Goal: Information Seeking & Learning: Find specific fact

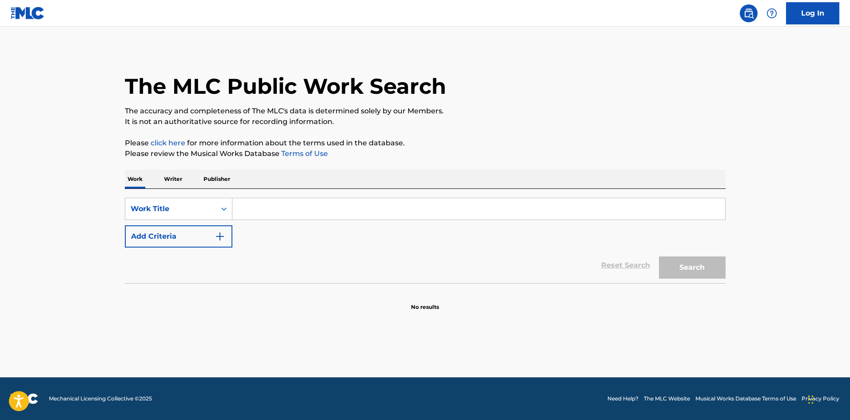
click at [486, 69] on div "The MLC Public Work Search" at bounding box center [425, 81] width 601 height 65
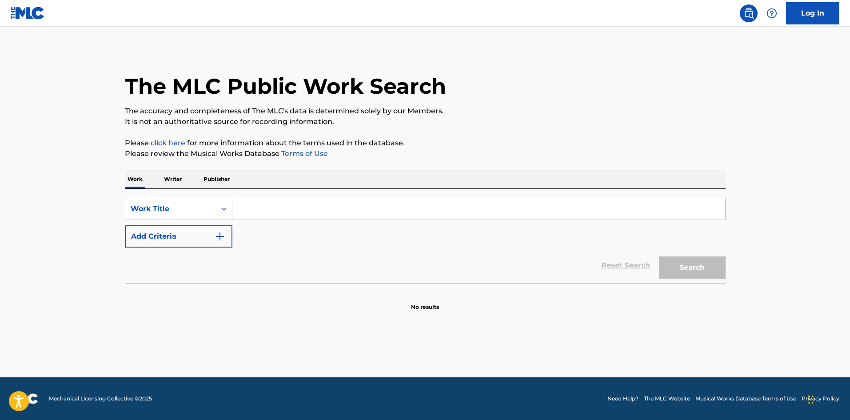
click at [486, 69] on div "The MLC Public Work Search" at bounding box center [425, 81] width 601 height 65
click at [295, 208] on input "Search Form" at bounding box center [478, 208] width 493 height 21
paste input "MAKING LOVE OUT OF NOTHING AT ALL"
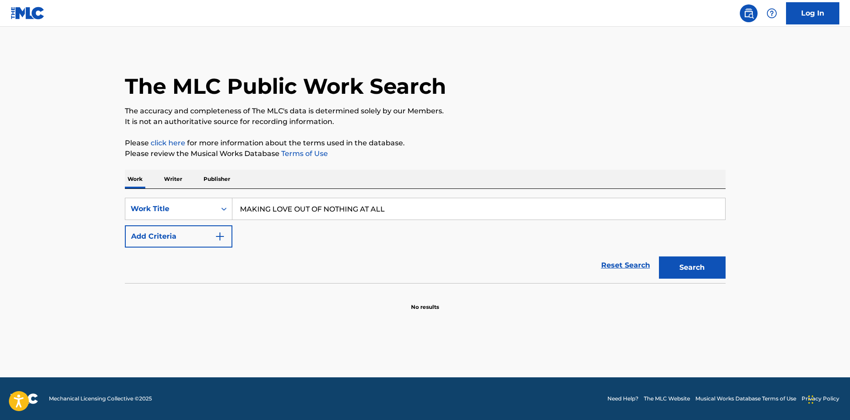
type input "MAKING LOVE OUT OF NOTHING AT ALL"
drag, startPoint x: 362, startPoint y: 79, endPoint x: 293, endPoint y: 195, distance: 135.5
click at [362, 80] on h1 "The MLC Public Work Search" at bounding box center [285, 86] width 321 height 27
click at [186, 243] on button "Add Criteria" at bounding box center [179, 236] width 108 height 22
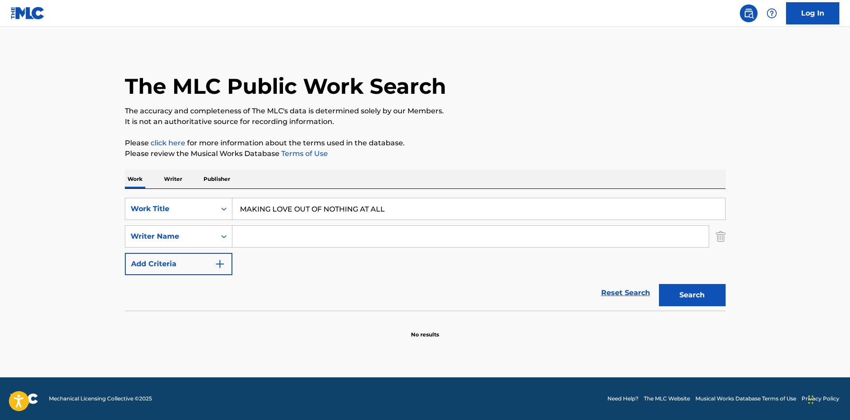
click at [284, 228] on input "Search Form" at bounding box center [470, 236] width 476 height 21
paste input "[PERSON_NAME]"
type input "[PERSON_NAME]"
click at [695, 288] on button "Search" at bounding box center [692, 295] width 67 height 22
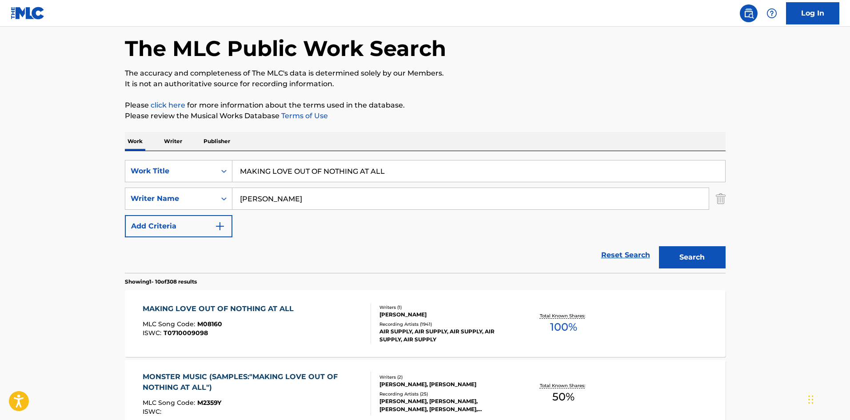
scroll to position [89, 0]
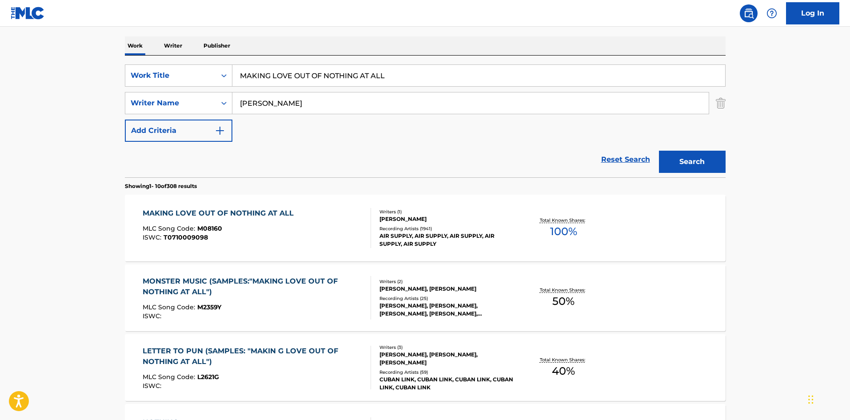
click at [239, 214] on div "MAKING LOVE OUT OF NOTHING AT ALL" at bounding box center [220, 213] width 155 height 11
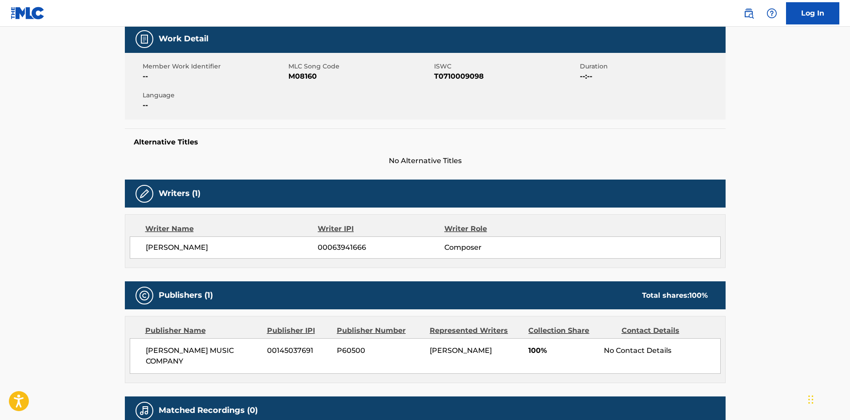
scroll to position [251, 0]
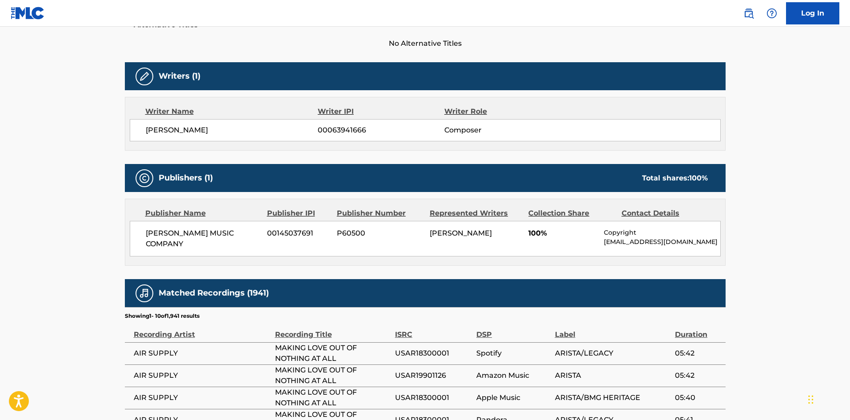
drag, startPoint x: 144, startPoint y: 232, endPoint x: 195, endPoint y: 245, distance: 52.3
click at [195, 245] on div "[PERSON_NAME] MUSIC COMPANY 00145037691 P60500 [PERSON_NAME] 100% Copyright [EM…" at bounding box center [425, 239] width 591 height 36
copy span "[PERSON_NAME] MUSIC COMPANY"
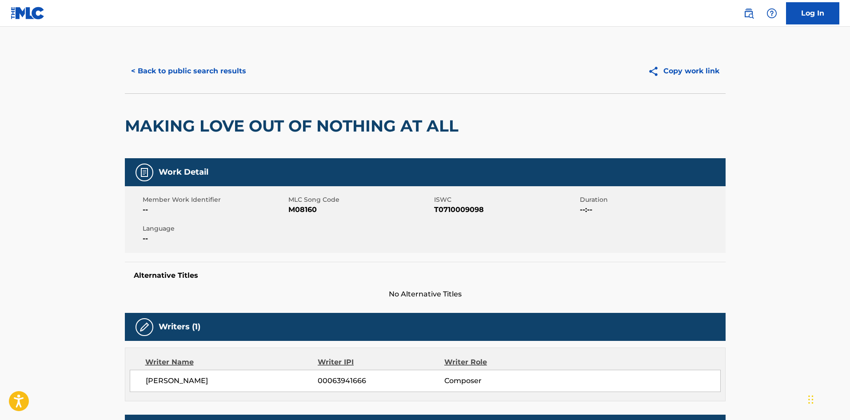
click at [179, 63] on button "< Back to public search results" at bounding box center [188, 71] width 127 height 22
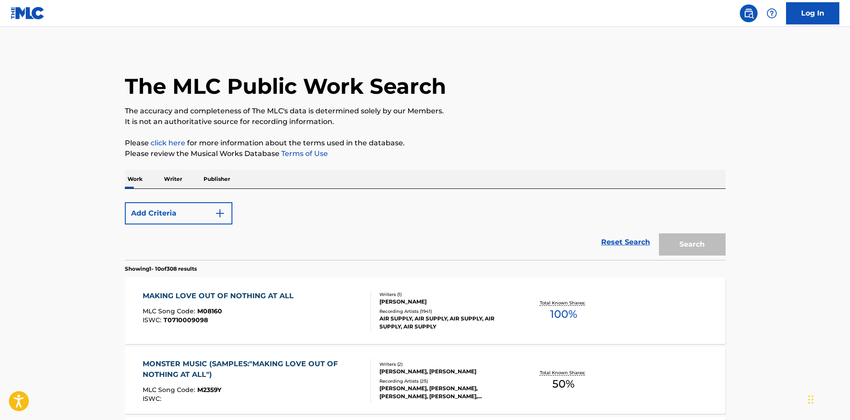
scroll to position [133, 0]
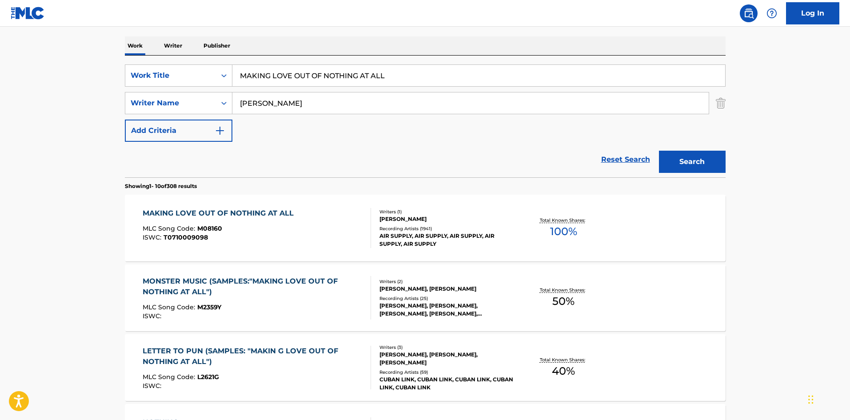
drag, startPoint x: 411, startPoint y: 73, endPoint x: 55, endPoint y: 71, distance: 356.3
click at [55, 71] on main "The MLC Public Work Search The accuracy and completeness of The MLC's data is d…" at bounding box center [425, 416] width 850 height 1046
paste input "The Christmas Song"
type input "The Christmas Song"
click at [354, 36] on div "Work Writer Publisher" at bounding box center [425, 45] width 601 height 19
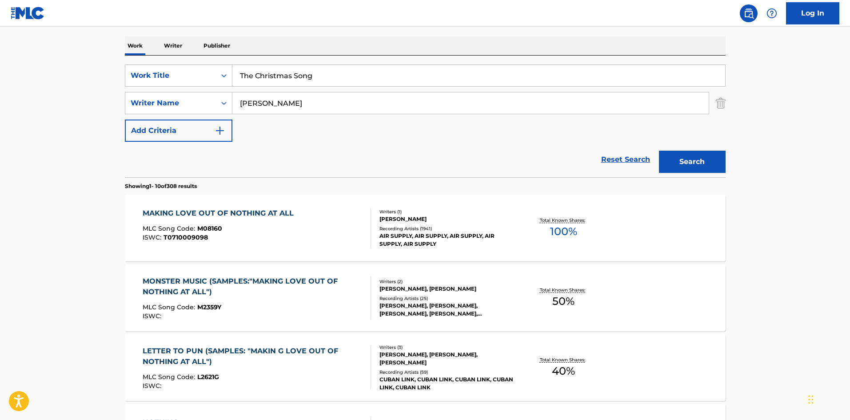
drag, startPoint x: 309, startPoint y: 101, endPoint x: 0, endPoint y: 101, distance: 308.7
click at [0, 101] on main "The MLC Public Work Search The accuracy and completeness of The MLC's data is d…" at bounding box center [425, 416] width 850 height 1046
paste input "[PERSON_NAME]"
type input "[PERSON_NAME]"
click at [680, 160] on button "Search" at bounding box center [692, 162] width 67 height 22
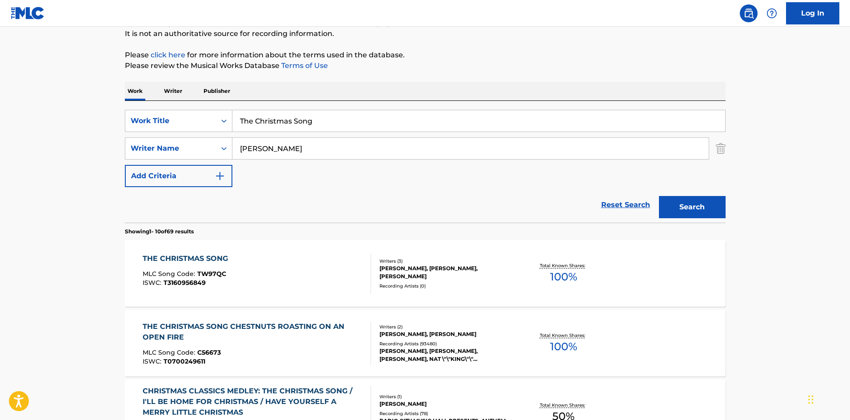
scroll to position [89, 0]
click at [187, 258] on div "THE CHRISTMAS SONG" at bounding box center [188, 257] width 90 height 11
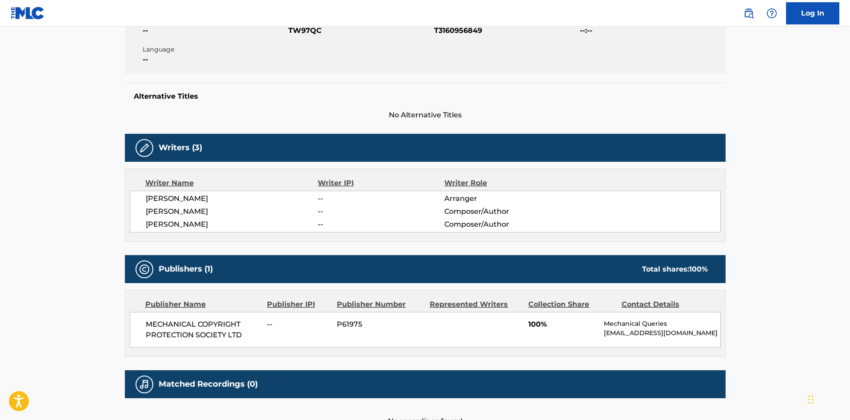
scroll to position [248, 0]
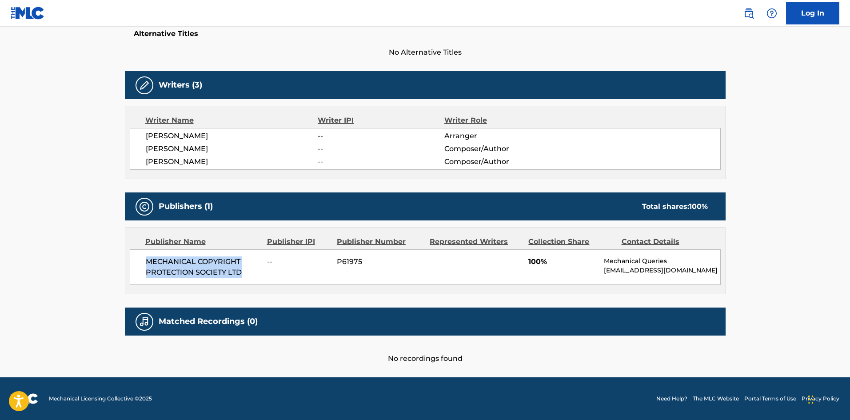
drag, startPoint x: 147, startPoint y: 252, endPoint x: 265, endPoint y: 275, distance: 120.3
click at [265, 275] on div "MECHANICAL COPYRIGHT PROTECTION SOCIETY LTD -- P61975 100% Mechanical Queries […" at bounding box center [425, 267] width 591 height 36
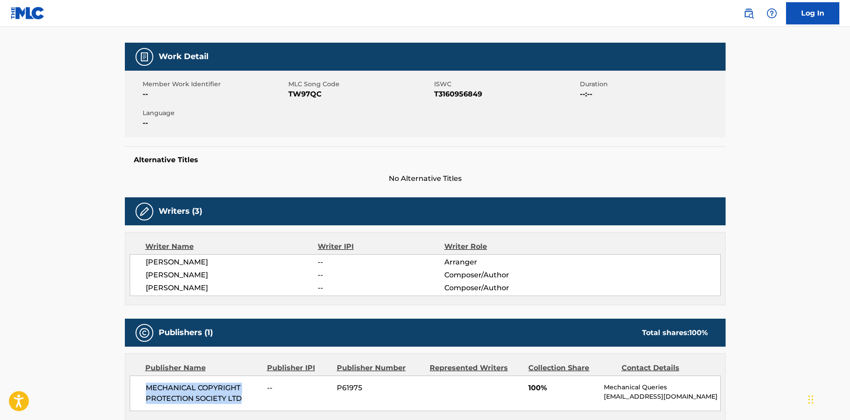
scroll to position [0, 0]
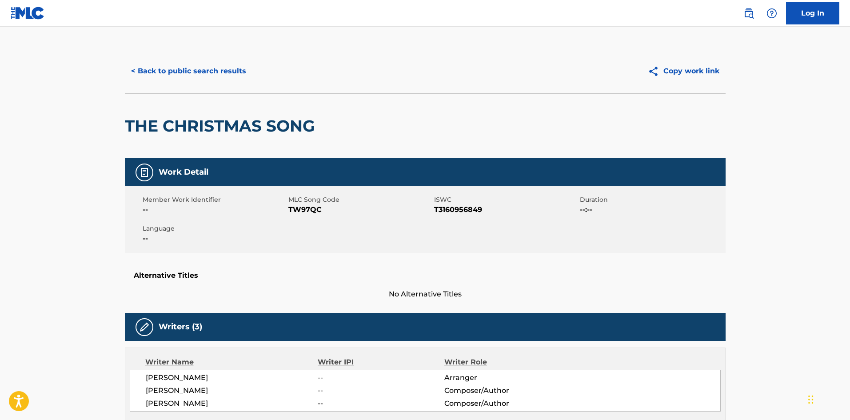
click at [183, 66] on button "< Back to public search results" at bounding box center [188, 71] width 127 height 22
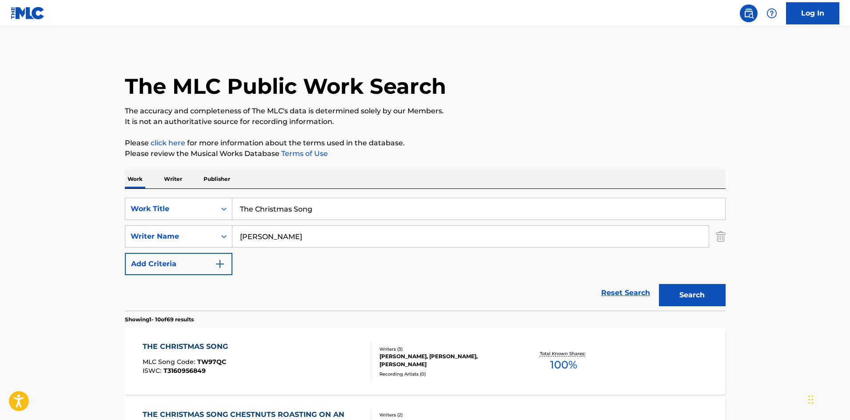
scroll to position [89, 0]
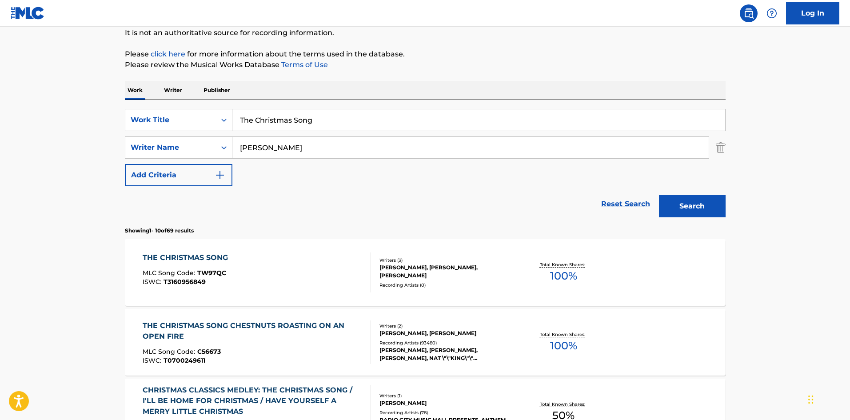
drag, startPoint x: 361, startPoint y: 118, endPoint x: 56, endPoint y: 107, distance: 305.8
paste input "HE VANISHING RACE"
type input "THE VANISHING RACE"
drag, startPoint x: 365, startPoint y: 70, endPoint x: 326, endPoint y: 139, distance: 79.0
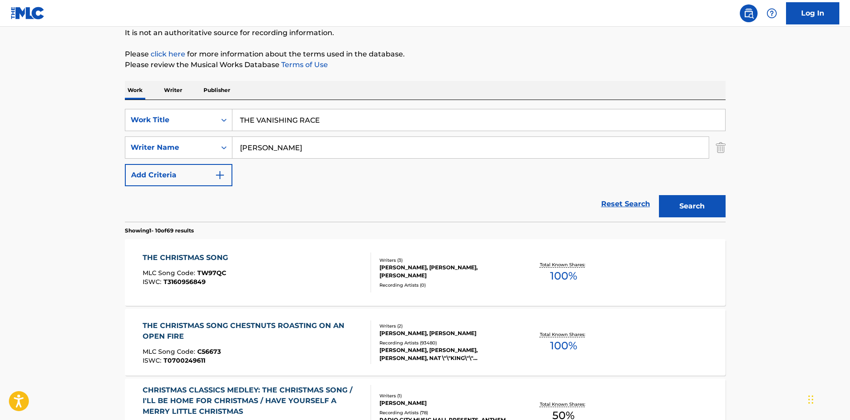
drag, startPoint x: 309, startPoint y: 156, endPoint x: 0, endPoint y: 123, distance: 310.9
paste input "SHERWOOD"
type input "SHERWOOD"
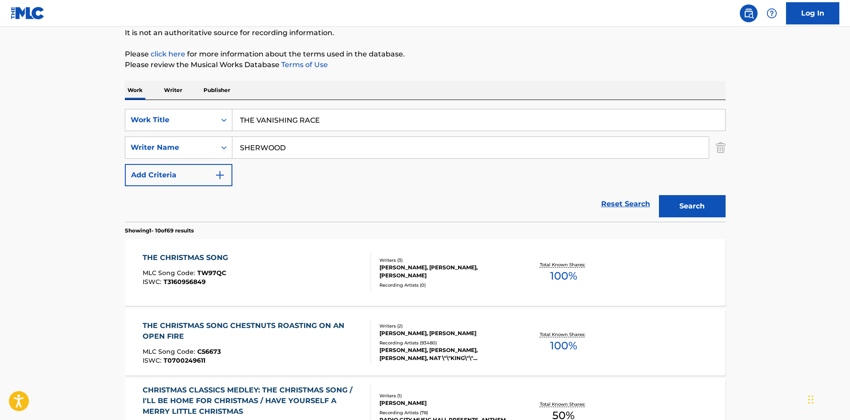
click at [705, 198] on button "Search" at bounding box center [692, 206] width 67 height 22
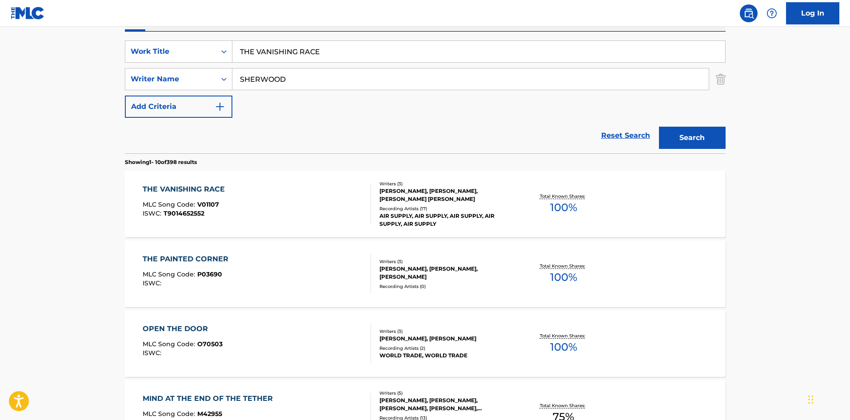
scroll to position [178, 0]
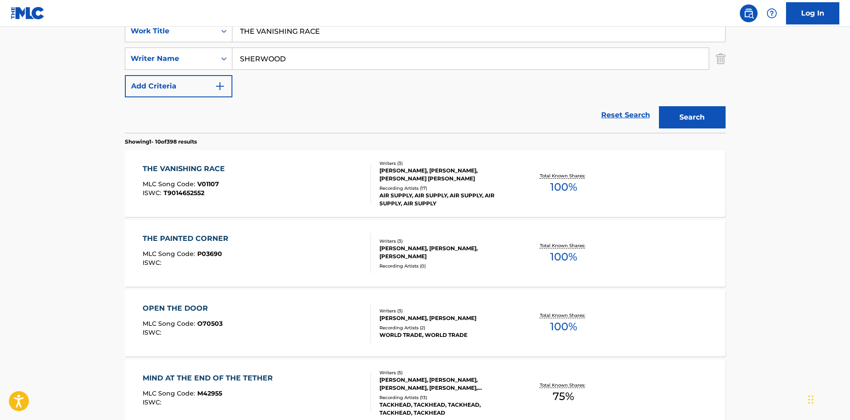
click at [193, 169] on div "THE VANISHING RACE" at bounding box center [186, 168] width 87 height 11
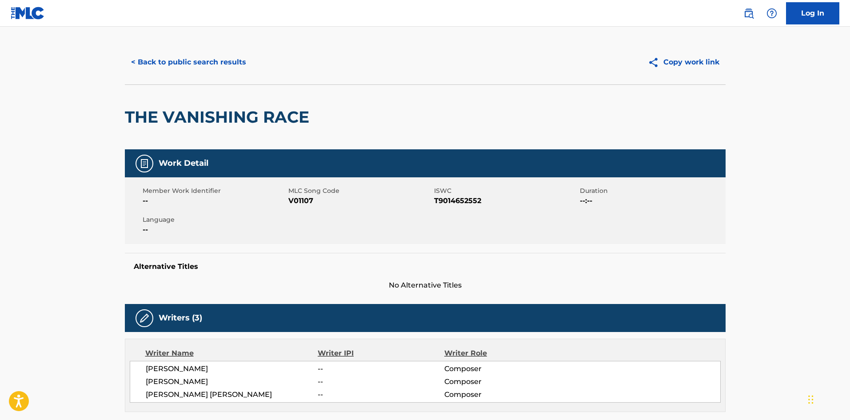
scroll to position [311, 0]
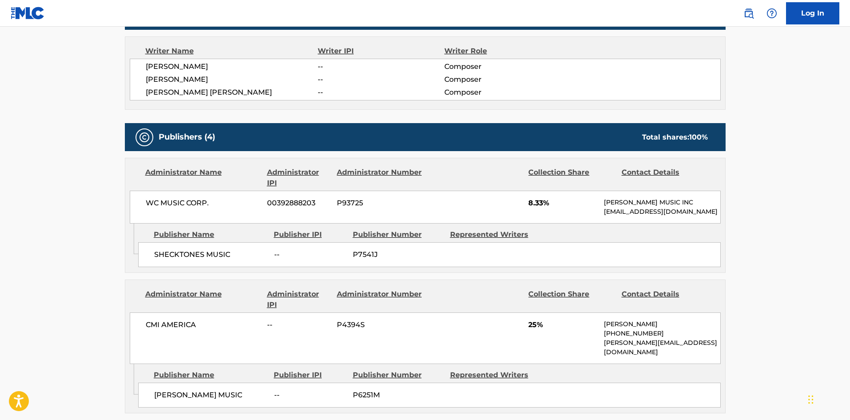
click at [155, 260] on span "SHECKTONES MUSIC" at bounding box center [210, 254] width 113 height 11
drag, startPoint x: 154, startPoint y: 263, endPoint x: 259, endPoint y: 266, distance: 105.8
click at [259, 260] on span "SHECKTONES MUSIC" at bounding box center [210, 254] width 113 height 11
copy span "SHECKTONES MUSIC"
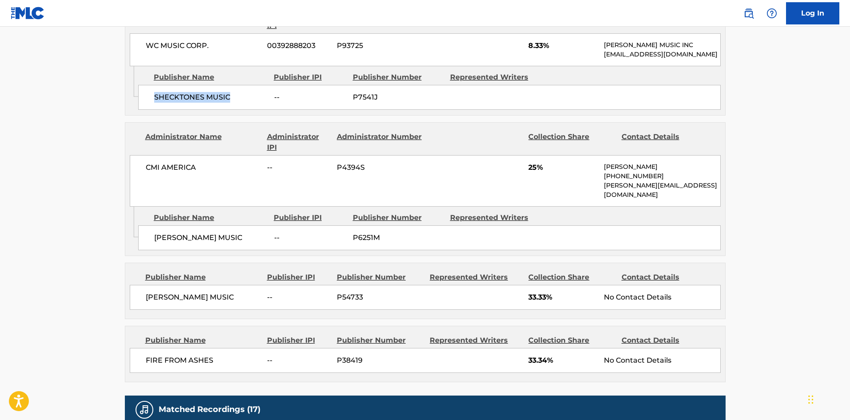
scroll to position [489, 0]
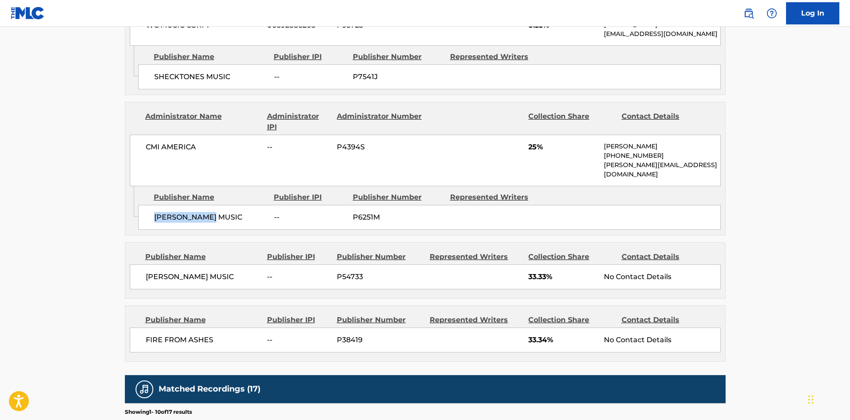
drag, startPoint x: 155, startPoint y: 216, endPoint x: 253, endPoint y: 216, distance: 97.7
click at [253, 216] on span "[PERSON_NAME] MUSIC" at bounding box center [210, 217] width 113 height 11
copy span "[PERSON_NAME] MUSIC"
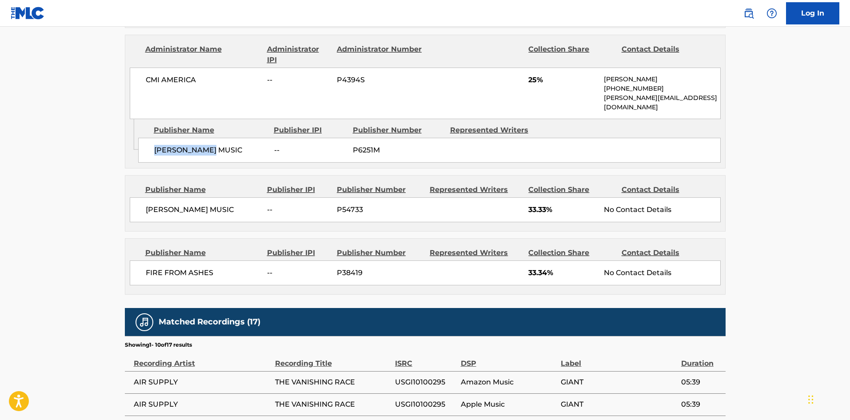
scroll to position [578, 0]
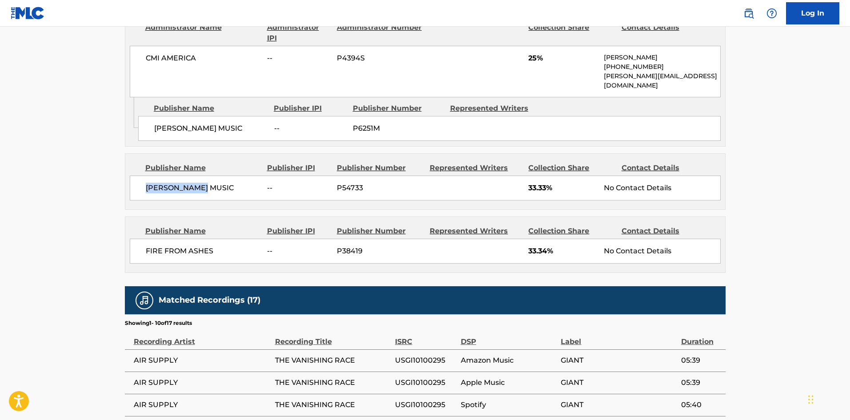
drag, startPoint x: 145, startPoint y: 188, endPoint x: 216, endPoint y: 188, distance: 70.6
click at [216, 188] on span "[PERSON_NAME] MUSIC" at bounding box center [203, 188] width 115 height 11
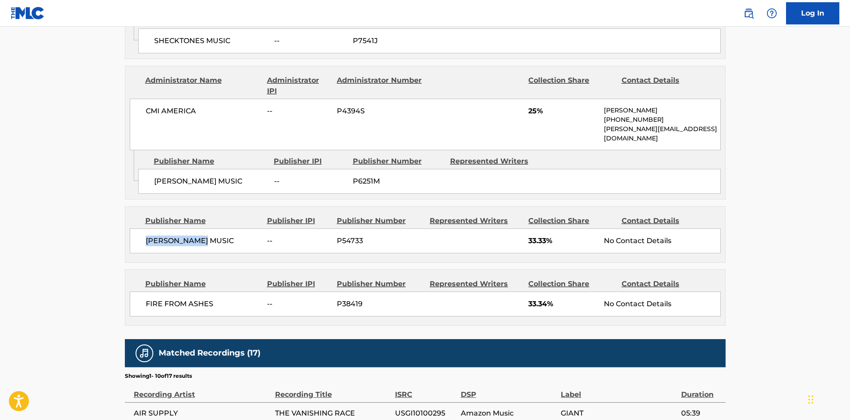
scroll to position [444, 0]
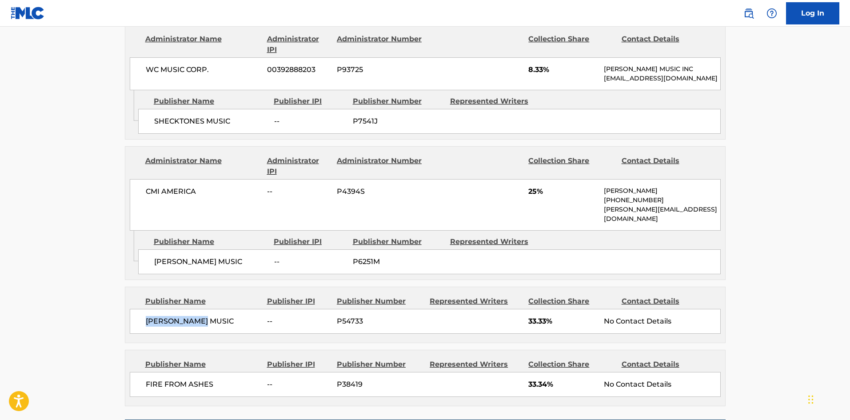
copy span "[PERSON_NAME] MUSIC"
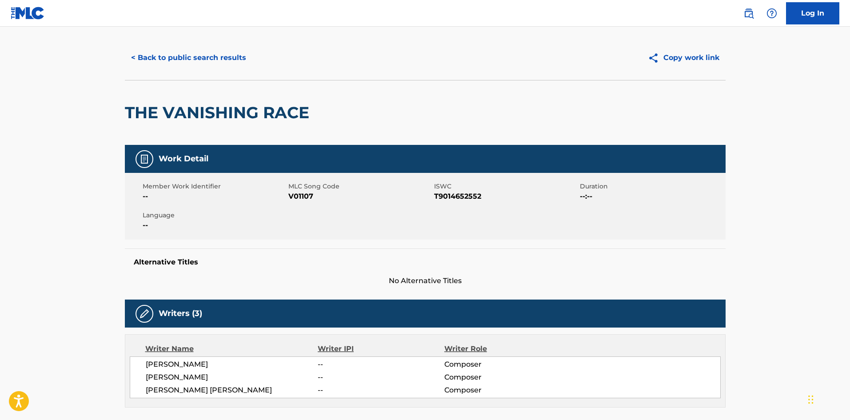
scroll to position [0, 0]
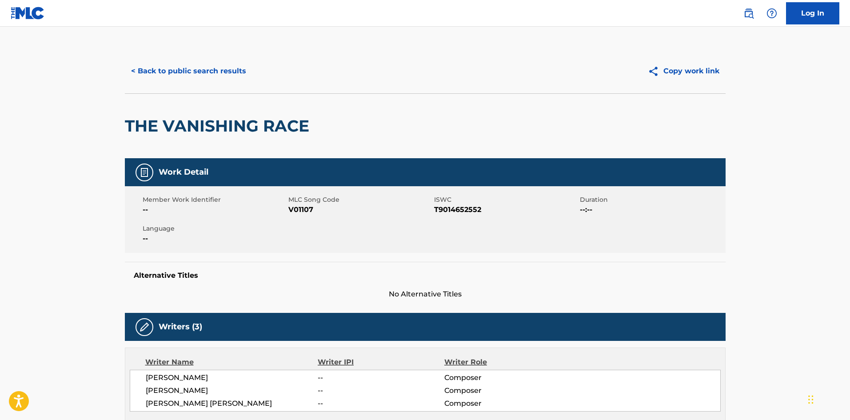
click at [216, 82] on button "< Back to public search results" at bounding box center [188, 71] width 127 height 22
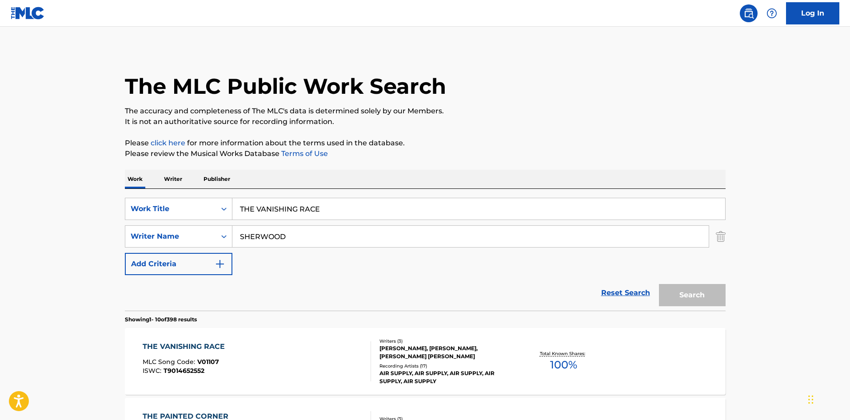
scroll to position [178, 0]
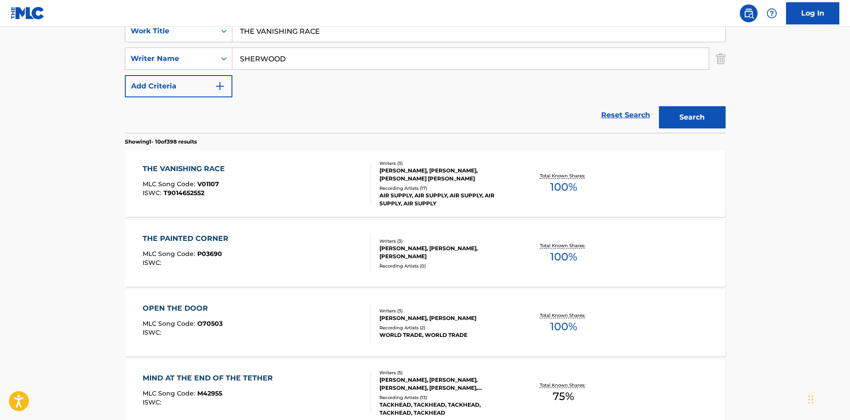
drag, startPoint x: 355, startPoint y: 33, endPoint x: 83, endPoint y: 21, distance: 272.1
click at [83, 21] on div "Log In The MLC Public Work Search The accuracy and completeness of The MLC's da…" at bounding box center [425, 379] width 850 height 1115
paste input "ANYTIME (I'M YOUR MAN)"
type input "ANYTIME (I'M YOUR MAN)"
drag, startPoint x: 338, startPoint y: 58, endPoint x: 0, endPoint y: 56, distance: 338.1
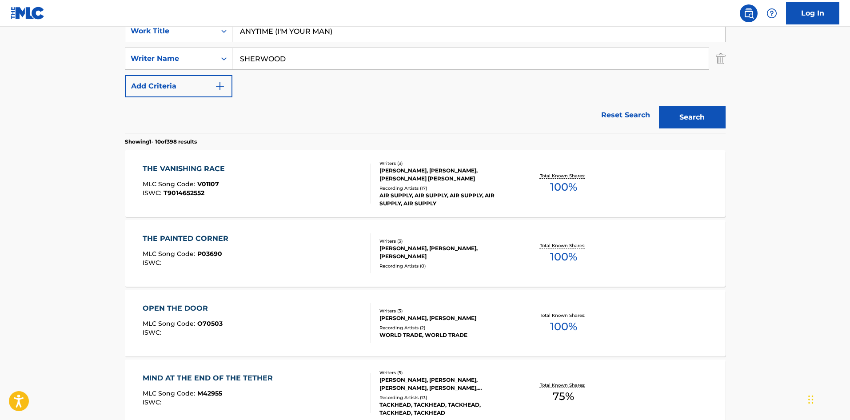
click at [0, 56] on main "The MLC Public Work Search The accuracy and completeness of The MLC's data is d…" at bounding box center [425, 372] width 850 height 1046
paste input "[PERSON_NAME]"
type input "[PERSON_NAME]"
click at [701, 120] on button "Search" at bounding box center [692, 117] width 67 height 22
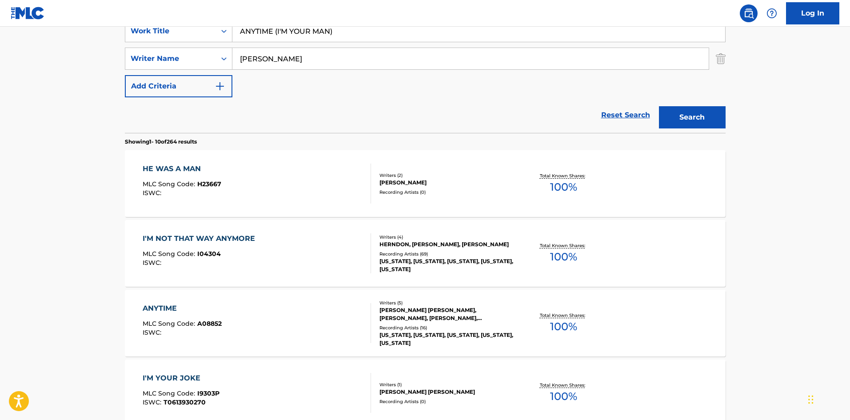
drag, startPoint x: 353, startPoint y: 34, endPoint x: 273, endPoint y: 33, distance: 80.0
click at [273, 33] on input "ANYTIME (I'M YOUR MAN)" at bounding box center [478, 30] width 493 height 21
type input "ANYTIME"
click at [659, 106] on button "Search" at bounding box center [692, 117] width 67 height 22
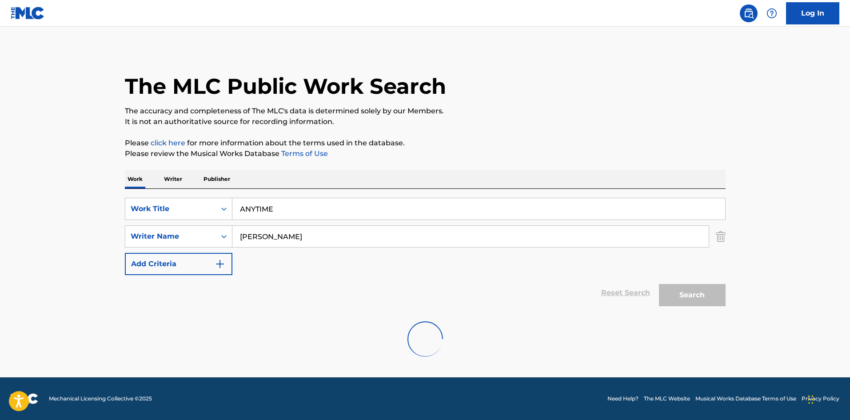
scroll to position [0, 0]
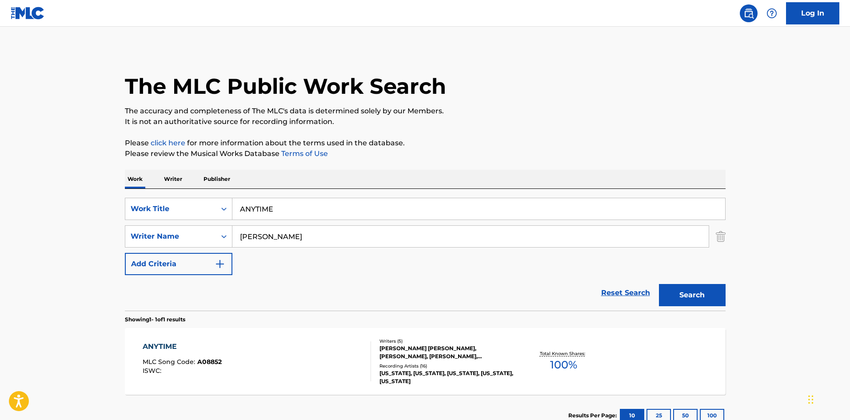
click at [468, 110] on p "The accuracy and completeness of The MLC's data is determined solely by our Mem…" at bounding box center [425, 111] width 601 height 11
click at [166, 347] on div "ANYTIME" at bounding box center [182, 346] width 79 height 11
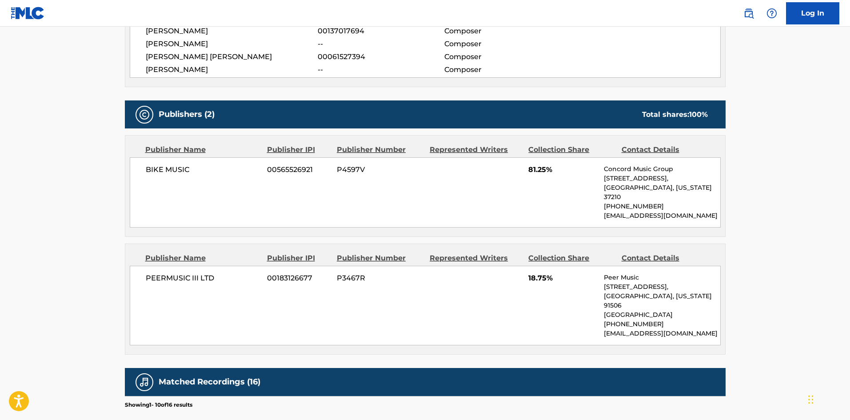
scroll to position [400, 0]
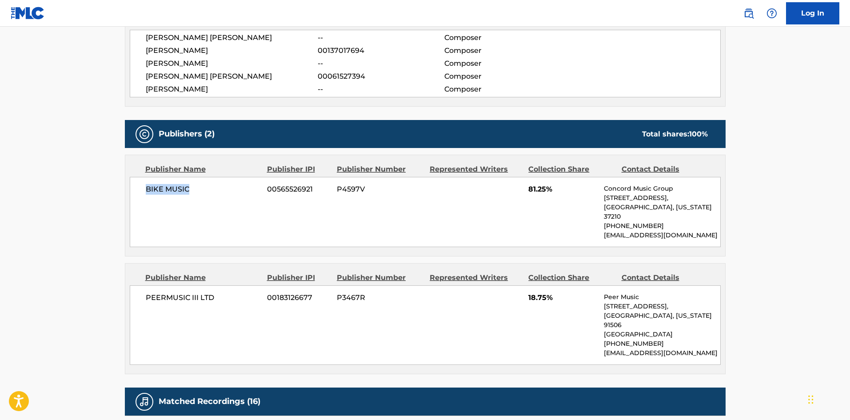
drag, startPoint x: 146, startPoint y: 192, endPoint x: 220, endPoint y: 165, distance: 78.6
click at [207, 190] on span "BIKE MUSIC" at bounding box center [203, 189] width 115 height 11
copy span "BIKE MUSIC"
drag, startPoint x: 527, startPoint y: 189, endPoint x: 547, endPoint y: 189, distance: 20.0
click at [547, 189] on div "BIKE MUSIC 00565526921 P4597V 81.25% Concord Music Group [STREET_ADDRESS][US_ST…" at bounding box center [425, 212] width 591 height 70
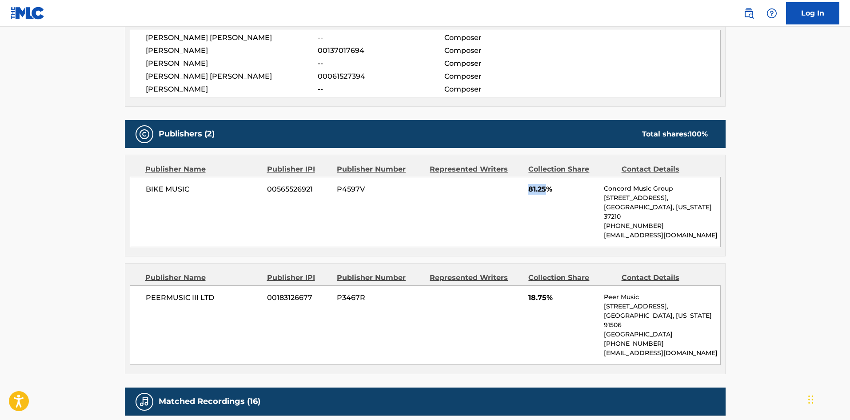
copy span "81.25"
drag, startPoint x: 144, startPoint y: 283, endPoint x: 226, endPoint y: 293, distance: 81.9
click at [226, 293] on div "PEERMUSIC III LTD 00183126677 P3467R 18.75% Peer Music [STREET_ADDRESS][US_STAT…" at bounding box center [425, 325] width 591 height 80
copy span "PEERMUSIC III LTD"
drag, startPoint x: 529, startPoint y: 288, endPoint x: 548, endPoint y: 290, distance: 19.2
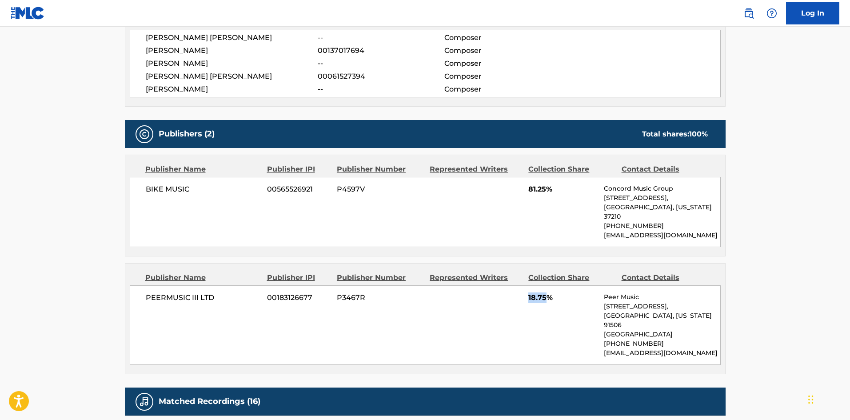
click at [548, 292] on span "18.75%" at bounding box center [562, 297] width 69 height 11
copy span "18.75"
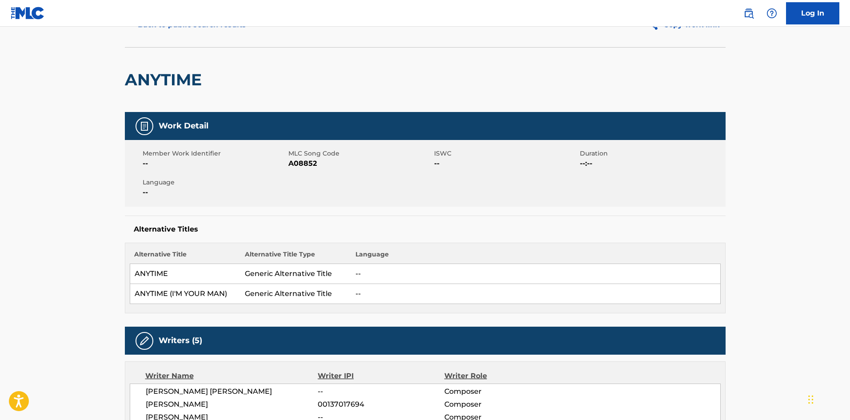
scroll to position [0, 0]
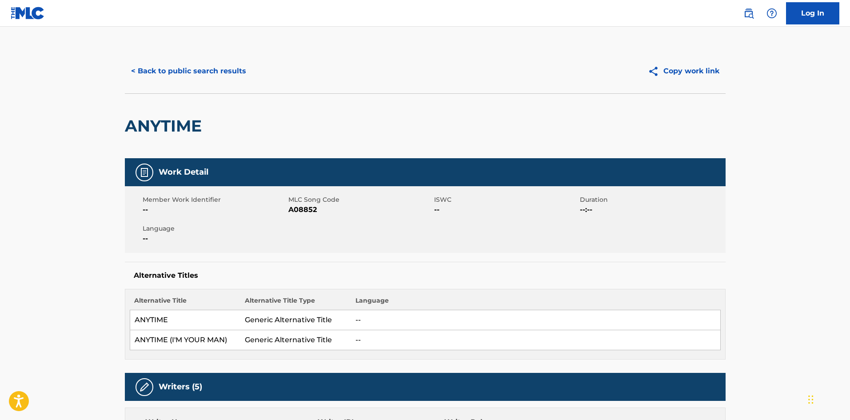
click at [197, 70] on button "< Back to public search results" at bounding box center [188, 71] width 127 height 22
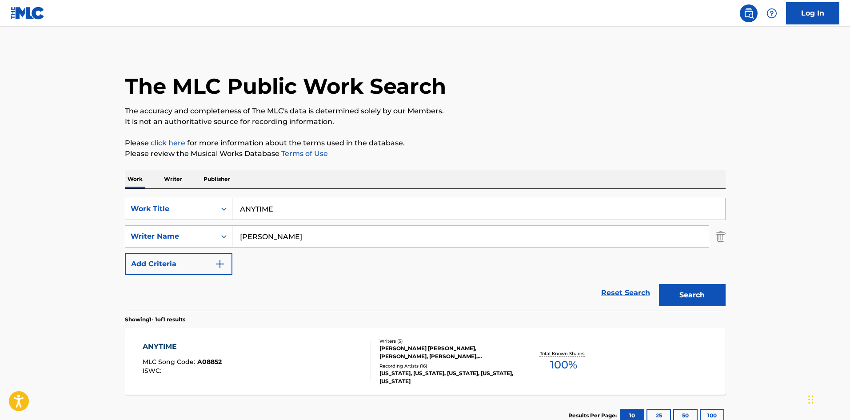
drag, startPoint x: 295, startPoint y: 209, endPoint x: 125, endPoint y: 184, distance: 172.5
click at [123, 188] on div "The MLC Public Work Search The accuracy and completeness of The MLC's data is d…" at bounding box center [425, 242] width 622 height 387
paste input "Back To The Country"
type input "Back To The Country"
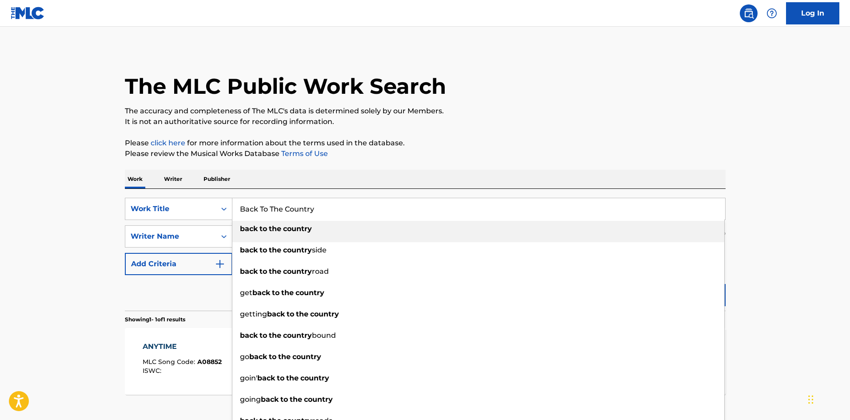
click at [342, 181] on div "Work Writer Publisher" at bounding box center [425, 179] width 601 height 19
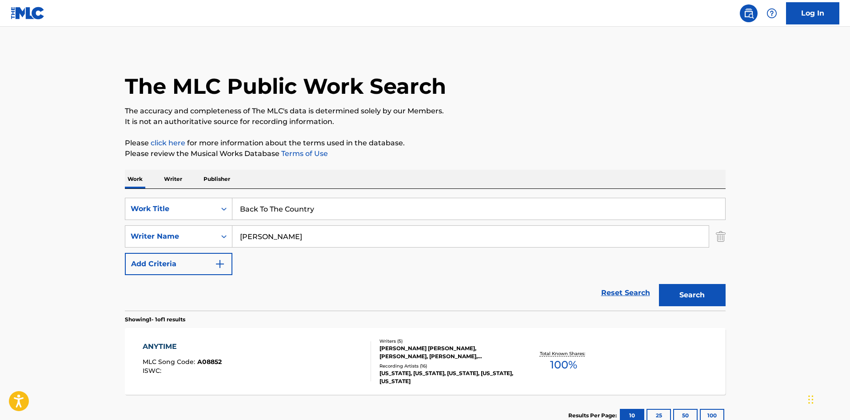
drag, startPoint x: 331, startPoint y: 232, endPoint x: 84, endPoint y: 236, distance: 247.0
click at [84, 236] on main "The MLC Public Work Search The accuracy and completeness of The MLC's data is d…" at bounding box center [425, 234] width 850 height 414
paste input "[PERSON_NAME]"
type input "[PERSON_NAME]"
click at [697, 285] on div "Search" at bounding box center [689, 293] width 71 height 36
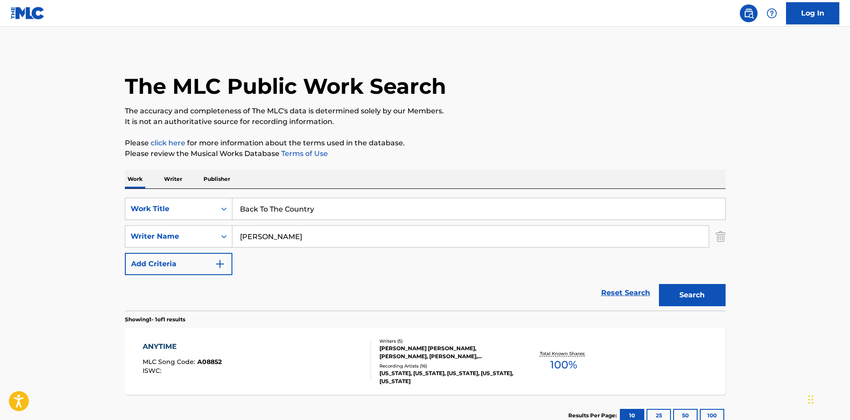
click at [695, 293] on button "Search" at bounding box center [692, 295] width 67 height 22
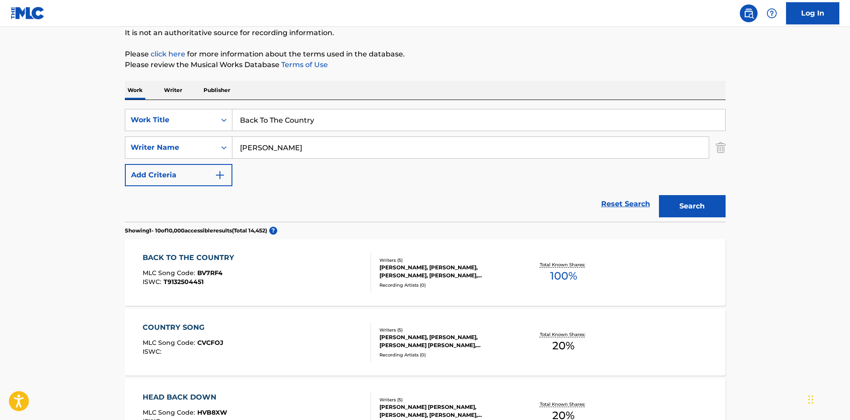
scroll to position [133, 0]
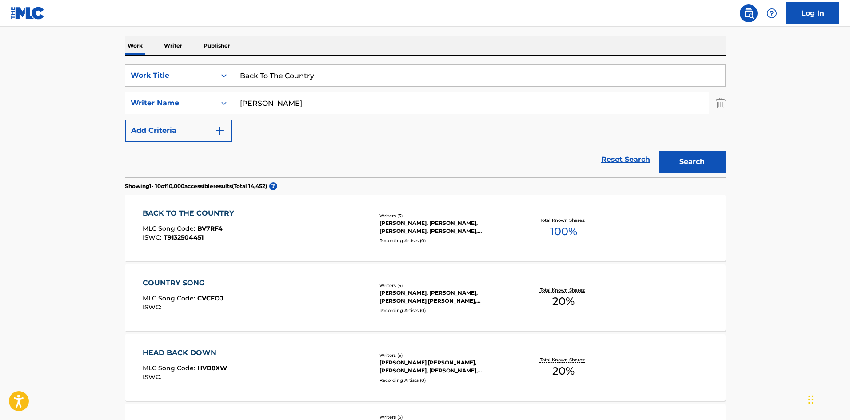
click at [206, 209] on div "BACK TO THE COUNTRY" at bounding box center [191, 213] width 96 height 11
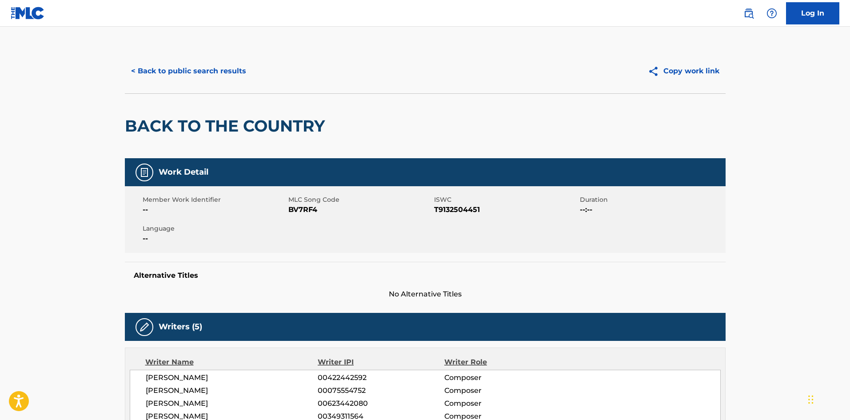
click at [229, 71] on button "< Back to public search results" at bounding box center [188, 71] width 127 height 22
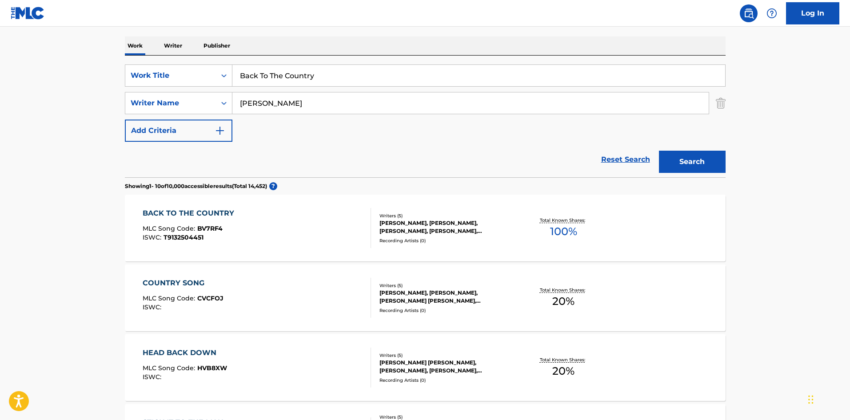
click at [700, 163] on button "Search" at bounding box center [692, 162] width 67 height 22
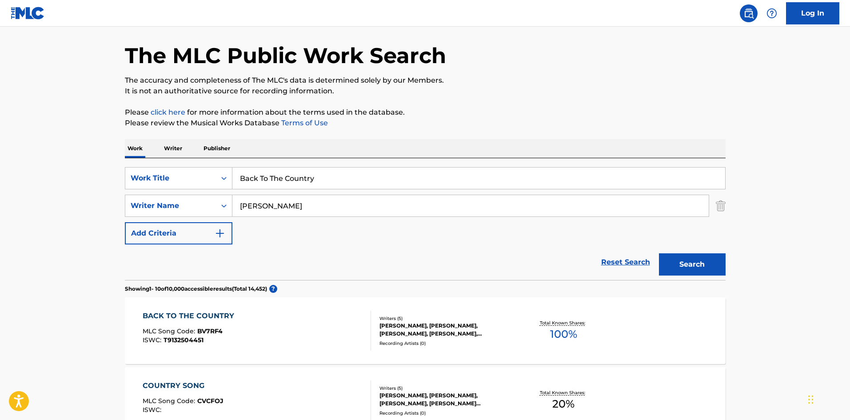
scroll to position [44, 0]
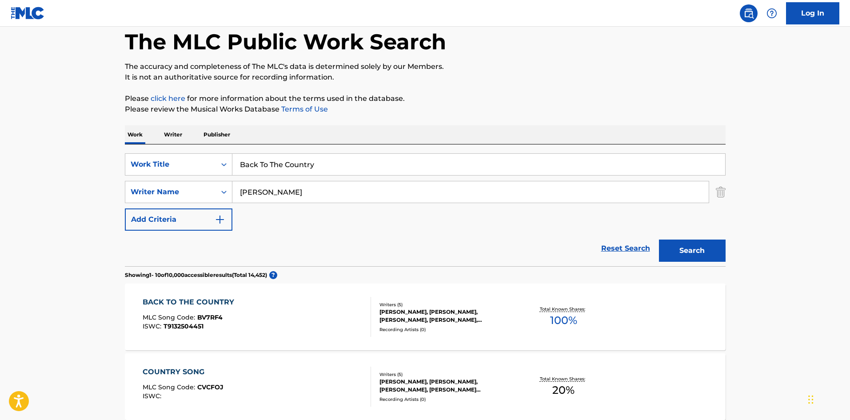
click at [201, 302] on div "BACK TO THE COUNTRY" at bounding box center [191, 302] width 96 height 11
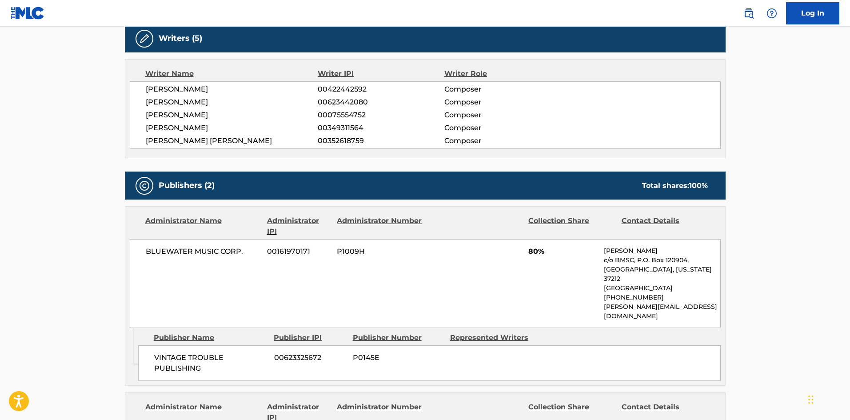
scroll to position [267, 0]
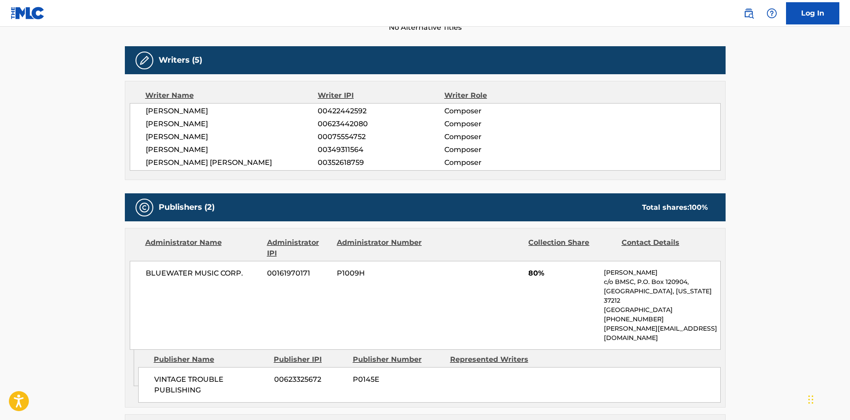
drag, startPoint x: 211, startPoint y: 123, endPoint x: 272, endPoint y: 123, distance: 60.4
click at [272, 123] on span "[PERSON_NAME]" at bounding box center [232, 124] width 172 height 11
copy span "[PERSON_NAME]"
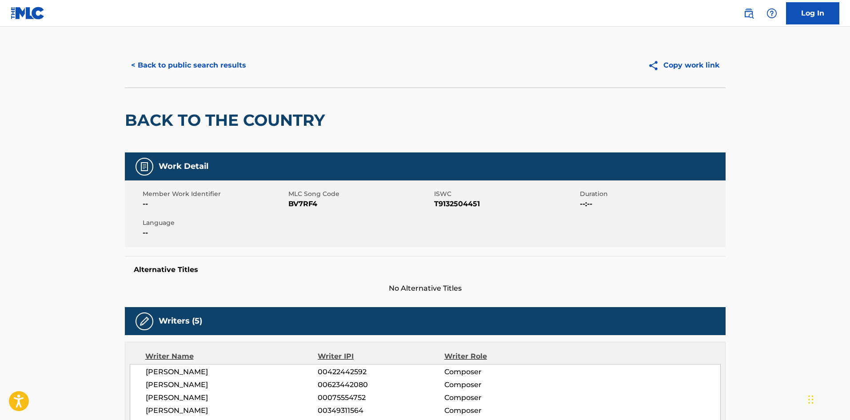
scroll to position [0, 0]
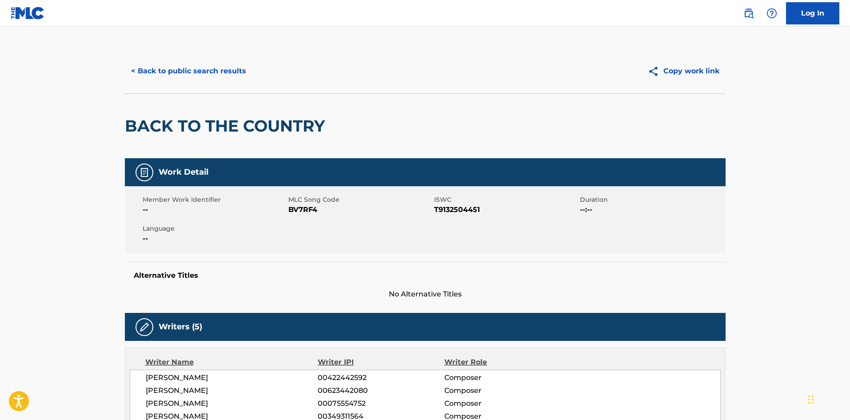
click at [206, 58] on div "< Back to public search results Copy work link" at bounding box center [425, 71] width 601 height 44
click at [197, 72] on button "< Back to public search results" at bounding box center [188, 71] width 127 height 22
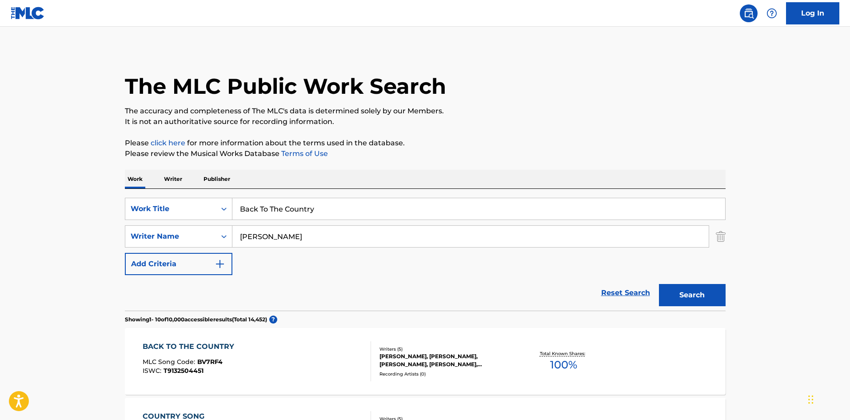
scroll to position [44, 0]
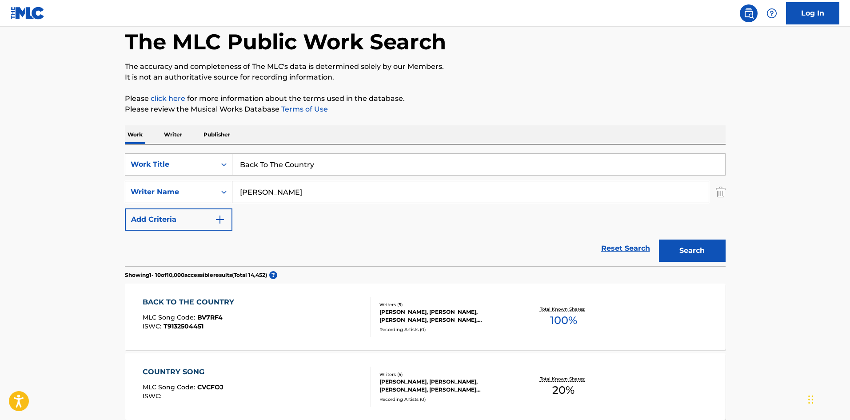
drag, startPoint x: 303, startPoint y: 190, endPoint x: 50, endPoint y: 195, distance: 253.7
paste input "[PERSON_NAME]"
type input "[PERSON_NAME]"
click at [690, 245] on button "Search" at bounding box center [692, 250] width 67 height 22
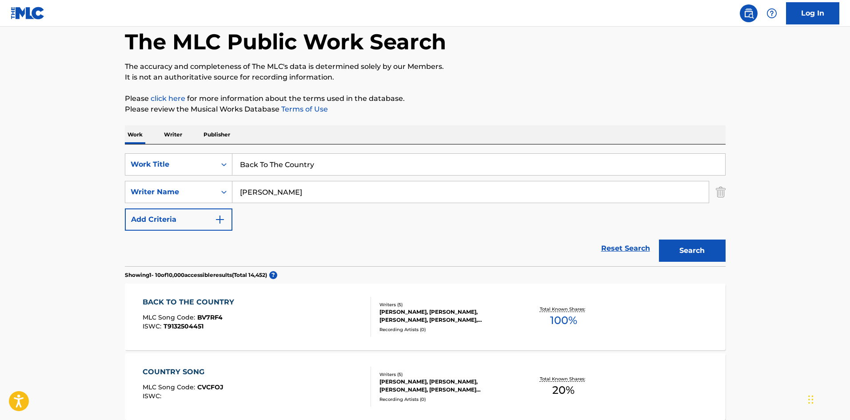
scroll to position [0, 0]
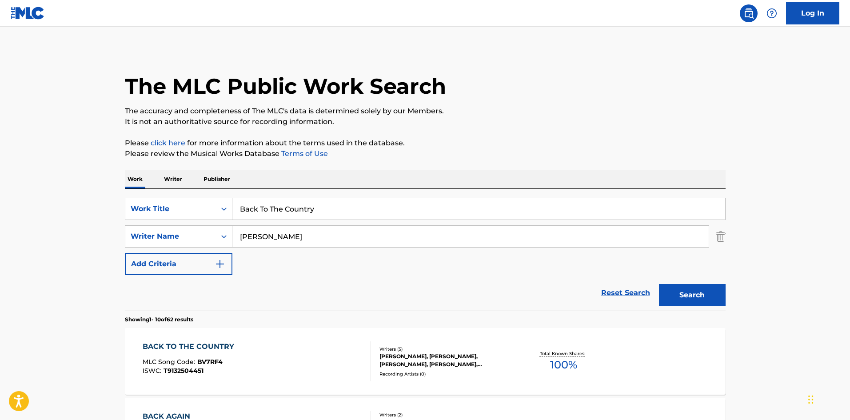
click at [186, 342] on div "BACK TO THE COUNTRY" at bounding box center [191, 346] width 96 height 11
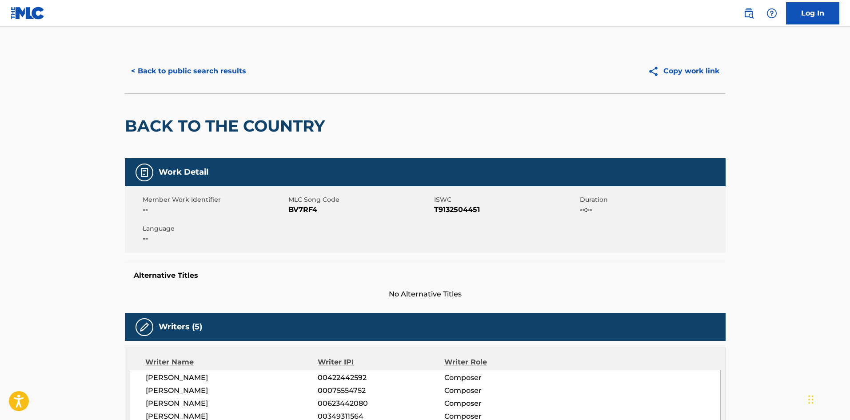
click at [216, 71] on button "< Back to public search results" at bounding box center [188, 71] width 127 height 22
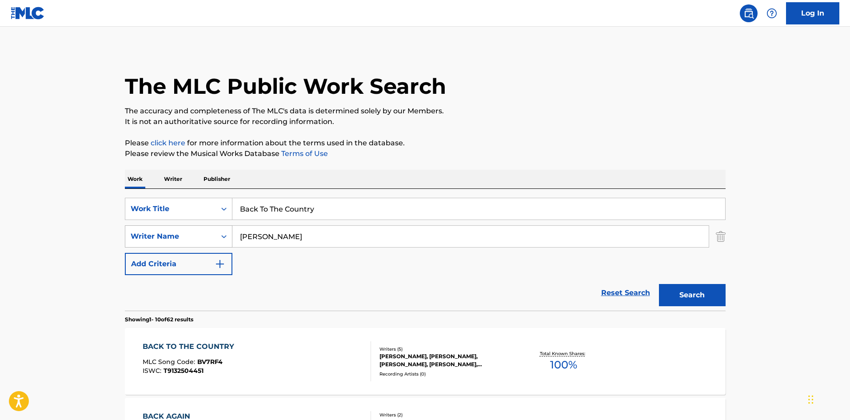
drag, startPoint x: 309, startPoint y: 238, endPoint x: 189, endPoint y: 228, distance: 119.9
click at [139, 246] on div "SearchWithCriteriaf6ef4ad1-d188-4ba7-a398-4f018a087a68 Writer Name [PERSON_NAME]" at bounding box center [425, 236] width 601 height 22
paste input "[PERSON_NAME]"
type input "[PERSON_NAME]"
drag, startPoint x: 704, startPoint y: 302, endPoint x: 618, endPoint y: 295, distance: 85.5
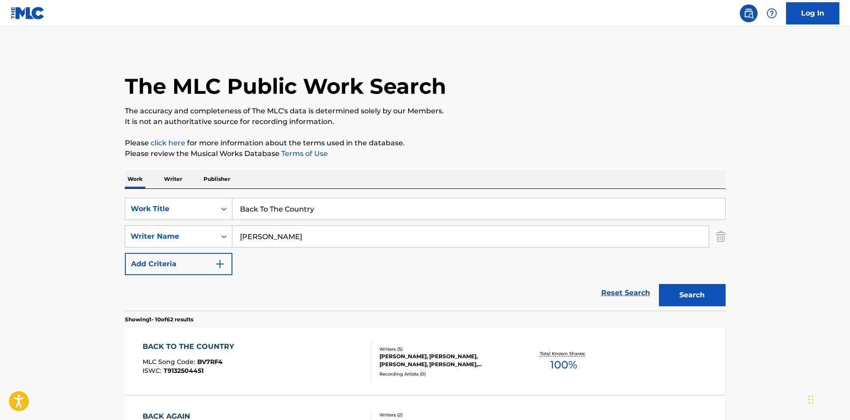
click at [704, 303] on button "Search" at bounding box center [692, 295] width 67 height 22
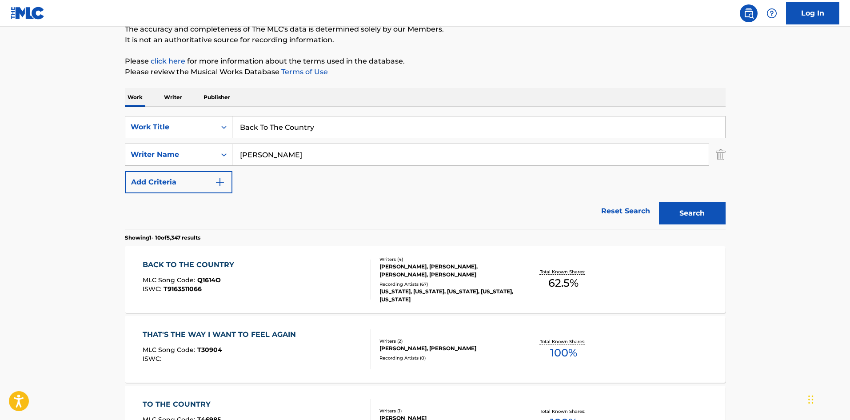
scroll to position [89, 0]
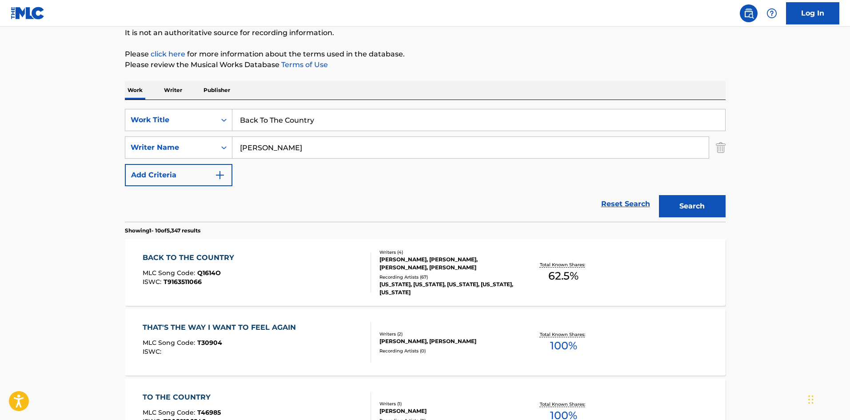
click at [199, 253] on div "BACK TO THE COUNTRY" at bounding box center [191, 257] width 96 height 11
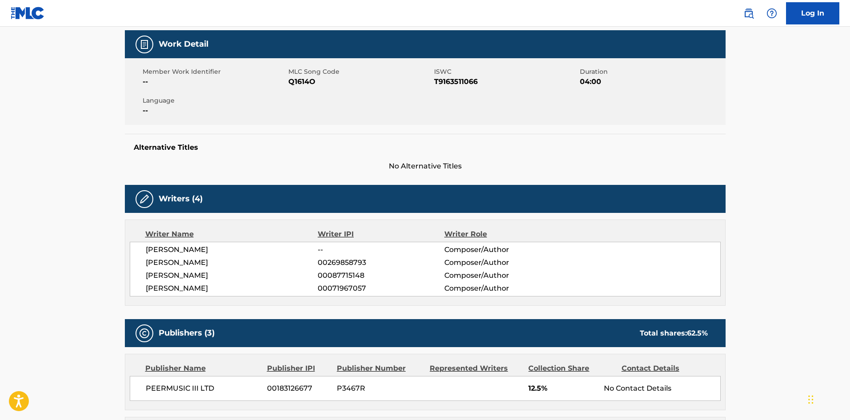
scroll to position [311, 0]
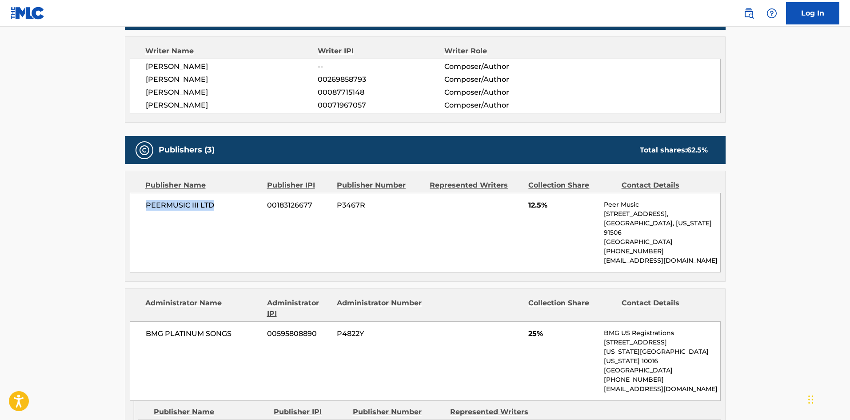
drag, startPoint x: 146, startPoint y: 205, endPoint x: 243, endPoint y: 195, distance: 97.8
click at [246, 203] on span "PEERMUSIC III LTD" at bounding box center [203, 205] width 115 height 11
copy span "PEERMUSIC III LTD"
click at [541, 206] on span "12.5%" at bounding box center [562, 205] width 69 height 11
drag, startPoint x: 521, startPoint y: 202, endPoint x: 541, endPoint y: 203, distance: 20.5
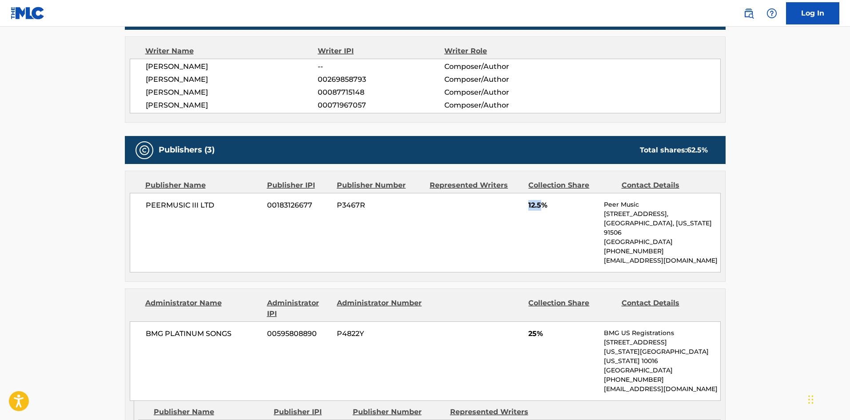
click at [541, 203] on div "PEERMUSIC III LTD 00183126677 P3467R 12.5% Peer Music [STREET_ADDRESS][US_STATE…" at bounding box center [425, 233] width 591 height 80
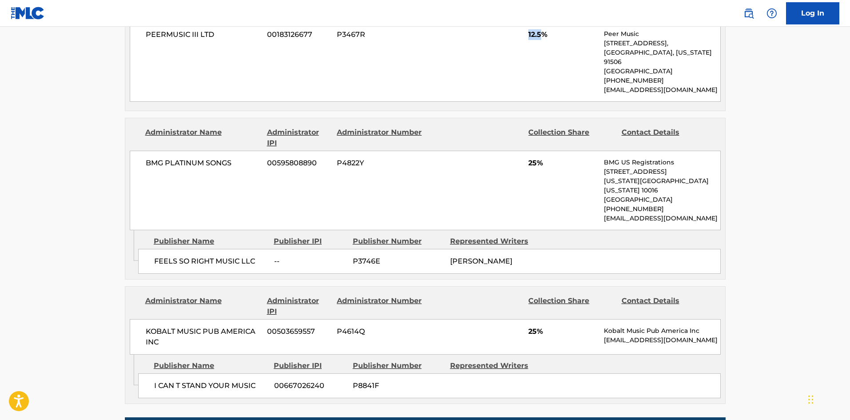
scroll to position [489, 0]
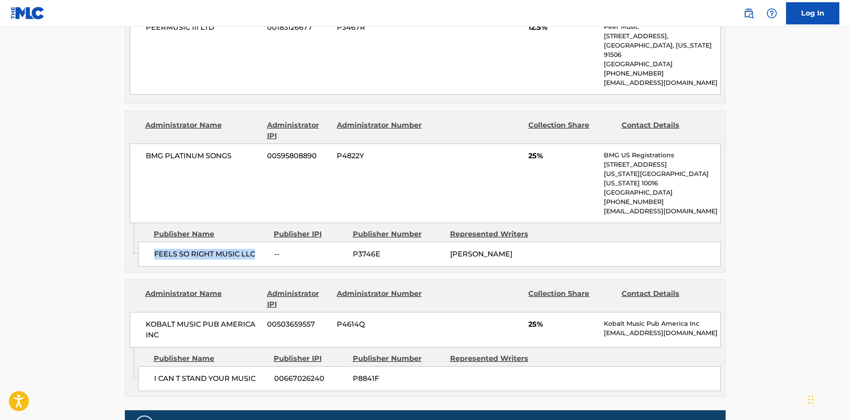
drag, startPoint x: 153, startPoint y: 245, endPoint x: 266, endPoint y: 249, distance: 112.4
click at [266, 249] on div "FEELS SO RIGHT MUSIC LLC -- P3746E [PERSON_NAME]" at bounding box center [429, 254] width 582 height 25
drag, startPoint x: 529, startPoint y: 158, endPoint x: 537, endPoint y: 155, distance: 8.4
click at [537, 155] on span "25%" at bounding box center [562, 156] width 69 height 11
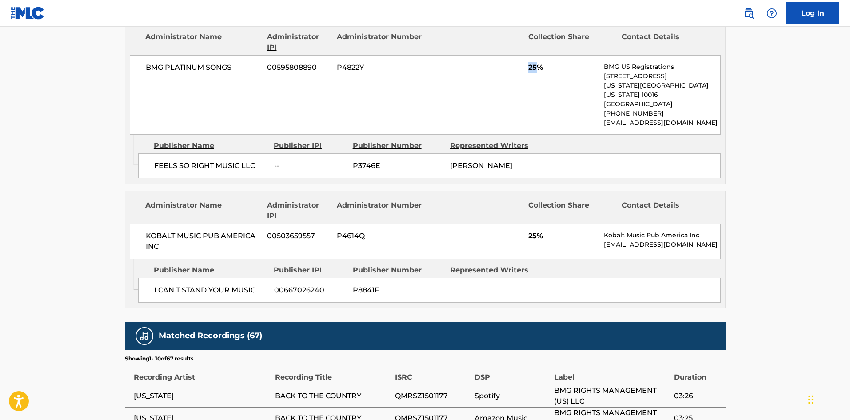
scroll to position [578, 0]
drag, startPoint x: 150, startPoint y: 279, endPoint x: 256, endPoint y: 279, distance: 106.2
click at [256, 279] on div "I CAN T STAND YOUR MUSIC 00667026240 P8841F" at bounding box center [429, 289] width 582 height 25
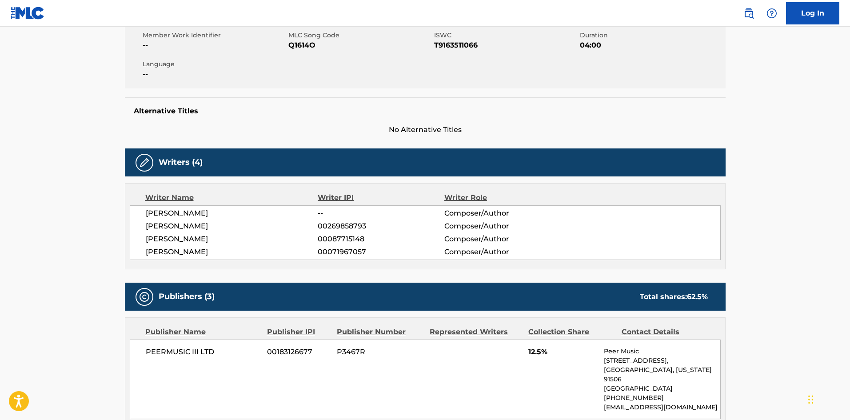
scroll to position [0, 0]
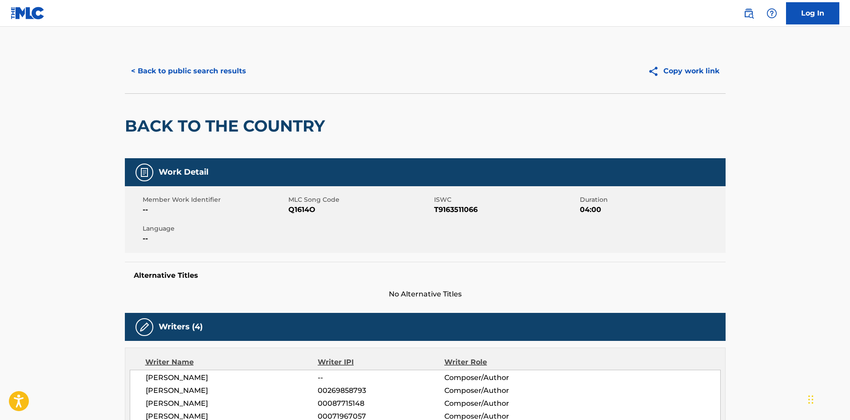
click at [216, 69] on button "< Back to public search results" at bounding box center [188, 71] width 127 height 22
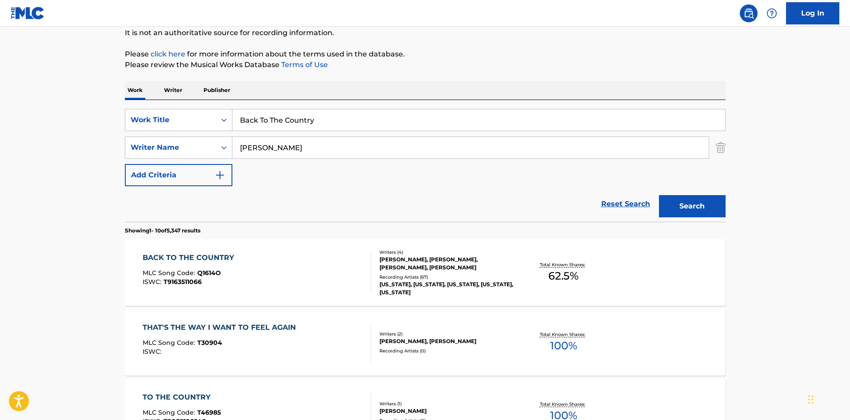
click at [301, 113] on input "Back To The Country" at bounding box center [478, 119] width 493 height 21
drag, startPoint x: 328, startPoint y: 118, endPoint x: 0, endPoint y: 52, distance: 334.7
paste input "CAN'T YOU SEE"
type input "CAN'T YOU SEE"
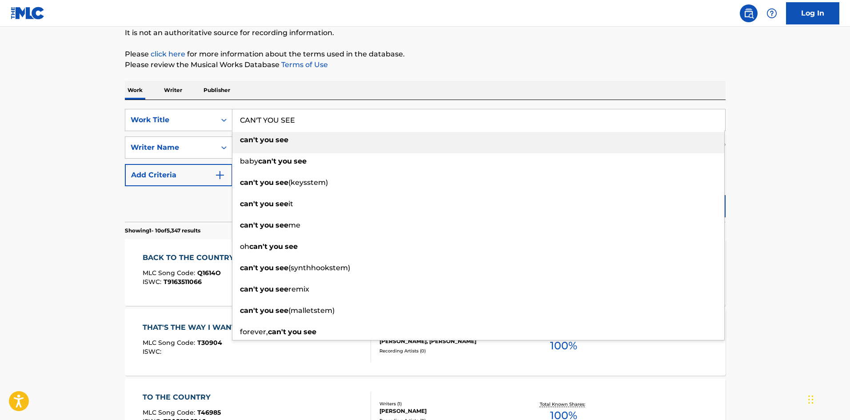
drag, startPoint x: 381, startPoint y: 57, endPoint x: 307, endPoint y: 145, distance: 114.8
click at [380, 57] on p "Please click here for more information about the terms used in the database." at bounding box center [425, 54] width 601 height 11
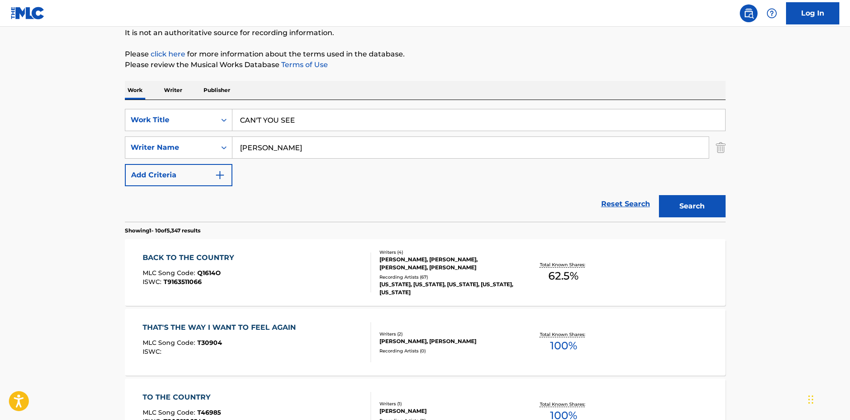
drag, startPoint x: 303, startPoint y: 147, endPoint x: 78, endPoint y: 142, distance: 224.4
paste input "[PERSON_NAME]"
type input "[PERSON_NAME]"
drag, startPoint x: 719, startPoint y: 210, endPoint x: 714, endPoint y: 209, distance: 5.0
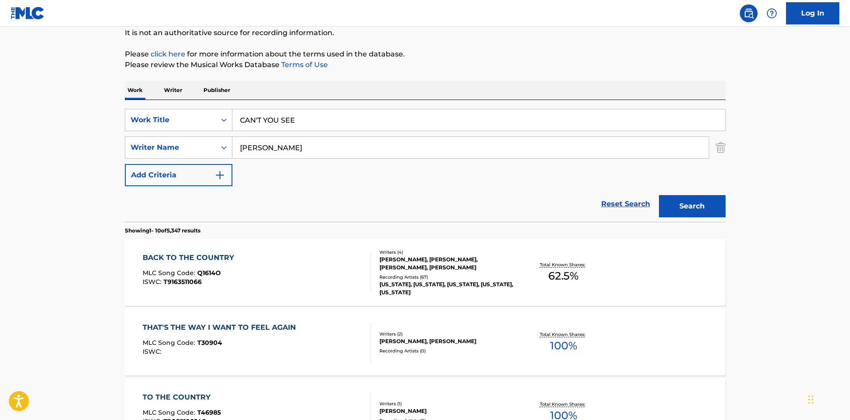
click at [714, 209] on button "Search" at bounding box center [692, 206] width 67 height 22
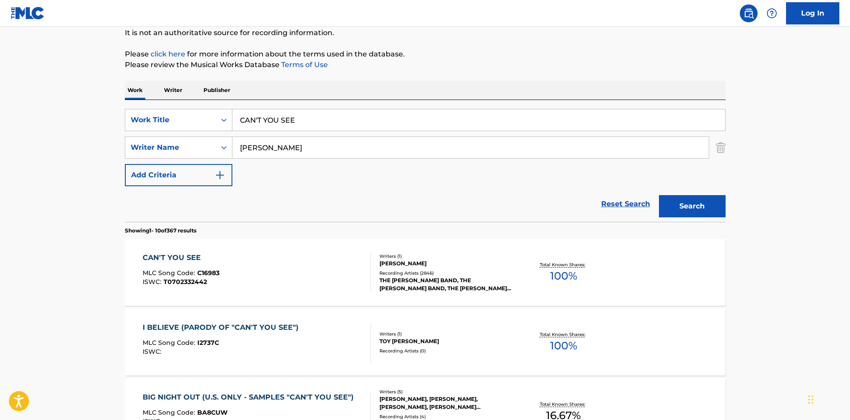
click at [185, 252] on div "CAN'T YOU SEE" at bounding box center [181, 257] width 77 height 11
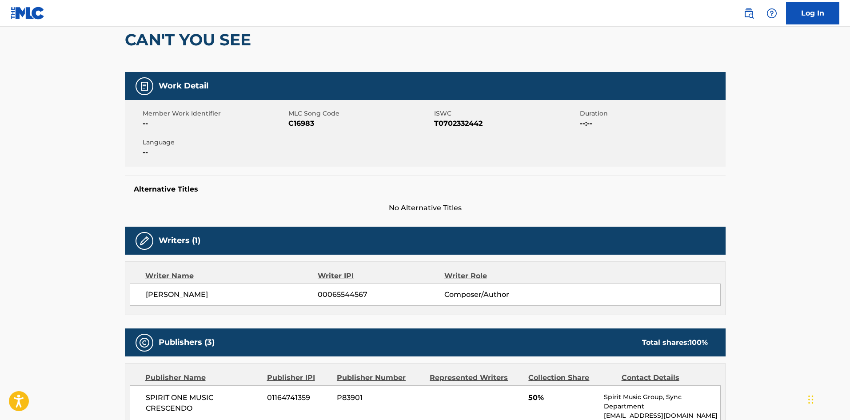
scroll to position [222, 0]
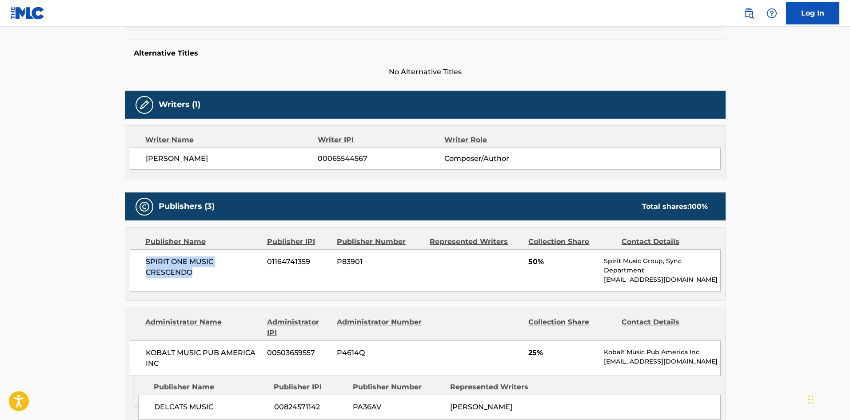
drag, startPoint x: 146, startPoint y: 258, endPoint x: 220, endPoint y: 271, distance: 75.8
click at [219, 272] on span "SPIRIT ONE MUSIC CRESCENDO" at bounding box center [203, 266] width 115 height 21
drag, startPoint x: 526, startPoint y: 263, endPoint x: 537, endPoint y: 265, distance: 11.6
click at [537, 265] on div "SPIRIT ONE MUSIC CRESCENDO 01164741359 P83901 50% Spirit Music Group, Sync Depa…" at bounding box center [425, 270] width 591 height 42
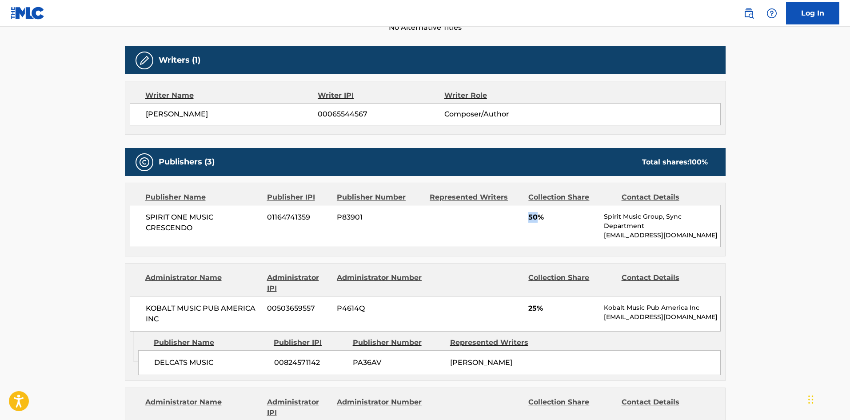
scroll to position [355, 0]
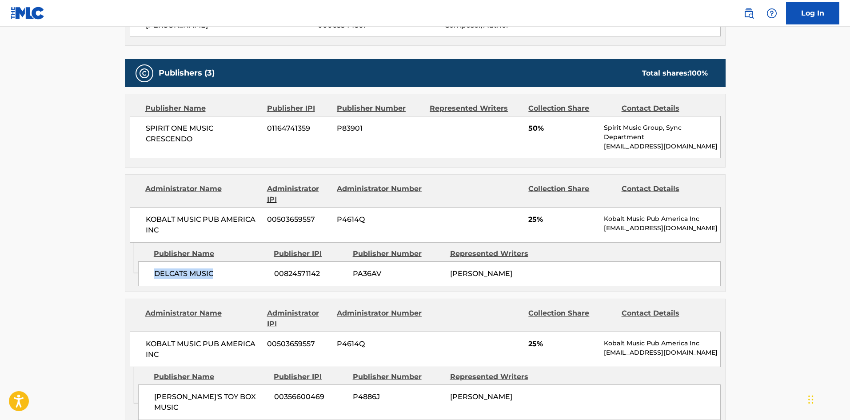
drag, startPoint x: 155, startPoint y: 277, endPoint x: 224, endPoint y: 275, distance: 68.4
click at [224, 275] on span "DELCATS MUSIC" at bounding box center [210, 273] width 113 height 11
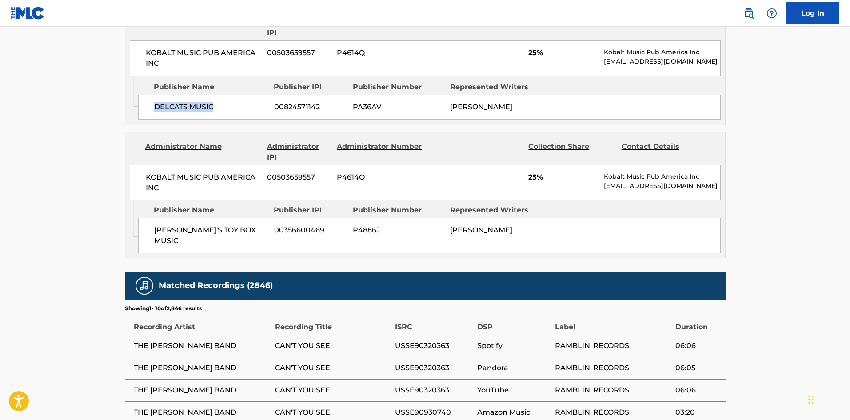
scroll to position [533, 0]
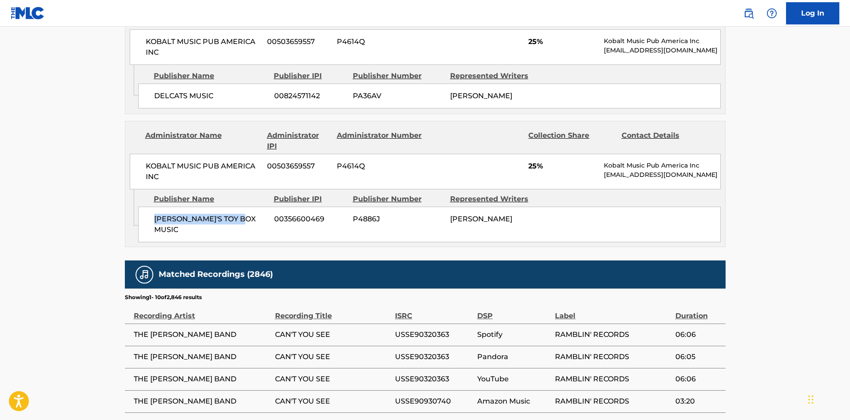
drag, startPoint x: 151, startPoint y: 223, endPoint x: 256, endPoint y: 215, distance: 105.6
click at [256, 215] on div "[PERSON_NAME]'S TOY BOX MUSIC 00356600469 P4886J TOY [PERSON_NAME]." at bounding box center [429, 225] width 582 height 36
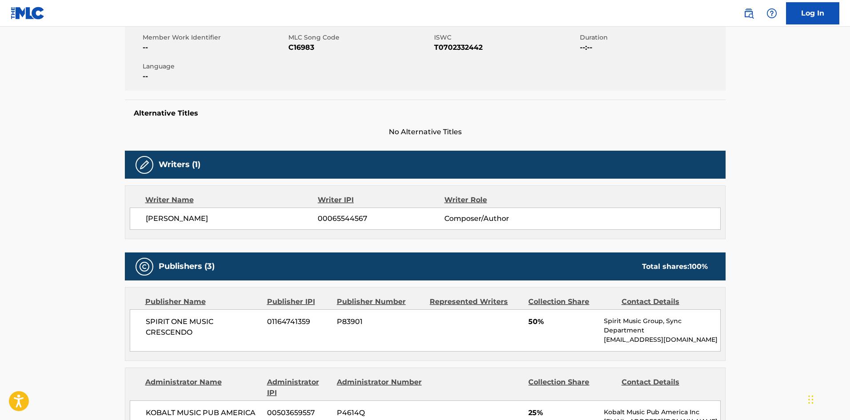
scroll to position [0, 0]
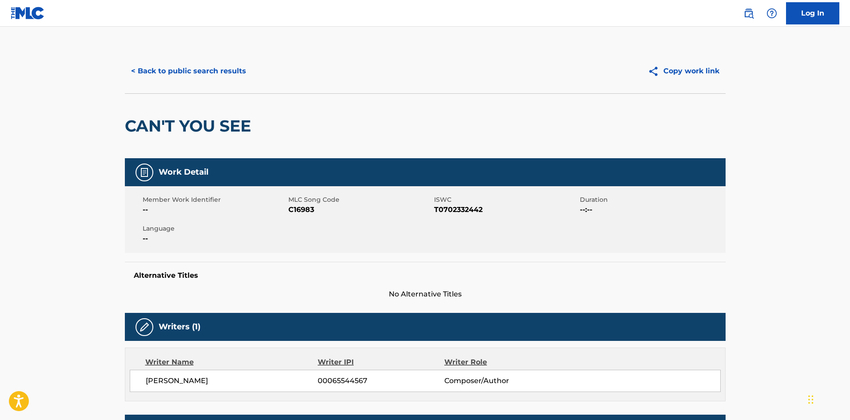
click at [201, 70] on button "< Back to public search results" at bounding box center [188, 71] width 127 height 22
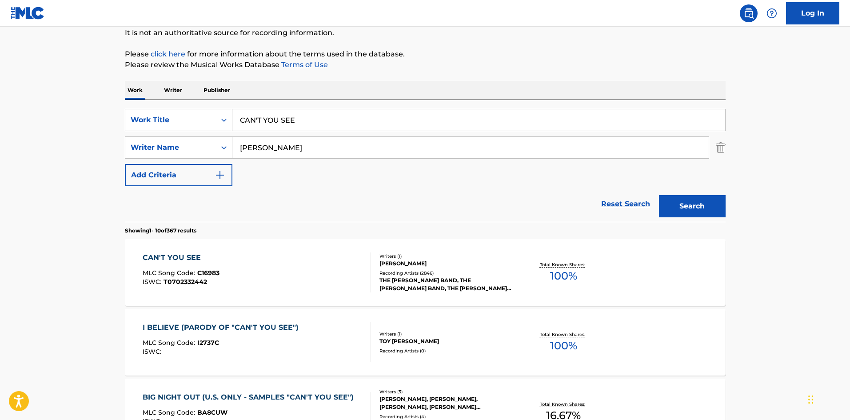
drag, startPoint x: 310, startPoint y: 118, endPoint x: 207, endPoint y: 8, distance: 149.9
paste input "[PERSON_NAME] WATER BLUES"
type input "CLEAR WATER BLUES"
click at [307, 187] on div "Reset Search Search" at bounding box center [425, 204] width 601 height 36
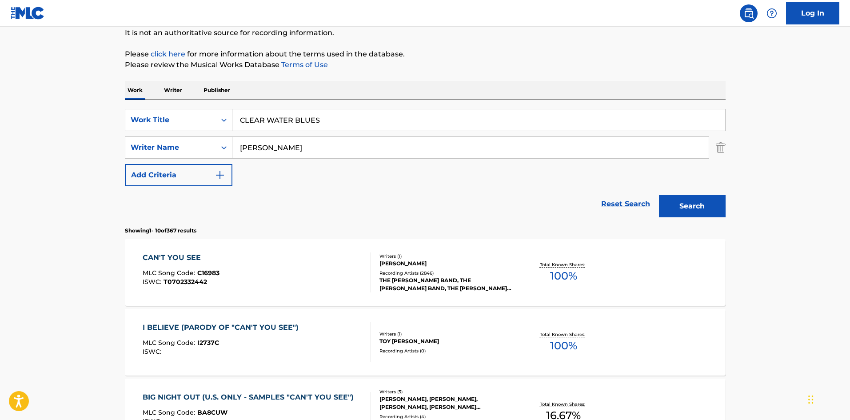
drag, startPoint x: 308, startPoint y: 155, endPoint x: 267, endPoint y: 93, distance: 74.3
paste input "[PERSON_NAME]"
type input "[PERSON_NAME]"
click at [700, 206] on button "Search" at bounding box center [692, 206] width 67 height 22
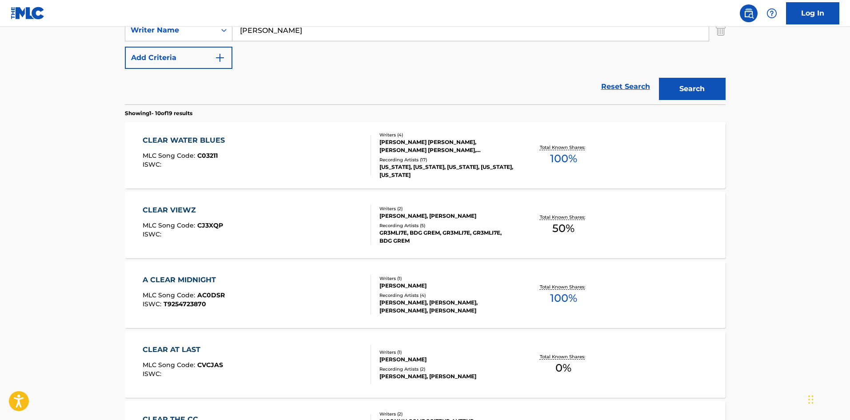
scroll to position [222, 0]
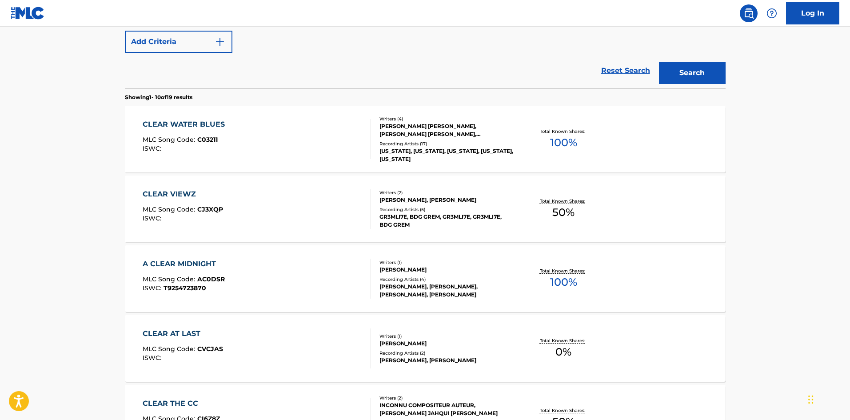
click at [197, 124] on div "CLEAR WATER BLUES" at bounding box center [186, 124] width 87 height 11
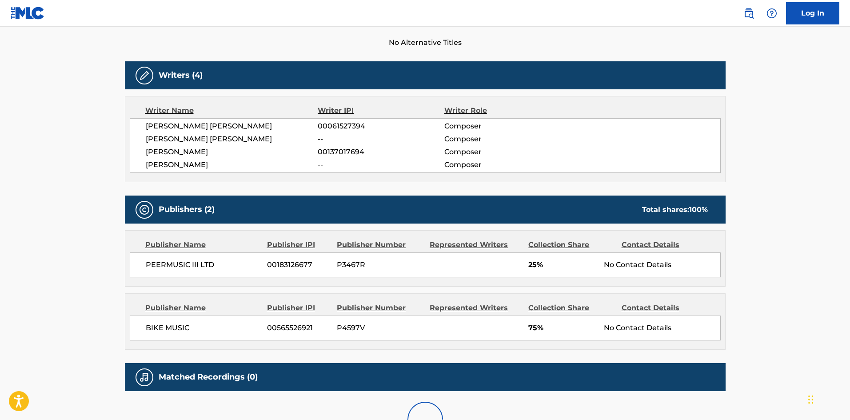
scroll to position [311, 0]
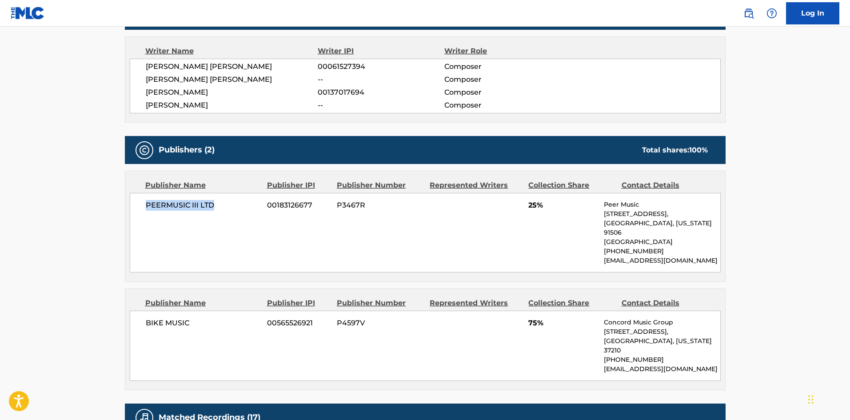
drag, startPoint x: 146, startPoint y: 205, endPoint x: 236, endPoint y: 176, distance: 94.4
click at [236, 203] on span "PEERMUSIC III LTD" at bounding box center [203, 205] width 115 height 11
drag, startPoint x: 529, startPoint y: 205, endPoint x: 537, endPoint y: 204, distance: 8.0
click at [537, 204] on span "25%" at bounding box center [562, 205] width 69 height 11
drag, startPoint x: 143, startPoint y: 321, endPoint x: 338, endPoint y: 112, distance: 284.8
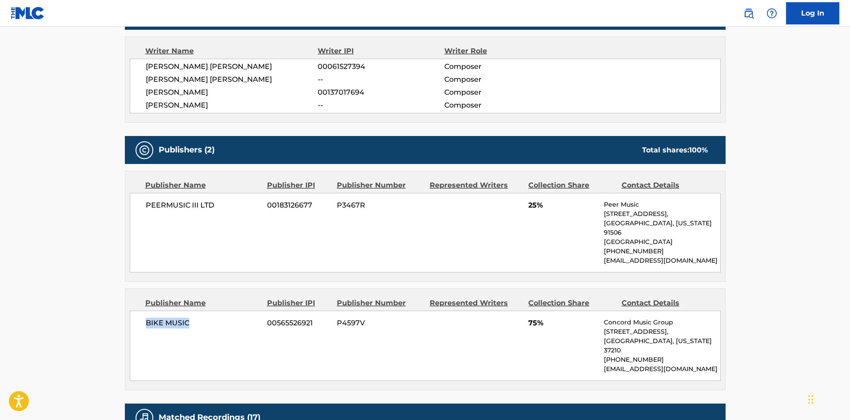
click at [229, 313] on div "BIKE MUSIC 00565526921 P4597V 75% Concord Music Group [STREET_ADDRESS][US_STATE…" at bounding box center [425, 346] width 591 height 70
drag, startPoint x: 30, startPoint y: 148, endPoint x: 56, endPoint y: 146, distance: 25.9
click at [30, 148] on main "< Back to public search results Copy work link CLEAR WATER BLUES Work Detail Me…" at bounding box center [425, 225] width 850 height 1019
click at [56, 146] on main "< Back to public search results Copy work link CLEAR WATER BLUES Work Detail Me…" at bounding box center [425, 225] width 850 height 1019
click at [71, 141] on main "< Back to public search results Copy work link CLEAR WATER BLUES Work Detail Me…" at bounding box center [425, 225] width 850 height 1019
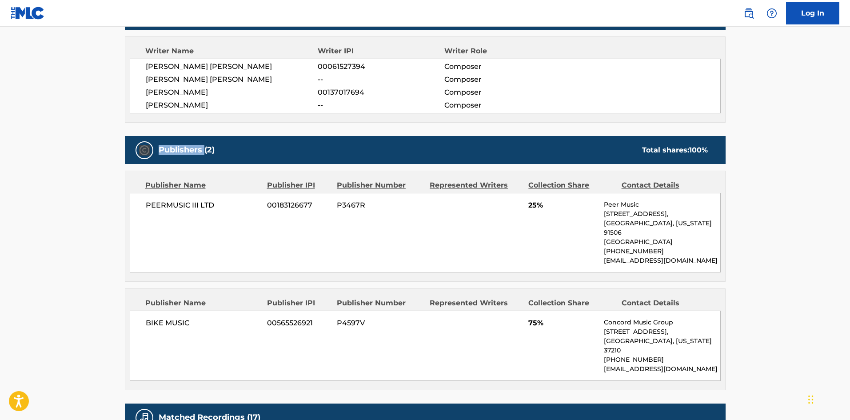
click at [71, 141] on main "< Back to public search results Copy work link CLEAR WATER BLUES Work Detail Me…" at bounding box center [425, 225] width 850 height 1019
click at [72, 140] on main "< Back to public search results Copy work link CLEAR WATER BLUES Work Detail Me…" at bounding box center [425, 225] width 850 height 1019
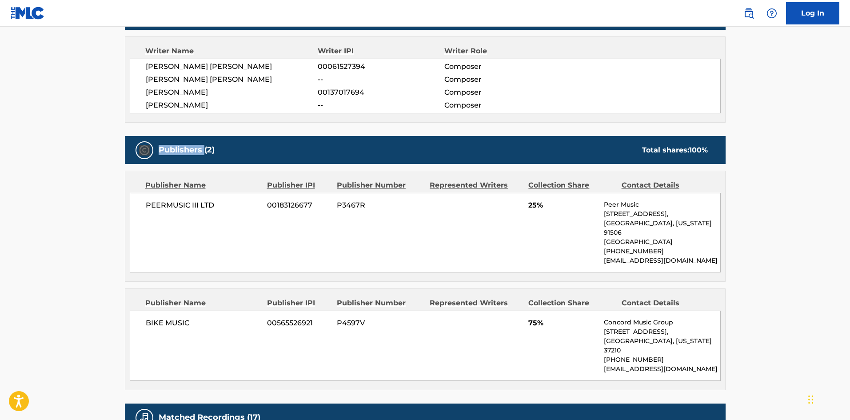
click at [72, 140] on main "< Back to public search results Copy work link CLEAR WATER BLUES Work Detail Me…" at bounding box center [425, 225] width 850 height 1019
click at [74, 141] on main "< Back to public search results Copy work link CLEAR WATER BLUES Work Detail Me…" at bounding box center [425, 225] width 850 height 1019
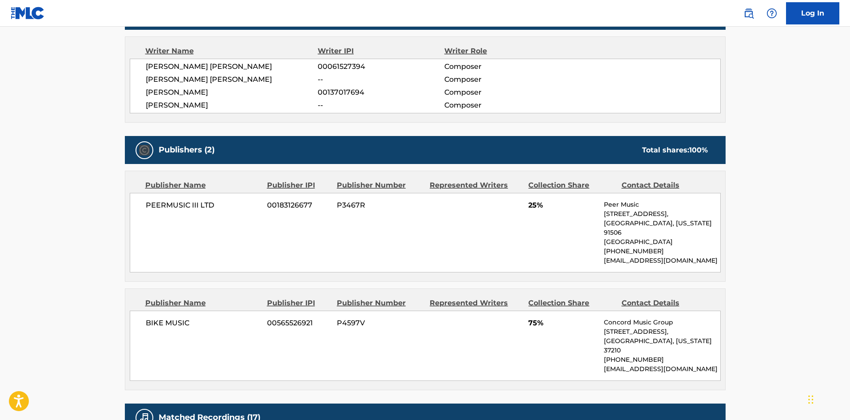
click at [74, 141] on main "< Back to public search results Copy work link CLEAR WATER BLUES Work Detail Me…" at bounding box center [425, 225] width 850 height 1019
click at [75, 141] on main "< Back to public search results Copy work link CLEAR WATER BLUES Work Detail Me…" at bounding box center [425, 225] width 850 height 1019
click at [76, 140] on main "< Back to public search results Copy work link CLEAR WATER BLUES Work Detail Me…" at bounding box center [425, 225] width 850 height 1019
click at [76, 142] on main "< Back to public search results Copy work link CLEAR WATER BLUES Work Detail Me…" at bounding box center [425, 225] width 850 height 1019
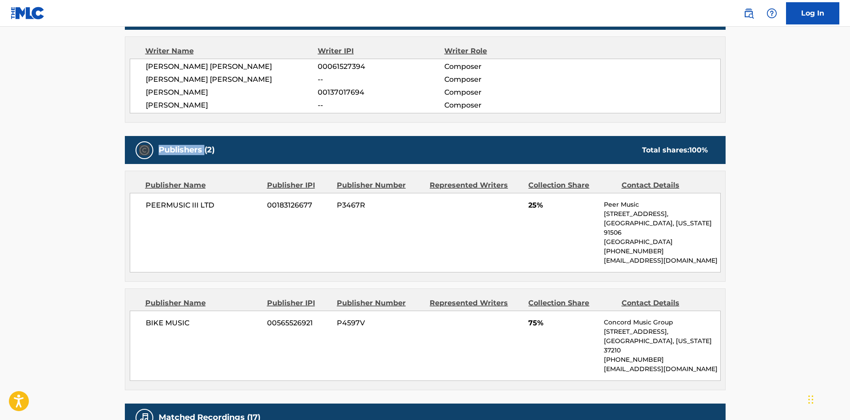
click at [76, 142] on main "< Back to public search results Copy work link CLEAR WATER BLUES Work Detail Me…" at bounding box center [425, 225] width 850 height 1019
click at [76, 141] on main "< Back to public search results Copy work link CLEAR WATER BLUES Work Detail Me…" at bounding box center [425, 225] width 850 height 1019
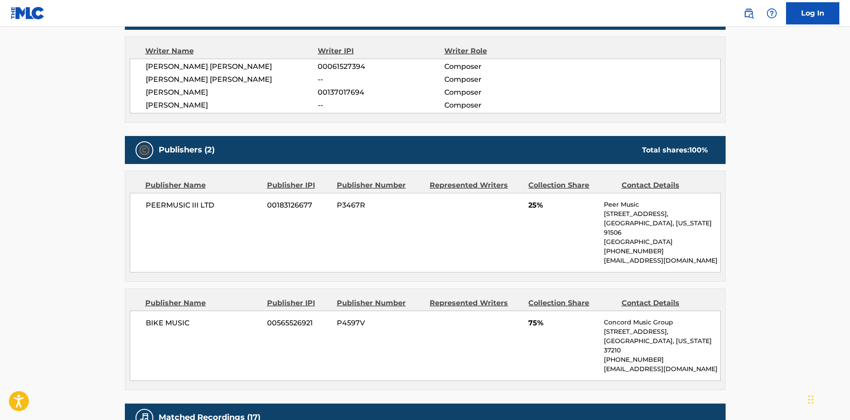
click at [76, 141] on main "< Back to public search results Copy work link CLEAR WATER BLUES Work Detail Me…" at bounding box center [425, 225] width 850 height 1019
drag, startPoint x: 76, startPoint y: 141, endPoint x: 82, endPoint y: 134, distance: 9.5
click at [81, 135] on main "< Back to public search results Copy work link CLEAR WATER BLUES Work Detail Me…" at bounding box center [425, 225] width 850 height 1019
click at [82, 139] on main "< Back to public search results Copy work link CLEAR WATER BLUES Work Detail Me…" at bounding box center [425, 225] width 850 height 1019
click at [82, 141] on main "< Back to public search results Copy work link CLEAR WATER BLUES Work Detail Me…" at bounding box center [425, 225] width 850 height 1019
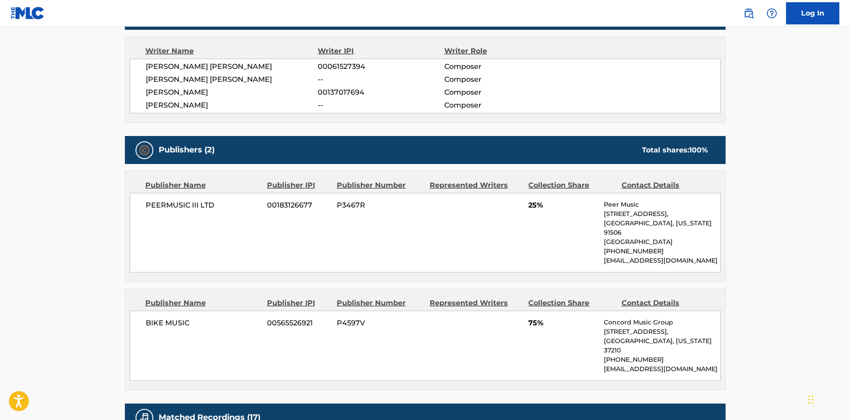
click at [79, 143] on main "< Back to public search results Copy work link CLEAR WATER BLUES Work Detail Me…" at bounding box center [425, 225] width 850 height 1019
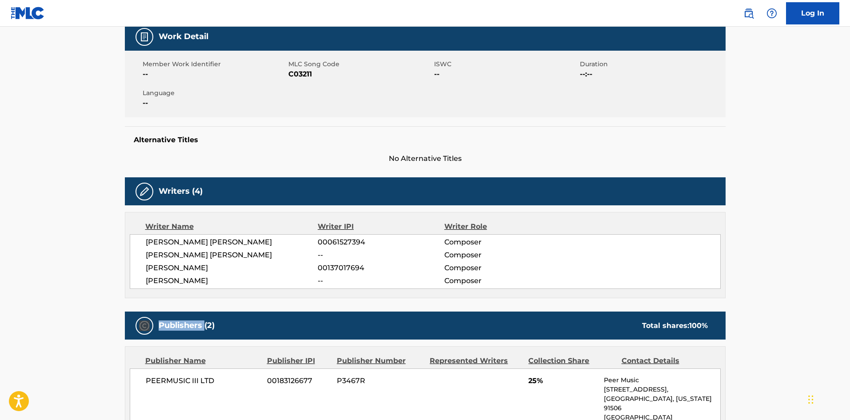
scroll to position [0, 0]
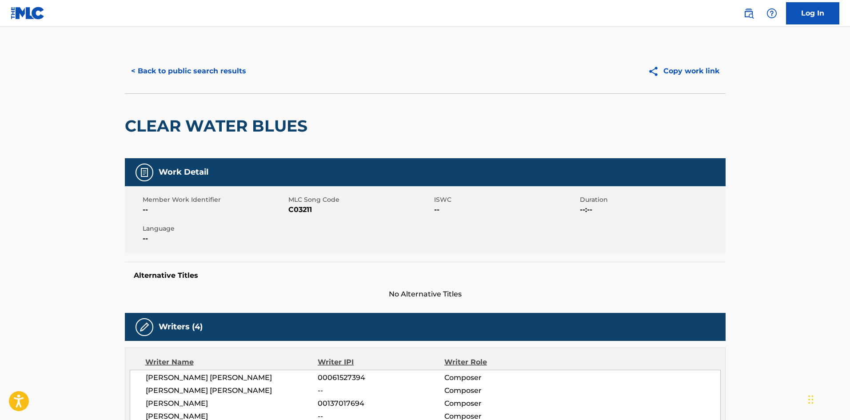
click at [203, 70] on button "< Back to public search results" at bounding box center [188, 71] width 127 height 22
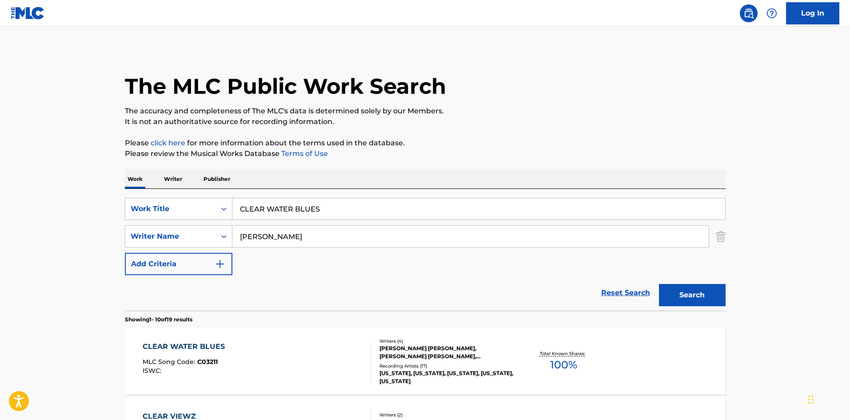
click at [334, 202] on input "CLEAR WATER BLUES" at bounding box center [478, 208] width 493 height 21
drag, startPoint x: 334, startPoint y: 204, endPoint x: 36, endPoint y: 163, distance: 300.4
paste input "ome Find Me"
type input "Come Find Me"
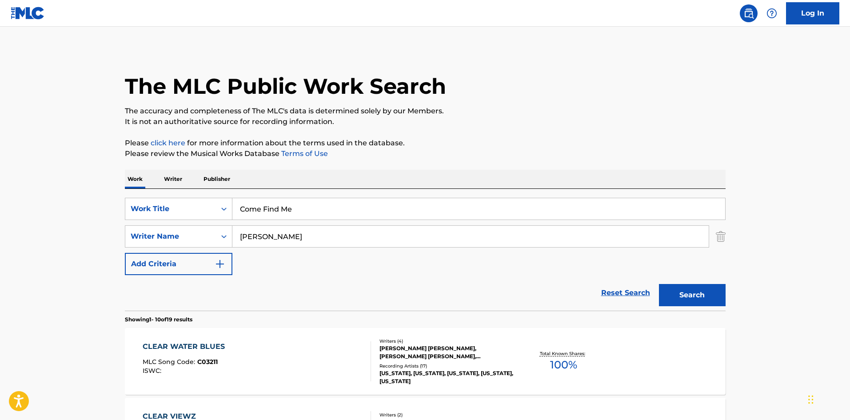
drag, startPoint x: 351, startPoint y: 163, endPoint x: 292, endPoint y: 241, distance: 97.6
drag, startPoint x: 303, startPoint y: 238, endPoint x: 128, endPoint y: 223, distance: 175.2
click at [153, 225] on div "SearchWithCriteriaf6ef4ad1-d188-4ba7-a398-4f018a087a68 Writer Name [PERSON_NAME]" at bounding box center [425, 236] width 601 height 22
paste input "[PERSON_NAME]"
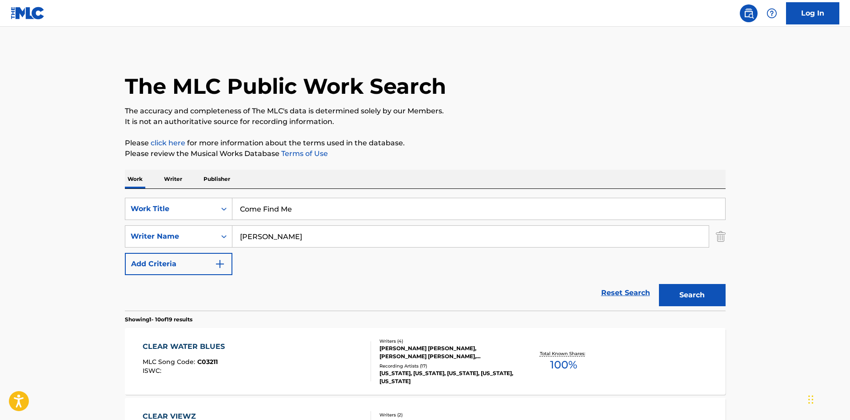
type input "[PERSON_NAME]"
click at [707, 291] on button "Search" at bounding box center [692, 295] width 67 height 22
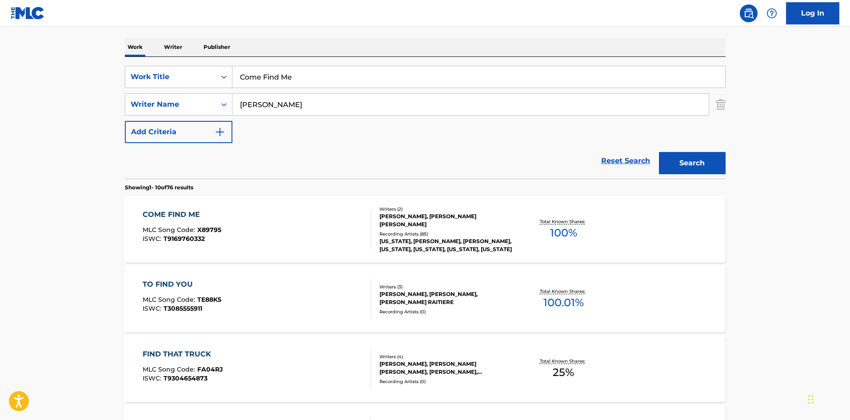
scroll to position [133, 0]
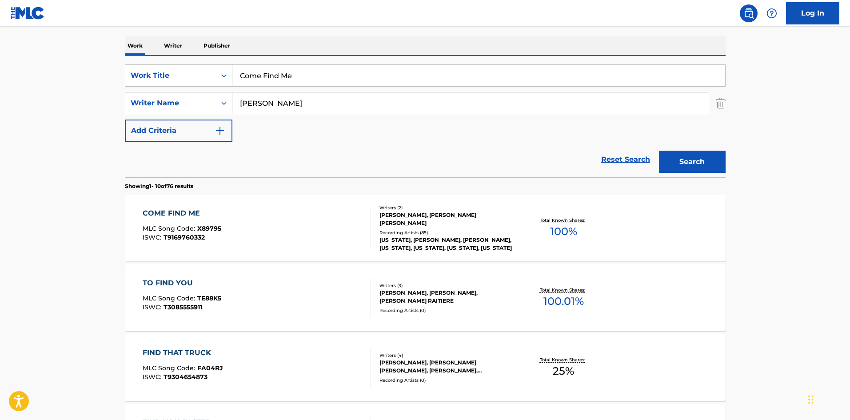
click at [183, 214] on div "COME FIND ME" at bounding box center [182, 213] width 79 height 11
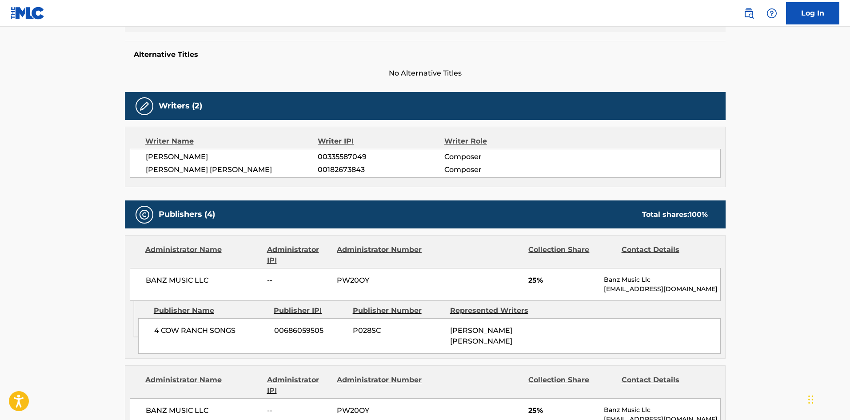
scroll to position [222, 0]
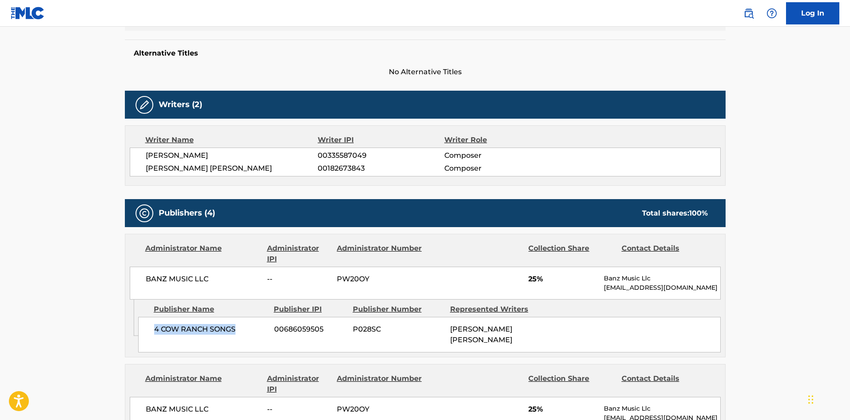
drag, startPoint x: 154, startPoint y: 333, endPoint x: 398, endPoint y: 45, distance: 376.9
click at [246, 328] on span "4 COW RANCH SONGS" at bounding box center [210, 329] width 113 height 11
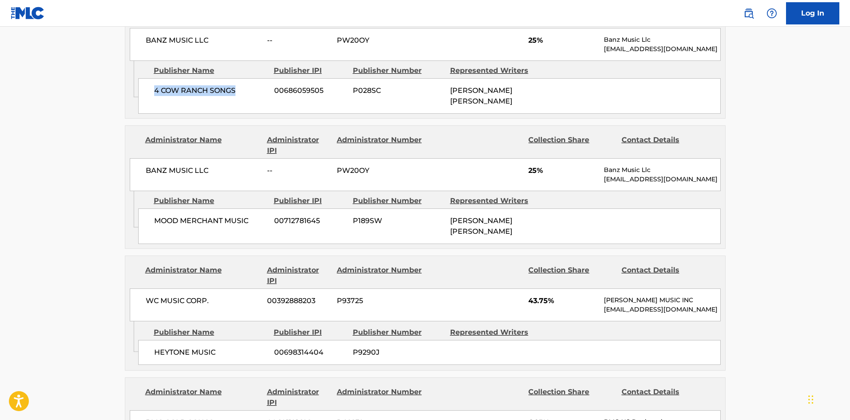
scroll to position [489, 0]
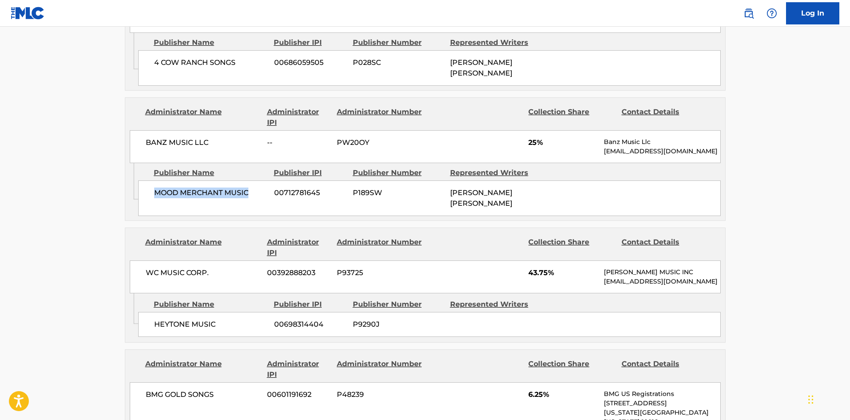
drag, startPoint x: 155, startPoint y: 184, endPoint x: 249, endPoint y: 182, distance: 93.3
click at [249, 187] on span "MOOD MERCHANT MUSIC" at bounding box center [210, 192] width 113 height 11
click at [535, 137] on span "25%" at bounding box center [562, 142] width 69 height 11
click at [529, 137] on span "25%" at bounding box center [562, 142] width 69 height 11
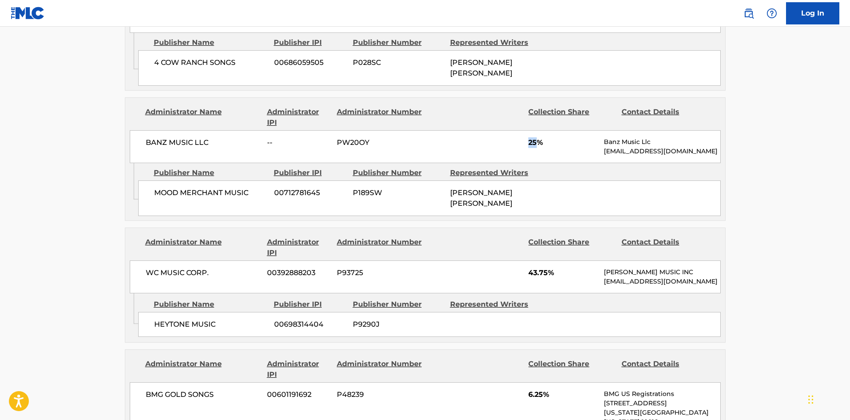
scroll to position [578, 0]
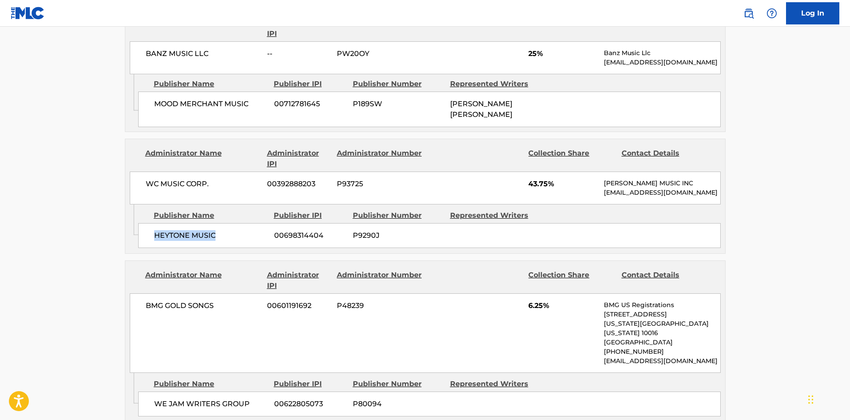
drag, startPoint x: 153, startPoint y: 229, endPoint x: 235, endPoint y: 228, distance: 82.2
click at [235, 228] on div "HEYTONE MUSIC 00698314404 P9290J" at bounding box center [429, 235] width 582 height 25
drag, startPoint x: 529, startPoint y: 167, endPoint x: 546, endPoint y: 163, distance: 17.6
click at [546, 179] on span "43.75%" at bounding box center [562, 184] width 69 height 11
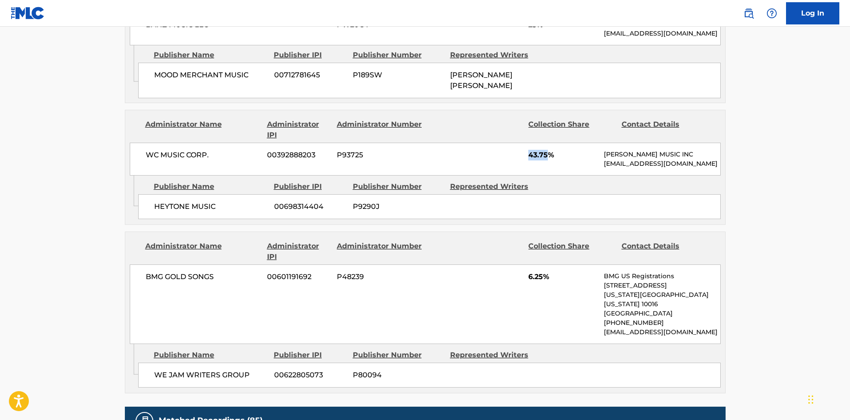
scroll to position [622, 0]
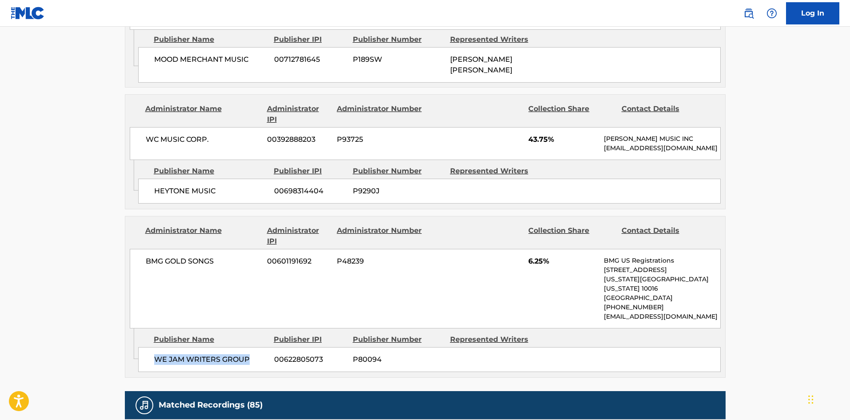
drag, startPoint x: 155, startPoint y: 344, endPoint x: 258, endPoint y: 343, distance: 102.2
click at [258, 354] on span "WE JAM WRITERS GROUP" at bounding box center [210, 359] width 113 height 11
drag, startPoint x: 526, startPoint y: 256, endPoint x: 546, endPoint y: 256, distance: 20.0
click at [546, 256] on div "BMG GOLD SONGS 00601191692 P48239 6.25% BMG US Registrations [STREET_ADDRESS][U…" at bounding box center [425, 289] width 591 height 80
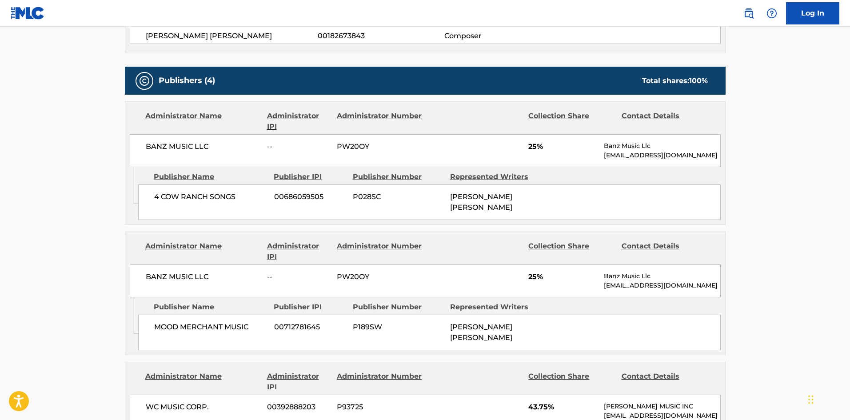
scroll to position [355, 0]
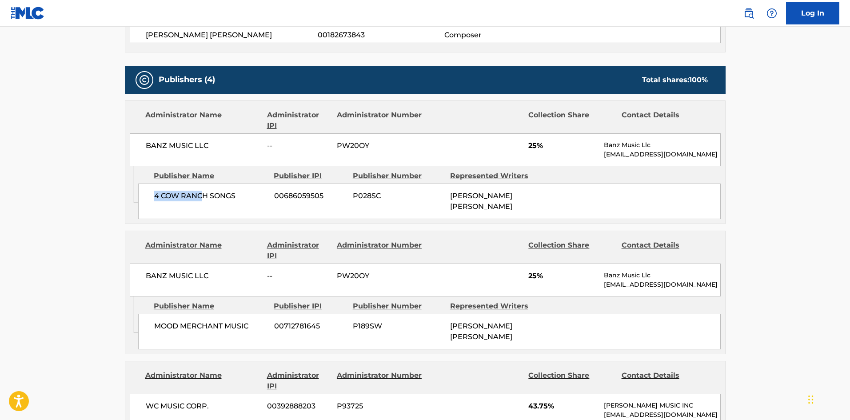
drag, startPoint x: 149, startPoint y: 188, endPoint x: 190, endPoint y: 265, distance: 87.3
click at [205, 211] on div "Admin Original Publisher Connecting Line Publisher Name Publisher IPI Publisher…" at bounding box center [425, 194] width 600 height 57
drag, startPoint x: 160, startPoint y: 316, endPoint x: 224, endPoint y: 327, distance: 64.4
click at [224, 327] on div "MOOD MERCHANT MUSIC 00712781645 P189SW [PERSON_NAME] [PERSON_NAME]" at bounding box center [429, 332] width 582 height 36
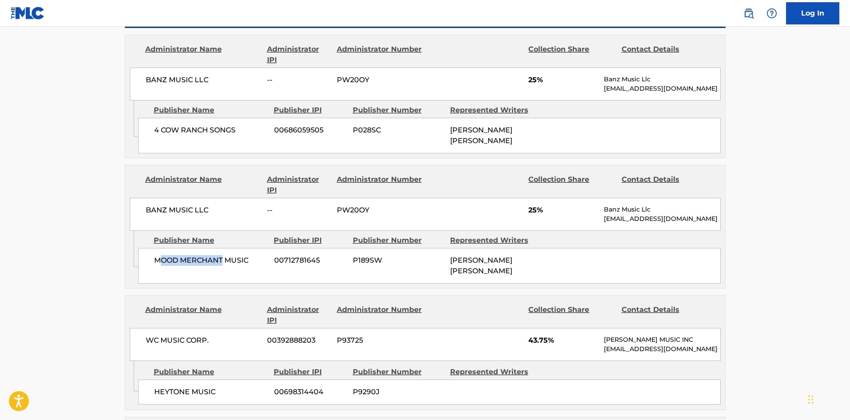
scroll to position [489, 0]
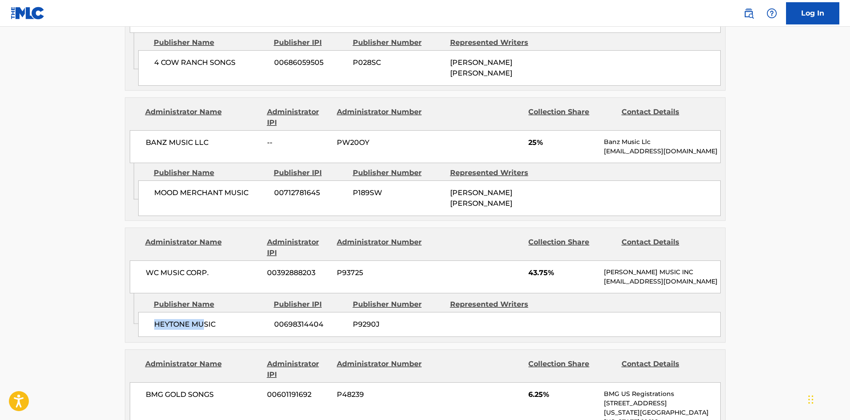
drag, startPoint x: 151, startPoint y: 315, endPoint x: 207, endPoint y: 315, distance: 56.4
click at [207, 315] on div "HEYTONE MUSIC 00698314404 P9290J" at bounding box center [429, 324] width 582 height 25
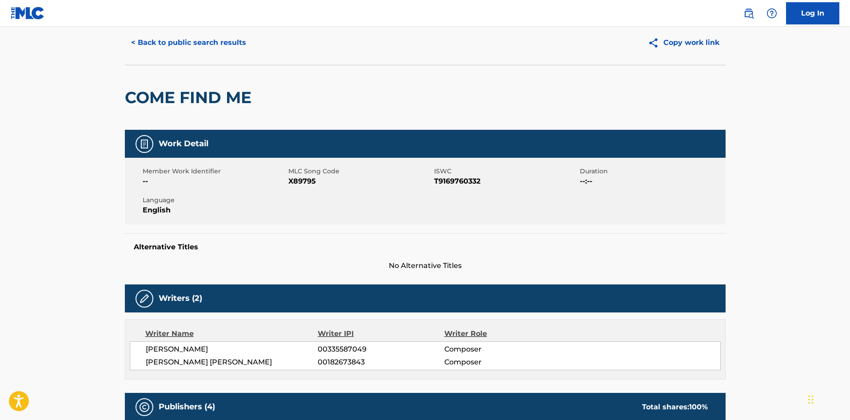
scroll to position [0, 0]
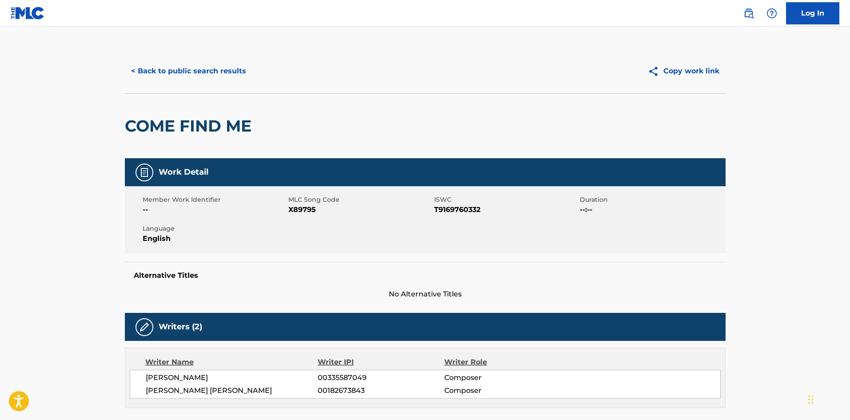
click at [215, 71] on button "< Back to public search results" at bounding box center [188, 71] width 127 height 22
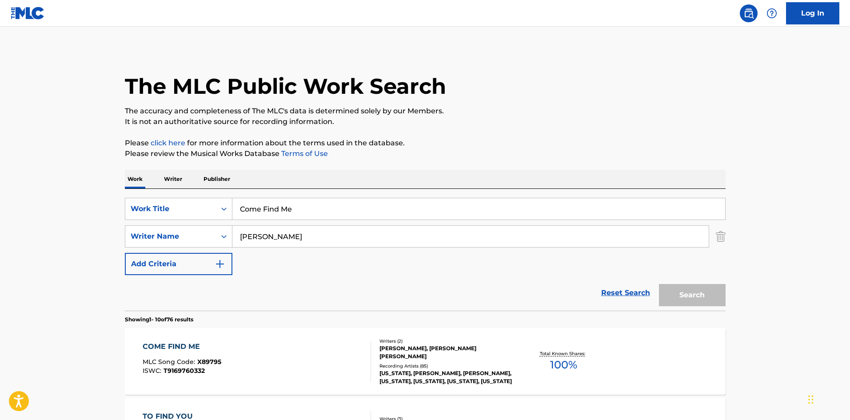
scroll to position [133, 0]
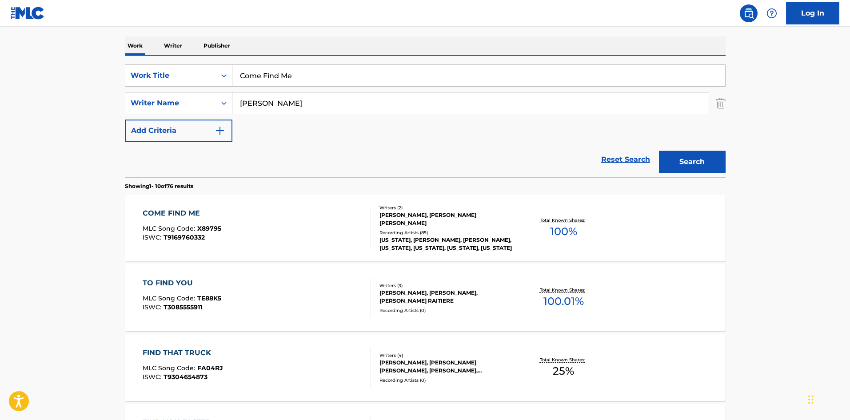
drag, startPoint x: 328, startPoint y: 74, endPoint x: 97, endPoint y: 55, distance: 231.3
click at [87, 73] on main "The MLC Public Work Search The accuracy and completeness of The MLC's data is d…" at bounding box center [425, 416] width 850 height 1046
paste input "DIXIELAND DELIGHT"
type input "DIXIELAND DELIGHT"
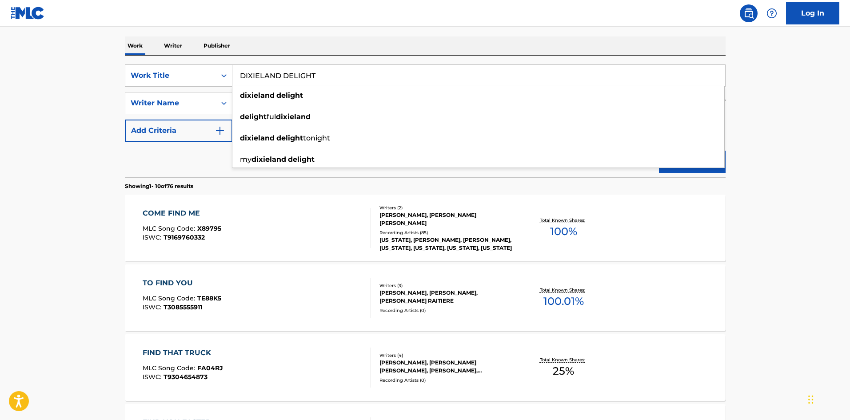
drag, startPoint x: 361, startPoint y: 56, endPoint x: 362, endPoint y: 60, distance: 4.5
click at [362, 57] on div "SearchWithCriteria6855b820-6885-4ae3-9985-14a9e603a3fc Work Title DIXIELAND DEL…" at bounding box center [425, 117] width 601 height 122
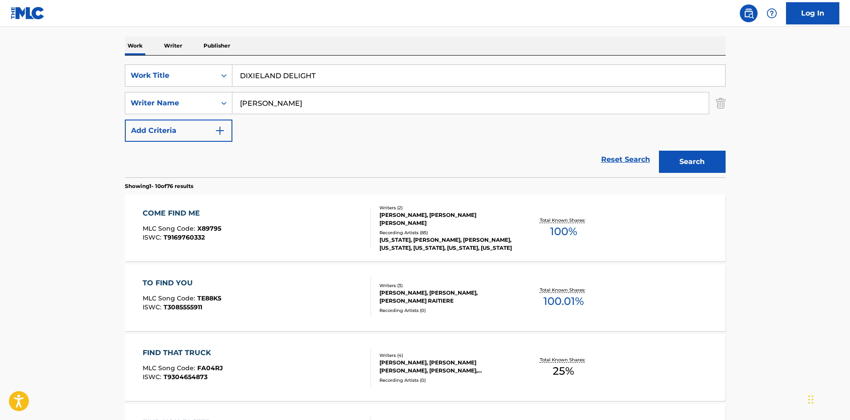
drag, startPoint x: 326, startPoint y: 105, endPoint x: 78, endPoint y: 109, distance: 247.5
click at [113, 110] on main "The MLC Public Work Search The accuracy and completeness of The MLC's data is d…" at bounding box center [425, 416] width 850 height 1046
paste input "[PERSON_NAME]"
click at [705, 161] on button "Search" at bounding box center [692, 162] width 67 height 22
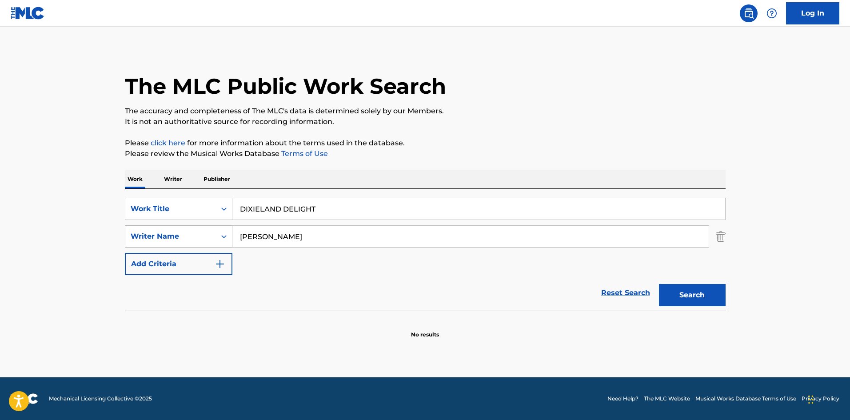
drag, startPoint x: 274, startPoint y: 239, endPoint x: 182, endPoint y: 219, distance: 93.9
click at [147, 231] on div "SearchWithCriteriaf6ef4ad1-d188-4ba7-a398-4f018a087a68 Writer Name [PERSON_NAME]" at bounding box center [425, 236] width 601 height 22
click at [659, 284] on button "Search" at bounding box center [692, 295] width 67 height 22
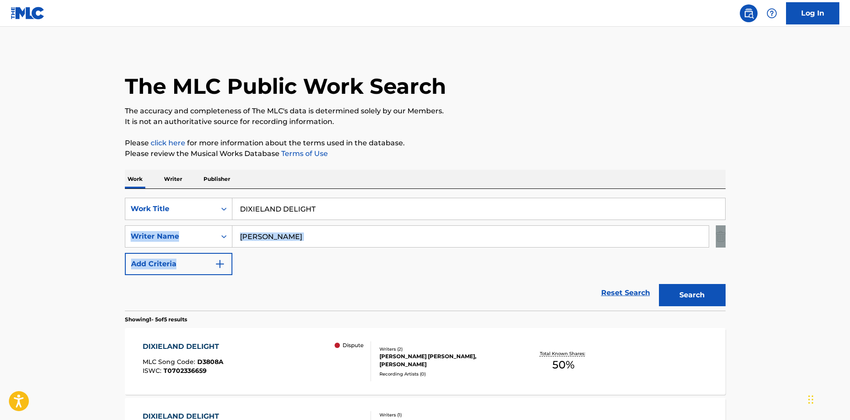
drag, startPoint x: 292, startPoint y: 249, endPoint x: 118, endPoint y: 228, distance: 175.4
click at [120, 230] on div "The MLC Public Work Search The accuracy and completeness of The MLC's data is d…" at bounding box center [425, 382] width 622 height 666
click at [307, 233] on input "[PERSON_NAME]" at bounding box center [470, 236] width 476 height 21
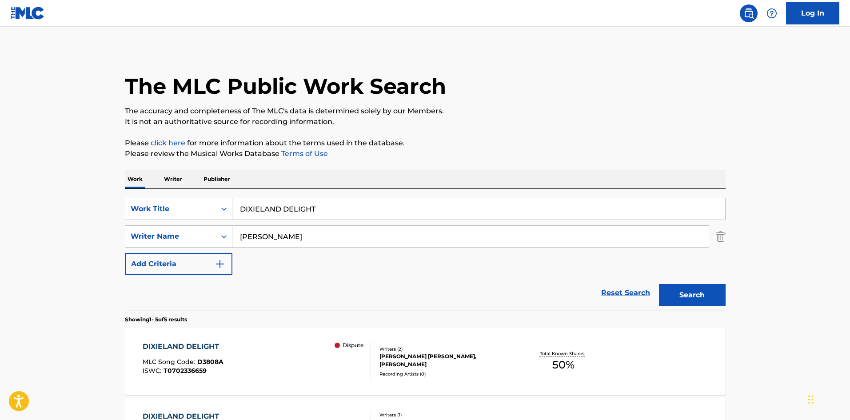
paste input "NNIE"
type input "[PERSON_NAME]"
click at [685, 288] on button "Search" at bounding box center [692, 295] width 67 height 22
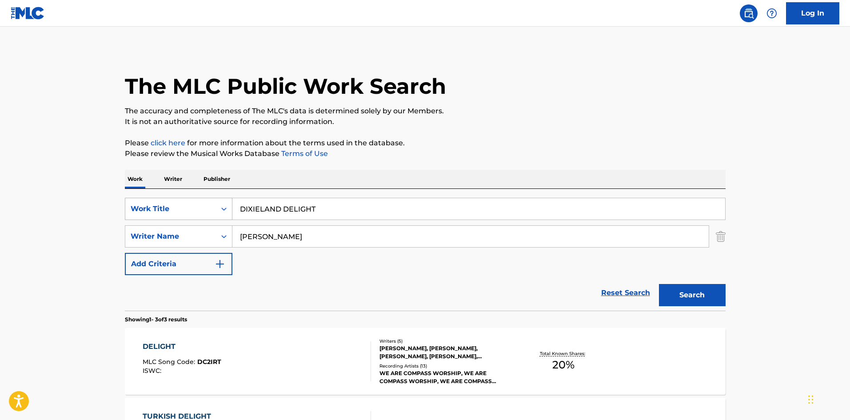
drag, startPoint x: 358, startPoint y: 204, endPoint x: 143, endPoint y: 208, distance: 214.6
click at [143, 208] on div "SearchWithCriteria6855b820-6885-4ae3-9985-14a9e603a3fc Work Title DIXIELAND DEL…" at bounding box center [425, 209] width 601 height 22
paste input "OWN HOME"
type input "DOWN HOME"
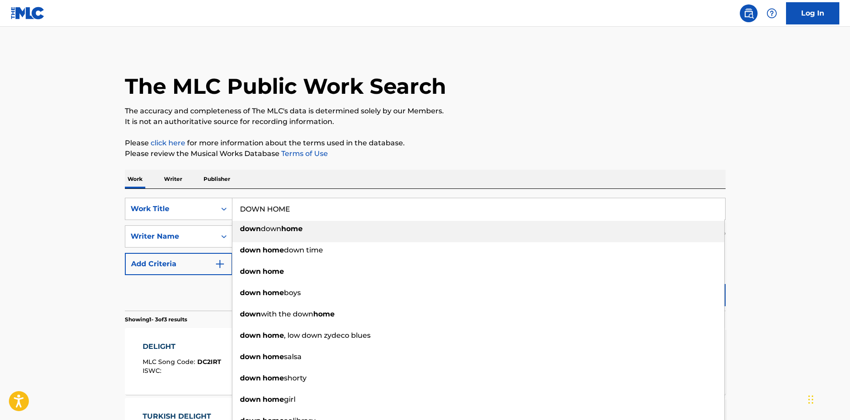
click at [316, 190] on div "SearchWithCriteria6855b820-6885-4ae3-9985-14a9e603a3fc Work Title DOWN HOME dow…" at bounding box center [425, 250] width 601 height 122
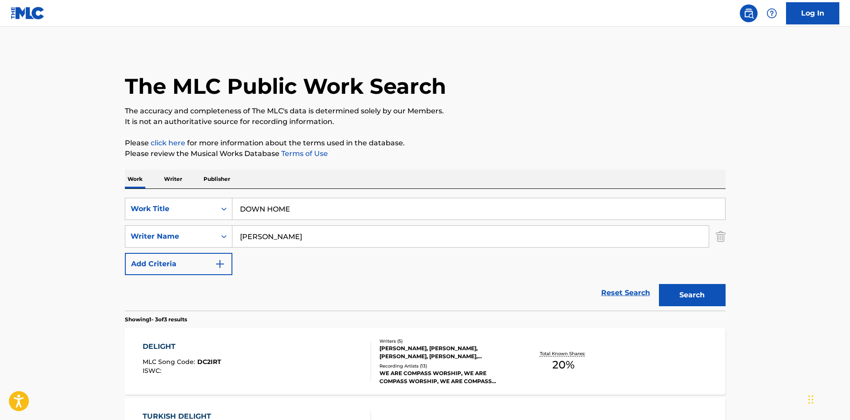
drag, startPoint x: 297, startPoint y: 240, endPoint x: 66, endPoint y: 241, distance: 231.0
click at [107, 240] on main "The MLC Public Work Search The accuracy and completeness of The MLC's data is d…" at bounding box center [425, 304] width 850 height 554
paste input "[PERSON_NAME]"
type input "[PERSON_NAME]"
click at [692, 301] on button "Search" at bounding box center [692, 295] width 67 height 22
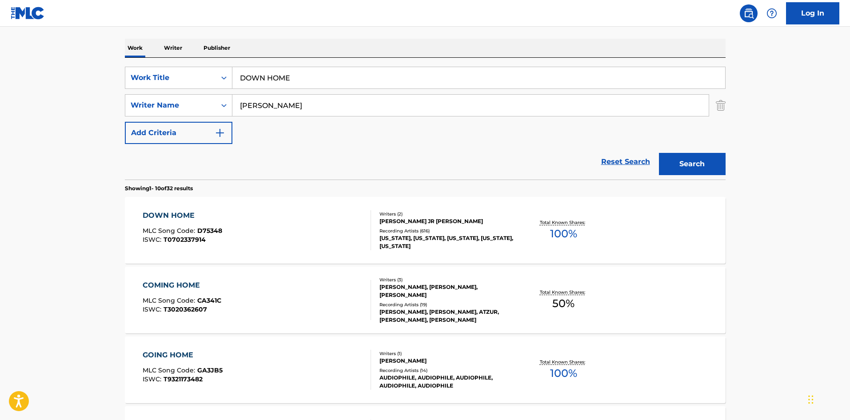
scroll to position [133, 0]
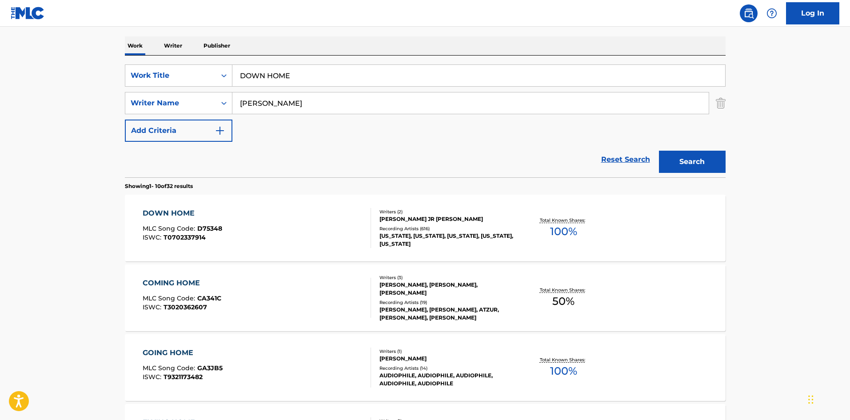
click at [174, 207] on div "DOWN HOME MLC Song Code : D75348 ISWC : T0702337914 Writers ( 2 ) [PERSON_NAME]…" at bounding box center [425, 228] width 601 height 67
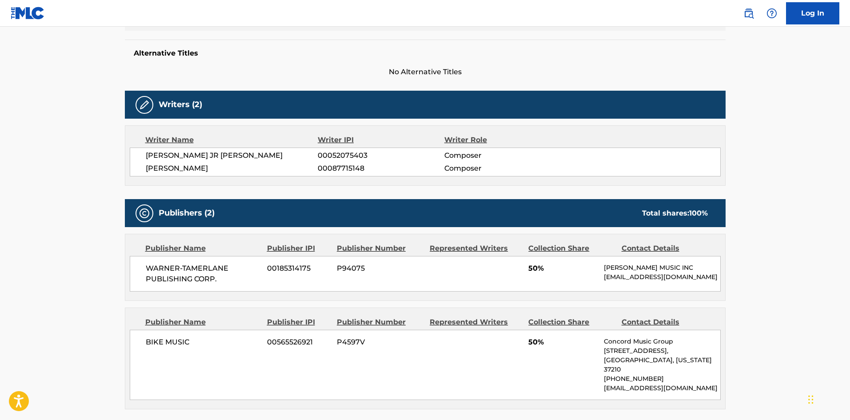
scroll to position [355, 0]
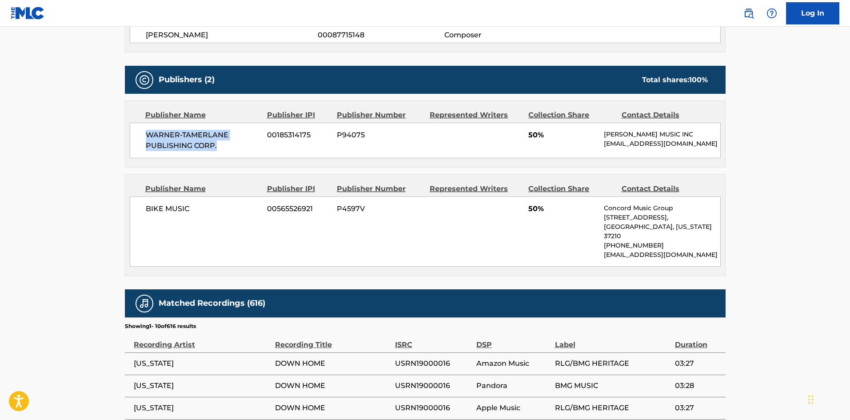
drag, startPoint x: 147, startPoint y: 132, endPoint x: 238, endPoint y: 148, distance: 91.6
click at [238, 148] on span "WARNER-TAMERLANE PUBLISHING CORP." at bounding box center [203, 140] width 115 height 21
drag, startPoint x: 148, startPoint y: 217, endPoint x: 286, endPoint y: 114, distance: 172.0
click at [208, 214] on span "BIKE MUSIC" at bounding box center [203, 208] width 115 height 11
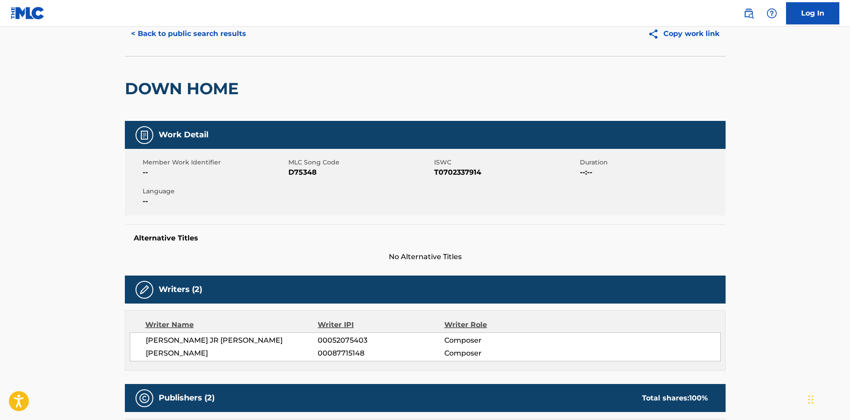
scroll to position [0, 0]
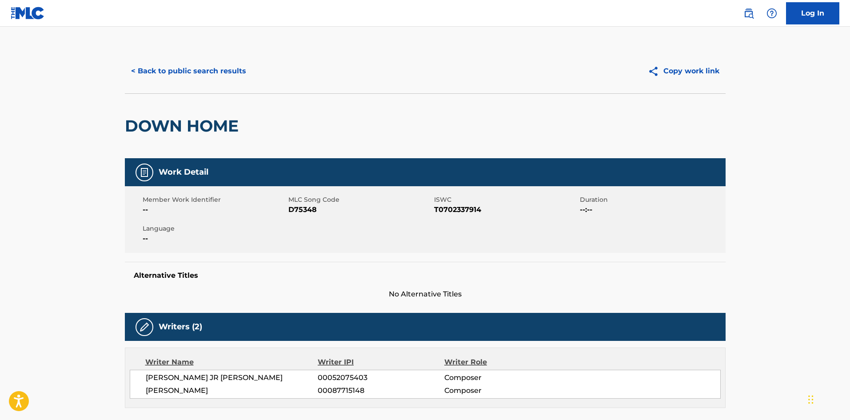
click at [200, 67] on button "< Back to public search results" at bounding box center [188, 71] width 127 height 22
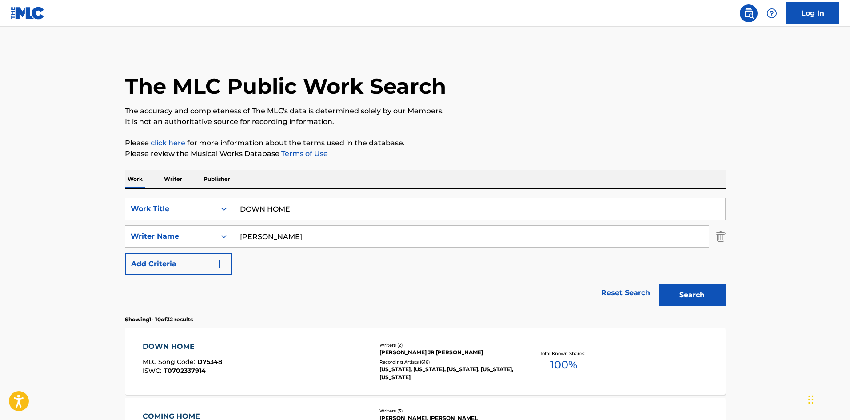
scroll to position [133, 0]
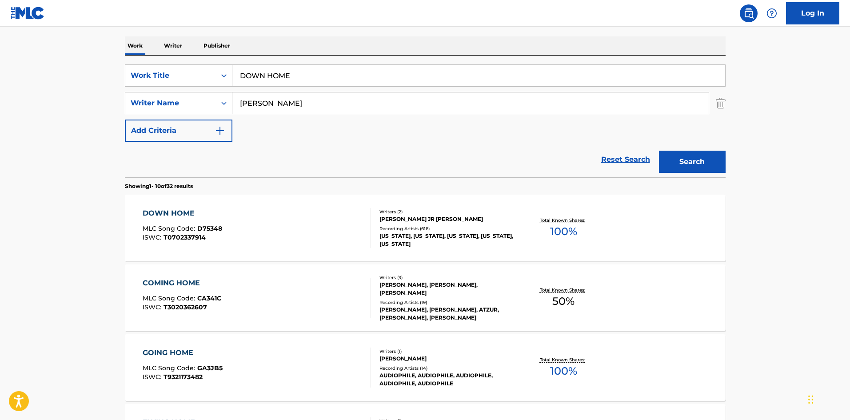
drag, startPoint x: 329, startPoint y: 73, endPoint x: 120, endPoint y: 53, distance: 209.7
click at [109, 64] on main "The MLC Public Work Search The accuracy and completeness of The MLC's data is d…" at bounding box center [425, 416] width 850 height 1046
paste input "FIVE O'CLOCK FIVE HUNDRED"
type input "FIVE O'CLOCK FIVE HUNDRED"
click at [318, 121] on div "SearchWithCriteria6855b820-6885-4ae3-9985-14a9e603a3fc Work Title FIVE O'CLOCK …" at bounding box center [425, 102] width 601 height 77
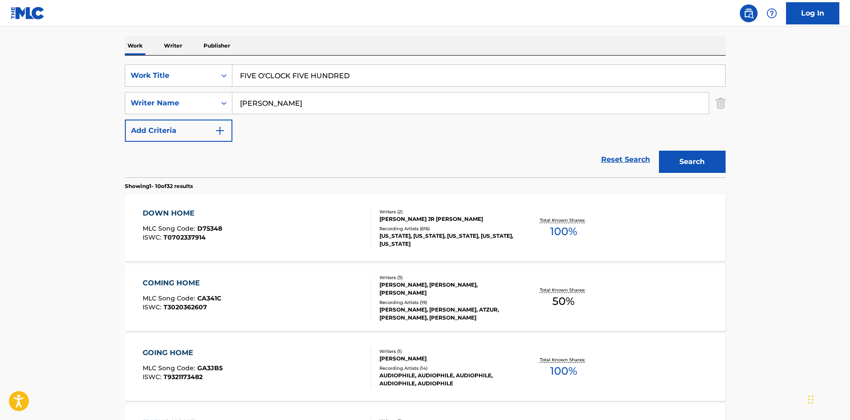
drag, startPoint x: 315, startPoint y: 96, endPoint x: 0, endPoint y: 100, distance: 315.0
click at [22, 100] on main "The MLC Public Work Search The accuracy and completeness of The MLC's data is d…" at bounding box center [425, 416] width 850 height 1046
paste input "[PERSON_NAME]"
type input "[PERSON_NAME]"
click at [714, 154] on button "Search" at bounding box center [692, 162] width 67 height 22
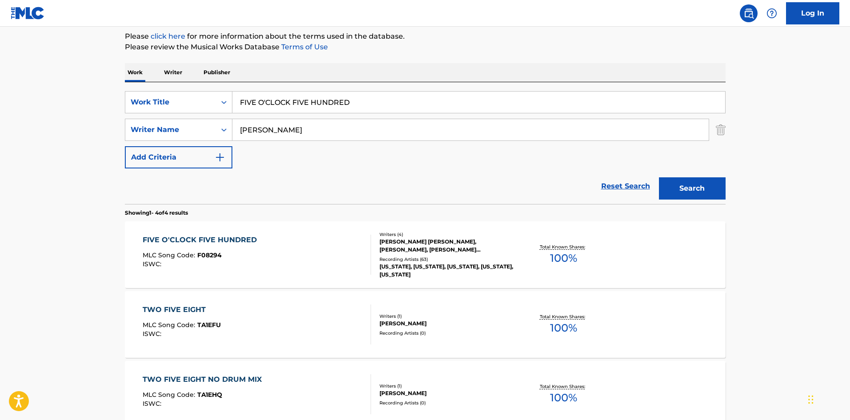
scroll to position [178, 0]
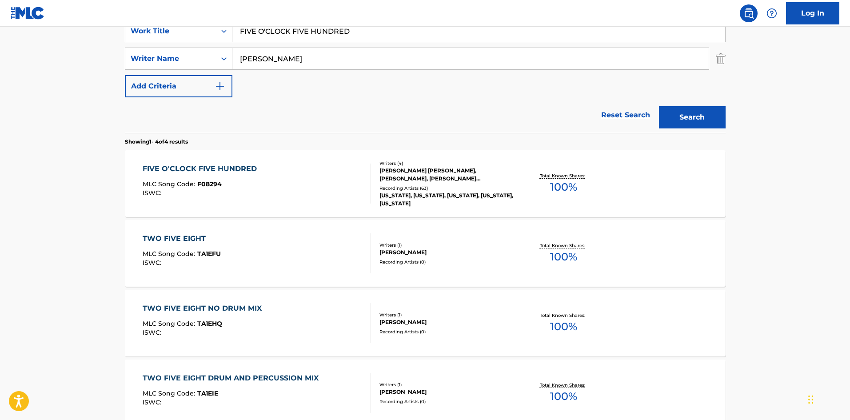
click at [207, 168] on div "FIVE O'CLOCK FIVE HUNDRED" at bounding box center [202, 168] width 119 height 11
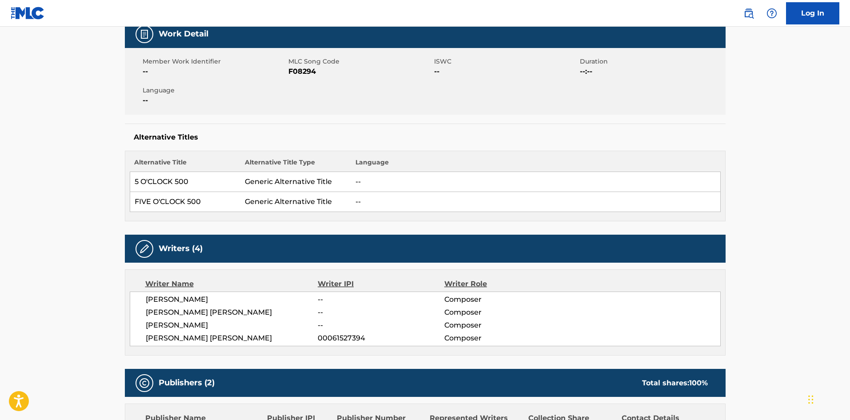
scroll to position [311, 0]
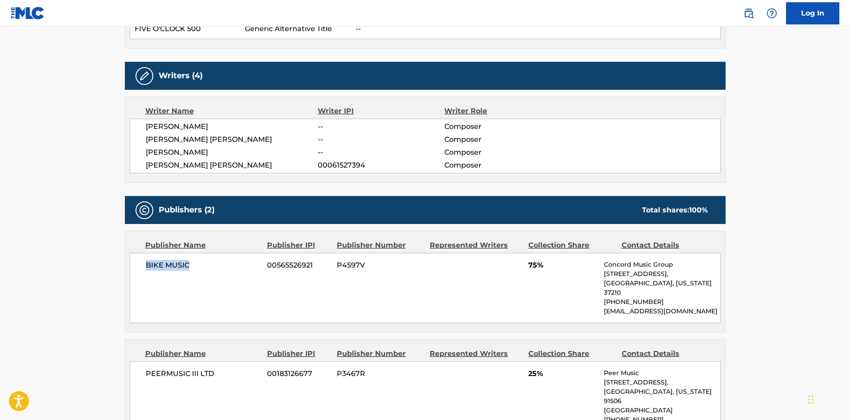
drag, startPoint x: 146, startPoint y: 263, endPoint x: 291, endPoint y: 13, distance: 288.7
click at [229, 262] on span "BIKE MUSIC" at bounding box center [203, 265] width 115 height 11
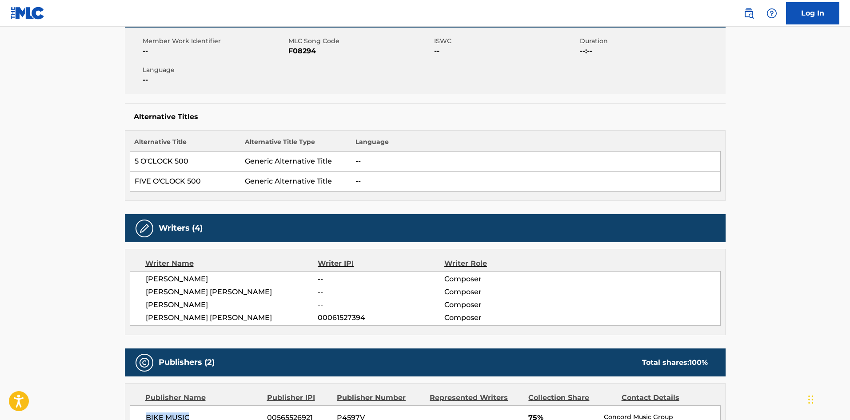
scroll to position [355, 0]
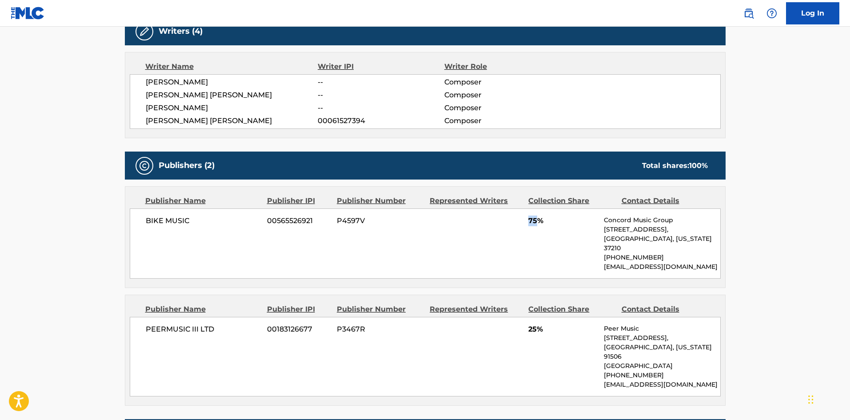
drag, startPoint x: 527, startPoint y: 220, endPoint x: 539, endPoint y: 223, distance: 12.4
click at [539, 223] on div "BIKE MUSIC 00565526921 P4597V 75% Concord Music Group [STREET_ADDRESS][US_STATE…" at bounding box center [425, 243] width 591 height 70
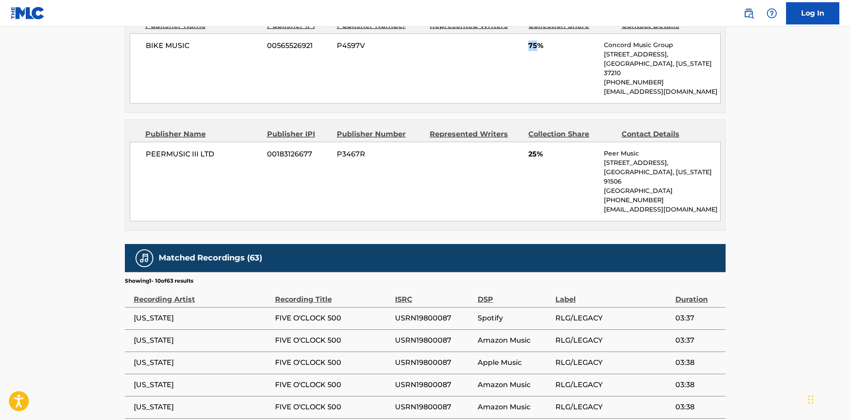
scroll to position [533, 0]
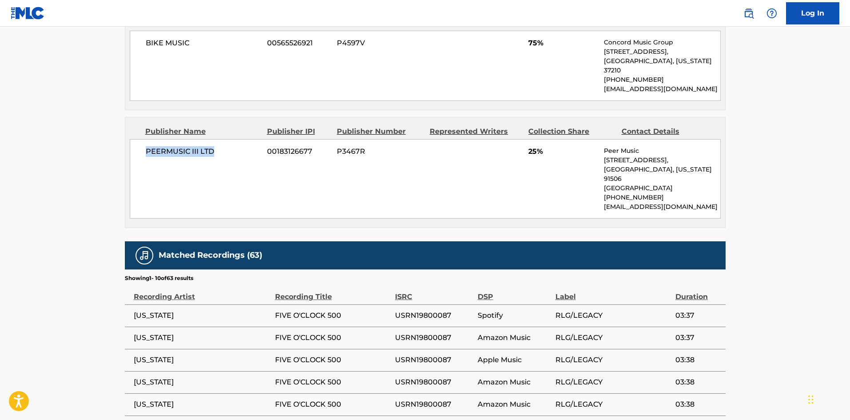
drag, startPoint x: 144, startPoint y: 143, endPoint x: 233, endPoint y: 142, distance: 89.3
click at [232, 144] on div "PEERMUSIC III LTD 00183126677 P3467R 25% Peer Music [STREET_ADDRESS][US_STATE] …" at bounding box center [425, 179] width 591 height 80
drag, startPoint x: 529, startPoint y: 143, endPoint x: 538, endPoint y: 141, distance: 8.6
click at [538, 146] on span "25%" at bounding box center [562, 151] width 69 height 11
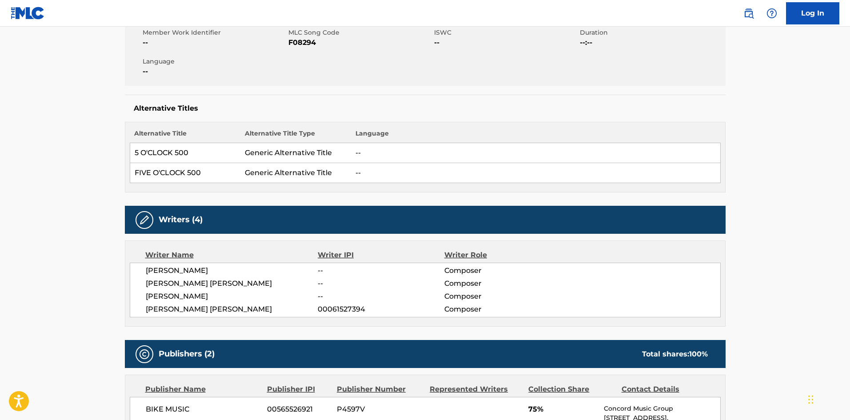
scroll to position [0, 0]
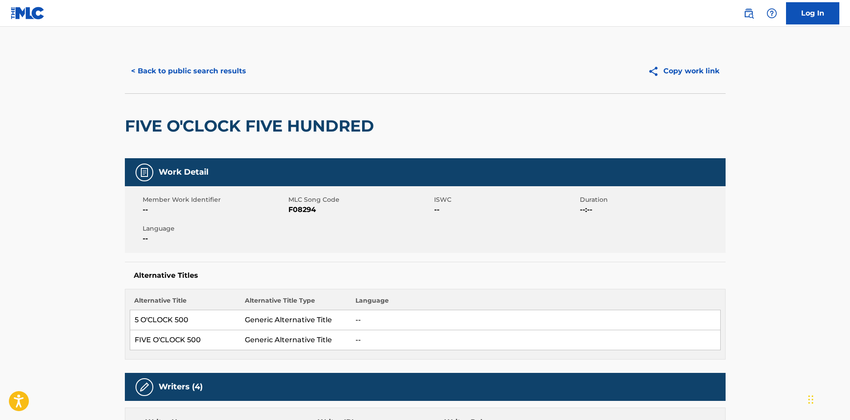
click at [198, 68] on button "< Back to public search results" at bounding box center [188, 71] width 127 height 22
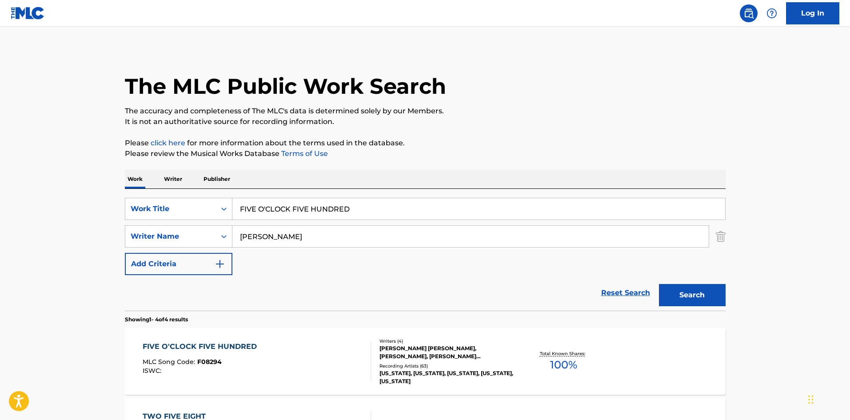
scroll to position [178, 0]
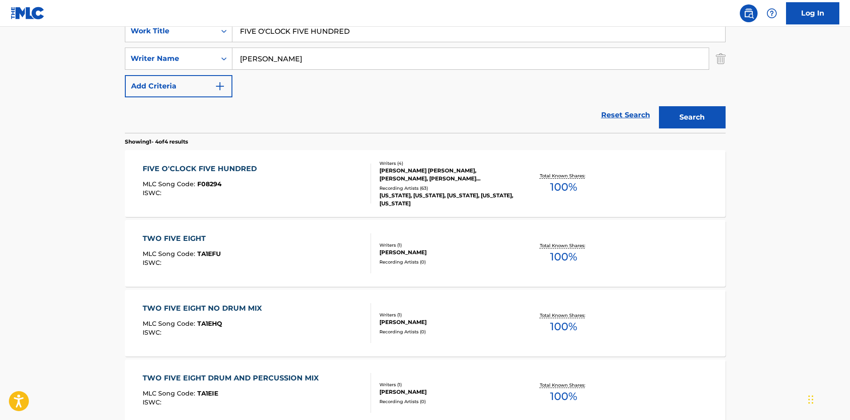
drag, startPoint x: 374, startPoint y: 30, endPoint x: 99, endPoint y: 18, distance: 275.2
click at [99, 18] on div "Log In The MLC Public Work Search The accuracy and completeness of The MLC's da…" at bounding box center [425, 168] width 850 height 693
paste input "GET IT WHILE IT'S HOT"
type input "GET IT WHILE IT'S HOT"
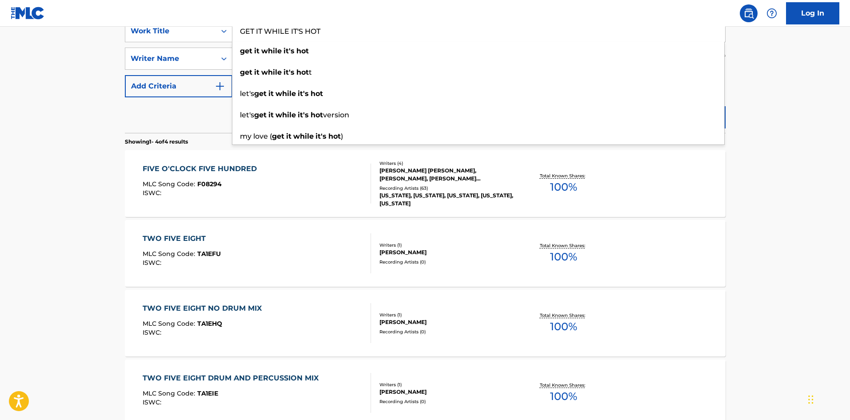
drag, startPoint x: 212, startPoint y: 117, endPoint x: 227, endPoint y: 109, distance: 17.1
click at [214, 116] on div "Reset Search Search" at bounding box center [425, 115] width 601 height 36
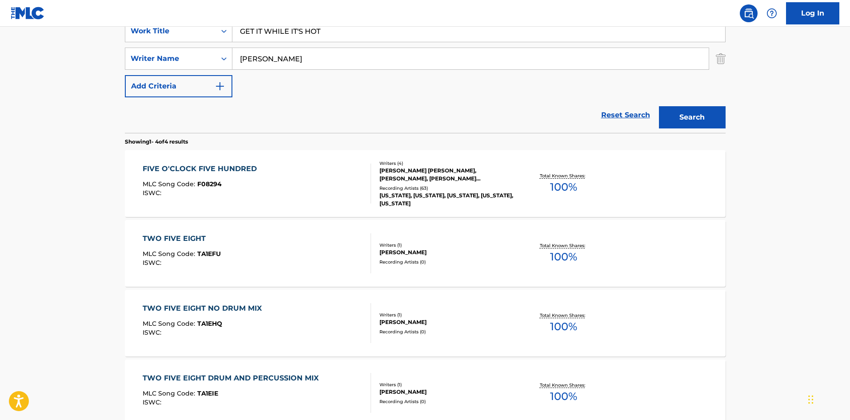
drag, startPoint x: 293, startPoint y: 47, endPoint x: 238, endPoint y: 56, distance: 55.9
click at [238, 56] on div "SearchWithCriteria6855b820-6885-4ae3-9985-14a9e603a3fc Work Title GET IT WHILE …" at bounding box center [425, 58] width 601 height 77
drag, startPoint x: 323, startPoint y: 55, endPoint x: 46, endPoint y: 46, distance: 277.4
click at [59, 48] on main "The MLC Public Work Search The accuracy and completeness of The MLC's data is d…" at bounding box center [425, 160] width 850 height 623
drag, startPoint x: 690, startPoint y: 108, endPoint x: 691, endPoint y: 112, distance: 4.5
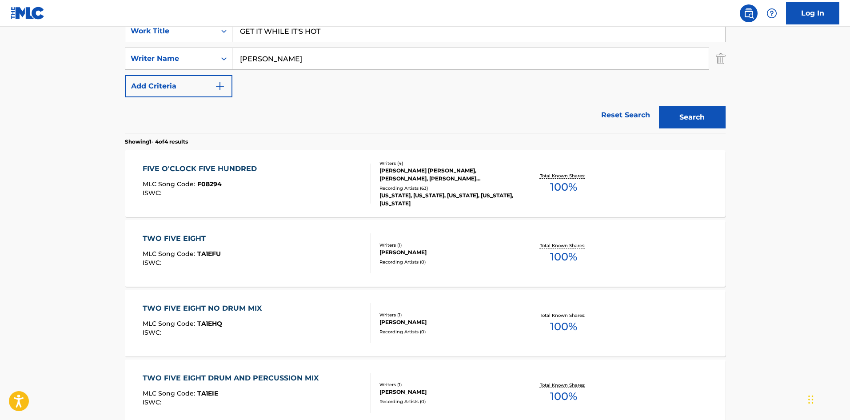
click at [691, 109] on button "Search" at bounding box center [692, 117] width 67 height 22
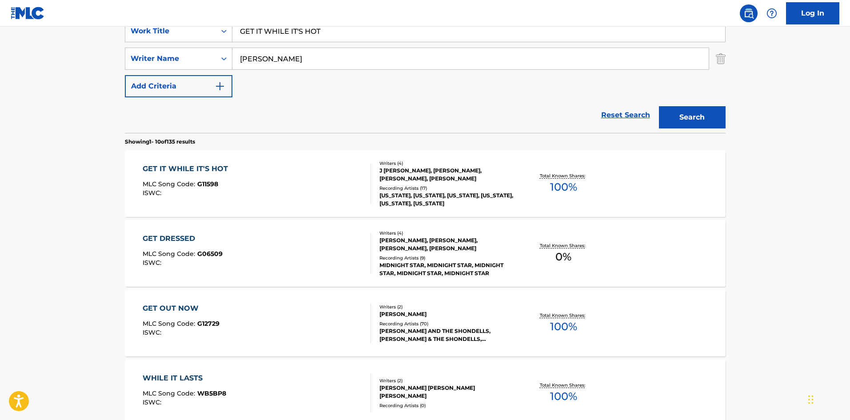
click at [194, 171] on div "GET IT WHILE IT'S HOT" at bounding box center [188, 168] width 90 height 11
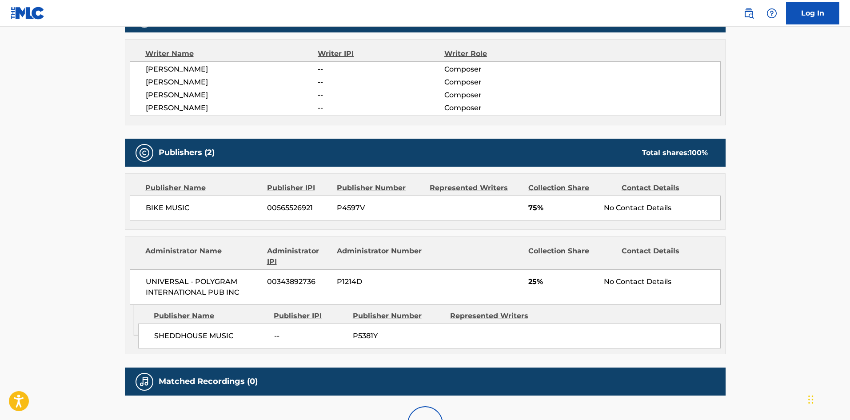
scroll to position [311, 0]
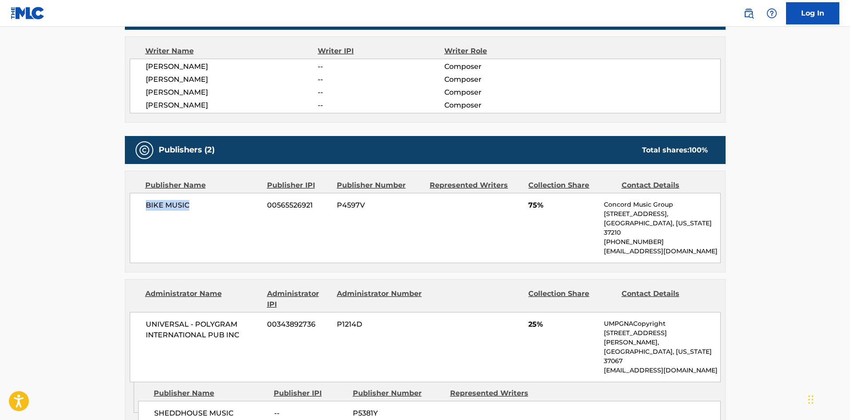
drag, startPoint x: 141, startPoint y: 210, endPoint x: 241, endPoint y: 87, distance: 158.2
click at [240, 199] on div "BIKE MUSIC 00565526921 P4597V 75% Concord Music Group [STREET_ADDRESS][US_STATE…" at bounding box center [425, 228] width 591 height 70
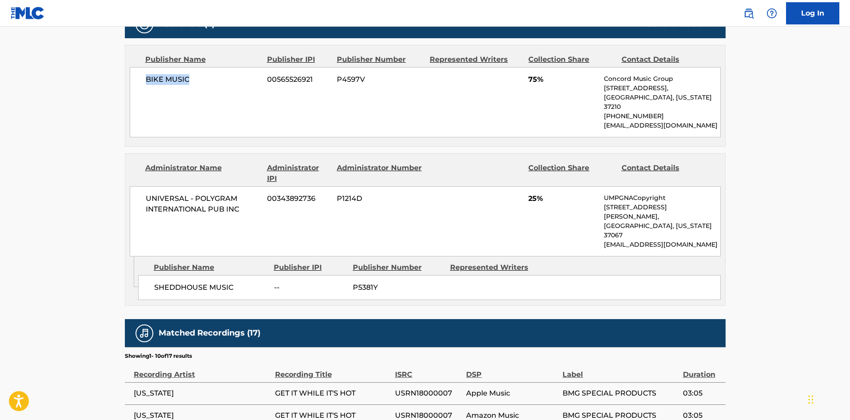
scroll to position [444, 0]
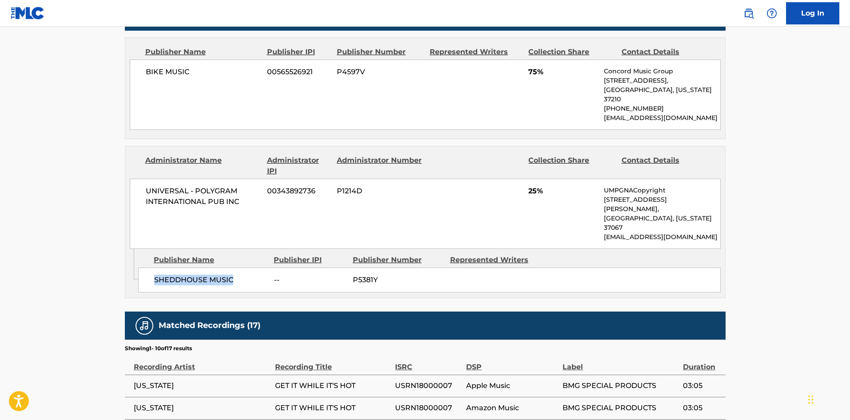
drag, startPoint x: 154, startPoint y: 252, endPoint x: 247, endPoint y: 247, distance: 93.4
click at [247, 275] on span "SHEDDHOUSE MUSIC" at bounding box center [210, 280] width 113 height 11
drag, startPoint x: 526, startPoint y: 186, endPoint x: 538, endPoint y: 183, distance: 12.2
click at [538, 183] on div "UNIVERSAL - POLYGRAM INTERNATIONAL PUB INC 00343892736 P1214D 25% UMPGNACopyrig…" at bounding box center [425, 214] width 591 height 70
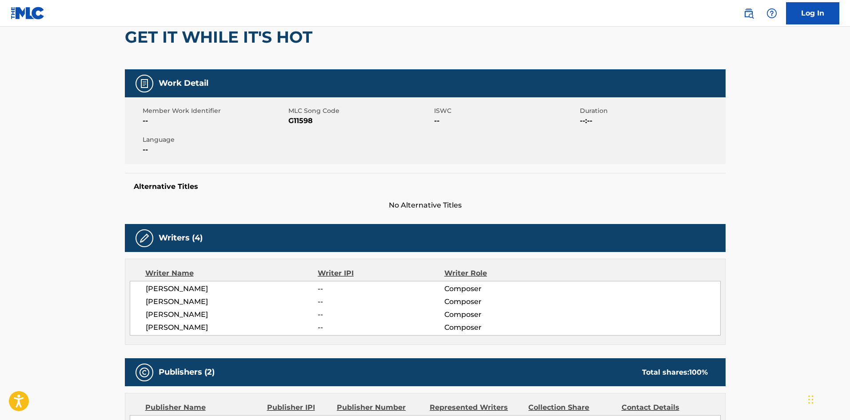
scroll to position [0, 0]
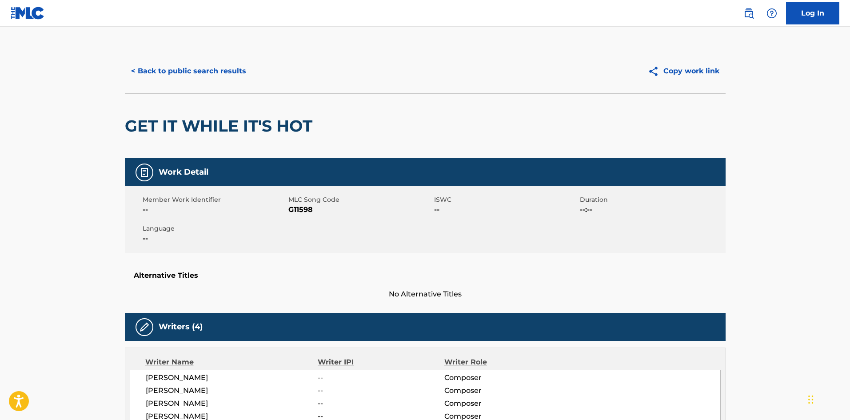
click at [204, 65] on button "< Back to public search results" at bounding box center [188, 71] width 127 height 22
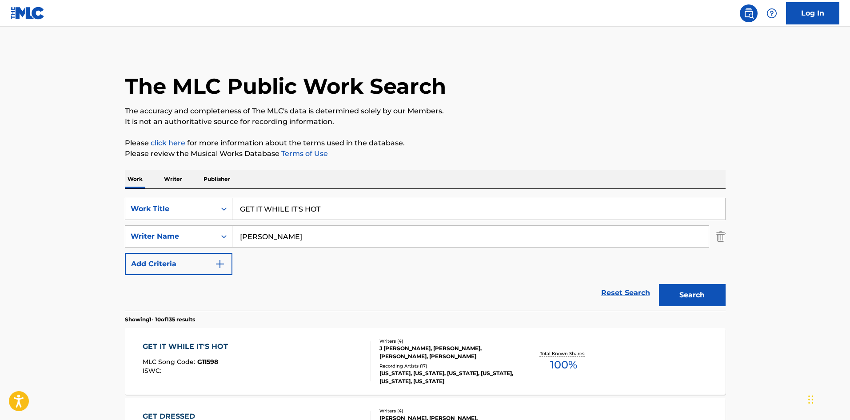
scroll to position [178, 0]
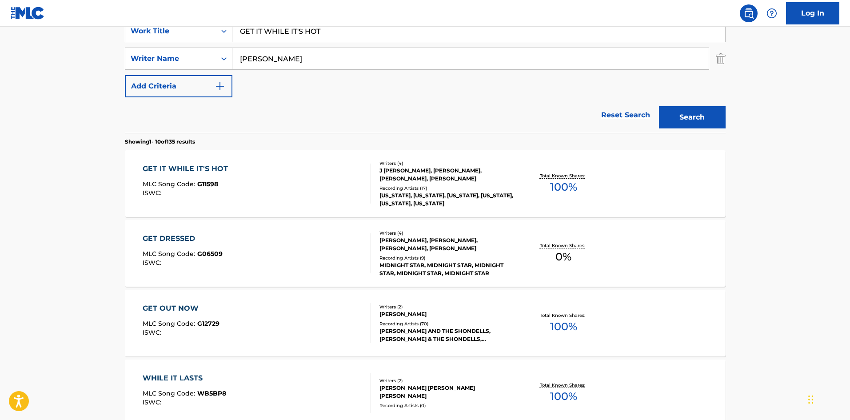
drag, startPoint x: 327, startPoint y: 32, endPoint x: 31, endPoint y: 1, distance: 297.5
click at [1, 19] on div "Log In The MLC Public Work Search The accuracy and completeness of The MLC's da…" at bounding box center [425, 379] width 850 height 1115
paste input "HERE WE ARE"
type input "HERE WE ARE"
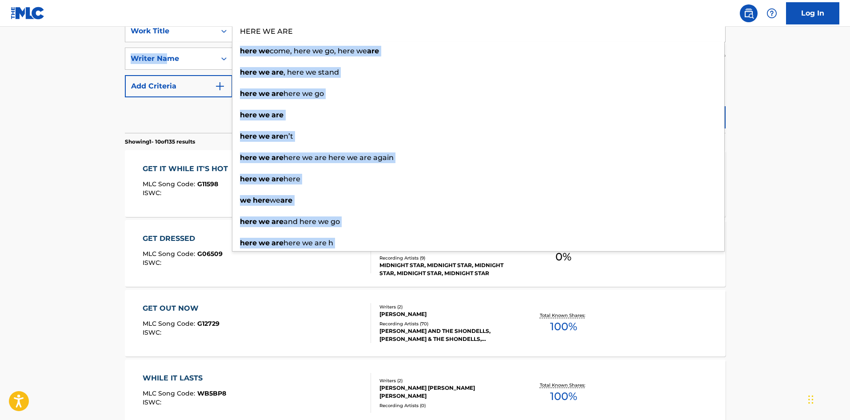
click at [0, 47] on main "The MLC Public Work Search The accuracy and completeness of The MLC's data is d…" at bounding box center [425, 372] width 850 height 1046
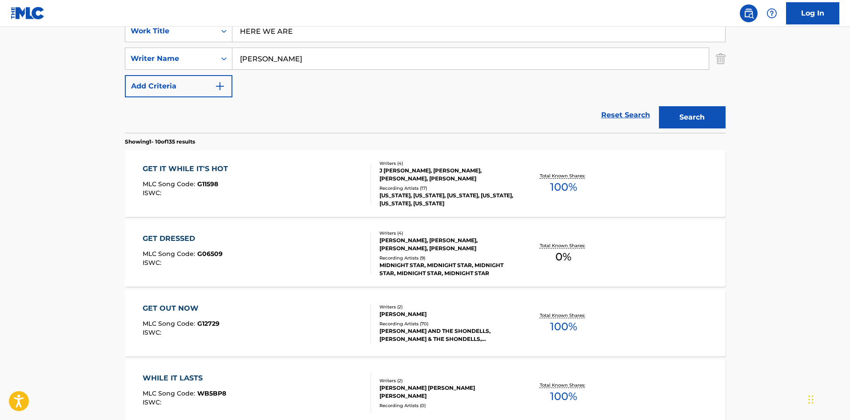
click at [199, 101] on div "Reset Search Search" at bounding box center [425, 115] width 601 height 36
drag, startPoint x: 276, startPoint y: 61, endPoint x: 0, endPoint y: 44, distance: 276.9
click at [0, 44] on main "The MLC Public Work Search The accuracy and completeness of The MLC's data is d…" at bounding box center [425, 372] width 850 height 1046
paste input "[PERSON_NAME]"
type input "[PERSON_NAME]"
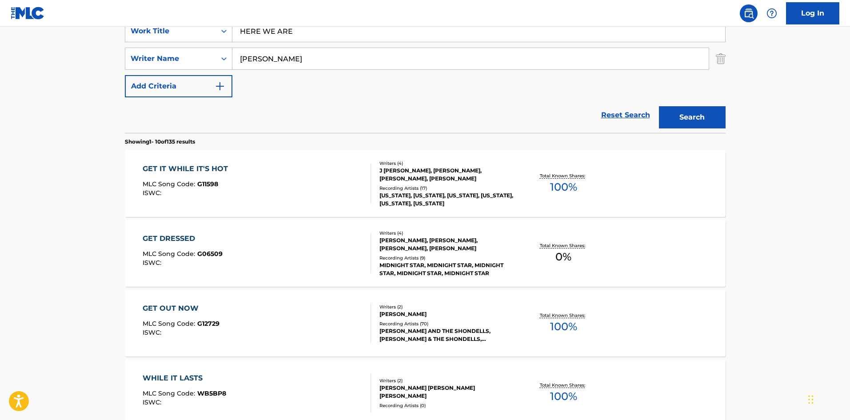
click at [701, 113] on button "Search" at bounding box center [692, 117] width 67 height 22
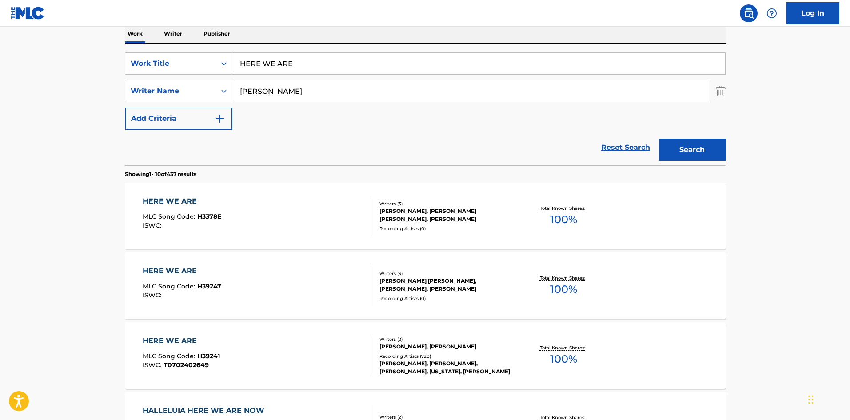
scroll to position [267, 0]
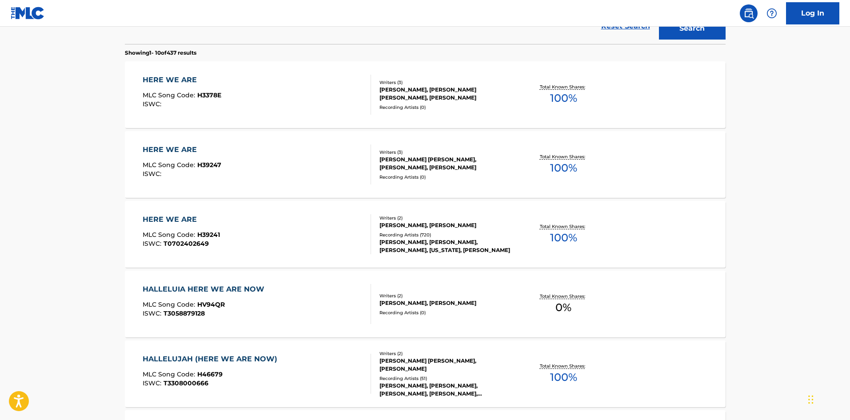
click at [178, 215] on div "HERE WE ARE" at bounding box center [181, 219] width 77 height 11
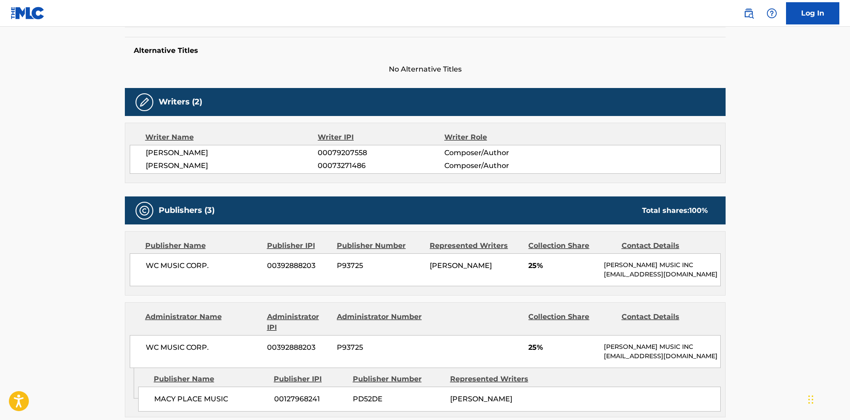
scroll to position [267, 0]
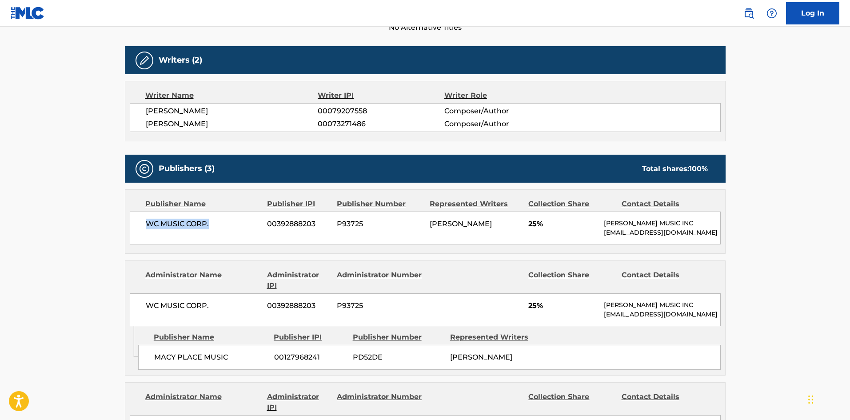
drag, startPoint x: 148, startPoint y: 223, endPoint x: 236, endPoint y: 227, distance: 87.6
click at [236, 227] on span "WC MUSIC CORP." at bounding box center [203, 224] width 115 height 11
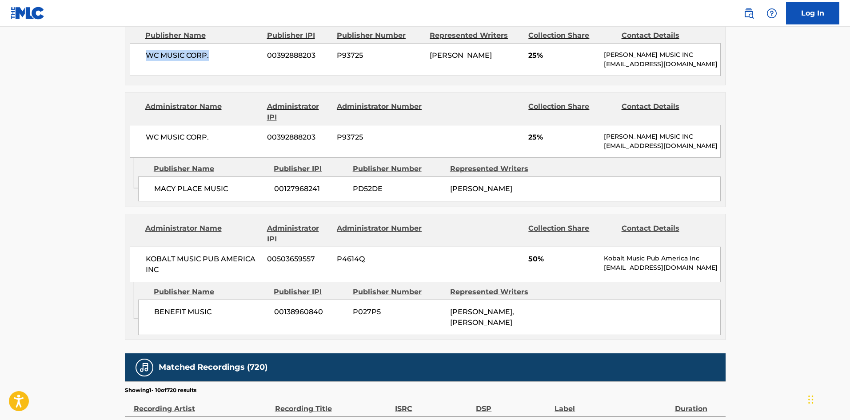
scroll to position [444, 0]
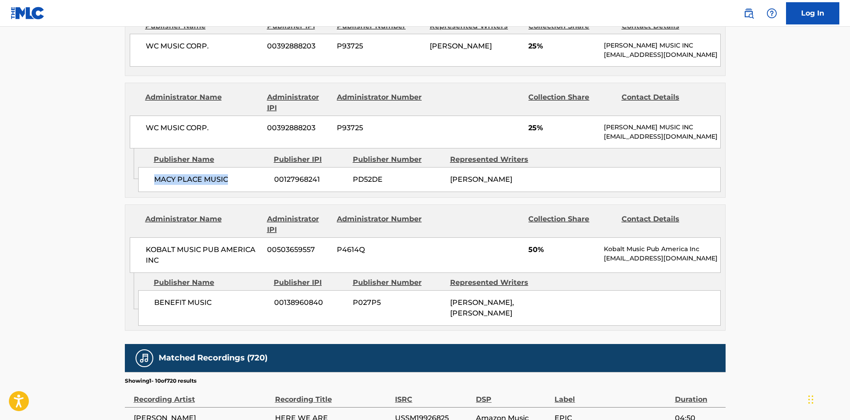
drag, startPoint x: 153, startPoint y: 197, endPoint x: 349, endPoint y: 1, distance: 277.1
click at [239, 192] on div "MACY PLACE MUSIC 00127968241 PD52DE [PERSON_NAME]" at bounding box center [429, 179] width 582 height 25
drag, startPoint x: 528, startPoint y: 136, endPoint x: 539, endPoint y: 136, distance: 11.1
click at [539, 136] on div "WC MUSIC CORP. 00392888203 P93725 25% [PERSON_NAME] MUSIC INC [EMAIL_ADDRESS][D…" at bounding box center [425, 132] width 591 height 33
drag, startPoint x: 154, startPoint y: 328, endPoint x: 329, endPoint y: 40, distance: 337.5
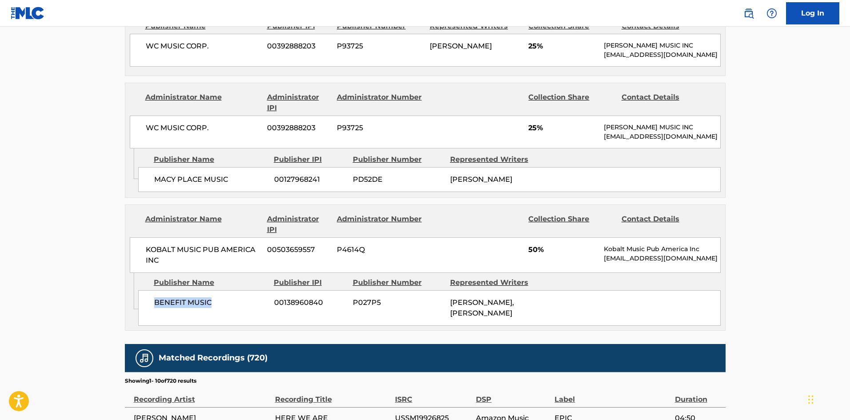
click at [250, 318] on div "BENEFIT MUSIC 00138960840 P027P5 [PERSON_NAME], [PERSON_NAME]" at bounding box center [429, 308] width 582 height 36
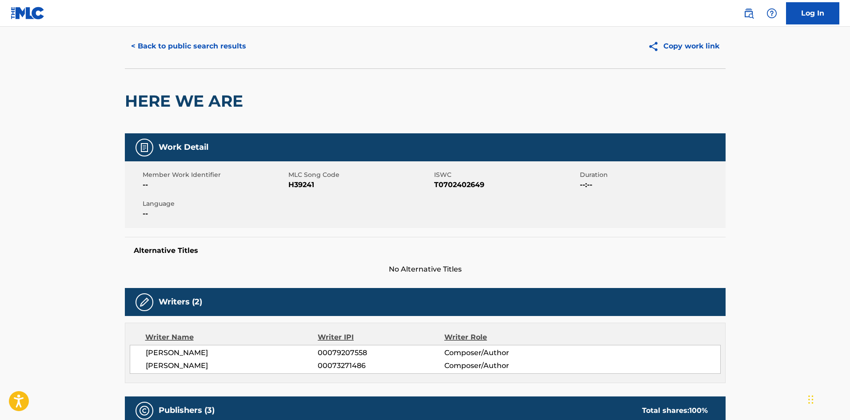
scroll to position [0, 0]
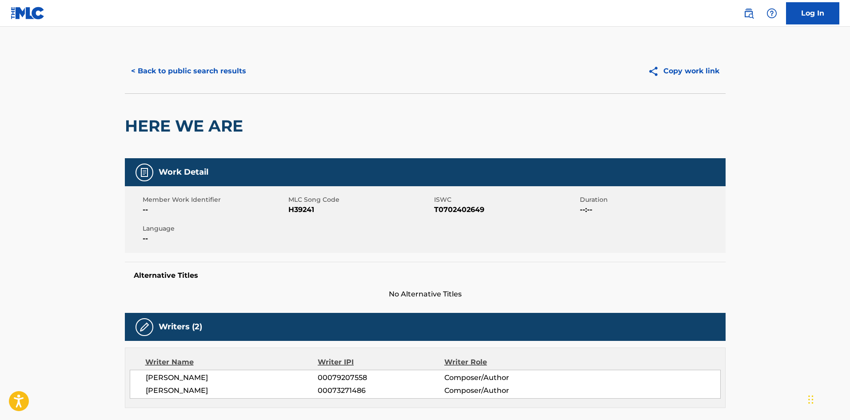
click at [223, 74] on button "< Back to public search results" at bounding box center [188, 71] width 127 height 22
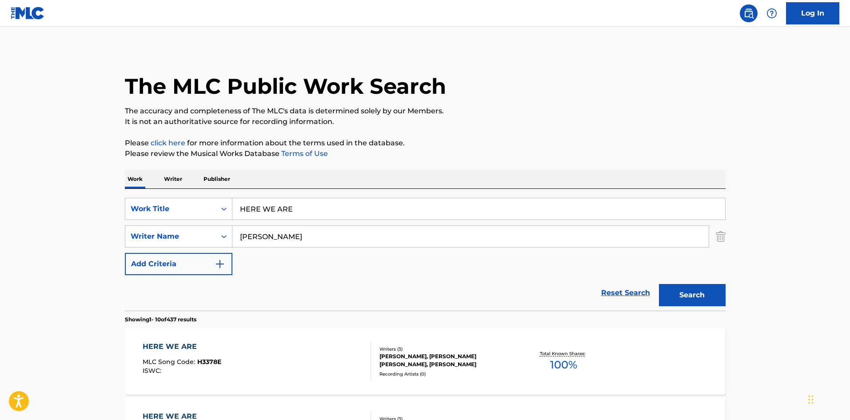
drag, startPoint x: 326, startPoint y: 211, endPoint x: 115, endPoint y: 197, distance: 211.5
paste input "I AIN'T GOT NO BUSINESS DOIN' BUSINESS [DATE]"
type input "I AIN'T GOT NO BUSINESS DOIN' BUSINESS [DATE]"
click at [347, 70] on div "The MLC Public Work Search" at bounding box center [425, 81] width 601 height 65
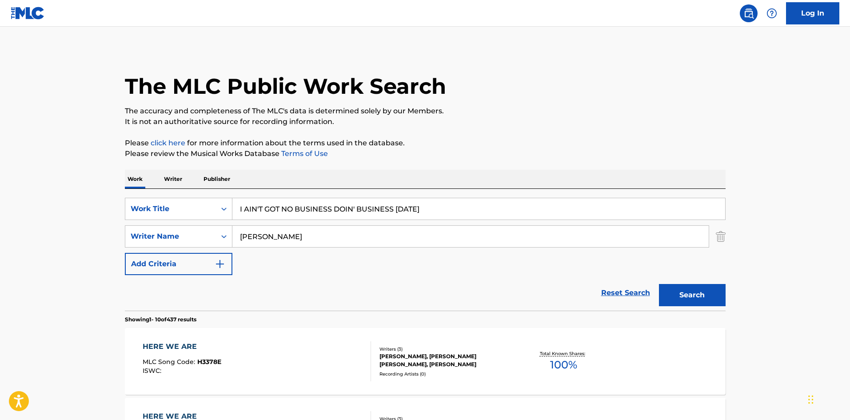
drag, startPoint x: 300, startPoint y: 233, endPoint x: 82, endPoint y: 240, distance: 218.7
paste input "MORRISO"
type input "[PERSON_NAME]"
click at [692, 292] on button "Search" at bounding box center [692, 295] width 67 height 22
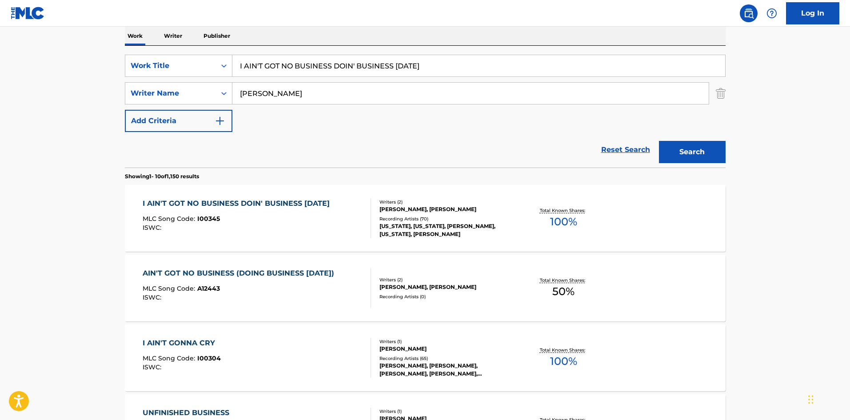
scroll to position [178, 0]
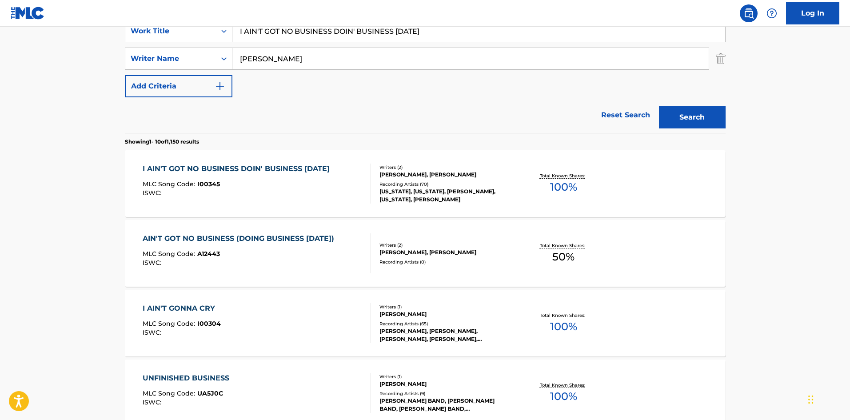
click at [224, 168] on div "I AIN'T GOT NO BUSINESS DOIN' BUSINESS [DATE]" at bounding box center [238, 168] width 191 height 11
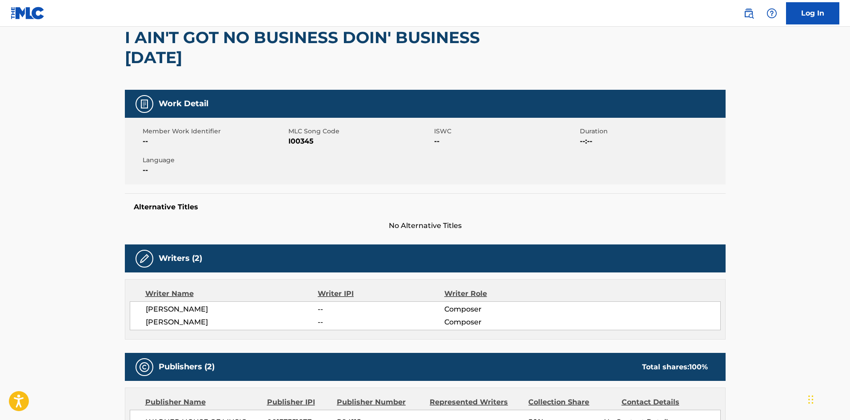
scroll to position [267, 0]
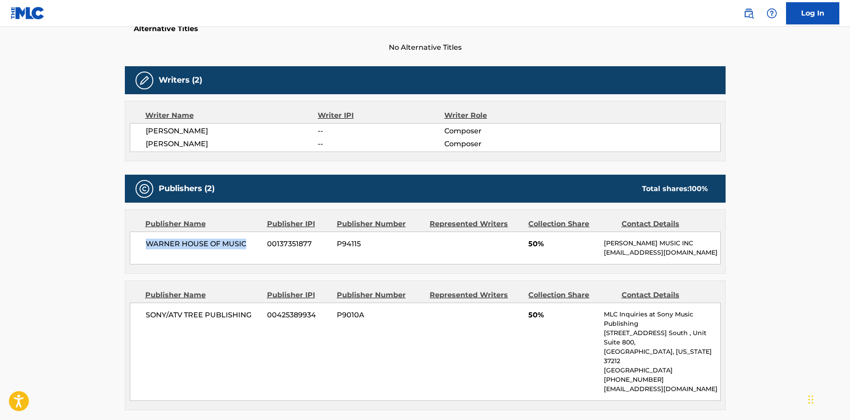
drag, startPoint x: 145, startPoint y: 242, endPoint x: 254, endPoint y: 76, distance: 199.2
click at [254, 240] on div "WARNER HOUSE OF MUSIC 00137351877 P94115 50% [PERSON_NAME] MUSIC INC [EMAIL_ADD…" at bounding box center [425, 247] width 591 height 33
drag, startPoint x: 530, startPoint y: 244, endPoint x: 538, endPoint y: 247, distance: 9.2
click at [538, 247] on span "50%" at bounding box center [562, 244] width 69 height 11
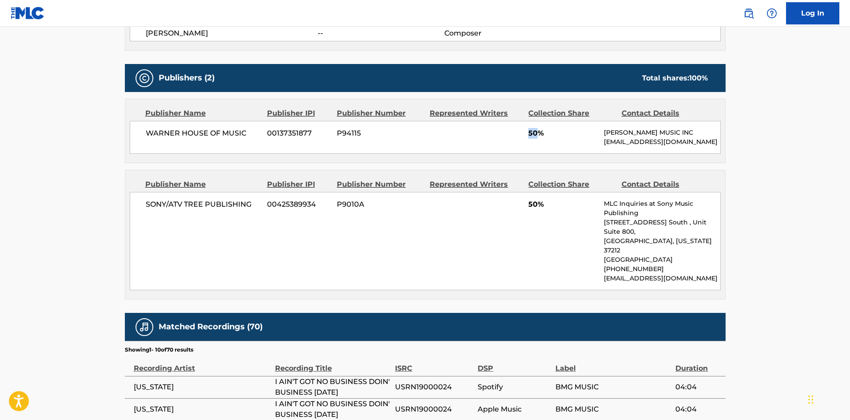
scroll to position [400, 0]
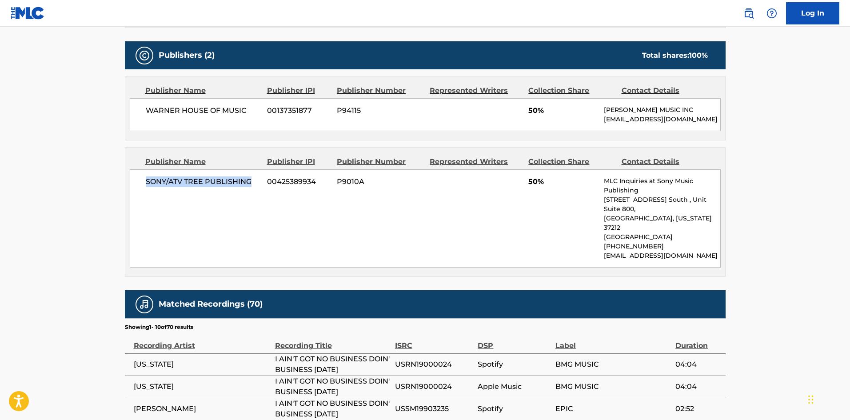
drag, startPoint x: 144, startPoint y: 191, endPoint x: 261, endPoint y: 185, distance: 117.0
click at [261, 185] on div "SONY/ATV TREE PUBLISHING 00425389934 P9010A 50% MLC Inquiries at Sony Music Pub…" at bounding box center [425, 218] width 591 height 98
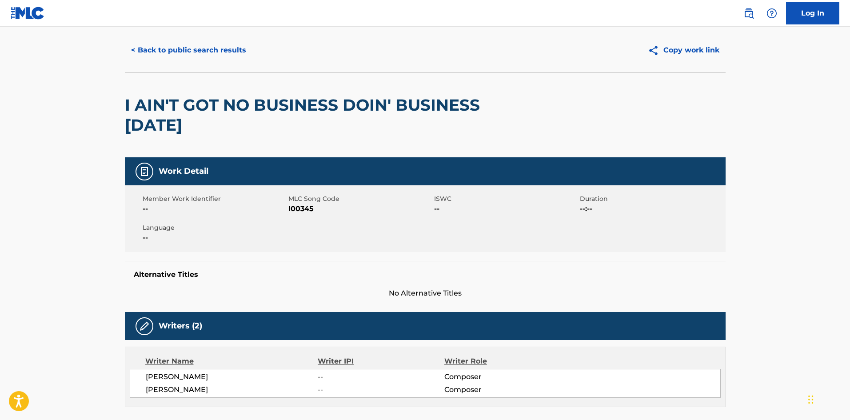
scroll to position [0, 0]
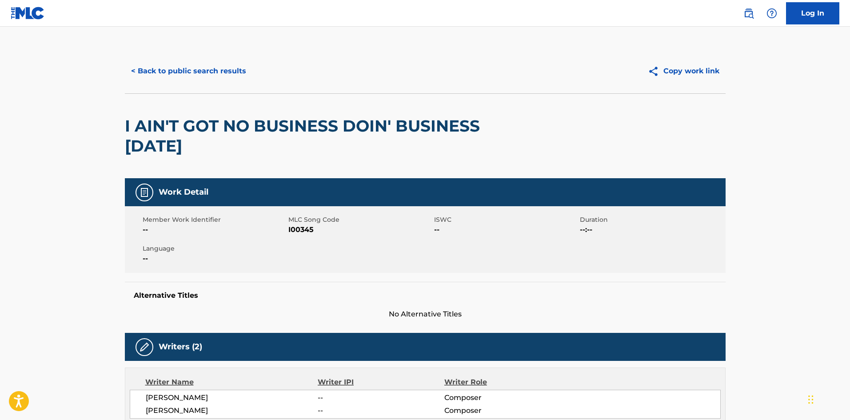
click at [180, 74] on button "< Back to public search results" at bounding box center [188, 71] width 127 height 22
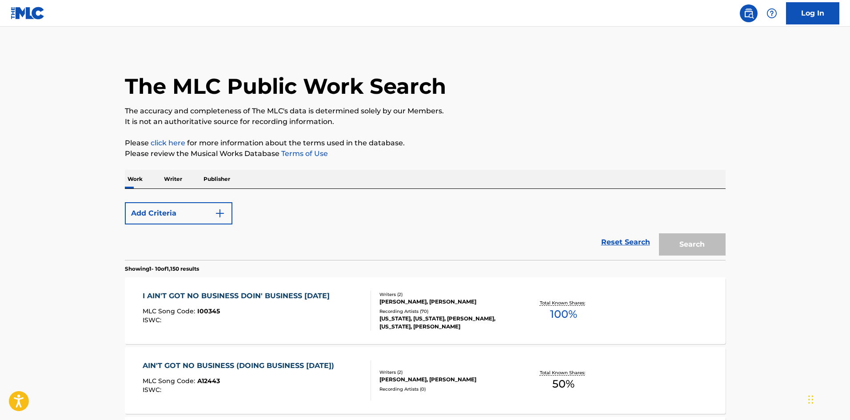
scroll to position [178, 0]
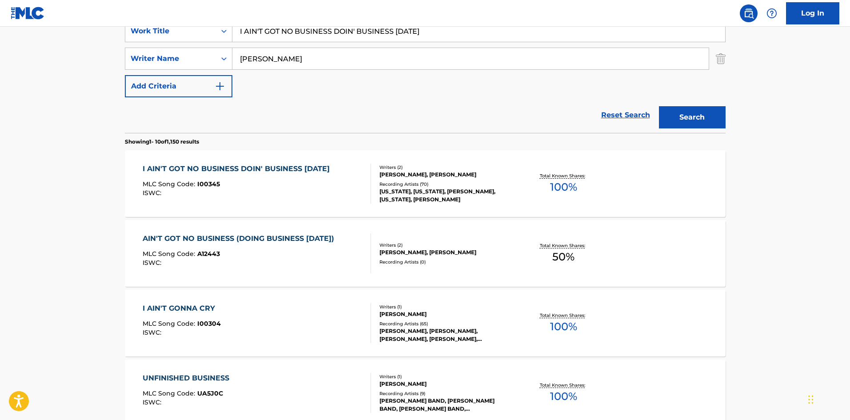
drag, startPoint x: 445, startPoint y: 32, endPoint x: 177, endPoint y: 1, distance: 269.2
click at [124, 19] on div "Log In The MLC Public Work Search The accuracy and completeness of The MLC's da…" at bounding box center [425, 379] width 850 height 1115
paste input "CAN'T HIDE MY HEART"
type input "I CAN'T HIDE MY HEART"
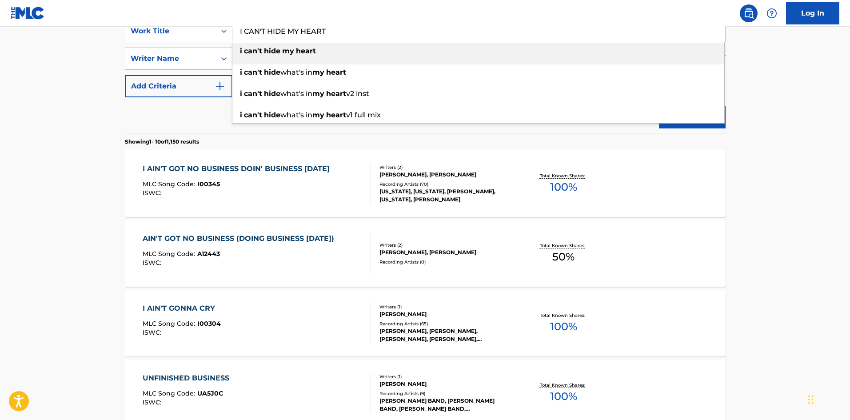
click at [179, 106] on div "Reset Search Search" at bounding box center [425, 115] width 601 height 36
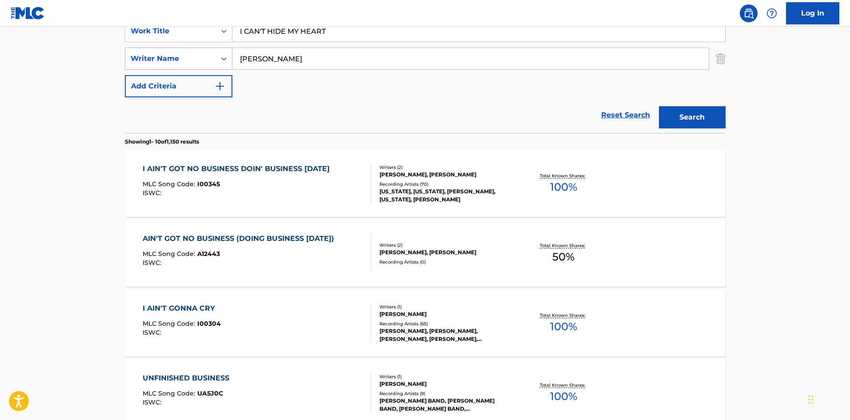
drag, startPoint x: 311, startPoint y: 54, endPoint x: 136, endPoint y: 60, distance: 175.1
click at [136, 60] on div "SearchWithCriteriaf6ef4ad1-d188-4ba7-a398-4f018a087a68 Writer Name [PERSON_NAME]" at bounding box center [425, 59] width 601 height 22
paste input "[PERSON_NAME]"
type input "[PERSON_NAME]"
click at [709, 116] on button "Search" at bounding box center [692, 117] width 67 height 22
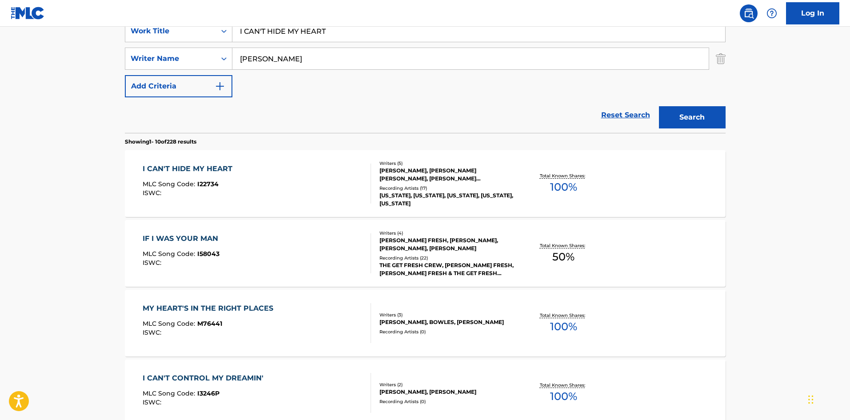
click at [187, 164] on div "I CAN'T HIDE MY HEART" at bounding box center [190, 168] width 94 height 11
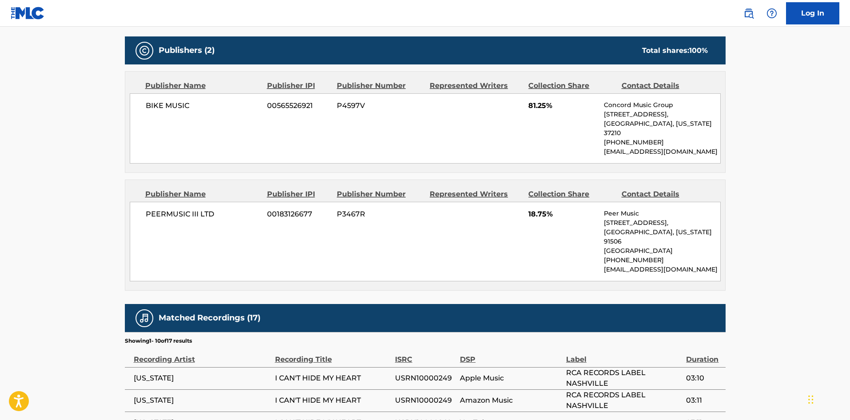
scroll to position [444, 0]
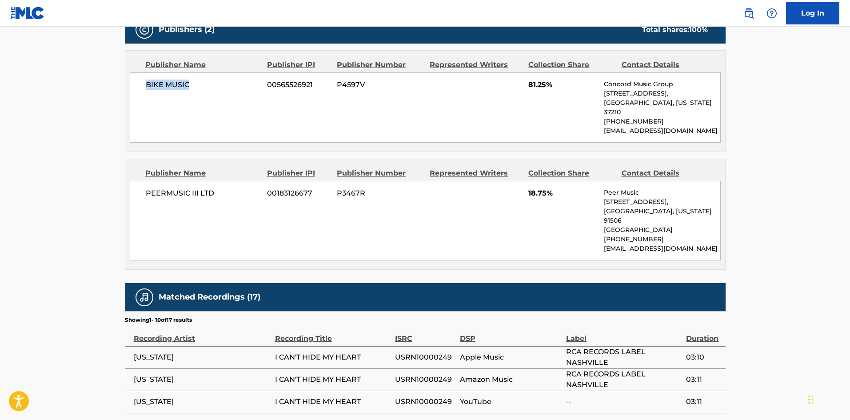
drag, startPoint x: 144, startPoint y: 87, endPoint x: 242, endPoint y: 11, distance: 124.1
click at [209, 81] on div "BIKE MUSIC 00565526921 P4597V 81.25% Concord Music Group [STREET_ADDRESS][US_ST…" at bounding box center [425, 107] width 591 height 70
drag, startPoint x: 527, startPoint y: 84, endPoint x: 546, endPoint y: 83, distance: 18.7
click at [546, 83] on div "BIKE MUSIC 00565526921 P4597V 81.25% Concord Music Group [STREET_ADDRESS][US_ST…" at bounding box center [425, 107] width 591 height 70
drag, startPoint x: 145, startPoint y: 183, endPoint x: 238, endPoint y: 180, distance: 93.3
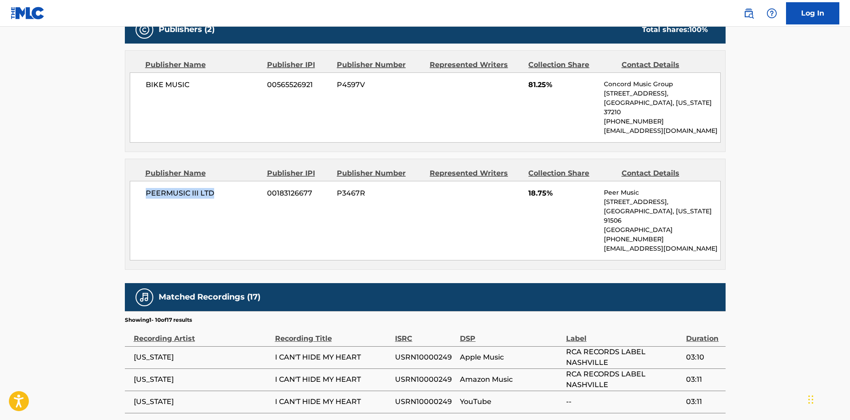
click at [238, 181] on div "PEERMUSIC III LTD 00183126677 P3467R 18.75% Peer Music [STREET_ADDRESS][US_STAT…" at bounding box center [425, 221] width 591 height 80
drag, startPoint x: 524, startPoint y: 185, endPoint x: 547, endPoint y: 185, distance: 23.5
click at [547, 185] on div "PEERMUSIC III LTD 00183126677 P3467R 18.75% Peer Music [STREET_ADDRESS][US_STAT…" at bounding box center [425, 221] width 591 height 80
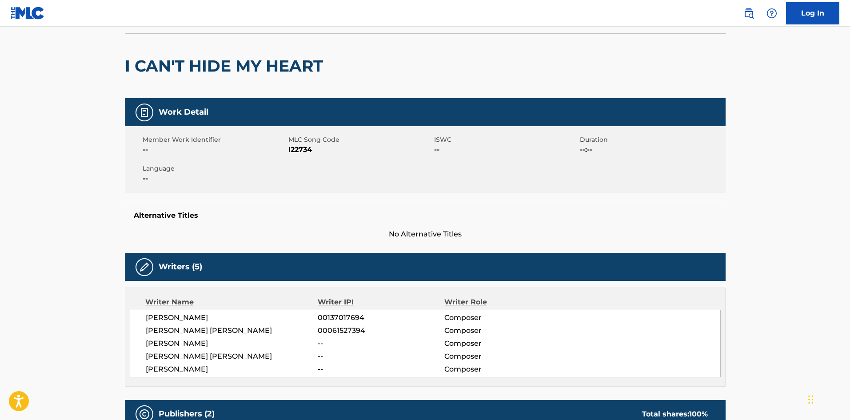
scroll to position [0, 0]
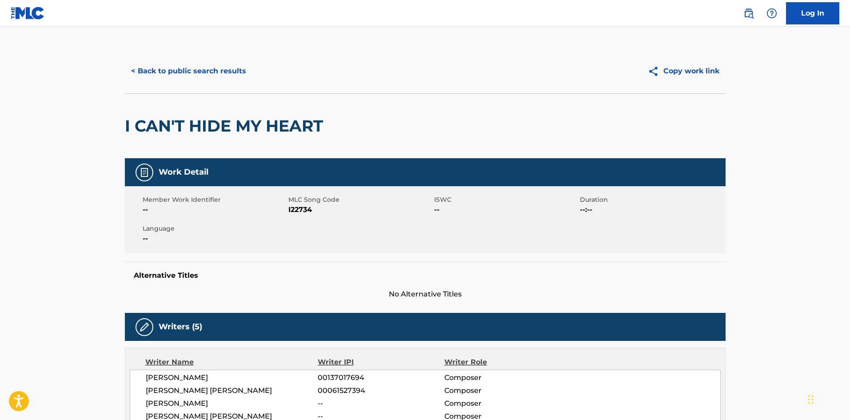
click at [233, 74] on button "< Back to public search results" at bounding box center [188, 71] width 127 height 22
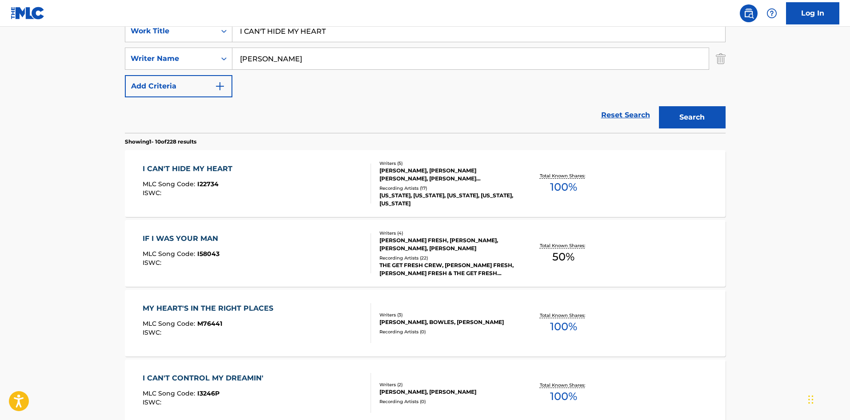
drag, startPoint x: 352, startPoint y: 36, endPoint x: 112, endPoint y: 30, distance: 239.5
click at [112, 30] on main "The MLC Public Work Search The accuracy and completeness of The MLC's data is d…" at bounding box center [425, 372] width 850 height 1046
paste input "LOVE YOU ANY LESS"
type input "I CAN'T LOVE YOU ANY LESS"
drag, startPoint x: 327, startPoint y: 105, endPoint x: 324, endPoint y: 72, distance: 32.5
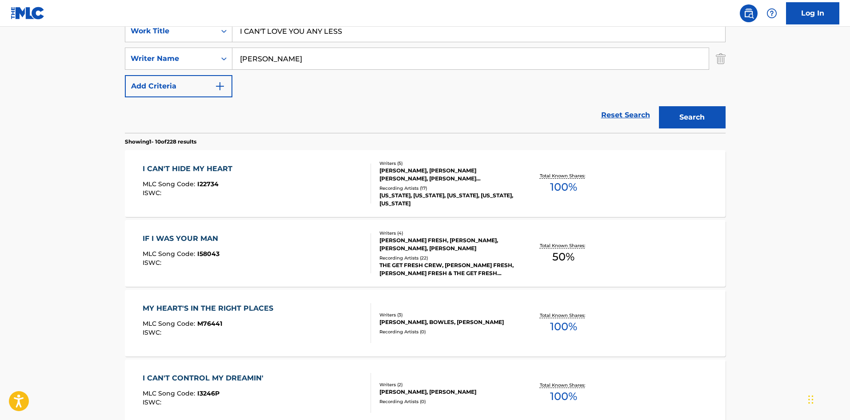
click at [327, 103] on div "Reset Search Search" at bounding box center [425, 115] width 601 height 36
drag, startPoint x: 322, startPoint y: 57, endPoint x: 0, endPoint y: 52, distance: 321.7
click at [0, 52] on main "The MLC Public Work Search The accuracy and completeness of The MLC's data is d…" at bounding box center [425, 372] width 850 height 1046
paste input "[PERSON_NAME]"
type input "[PERSON_NAME]"
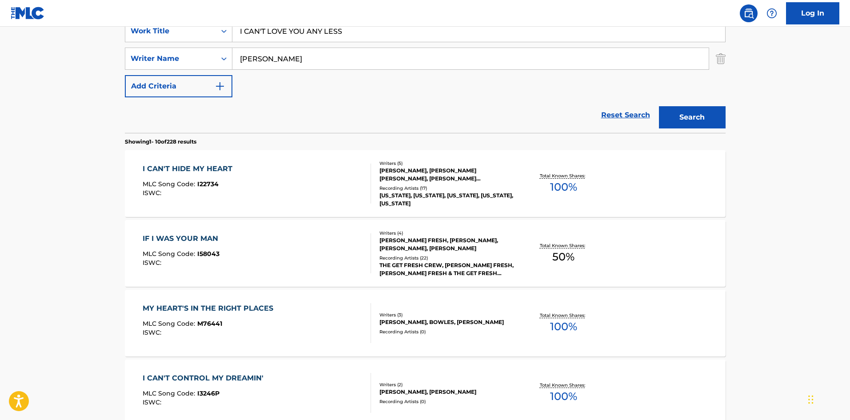
click at [686, 113] on button "Search" at bounding box center [692, 117] width 67 height 22
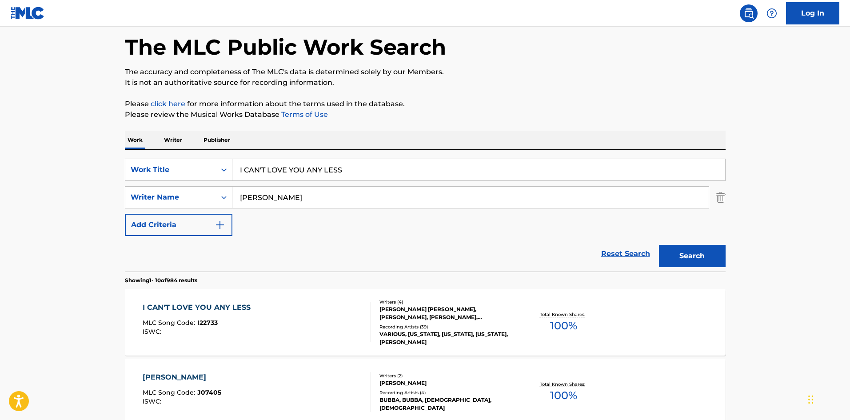
scroll to position [89, 0]
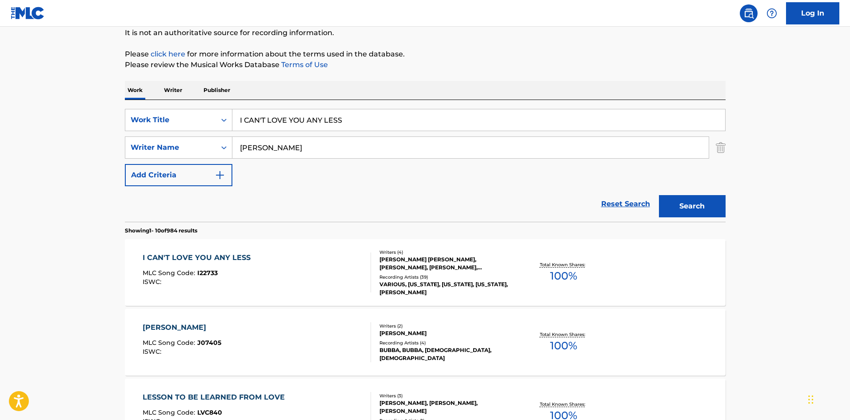
click at [162, 258] on div "I CAN'T LOVE YOU ANY LESS" at bounding box center [199, 257] width 112 height 11
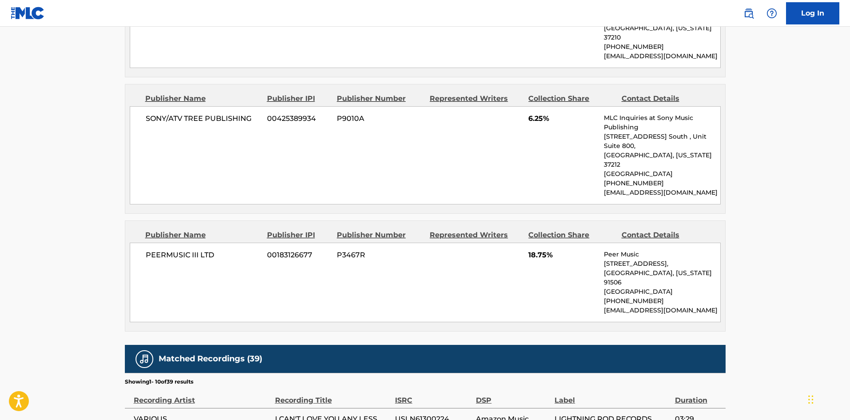
scroll to position [578, 0]
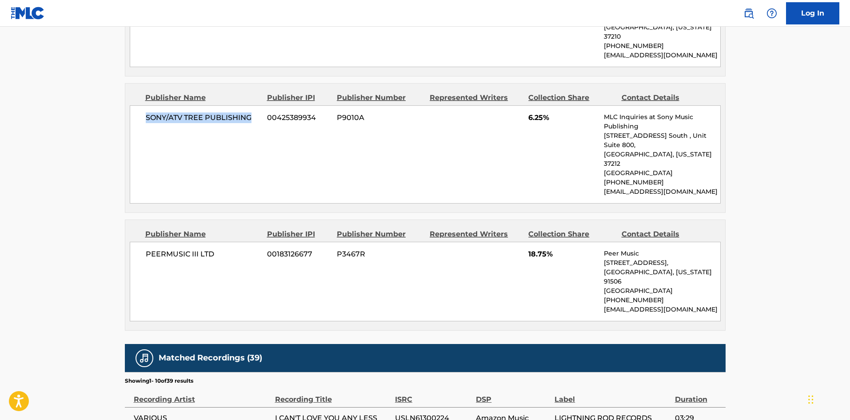
drag, startPoint x: 145, startPoint y: 110, endPoint x: 259, endPoint y: 107, distance: 114.2
click at [259, 112] on span "SONY/ATV TREE PUBLISHING" at bounding box center [203, 117] width 115 height 11
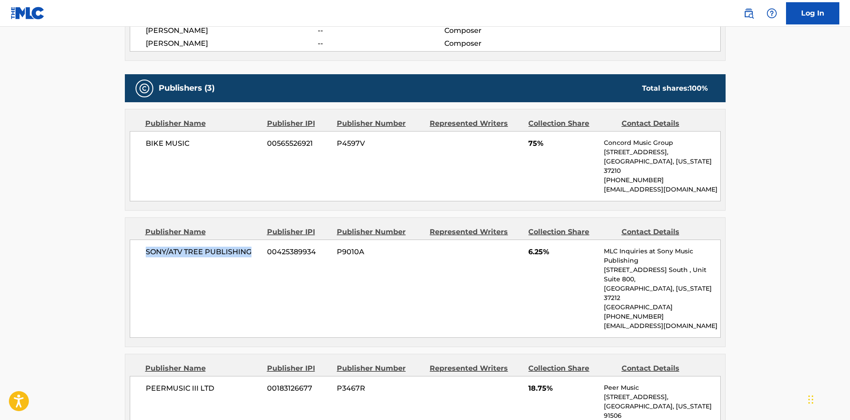
scroll to position [444, 0]
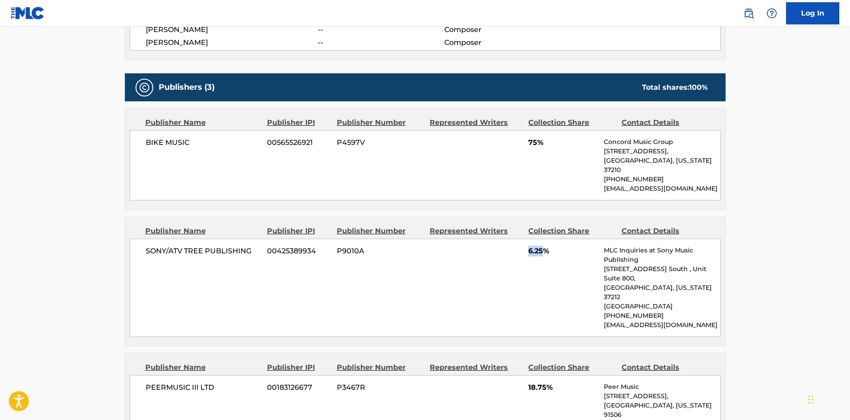
drag, startPoint x: 530, startPoint y: 241, endPoint x: 545, endPoint y: 239, distance: 14.7
click at [545, 246] on span "6.25%" at bounding box center [562, 251] width 69 height 11
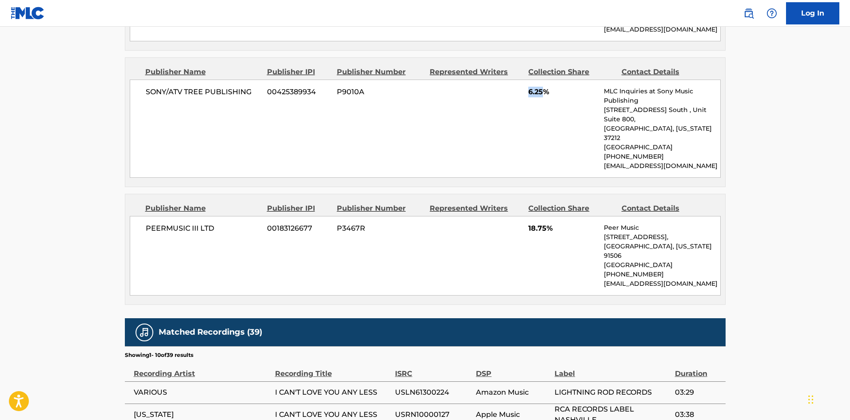
scroll to position [622, 0]
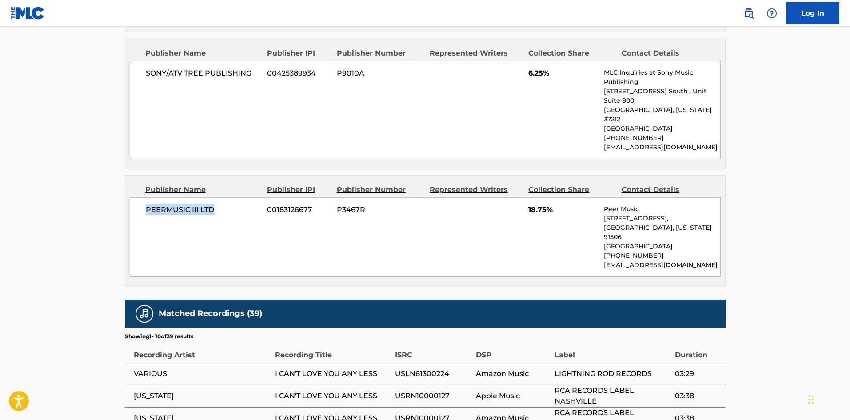
drag, startPoint x: 147, startPoint y: 183, endPoint x: 251, endPoint y: 49, distance: 169.2
click at [251, 197] on div "PEERMUSIC III LTD 00183126677 P3467R 18.75% Peer Music [STREET_ADDRESS][US_STAT…" at bounding box center [425, 237] width 591 height 80
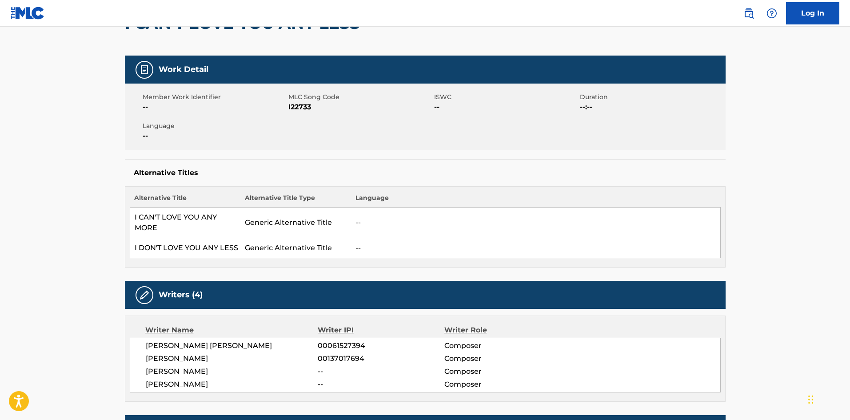
scroll to position [444, 0]
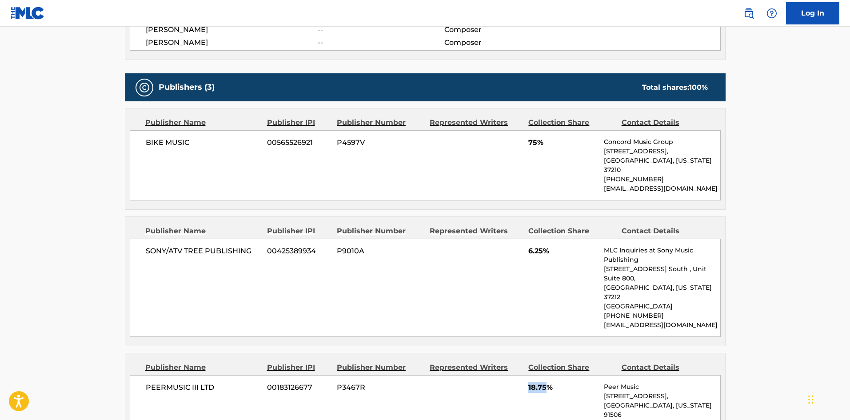
drag, startPoint x: 527, startPoint y: 360, endPoint x: 545, endPoint y: 360, distance: 17.8
click at [545, 375] on div "PEERMUSIC III LTD 00183126677 P3467R 18.75% Peer Music [STREET_ADDRESS][US_STAT…" at bounding box center [425, 415] width 591 height 80
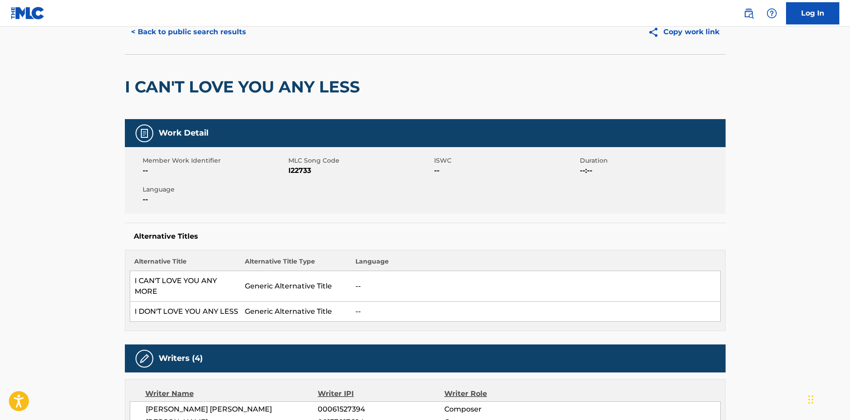
scroll to position [0, 0]
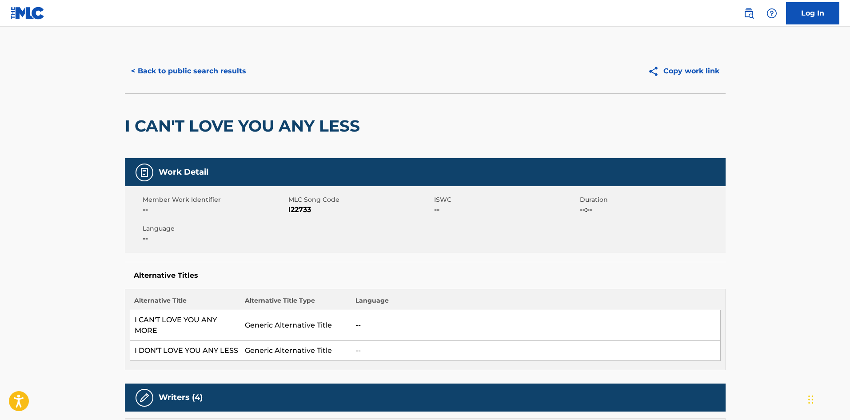
click at [200, 78] on button "< Back to public search results" at bounding box center [188, 71] width 127 height 22
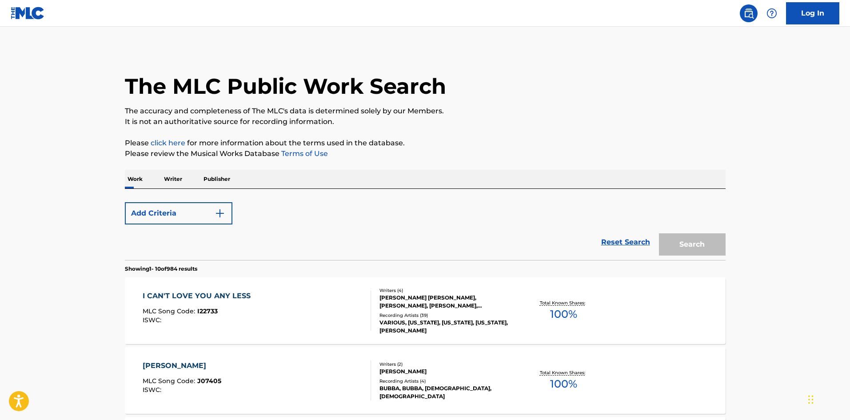
scroll to position [89, 0]
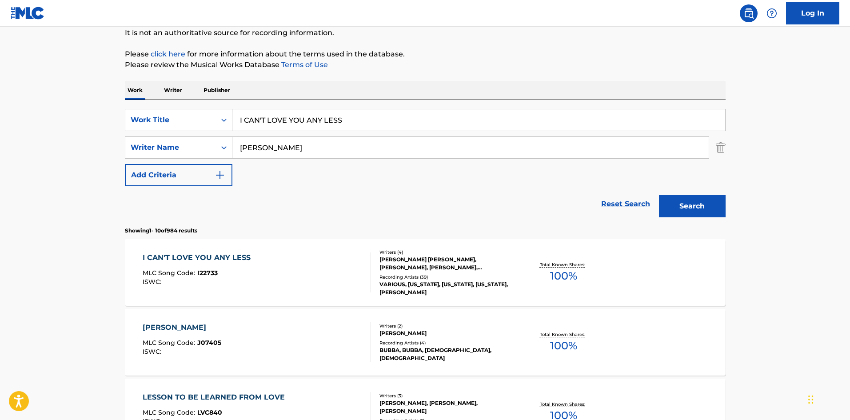
drag, startPoint x: 367, startPoint y: 121, endPoint x: 154, endPoint y: 31, distance: 231.5
paste input "LOVE YOU ENOUGH TO LET YOU GO"
type input "I LOVE YOU ENOUGH TO LET YOU GO"
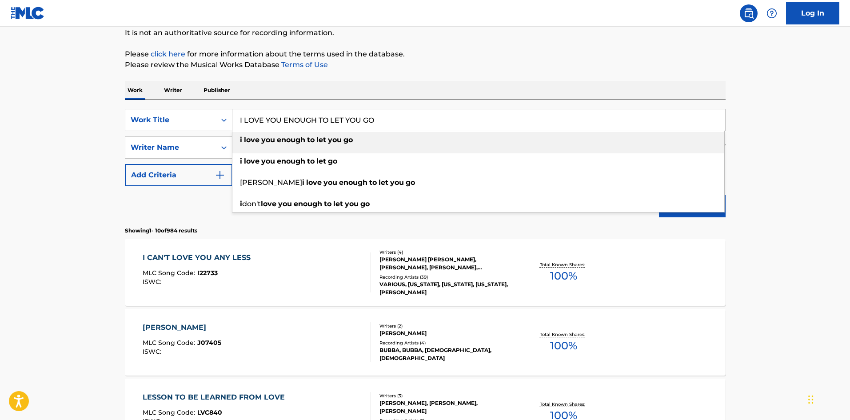
drag, startPoint x: 370, startPoint y: 77, endPoint x: 366, endPoint y: 80, distance: 4.7
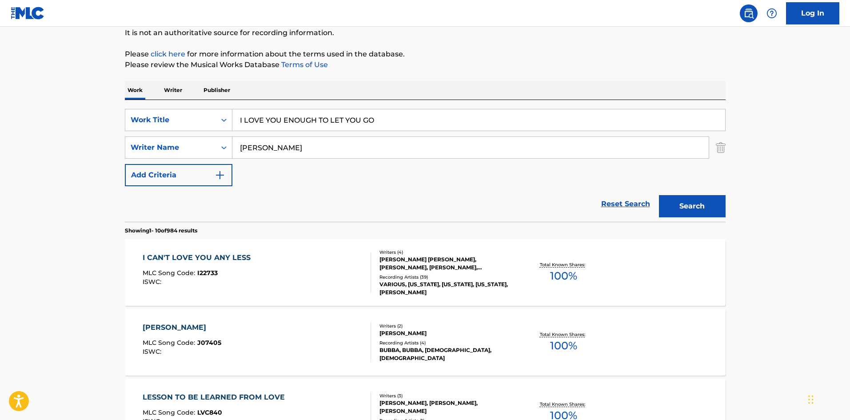
drag, startPoint x: 308, startPoint y: 154, endPoint x: 0, endPoint y: 136, distance: 308.8
paste input "BAK"
type input "[PERSON_NAME]"
click at [696, 206] on button "Search" at bounding box center [692, 206] width 67 height 22
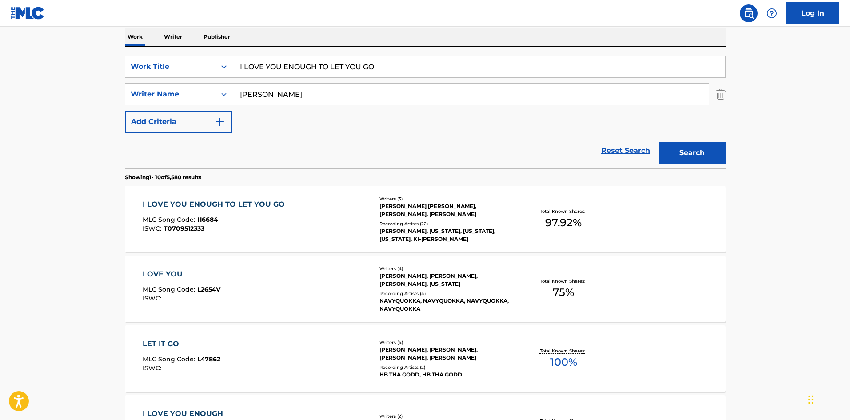
scroll to position [178, 0]
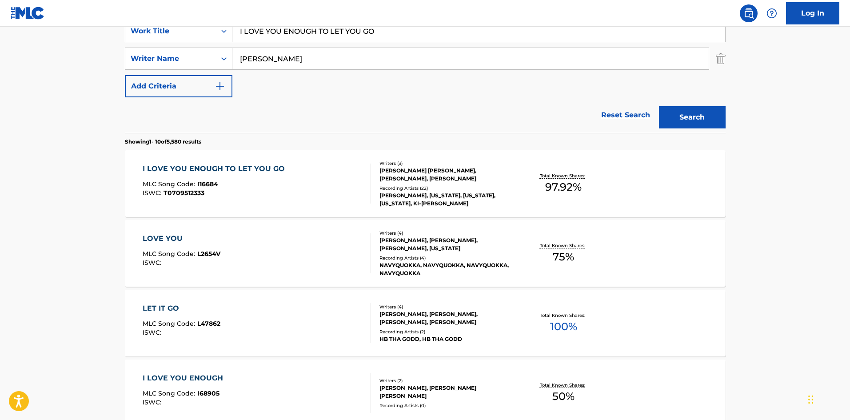
click at [221, 166] on div "I LOVE YOU ENOUGH TO LET YOU GO" at bounding box center [216, 168] width 147 height 11
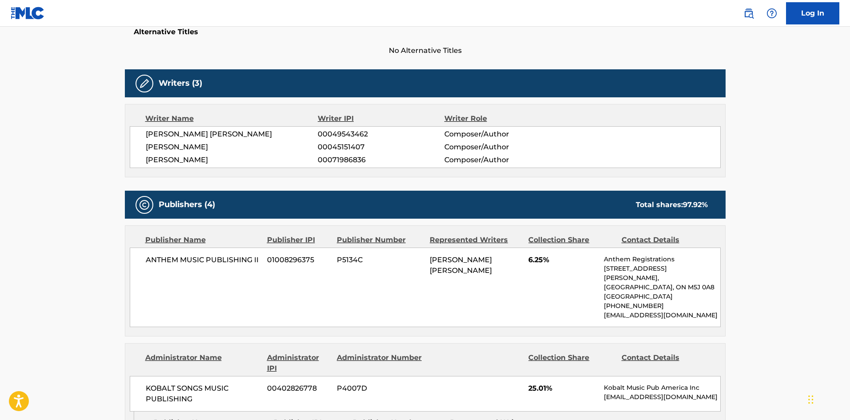
scroll to position [267, 0]
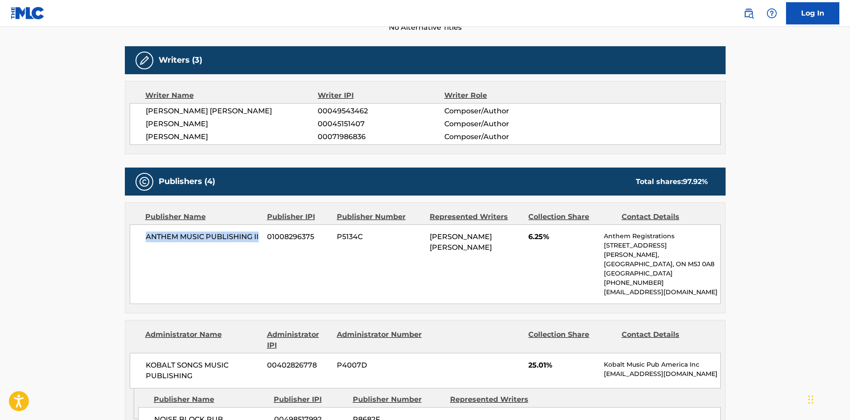
drag, startPoint x: 147, startPoint y: 241, endPoint x: 258, endPoint y: 239, distance: 111.1
click at [258, 239] on span "ANTHEM MUSIC PUBLISHING II" at bounding box center [203, 236] width 115 height 11
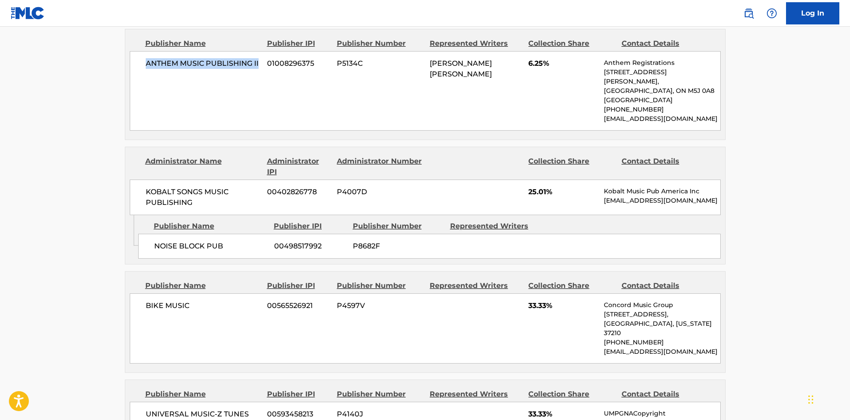
scroll to position [444, 0]
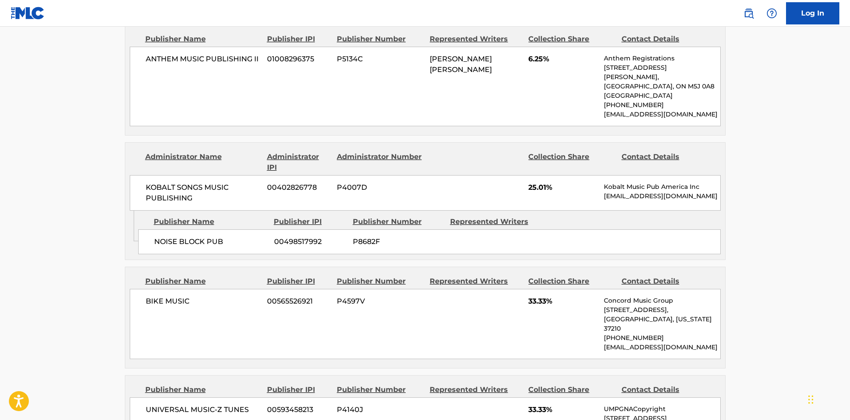
click at [159, 247] on span "NOISE BLOCK PUB" at bounding box center [210, 241] width 113 height 11
drag, startPoint x: 152, startPoint y: 251, endPoint x: 241, endPoint y: 239, distance: 89.6
click at [241, 239] on div "NOISE BLOCK PUB 00498517992 P8682F" at bounding box center [429, 241] width 582 height 25
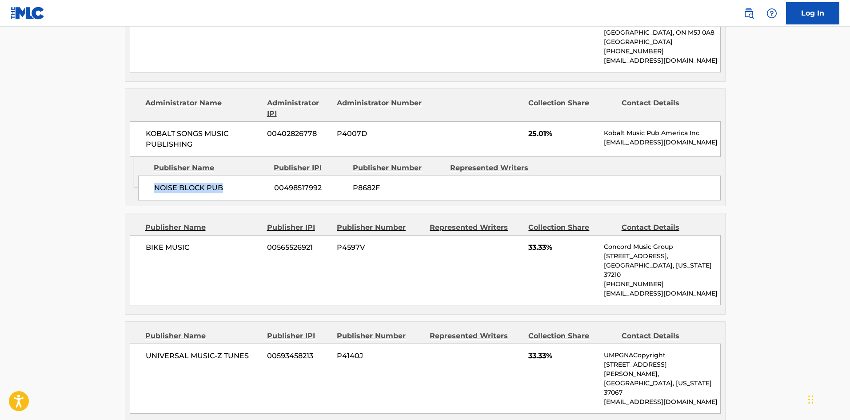
scroll to position [578, 0]
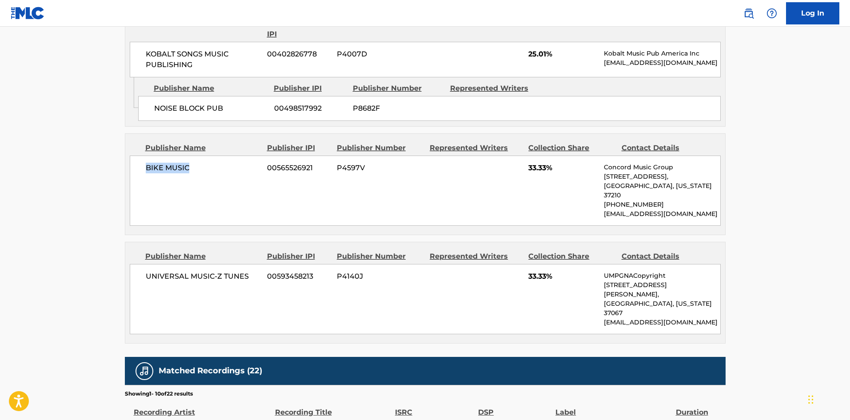
drag, startPoint x: 146, startPoint y: 177, endPoint x: 260, endPoint y: 24, distance: 191.5
click at [217, 173] on span "BIKE MUSIC" at bounding box center [203, 168] width 115 height 11
drag, startPoint x: 527, startPoint y: 179, endPoint x: 548, endPoint y: 179, distance: 20.9
click at [548, 179] on div "BIKE MUSIC 00565526921 P4597V 33.33% Concord Music Group [STREET_ADDRESS][US_ST…" at bounding box center [425, 190] width 591 height 70
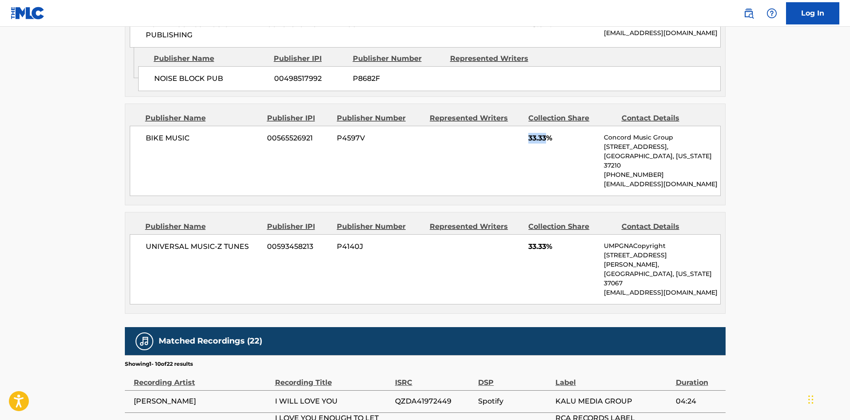
scroll to position [622, 0]
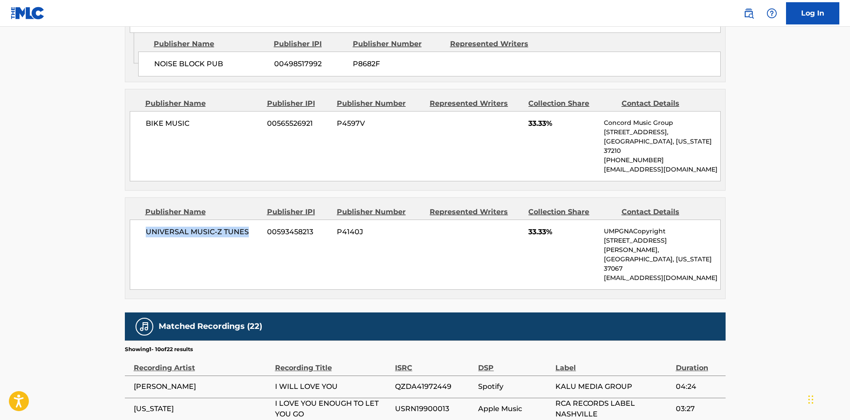
drag, startPoint x: 144, startPoint y: 234, endPoint x: 253, endPoint y: 230, distance: 108.9
click at [253, 230] on div "UNIVERSAL MUSIC-Z TUNES 00593458213 P4140J 33.33% UMPGNACopyright [STREET_ADDRE…" at bounding box center [425, 254] width 591 height 70
drag, startPoint x: 527, startPoint y: 233, endPoint x: 549, endPoint y: 231, distance: 21.4
click at [549, 231] on div "UNIVERSAL MUSIC-Z TUNES 00593458213 P4140J 33.33% UMPGNACopyright [STREET_ADDRE…" at bounding box center [425, 254] width 591 height 70
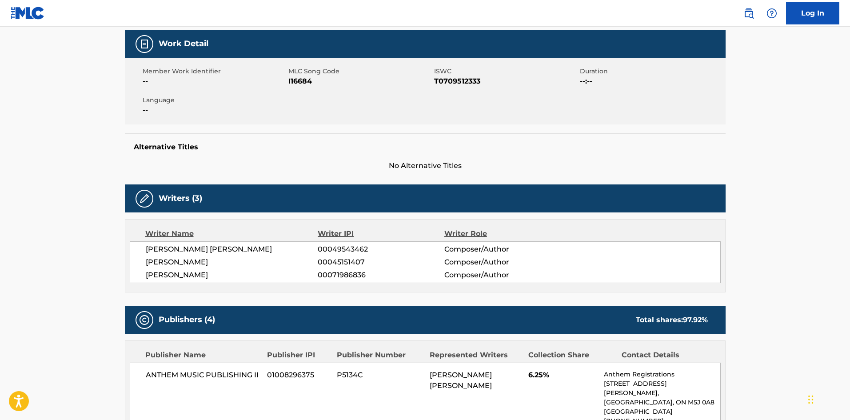
scroll to position [0, 0]
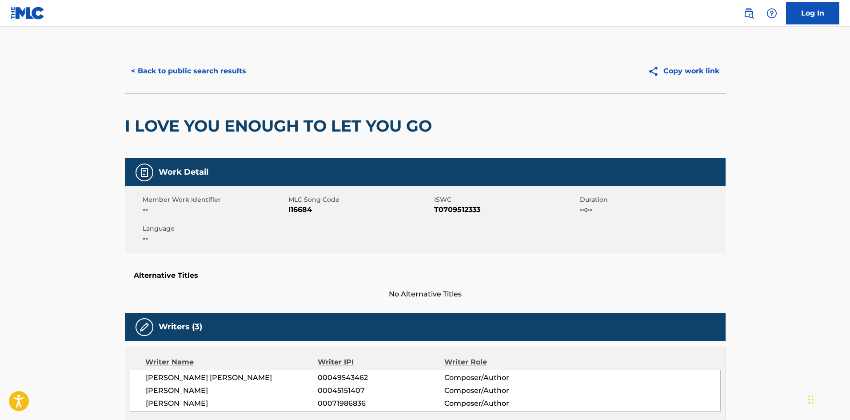
click at [205, 66] on button "< Back to public search results" at bounding box center [188, 71] width 127 height 22
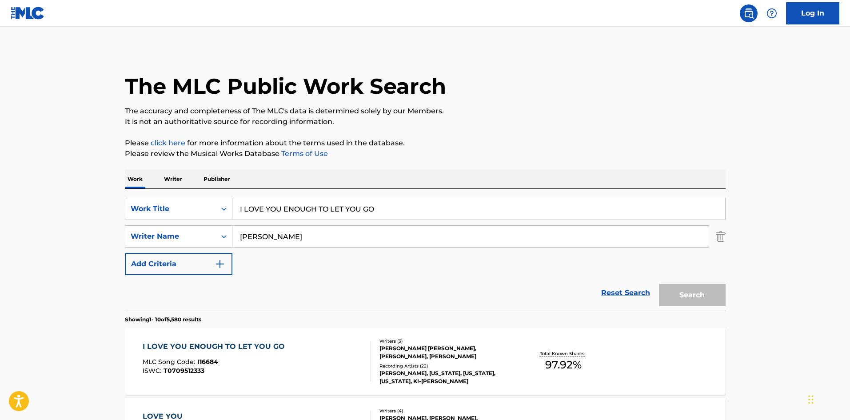
scroll to position [178, 0]
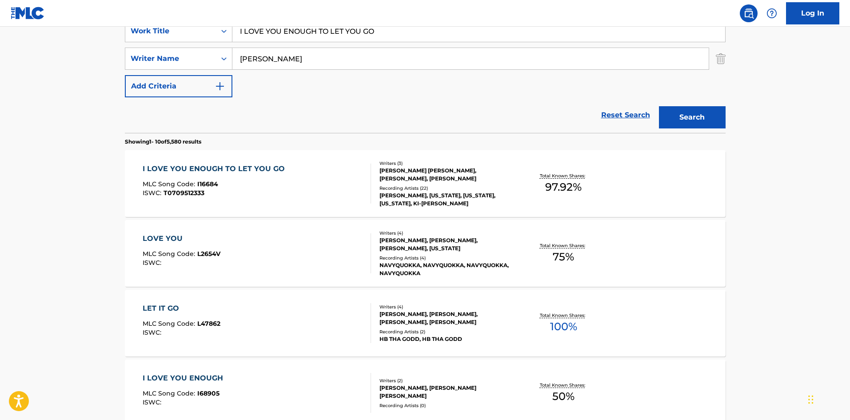
drag, startPoint x: 404, startPoint y: 30, endPoint x: 88, endPoint y: 19, distance: 316.5
click at [88, 19] on div "Log In The MLC Public Work Search The accuracy and completeness of The MLC's da…" at bounding box center [425, 379] width 850 height 1115
paste input "Wanna Be There"
type input "I Wanna Be There"
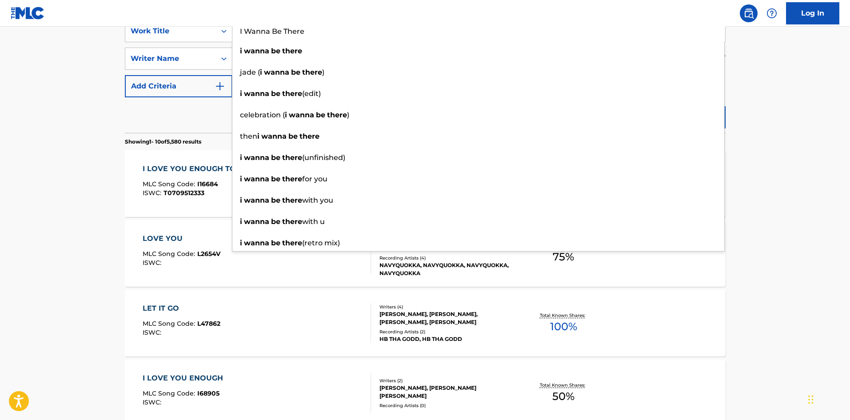
drag, startPoint x: 153, startPoint y: 119, endPoint x: 170, endPoint y: 112, distance: 18.5
click at [155, 119] on div "Reset Search Search" at bounding box center [425, 115] width 601 height 36
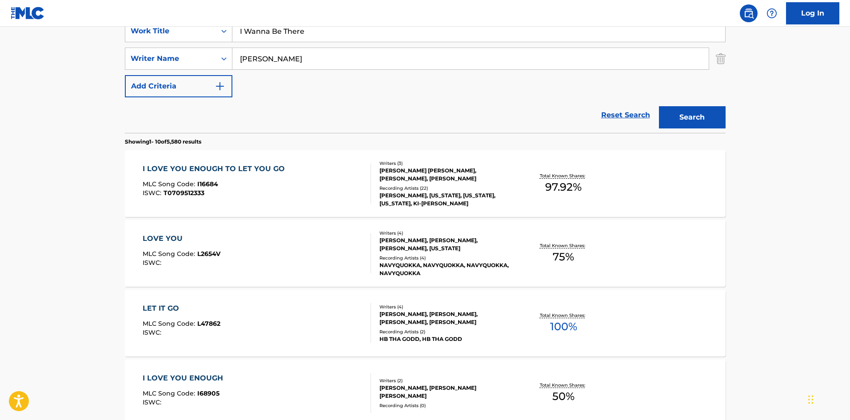
drag, startPoint x: 272, startPoint y: 60, endPoint x: 7, endPoint y: 59, distance: 265.2
click at [7, 59] on main "The MLC Public Work Search The accuracy and completeness of The MLC's data is d…" at bounding box center [425, 372] width 850 height 1046
paste input "[PERSON_NAME]"
type input "[PERSON_NAME]"
click at [705, 119] on button "Search" at bounding box center [692, 117] width 67 height 22
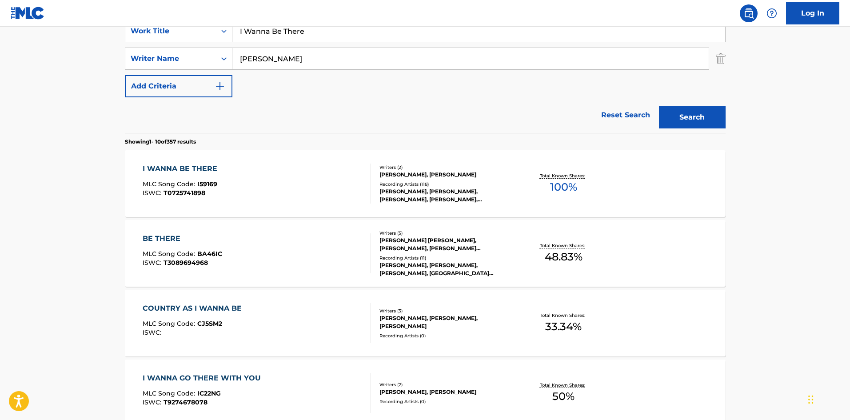
click at [201, 170] on div "I WANNA BE THERE" at bounding box center [182, 168] width 79 height 11
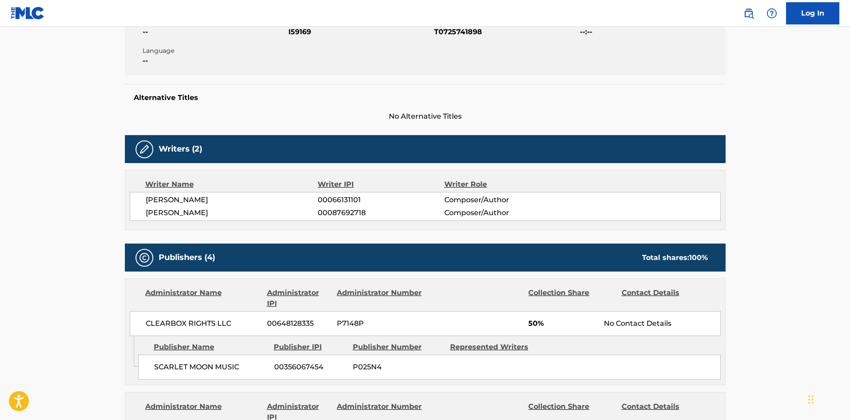
scroll to position [355, 0]
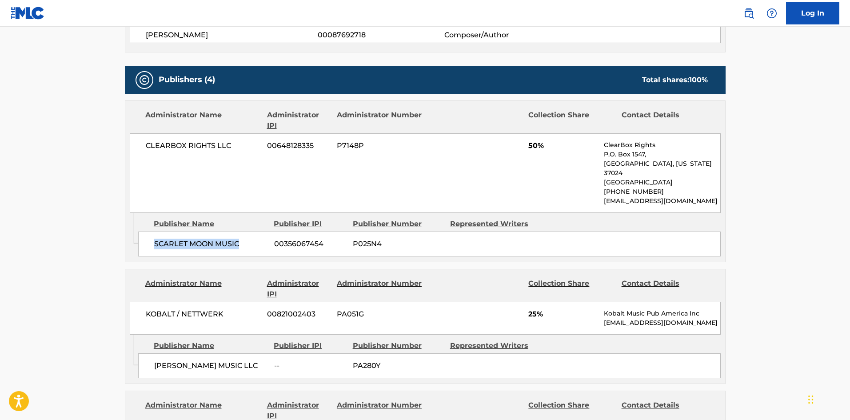
drag, startPoint x: 153, startPoint y: 235, endPoint x: 263, endPoint y: 236, distance: 109.3
click at [263, 236] on div "SCARLET MOON MUSIC 00356067454 P025N4" at bounding box center [429, 243] width 582 height 25
click at [206, 193] on div "CLEARBOX RIGHTS LLC 00648128335 P7148P 50% ClearBox Rights P.O. [GEOGRAPHIC_DAT…" at bounding box center [425, 173] width 591 height 80
drag, startPoint x: 155, startPoint y: 235, endPoint x: 255, endPoint y: 227, distance: 100.7
click at [253, 239] on span "SCARLET MOON MUSIC" at bounding box center [210, 244] width 113 height 11
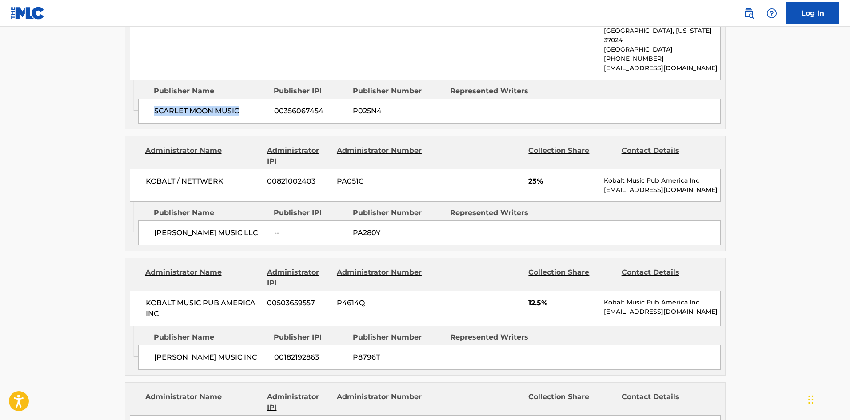
scroll to position [489, 0]
drag, startPoint x: 153, startPoint y: 227, endPoint x: 256, endPoint y: 218, distance: 103.0
click at [256, 220] on div "[PERSON_NAME] MUSIC LLC -- PA280Y" at bounding box center [429, 232] width 582 height 25
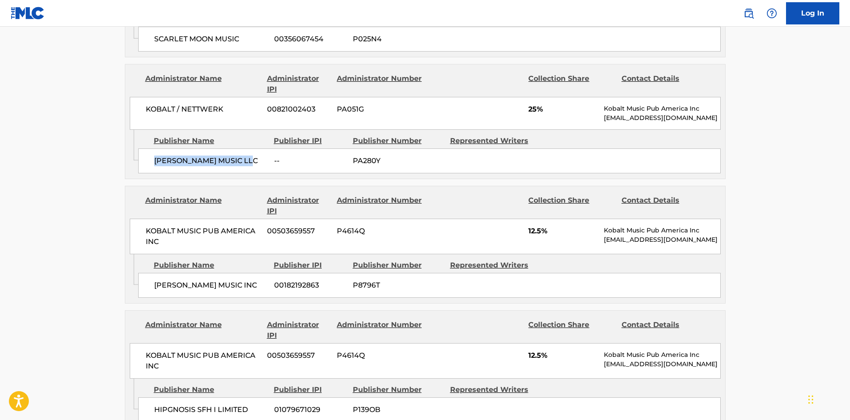
scroll to position [533, 0]
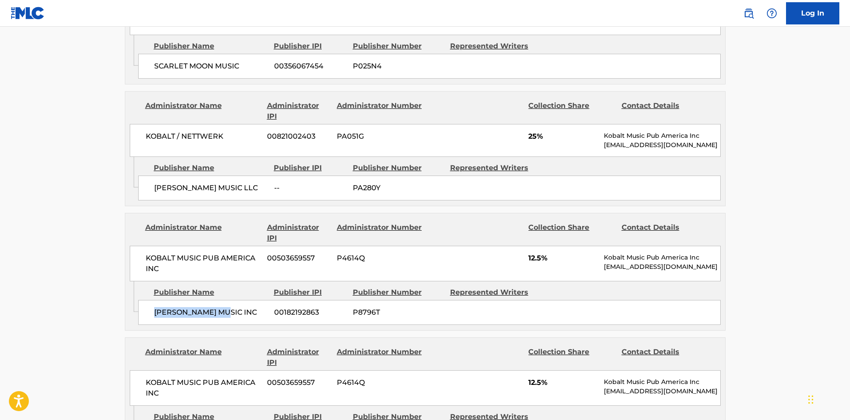
drag, startPoint x: 155, startPoint y: 304, endPoint x: 359, endPoint y: 18, distance: 351.6
click at [270, 303] on div "[PERSON_NAME] MUSIC INC 00182192863 P8796T" at bounding box center [429, 312] width 582 height 25
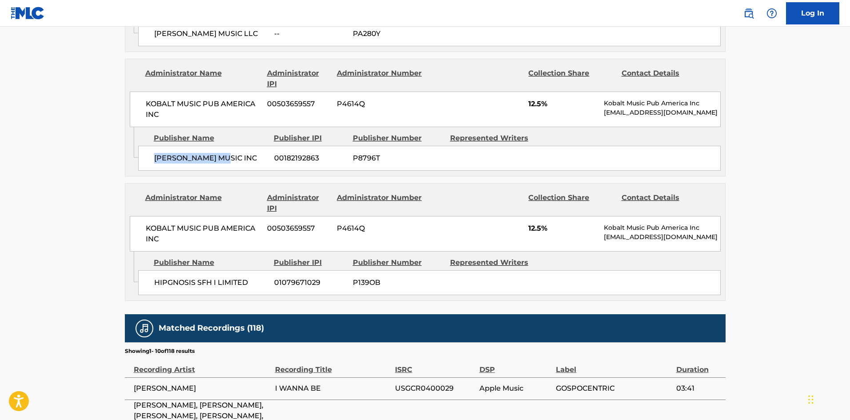
scroll to position [711, 0]
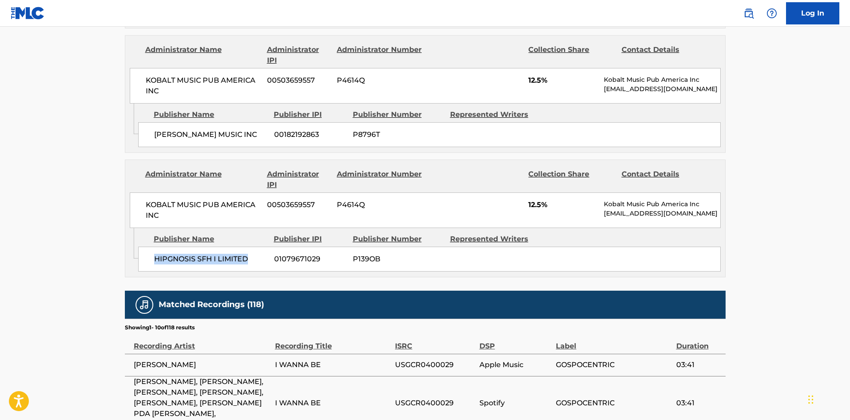
drag, startPoint x: 155, startPoint y: 247, endPoint x: 265, endPoint y: 242, distance: 110.3
click at [265, 247] on div "HIPGNOSIS SFH I LIMITED 01079671029 P139OB" at bounding box center [429, 259] width 582 height 25
drag, startPoint x: 528, startPoint y: 200, endPoint x: 544, endPoint y: 200, distance: 16.0
click at [544, 200] on div "KOBALT MUSIC PUB AMERICA INC 00503659557 P4614Q 12.5% Kobalt Music Pub America …" at bounding box center [425, 210] width 591 height 36
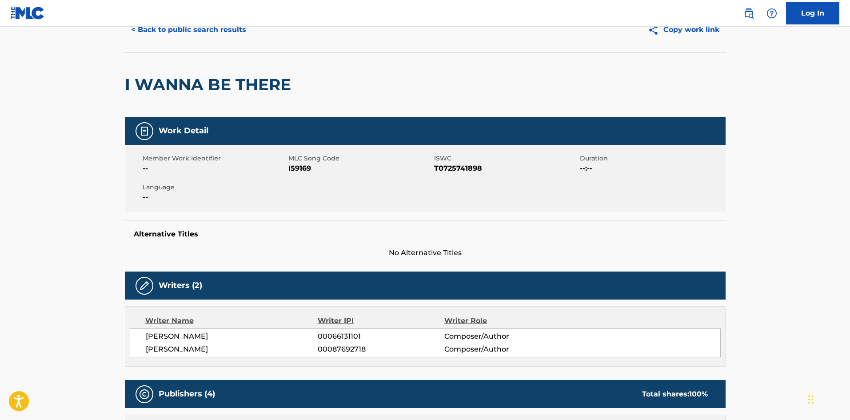
scroll to position [0, 0]
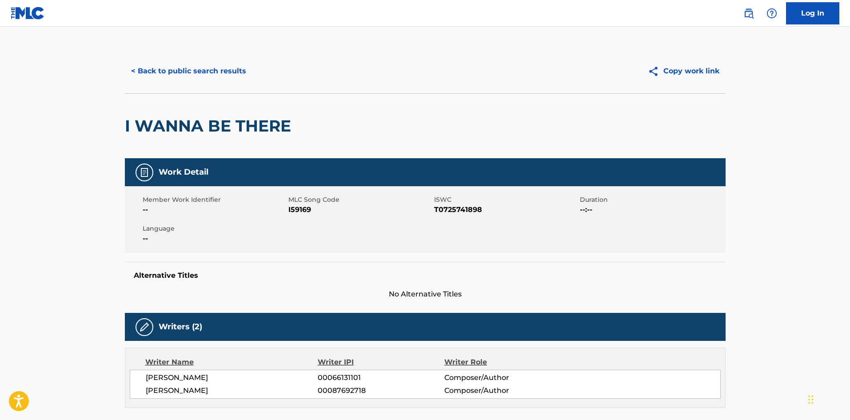
click at [225, 75] on button "< Back to public search results" at bounding box center [188, 71] width 127 height 22
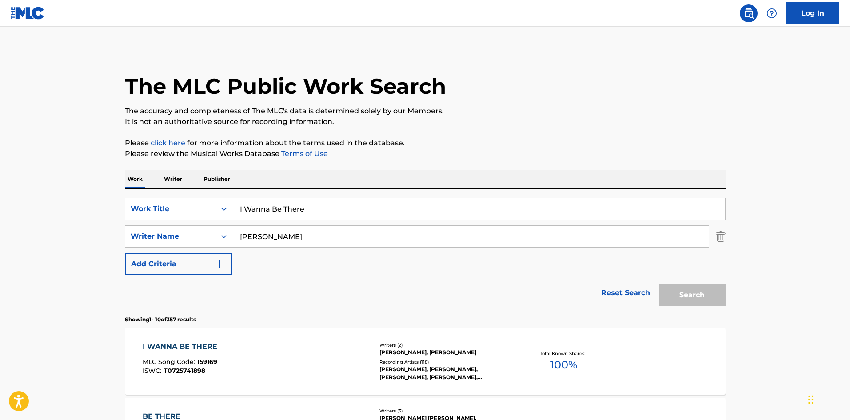
scroll to position [178, 0]
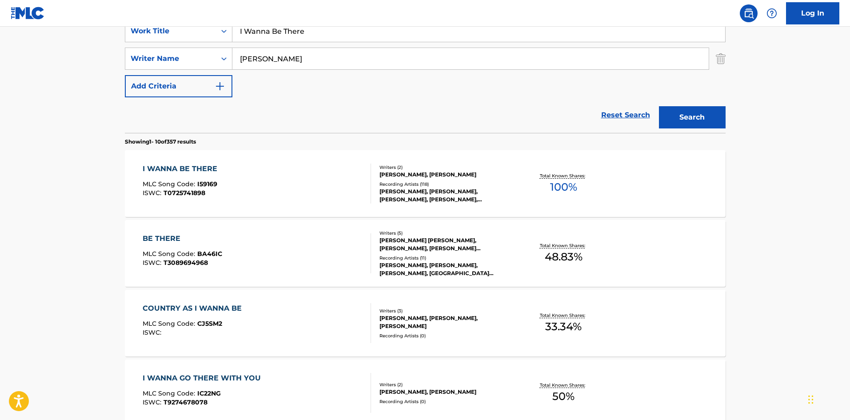
drag, startPoint x: 348, startPoint y: 30, endPoint x: 216, endPoint y: 11, distance: 133.3
click at [180, 40] on div "SearchWithCriteria6855b820-6885-4ae3-9985-14a9e603a3fc Work Title I Wanna Be Th…" at bounding box center [425, 31] width 601 height 22
paste input "F IT AIN'T [PERSON_NAME] (IT WON'T DO)"
type input "IF IT AIN'T [PERSON_NAME] (IT WON'T DO)"
drag, startPoint x: 344, startPoint y: 60, endPoint x: 86, endPoint y: 63, distance: 258.6
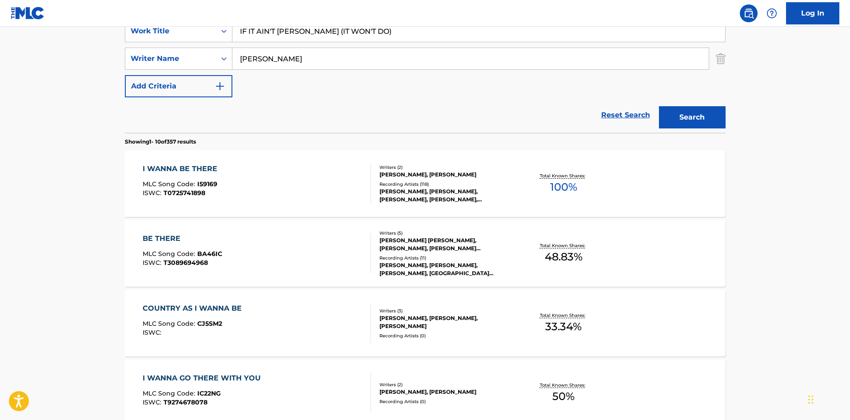
click at [94, 64] on main "The MLC Public Work Search The accuracy and completeness of The MLC's data is d…" at bounding box center [425, 372] width 850 height 1046
paste input "[PERSON_NAME]"
type input "[PERSON_NAME]"
click at [693, 119] on button "Search" at bounding box center [692, 117] width 67 height 22
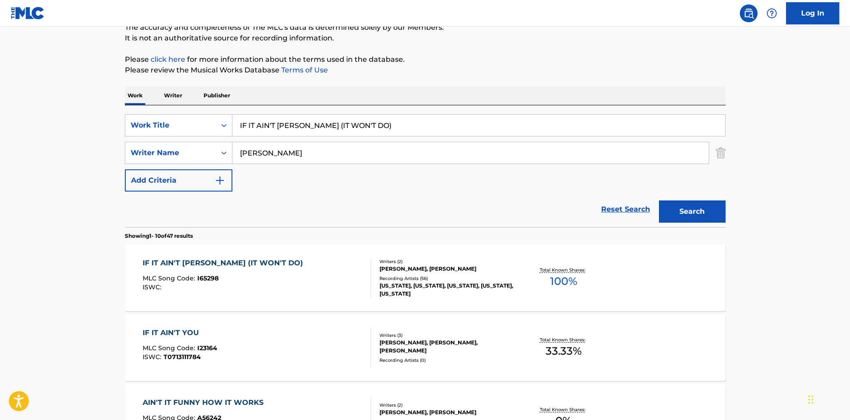
scroll to position [89, 0]
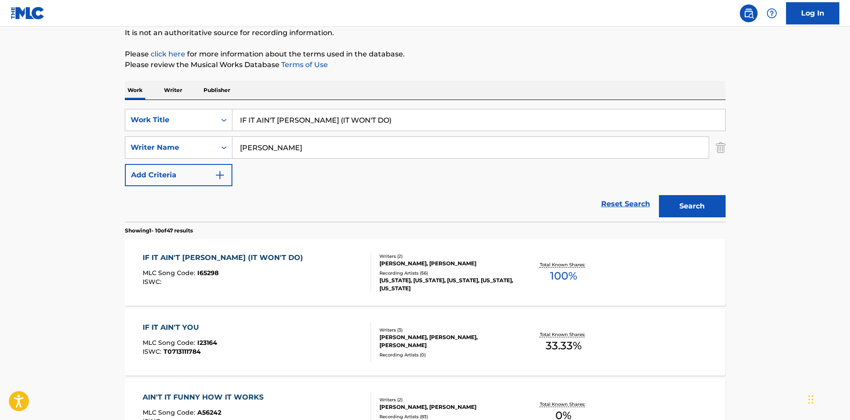
click at [237, 256] on div "IF IT AIN'T [PERSON_NAME] (IT WON'T DO)" at bounding box center [225, 257] width 165 height 11
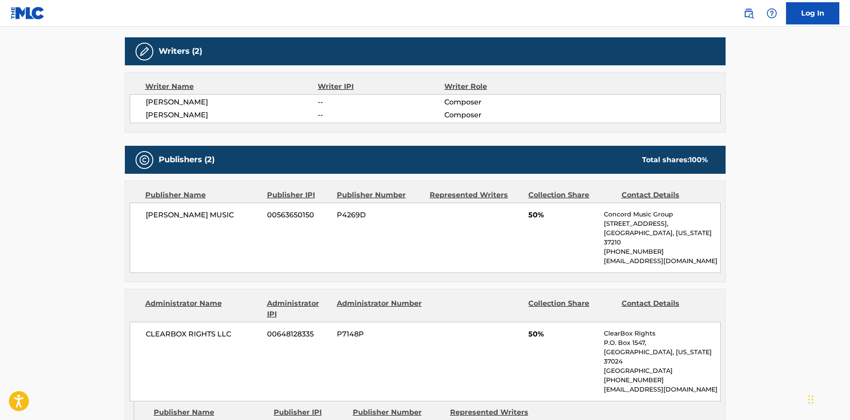
scroll to position [355, 0]
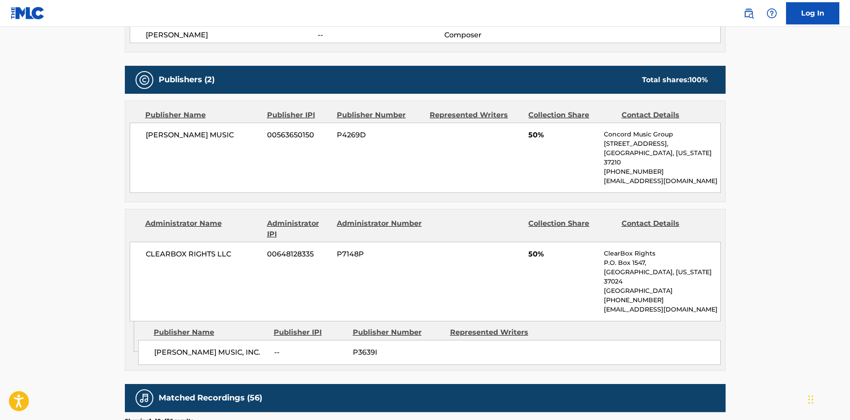
click at [140, 132] on div "[PERSON_NAME] MUSIC 00563650150 P4269D 50% Concord Music Group [STREET_ADDRESS]…" at bounding box center [425, 158] width 591 height 70
drag, startPoint x: 146, startPoint y: 134, endPoint x: 261, endPoint y: 128, distance: 115.2
click at [261, 128] on div "[PERSON_NAME] MUSIC 00563650150 P4269D 50% Concord Music Group [STREET_ADDRESS]…" at bounding box center [425, 158] width 591 height 70
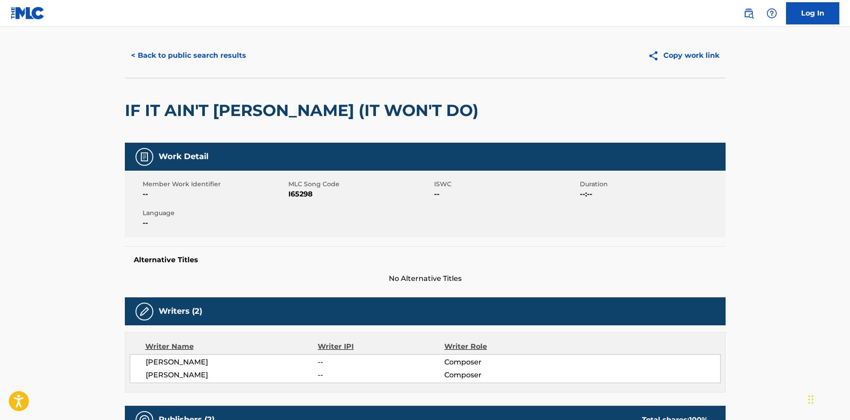
scroll to position [0, 0]
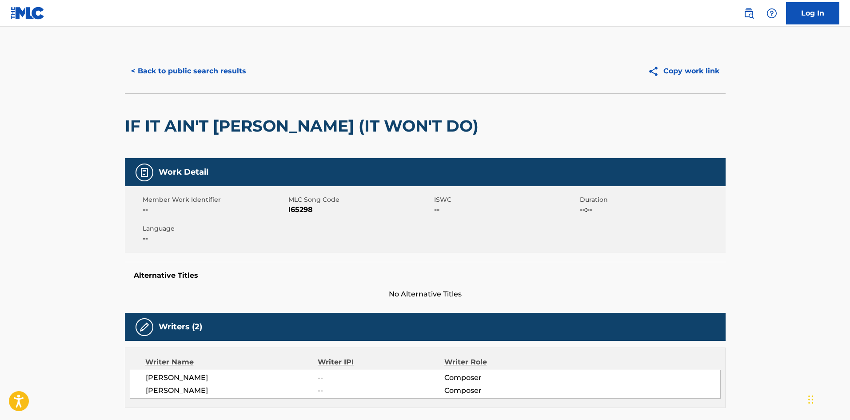
click at [205, 61] on button "< Back to public search results" at bounding box center [188, 71] width 127 height 22
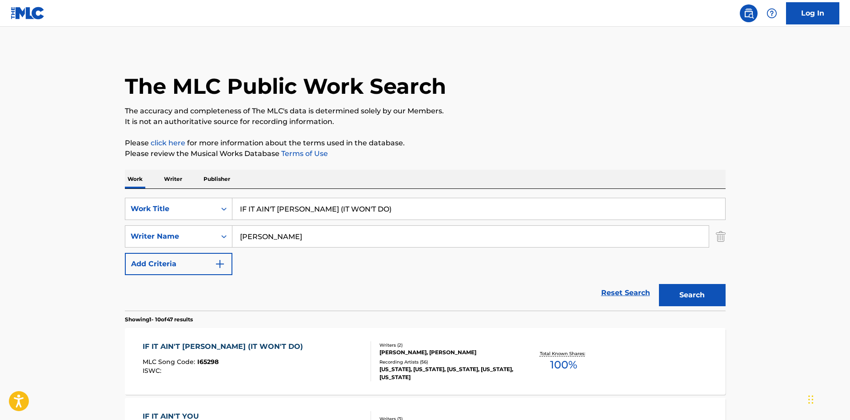
scroll to position [89, 0]
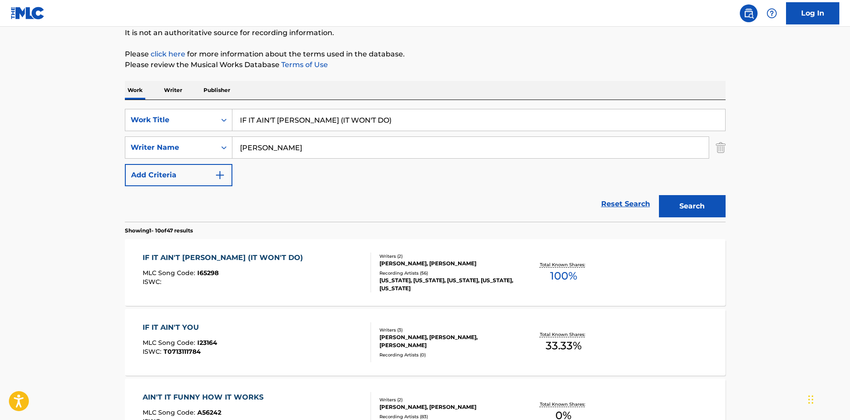
drag, startPoint x: 382, startPoint y: 123, endPoint x: 39, endPoint y: 106, distance: 343.3
paste input "'M IN THAT KIND OF MOOD"
type input "I'M IN THAT KIND OF MOOD"
drag, startPoint x: 355, startPoint y: 86, endPoint x: 353, endPoint y: 97, distance: 11.0
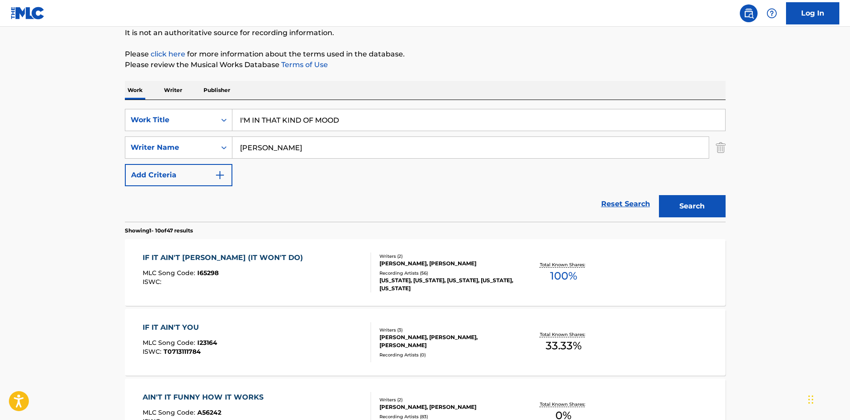
click at [356, 86] on div "Work Writer Publisher" at bounding box center [425, 90] width 601 height 19
drag, startPoint x: 333, startPoint y: 135, endPoint x: 328, endPoint y: 143, distance: 9.8
click at [328, 141] on div "SearchWithCriteria6855b820-6885-4ae3-9985-14a9e603a3fc Work Title I'M IN THAT K…" at bounding box center [425, 147] width 601 height 77
drag, startPoint x: 328, startPoint y: 143, endPoint x: 56, endPoint y: 145, distance: 271.4
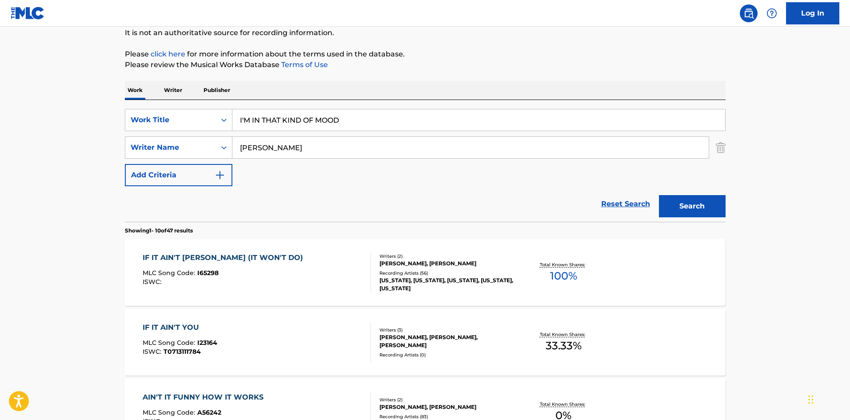
paste input "[PERSON_NAME]"
type input "[PERSON_NAME]"
click at [701, 205] on button "Search" at bounding box center [692, 206] width 67 height 22
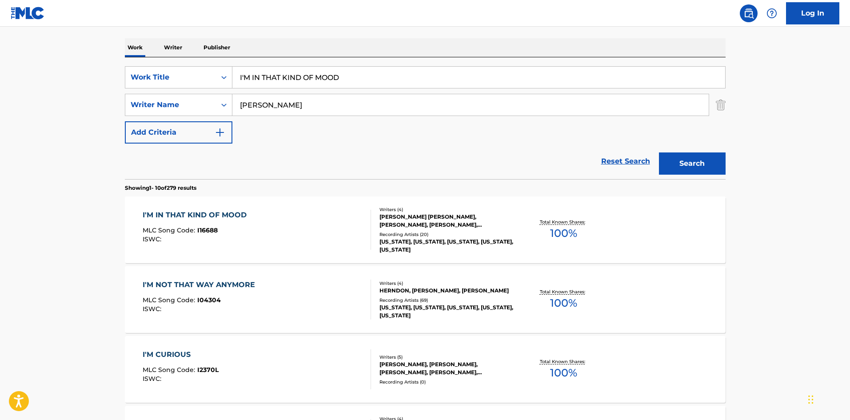
scroll to position [133, 0]
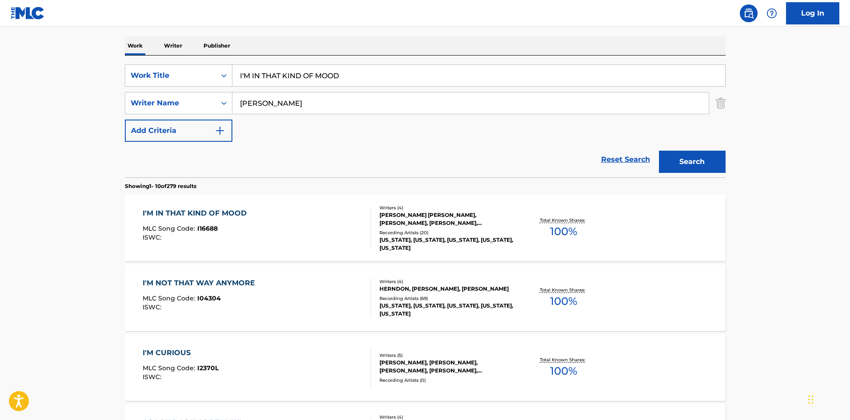
click at [231, 208] on div "I'M IN THAT KIND OF MOOD" at bounding box center [197, 213] width 108 height 11
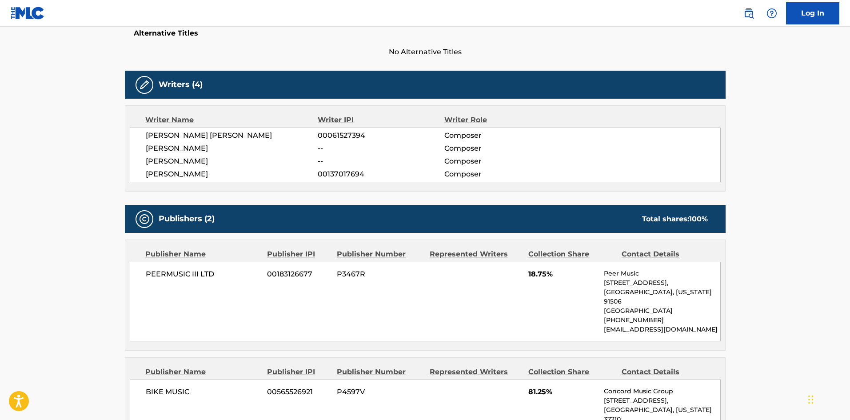
scroll to position [311, 0]
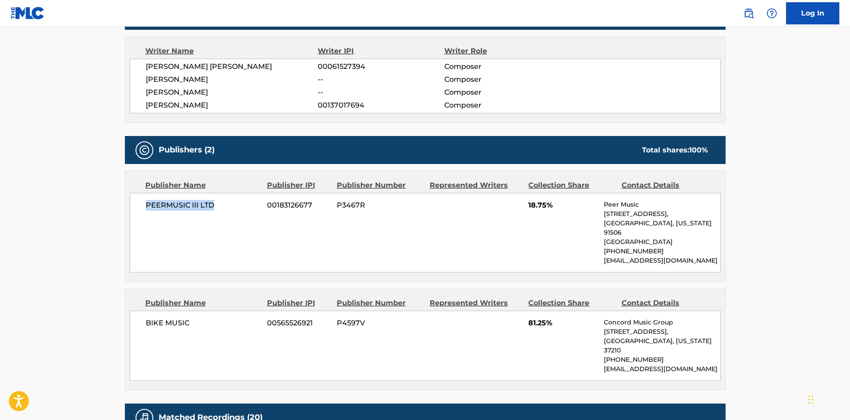
drag, startPoint x: 147, startPoint y: 208, endPoint x: 308, endPoint y: 118, distance: 185.0
click at [240, 203] on span "PEERMUSIC III LTD" at bounding box center [203, 205] width 115 height 11
click at [530, 207] on span "18.75%" at bounding box center [562, 205] width 69 height 11
drag, startPoint x: 529, startPoint y: 207, endPoint x: 546, endPoint y: 205, distance: 17.0
click at [546, 205] on span "18.75%" at bounding box center [562, 205] width 69 height 11
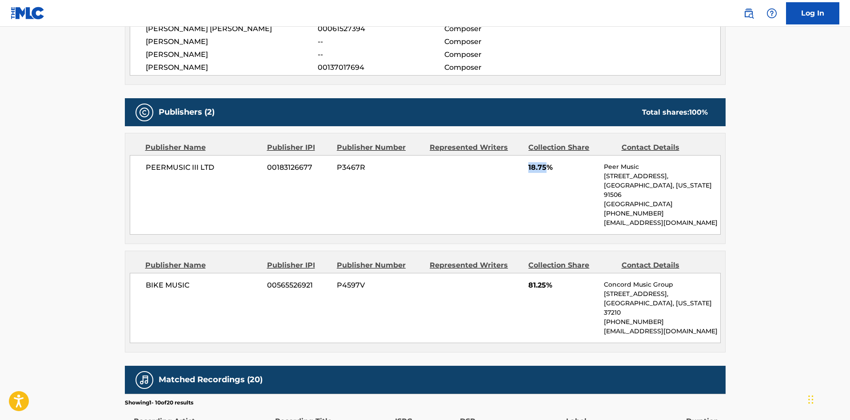
scroll to position [400, 0]
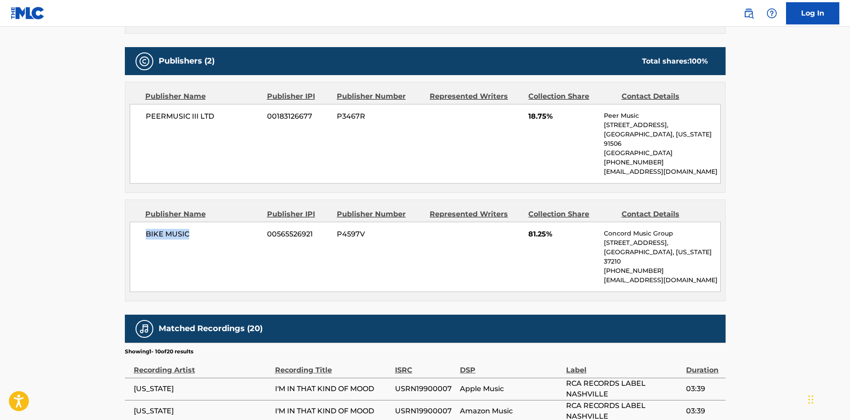
drag, startPoint x: 146, startPoint y: 233, endPoint x: 357, endPoint y: 31, distance: 292.5
click at [219, 231] on span "BIKE MUSIC" at bounding box center [203, 234] width 115 height 11
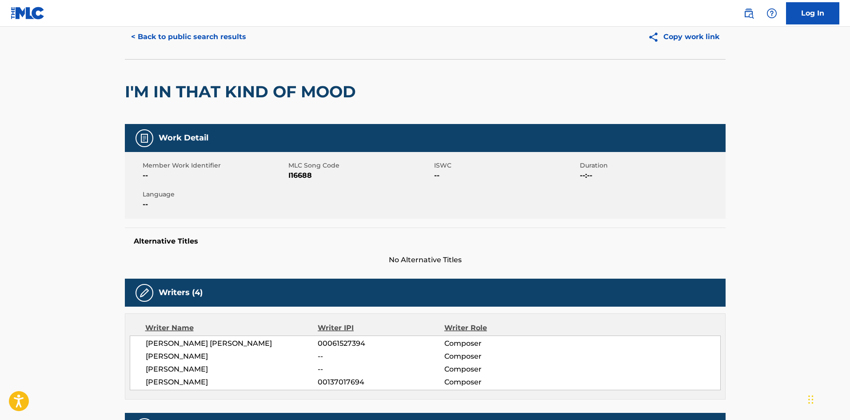
scroll to position [0, 0]
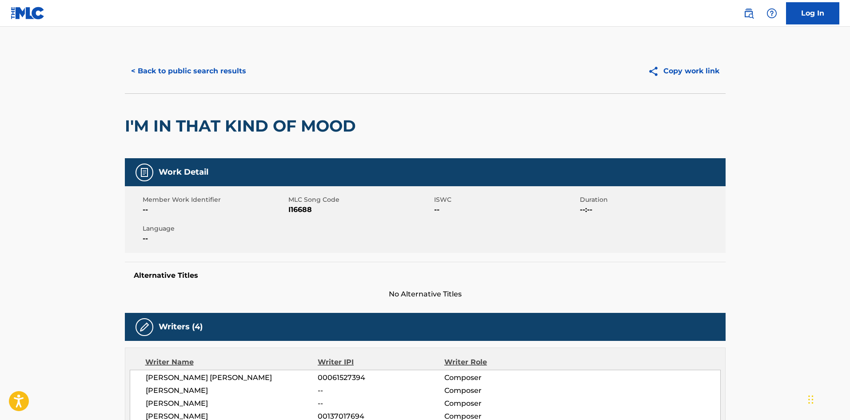
click at [188, 69] on button "< Back to public search results" at bounding box center [188, 71] width 127 height 22
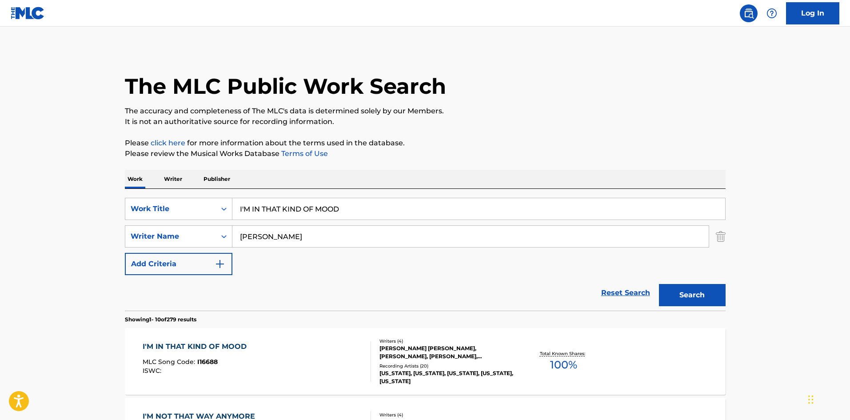
scroll to position [133, 0]
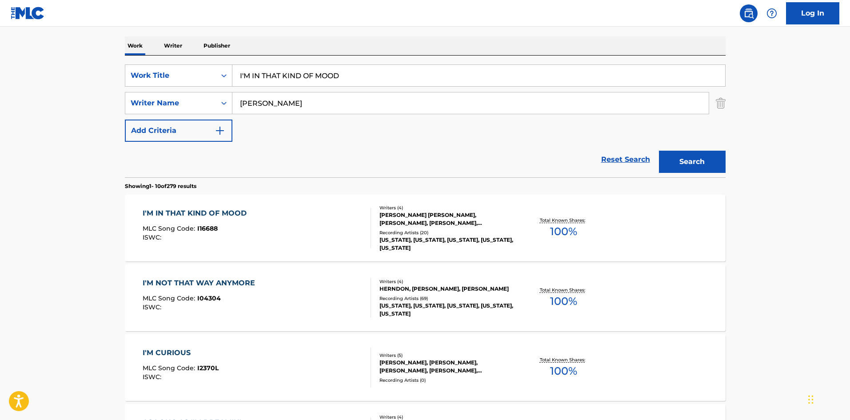
drag, startPoint x: 373, startPoint y: 78, endPoint x: 193, endPoint y: 2, distance: 195.3
click at [92, 76] on main "The MLC Public Work Search The accuracy and completeness of The MLC's data is d…" at bounding box center [425, 416] width 850 height 1046
paste input "KEEPIN' UP"
type input "KEEPIN' UP"
drag, startPoint x: 342, startPoint y: 44, endPoint x: 325, endPoint y: 70, distance: 31.2
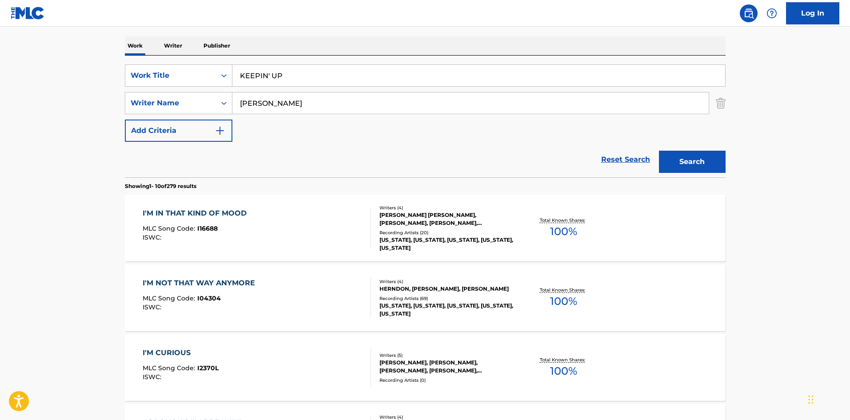
drag, startPoint x: 297, startPoint y: 99, endPoint x: 32, endPoint y: 110, distance: 264.5
click at [44, 110] on main "The MLC Public Work Search The accuracy and completeness of The MLC's data is d…" at bounding box center [425, 416] width 850 height 1046
paste input "[PERSON_NAME]"
type input "[PERSON_NAME]"
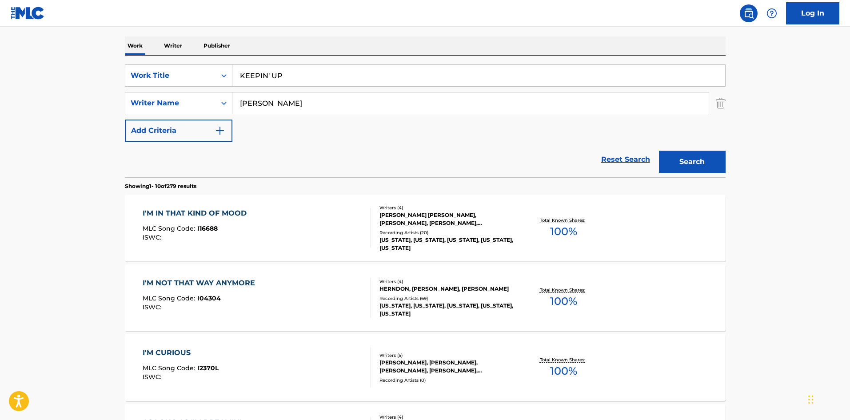
click at [669, 156] on button "Search" at bounding box center [692, 162] width 67 height 22
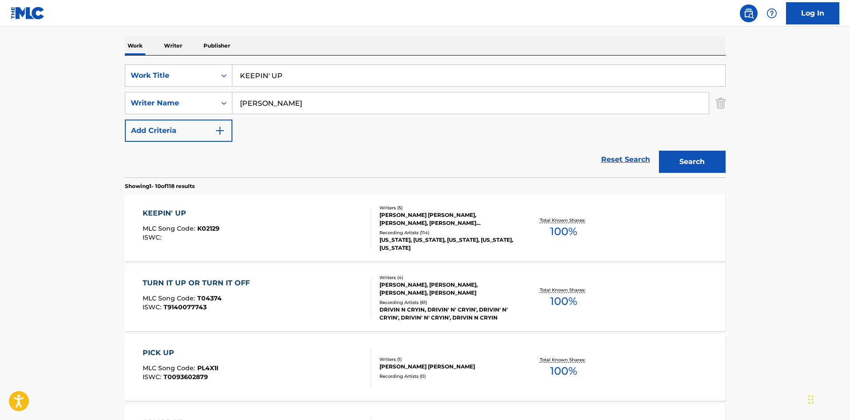
click at [173, 216] on div "KEEPIN' UP" at bounding box center [181, 213] width 77 height 11
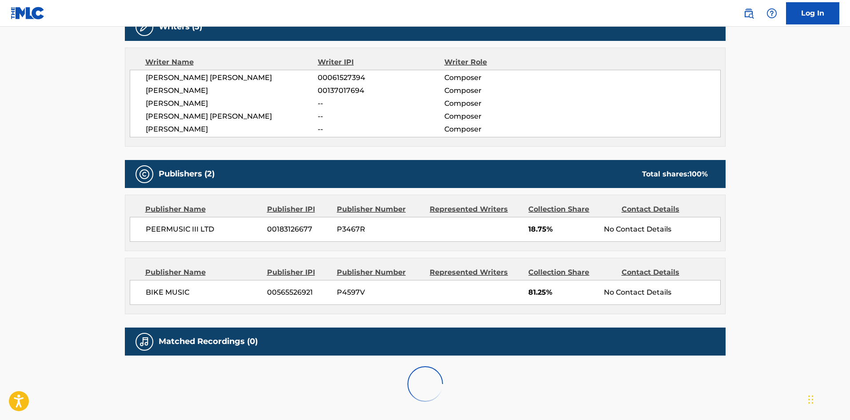
scroll to position [311, 0]
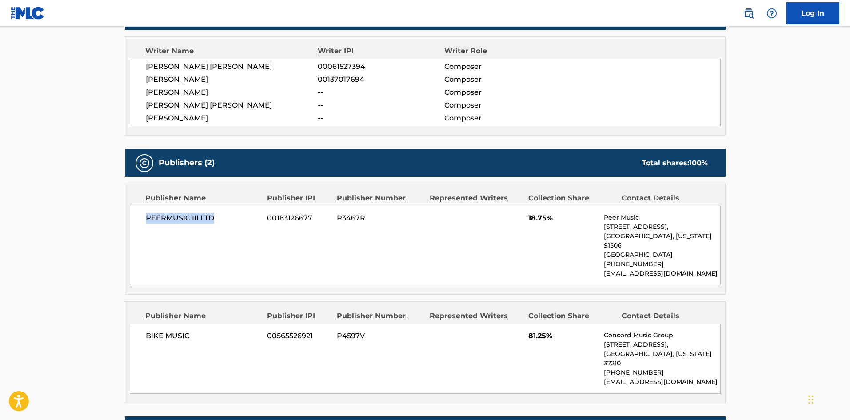
drag, startPoint x: 145, startPoint y: 219, endPoint x: 342, endPoint y: 17, distance: 282.1
click at [236, 216] on div "PEERMUSIC III LTD 00183126677 P3467R 18.75% Peer Music [STREET_ADDRESS][US_STAT…" at bounding box center [425, 246] width 591 height 80
drag, startPoint x: 524, startPoint y: 218, endPoint x: 546, endPoint y: 215, distance: 21.9
click at [546, 215] on div "PEERMUSIC III LTD 00183126677 P3467R 18.75% Peer Music [STREET_ADDRESS][US_STAT…" at bounding box center [425, 246] width 591 height 80
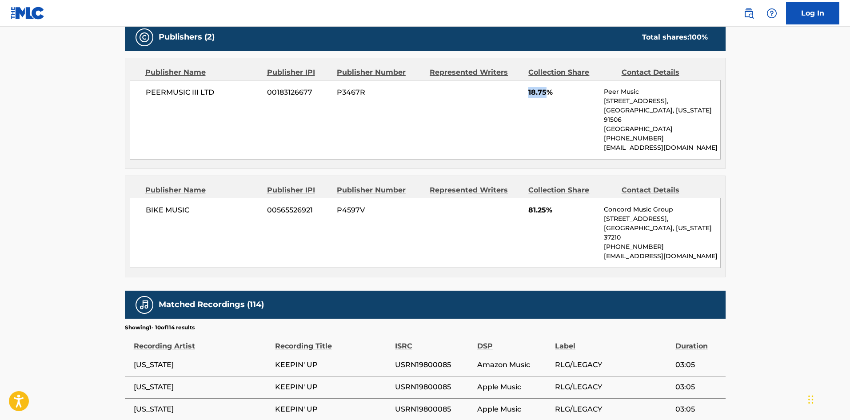
scroll to position [444, 0]
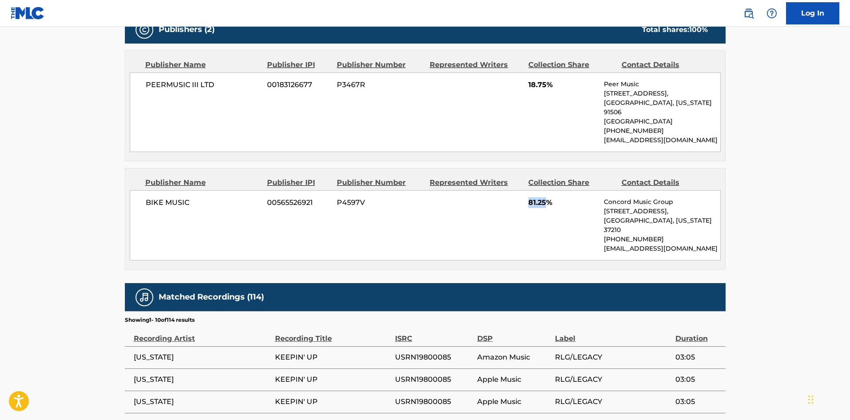
drag, startPoint x: 528, startPoint y: 203, endPoint x: 548, endPoint y: 203, distance: 20.4
click at [548, 203] on div "BIKE MUSIC 00565526921 P4597V 81.25% Concord Music Group [STREET_ADDRESS][US_ST…" at bounding box center [425, 225] width 591 height 70
drag, startPoint x: 146, startPoint y: 205, endPoint x: 225, endPoint y: 199, distance: 78.8
click at [224, 200] on span "BIKE MUSIC" at bounding box center [203, 202] width 115 height 11
drag, startPoint x: 528, startPoint y: 200, endPoint x: 547, endPoint y: 201, distance: 19.1
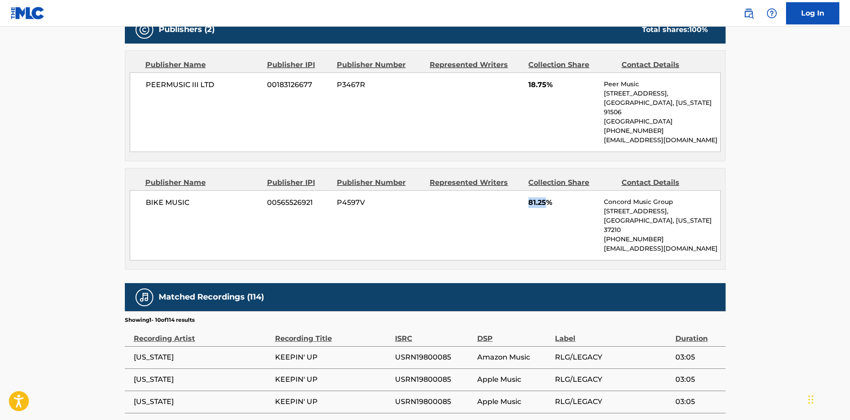
click at [547, 201] on span "81.25%" at bounding box center [562, 202] width 69 height 11
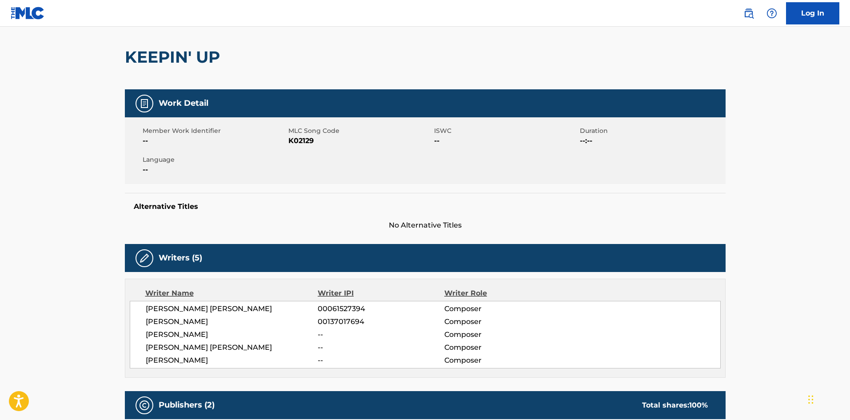
scroll to position [0, 0]
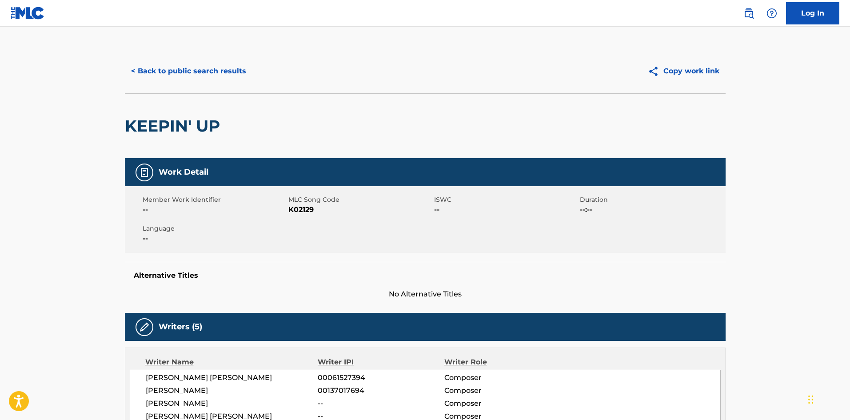
click at [215, 69] on button "< Back to public search results" at bounding box center [188, 71] width 127 height 22
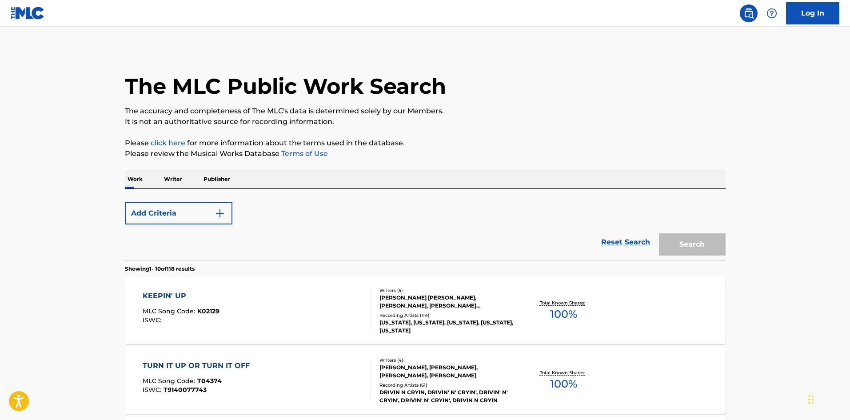
scroll to position [133, 0]
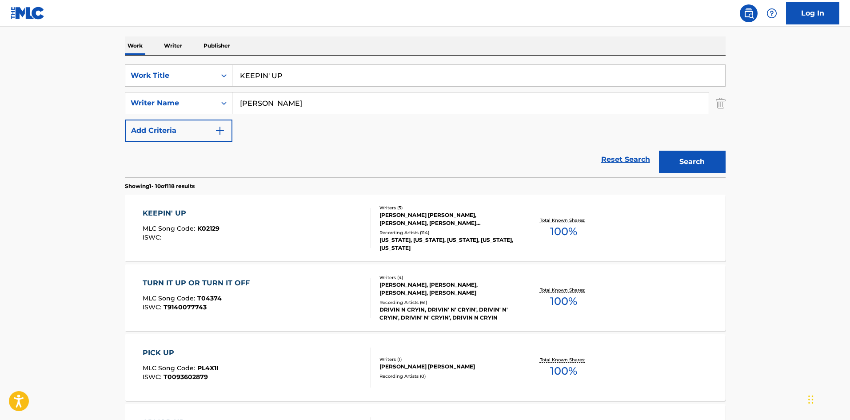
drag, startPoint x: 319, startPoint y: 76, endPoint x: 101, endPoint y: 52, distance: 219.0
click at [95, 62] on main "The MLC Public Work Search The accuracy and completeness of The MLC's data is d…" at bounding box center [425, 416] width 850 height 1046
paste input "LIFE S TOO SHORT TO LOVE THIS FAST"
type input "LIFE S TOO SHORT TO LOVE THIS FAST"
drag, startPoint x: 276, startPoint y: 135, endPoint x: 290, endPoint y: 119, distance: 21.8
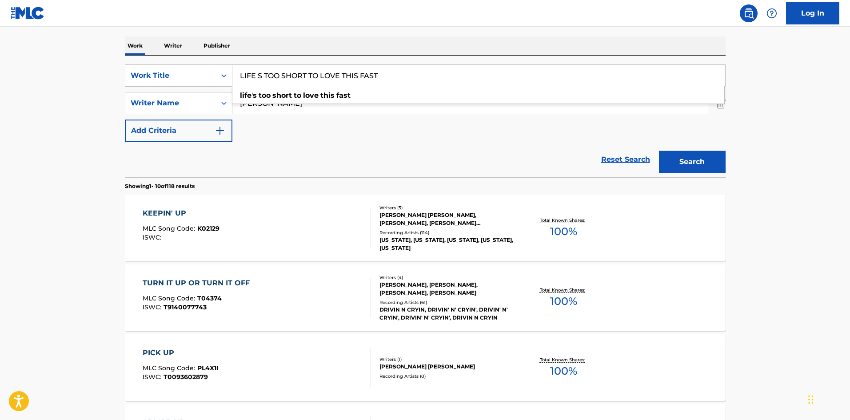
click at [276, 135] on div "SearchWithCriteria6855b820-6885-4ae3-9985-14a9e603a3fc Work Title LIFE S TOO SH…" at bounding box center [425, 102] width 601 height 77
drag, startPoint x: 297, startPoint y: 101, endPoint x: 1, endPoint y: 110, distance: 296.0
click at [34, 117] on main "The MLC Public Work Search The accuracy and completeness of The MLC's data is d…" at bounding box center [425, 416] width 850 height 1046
paste input "[PERSON_NAME]"
type input "[PERSON_NAME]"
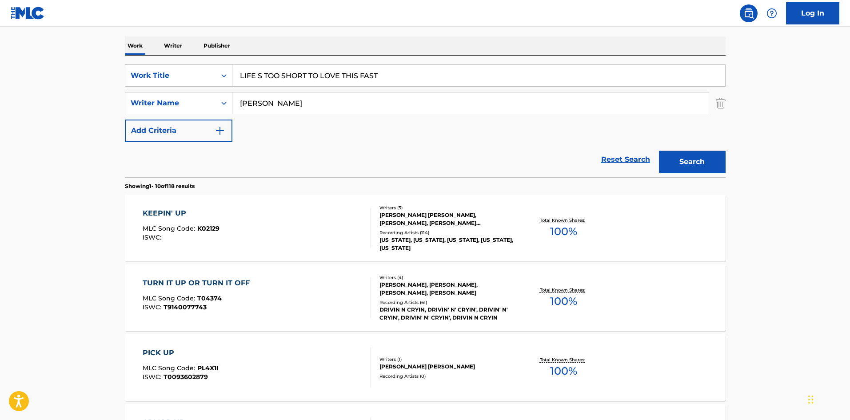
click at [693, 162] on button "Search" at bounding box center [692, 162] width 67 height 22
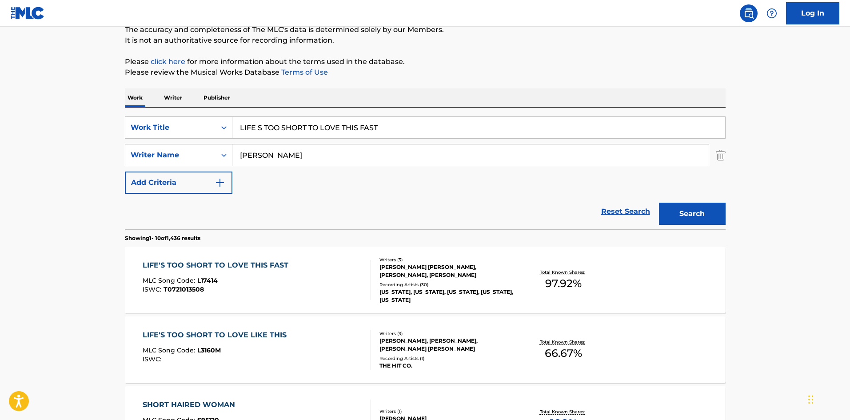
scroll to position [89, 0]
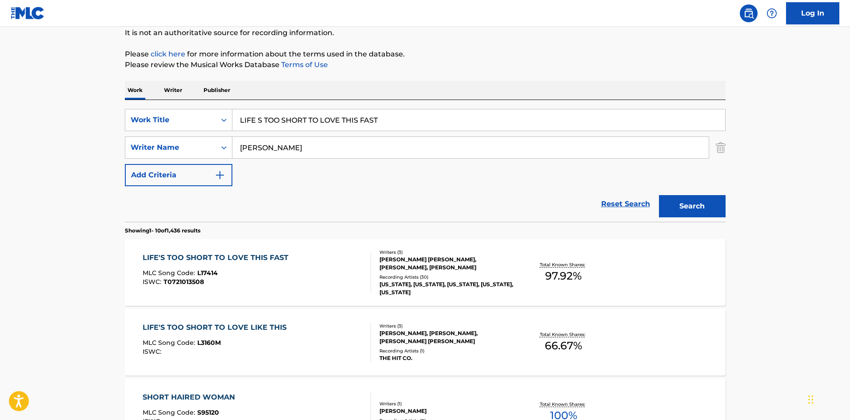
click at [207, 252] on div "LIFE'S TOO SHORT TO LOVE THIS FAST MLC Song Code : L17414 ISWC : T0721013508 Wr…" at bounding box center [425, 272] width 601 height 67
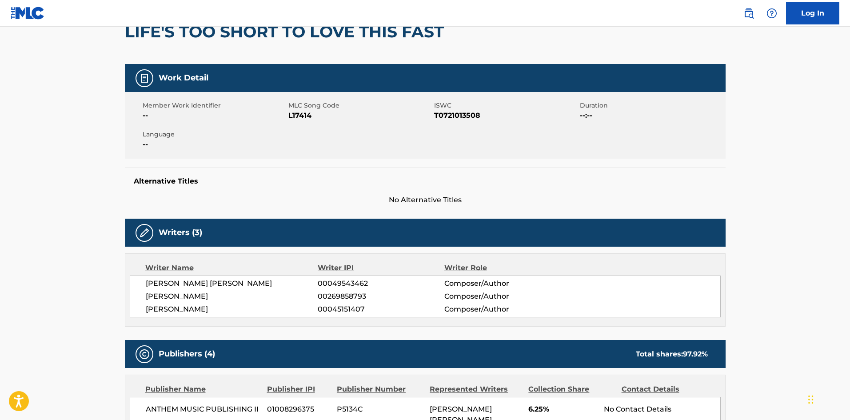
scroll to position [311, 0]
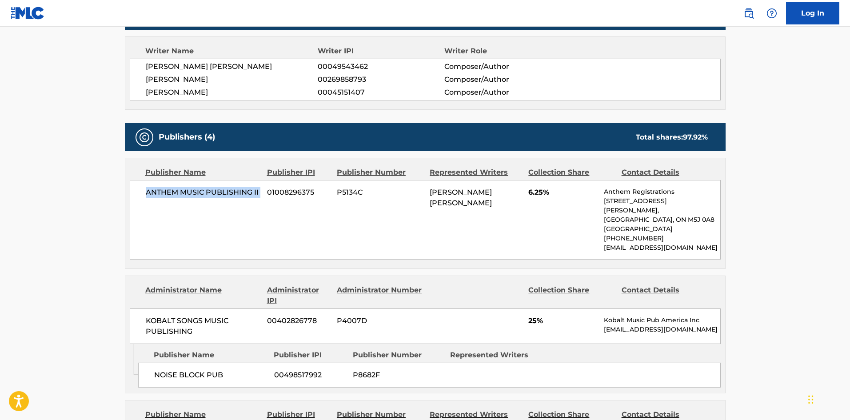
drag, startPoint x: 146, startPoint y: 191, endPoint x: 267, endPoint y: 185, distance: 121.4
click at [267, 185] on div "ANTHEM MUSIC PUBLISHING II 01008296375 P5134C [PERSON_NAME] [PERSON_NAME] 6.25%…" at bounding box center [425, 220] width 591 height 80
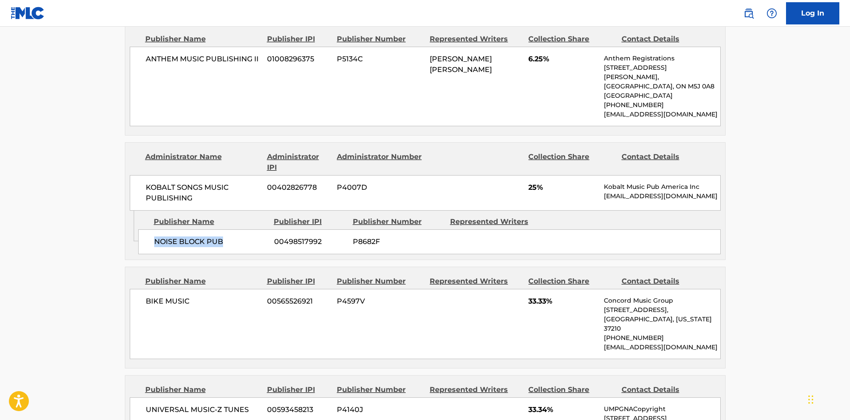
drag, startPoint x: 154, startPoint y: 249, endPoint x: 259, endPoint y: 245, distance: 104.9
click at [259, 245] on span "NOISE BLOCK PUB" at bounding box center [210, 241] width 113 height 11
drag, startPoint x: 527, startPoint y: 196, endPoint x: 537, endPoint y: 197, distance: 10.3
click at [537, 197] on div "KOBALT SONGS MUSIC PUBLISHING 00402826778 P4007D 25% Kobalt Music Pub America I…" at bounding box center [425, 193] width 591 height 36
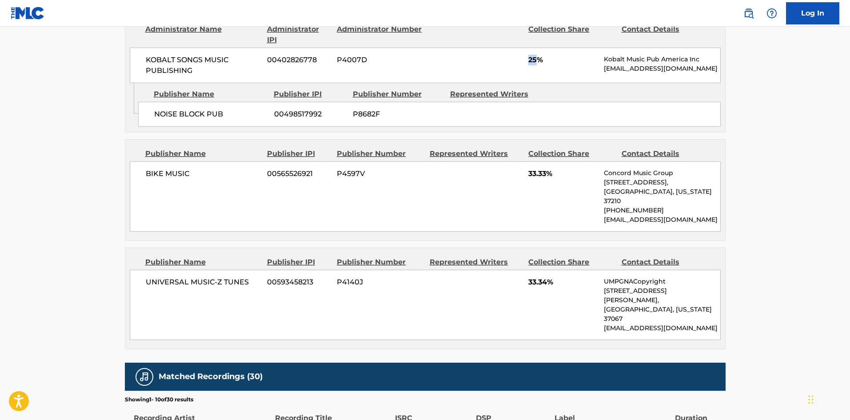
scroll to position [578, 0]
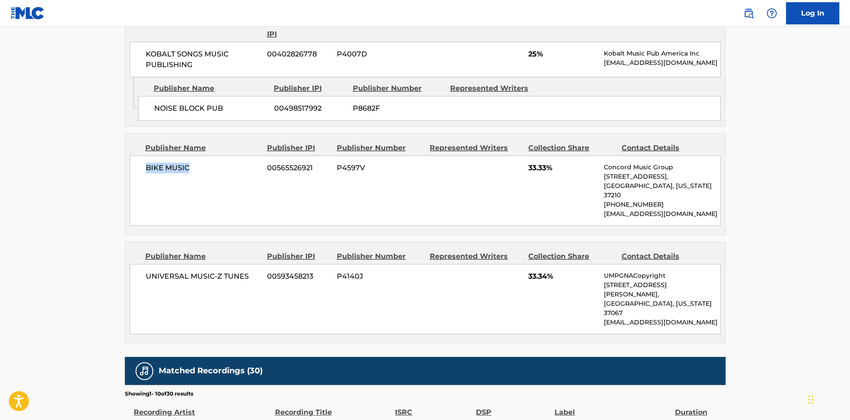
drag, startPoint x: 143, startPoint y: 178, endPoint x: 198, endPoint y: 176, distance: 55.1
click at [198, 176] on div "BIKE MUSIC 00565526921 P4597V 33.33% Concord Music Group [STREET_ADDRESS][US_ST…" at bounding box center [425, 190] width 591 height 70
drag, startPoint x: 528, startPoint y: 178, endPoint x: 547, endPoint y: 180, distance: 19.2
click at [547, 180] on div "BIKE MUSIC 00565526921 P4597V 33.33% Concord Music Group [STREET_ADDRESS][US_ST…" at bounding box center [425, 190] width 591 height 70
drag, startPoint x: 148, startPoint y: 279, endPoint x: 260, endPoint y: 275, distance: 112.0
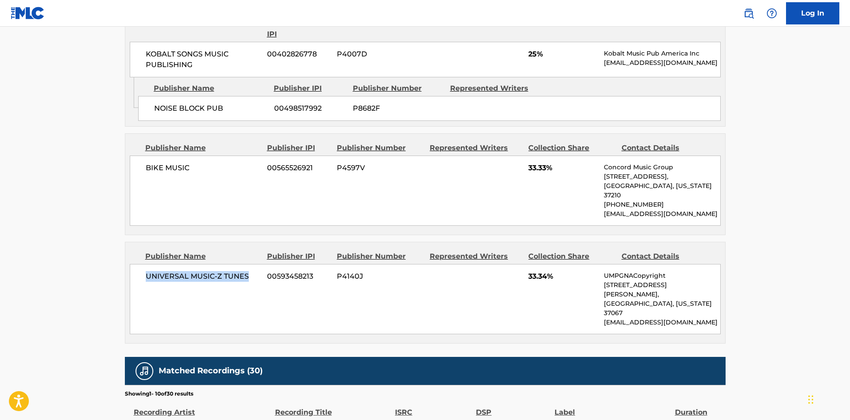
click at [260, 275] on span "UNIVERSAL MUSIC-Z TUNES" at bounding box center [203, 276] width 115 height 11
click at [196, 295] on div "UNIVERSAL MUSIC-Z TUNES 00593458213 P4140J 33.34% UMPGNACopyright [STREET_ADDRE…" at bounding box center [425, 299] width 591 height 70
drag, startPoint x: 147, startPoint y: 276, endPoint x: 259, endPoint y: 272, distance: 112.0
click at [259, 272] on span "UNIVERSAL MUSIC-Z TUNES" at bounding box center [203, 276] width 115 height 11
drag, startPoint x: 528, startPoint y: 275, endPoint x: 549, endPoint y: 279, distance: 21.5
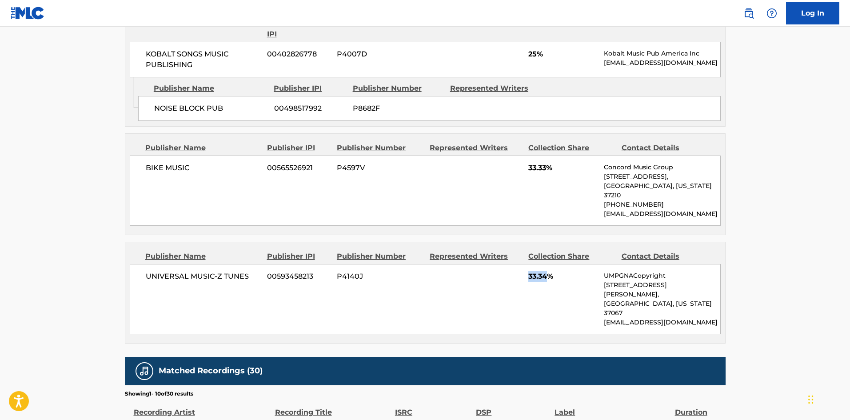
click at [549, 279] on div "UNIVERSAL MUSIC-Z TUNES 00593458213 P4140J 33.34% UMPGNACopyright [STREET_ADDRE…" at bounding box center [425, 299] width 591 height 70
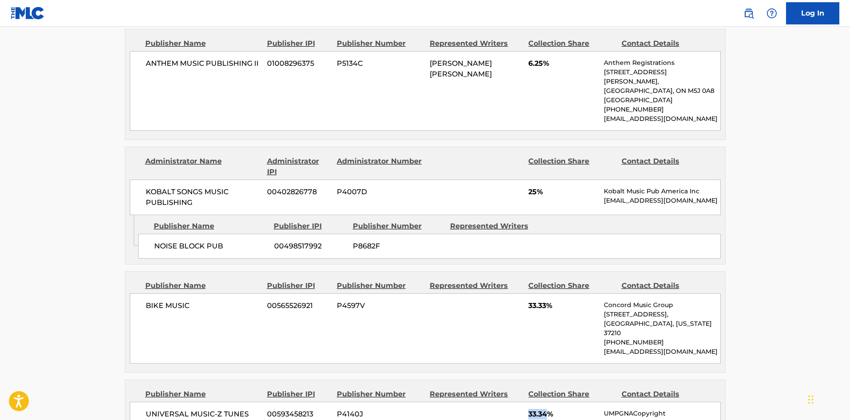
scroll to position [444, 0]
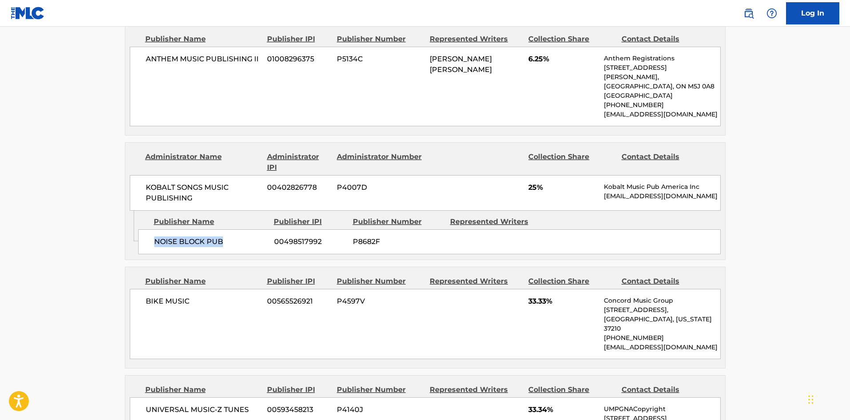
drag, startPoint x: 149, startPoint y: 243, endPoint x: 232, endPoint y: 262, distance: 85.3
click at [232, 254] on div "NOISE BLOCK PUB 00498517992 P8682F" at bounding box center [429, 241] width 582 height 25
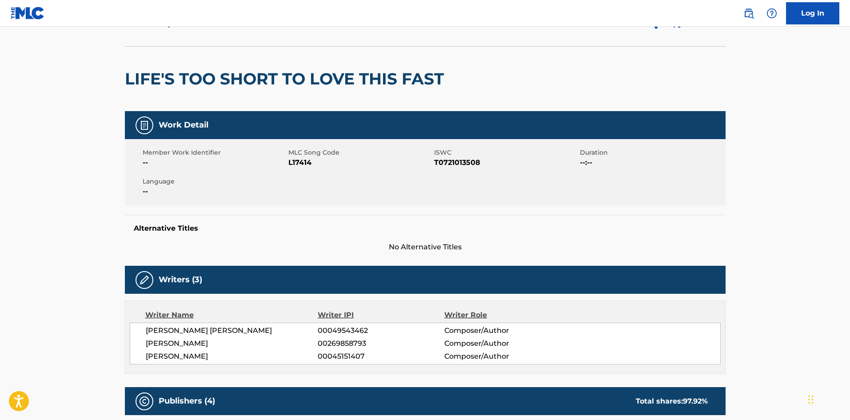
scroll to position [0, 0]
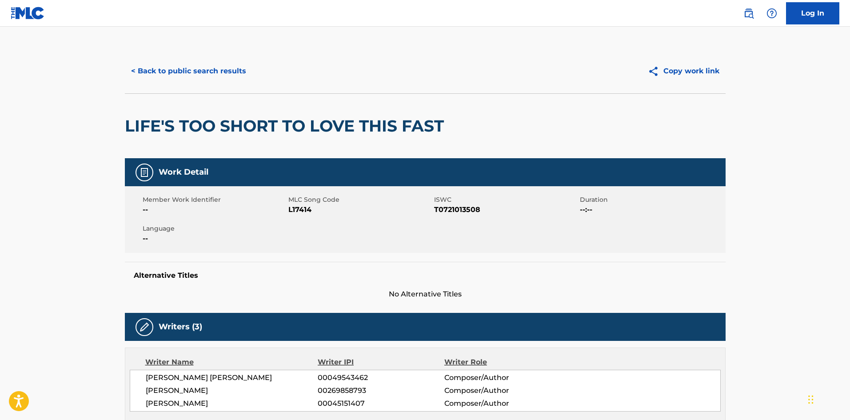
click at [186, 65] on button "< Back to public search results" at bounding box center [188, 71] width 127 height 22
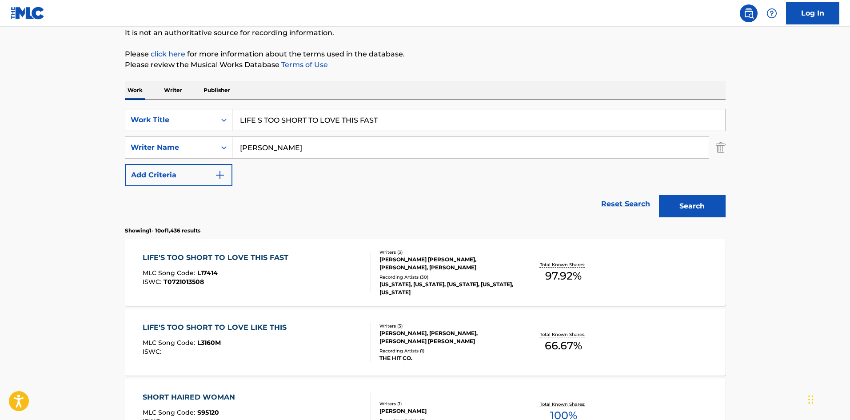
drag, startPoint x: 411, startPoint y: 125, endPoint x: 216, endPoint y: 41, distance: 212.9
paste input "NOTHING COMES CLOSE"
type input "NOTHING COMES CLOSE"
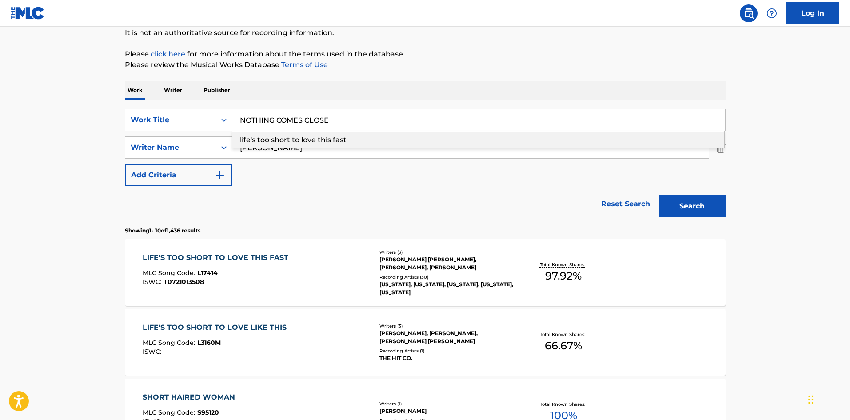
click at [378, 33] on p "It is not an authoritative source for recording information." at bounding box center [425, 33] width 601 height 11
drag, startPoint x: 304, startPoint y: 143, endPoint x: 0, endPoint y: 143, distance: 304.3
paste input "[PERSON_NAME]"
click at [710, 208] on button "Search" at bounding box center [692, 206] width 67 height 22
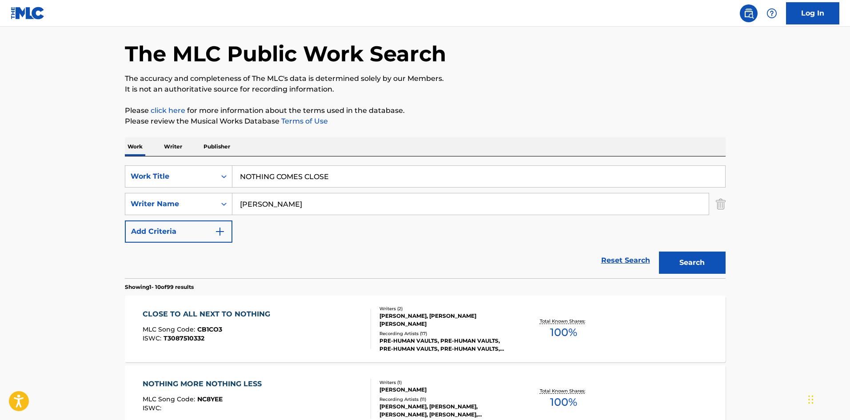
scroll to position [0, 0]
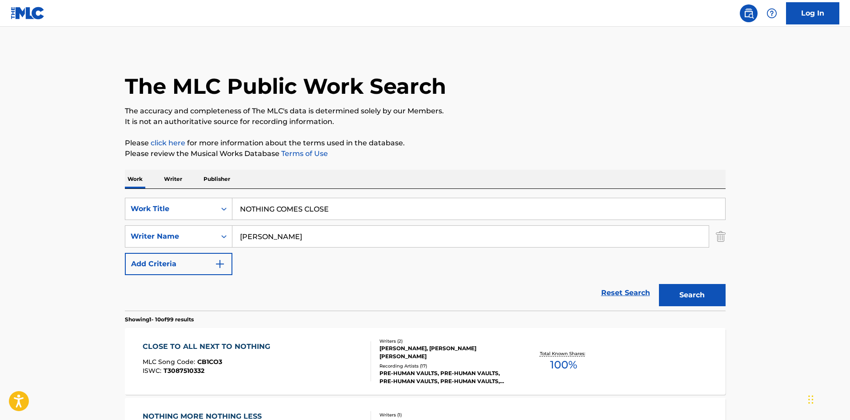
drag, startPoint x: 303, startPoint y: 233, endPoint x: 1, endPoint y: 272, distance: 304.1
paste input "[PERSON_NAME]"
click at [681, 297] on button "Search" at bounding box center [692, 295] width 67 height 22
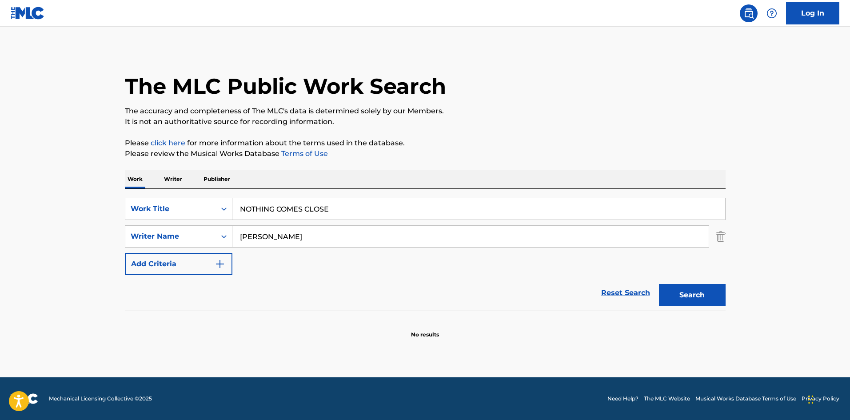
drag, startPoint x: 351, startPoint y: 237, endPoint x: 0, endPoint y: 219, distance: 351.9
click at [0, 224] on main "The MLC Public Work Search The accuracy and completeness of The MLC's data is d…" at bounding box center [425, 202] width 850 height 351
paste input "Search Form"
type input "[PERSON_NAME]"
drag, startPoint x: 684, startPoint y: 289, endPoint x: 621, endPoint y: 270, distance: 65.5
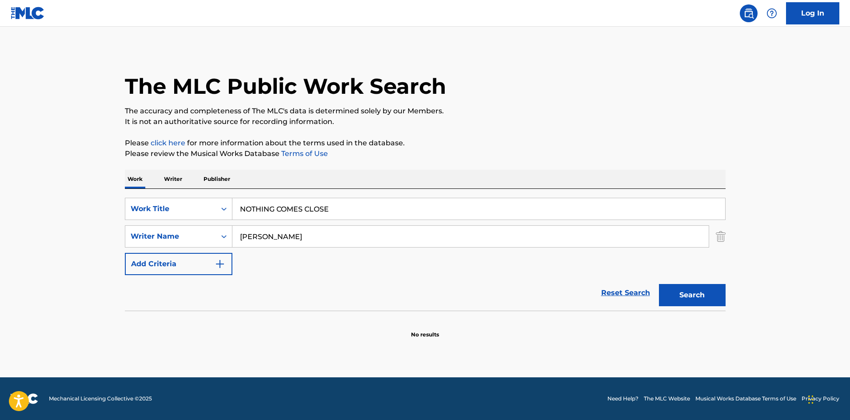
click at [684, 289] on button "Search" at bounding box center [692, 295] width 67 height 22
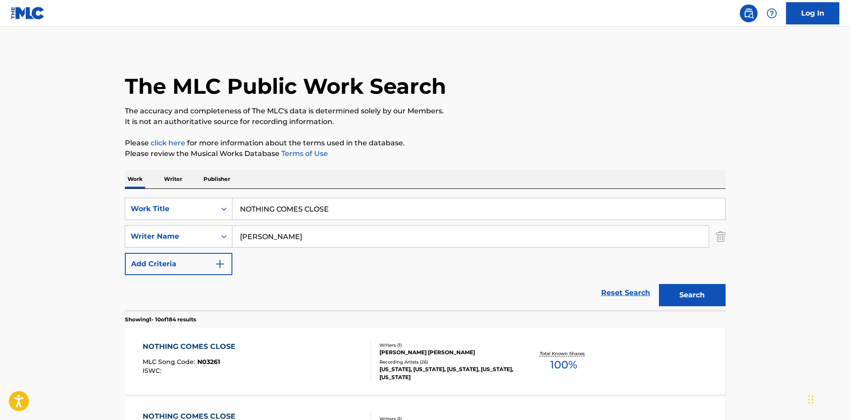
drag, startPoint x: 355, startPoint y: 207, endPoint x: 48, endPoint y: 174, distance: 309.2
paste input "ONCE UPON A LIFETIM"
type input "ONCE UPON A LIFETIME"
click at [390, 91] on h1 "The MLC Public Work Search" at bounding box center [285, 86] width 321 height 27
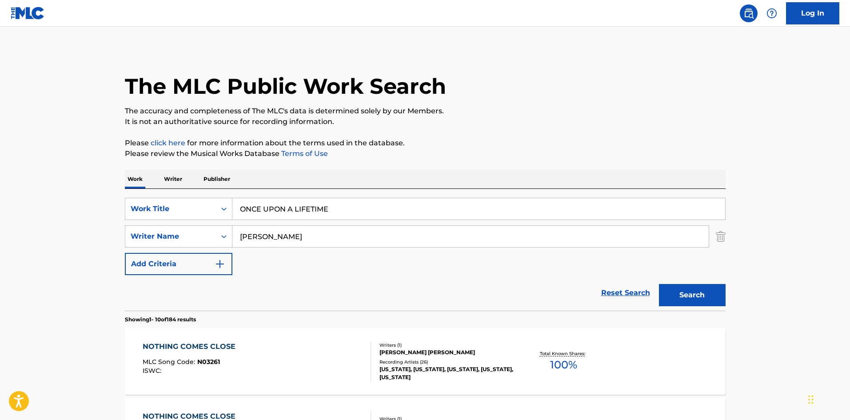
drag, startPoint x: 293, startPoint y: 243, endPoint x: 149, endPoint y: 248, distance: 144.0
click at [175, 248] on div "SearchWithCriteria6855b820-6885-4ae3-9985-14a9e603a3fc Work Title ONCE UPON A L…" at bounding box center [425, 236] width 601 height 77
paste input "MEY"
type input "[PERSON_NAME]"
click at [704, 294] on button "Search" at bounding box center [692, 295] width 67 height 22
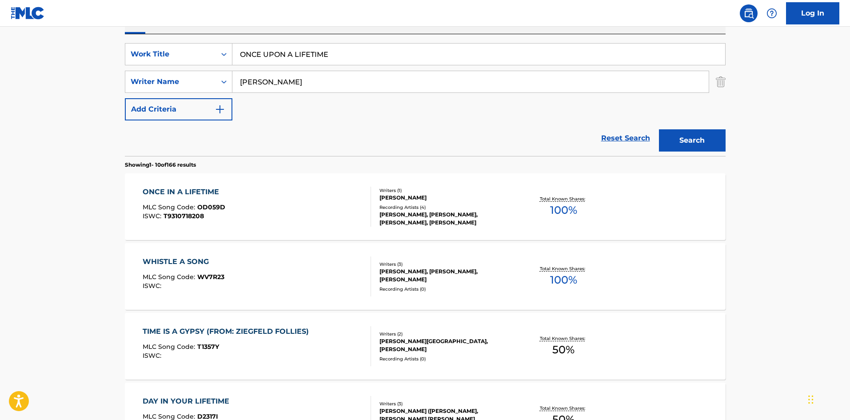
scroll to position [133, 0]
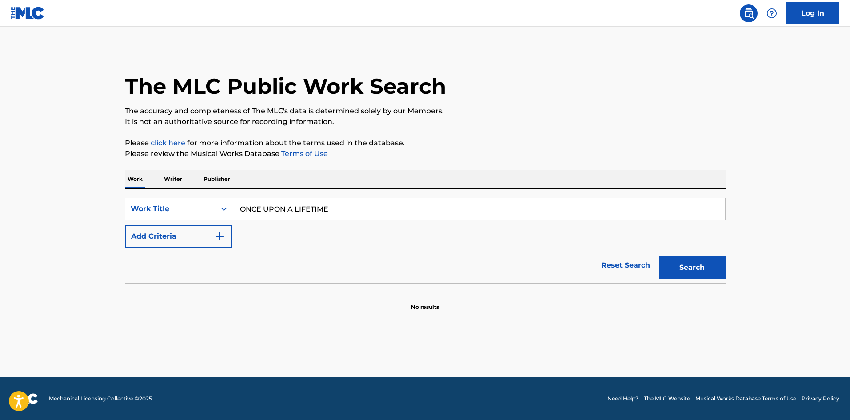
type input "ONCE UPON A LIFETIME"
click at [330, 127] on p "It is not an authoritative source for recording information." at bounding box center [425, 121] width 601 height 11
click at [191, 245] on button "Add Criteria" at bounding box center [179, 236] width 108 height 22
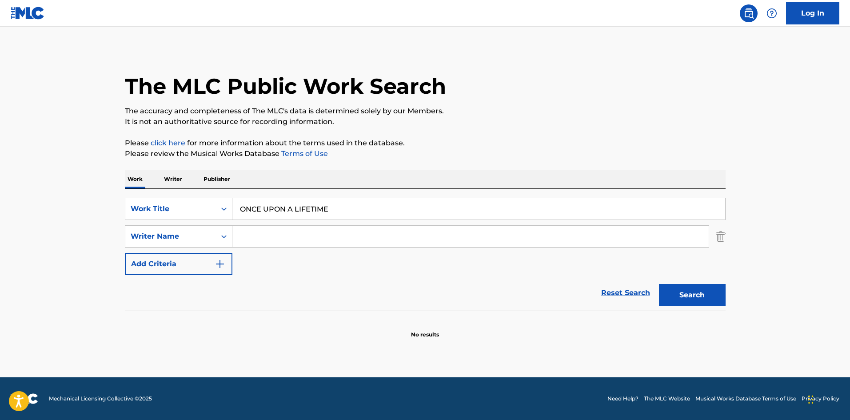
click at [266, 234] on input "Search Form" at bounding box center [470, 236] width 476 height 21
paste input "GARY"
type input "GARY"
click at [704, 290] on button "Search" at bounding box center [692, 295] width 67 height 22
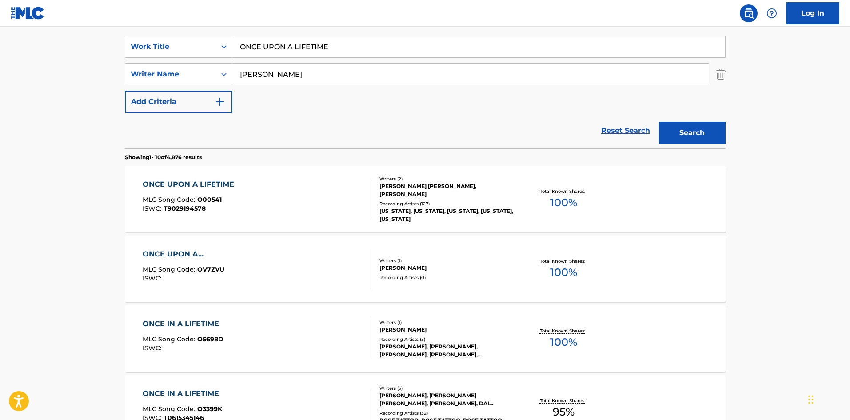
scroll to position [178, 0]
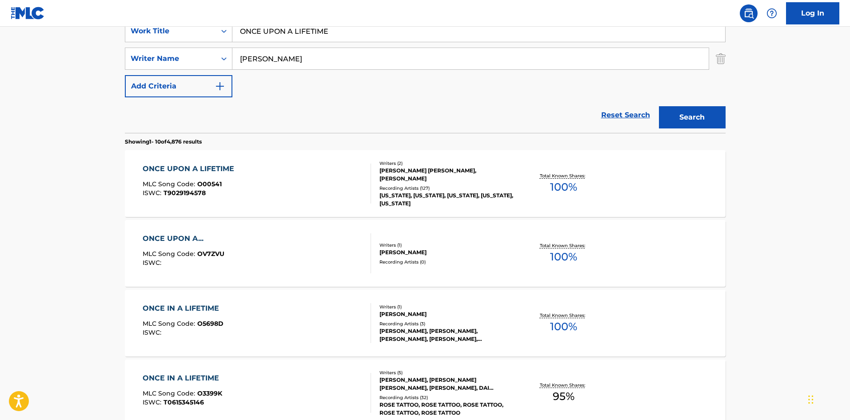
click at [202, 166] on div "ONCE UPON A LIFETIME" at bounding box center [191, 168] width 96 height 11
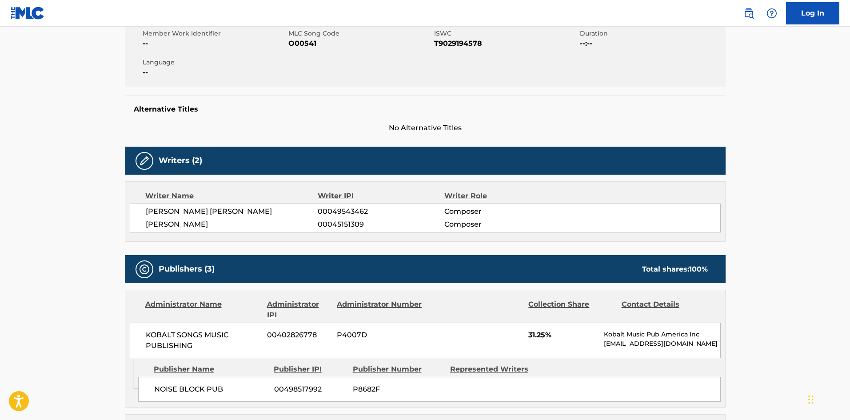
scroll to position [311, 0]
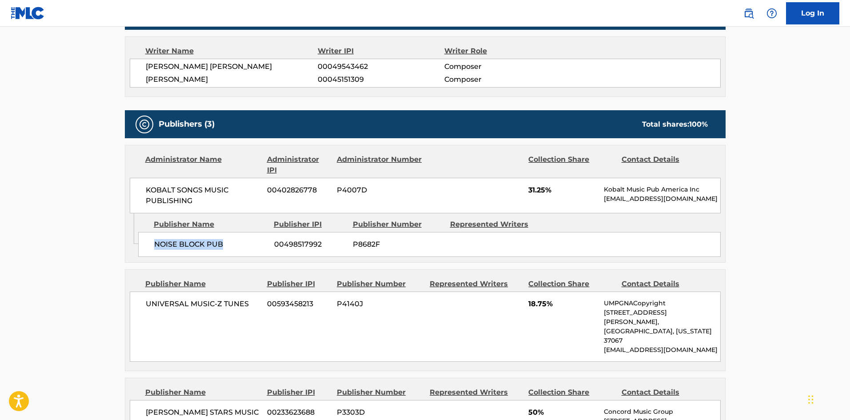
drag, startPoint x: 151, startPoint y: 247, endPoint x: 243, endPoint y: 248, distance: 92.0
click at [243, 248] on div "NOISE BLOCK PUB 00498517992 P8682F" at bounding box center [429, 244] width 582 height 25
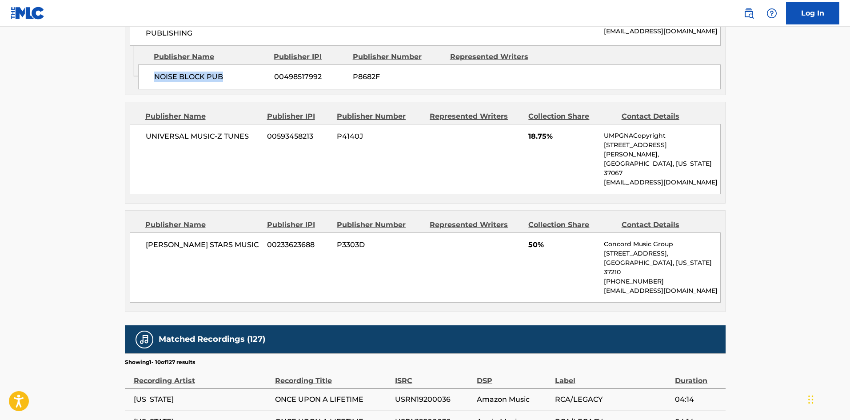
scroll to position [489, 0]
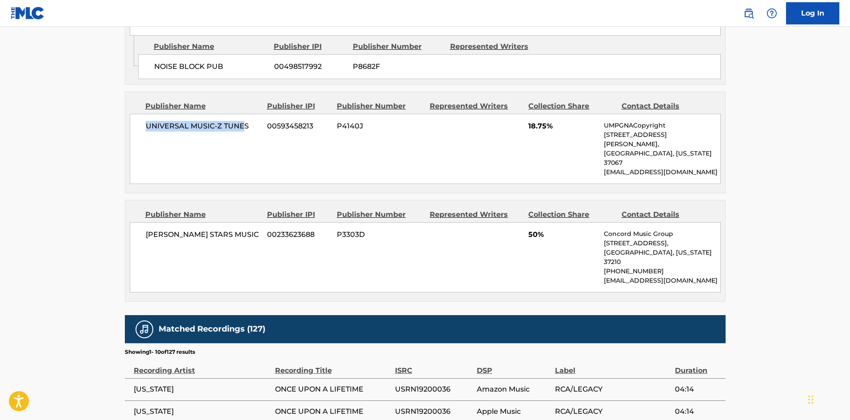
drag, startPoint x: 147, startPoint y: 129, endPoint x: 241, endPoint y: 126, distance: 94.2
click at [242, 124] on span "UNIVERSAL MUSIC-Z TUNES" at bounding box center [203, 126] width 115 height 11
click at [135, 140] on div "UNIVERSAL MUSIC-Z TUNES 00593458213 P4140J 18.75% UMPGNACopyright 1550 W. McEwe…" at bounding box center [425, 149] width 591 height 70
click at [150, 125] on span "UNIVERSAL MUSIC-Z TUNES" at bounding box center [203, 126] width 115 height 11
drag, startPoint x: 147, startPoint y: 129, endPoint x: 270, endPoint y: 126, distance: 123.1
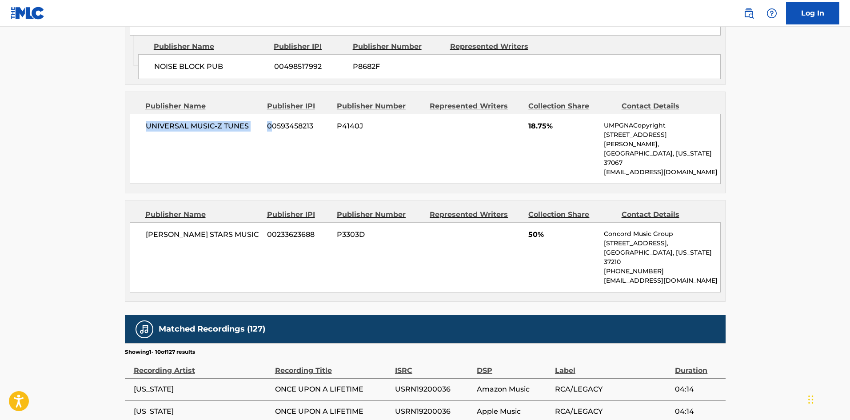
click at [270, 126] on div "UNIVERSAL MUSIC-Z TUNES 00593458213 P4140J 18.75% UMPGNACopyright 1550 W. McEwe…" at bounding box center [425, 149] width 591 height 70
drag, startPoint x: 270, startPoint y: 126, endPoint x: 263, endPoint y: 127, distance: 6.8
click at [269, 126] on span "00593458213" at bounding box center [298, 126] width 63 height 11
click at [172, 132] on div "UNIVERSAL MUSIC-Z TUNES 00593458213 P4140J 18.75% UMPGNACopyright 1550 W. McEwe…" at bounding box center [425, 149] width 591 height 70
drag, startPoint x: 146, startPoint y: 127, endPoint x: 261, endPoint y: 125, distance: 114.6
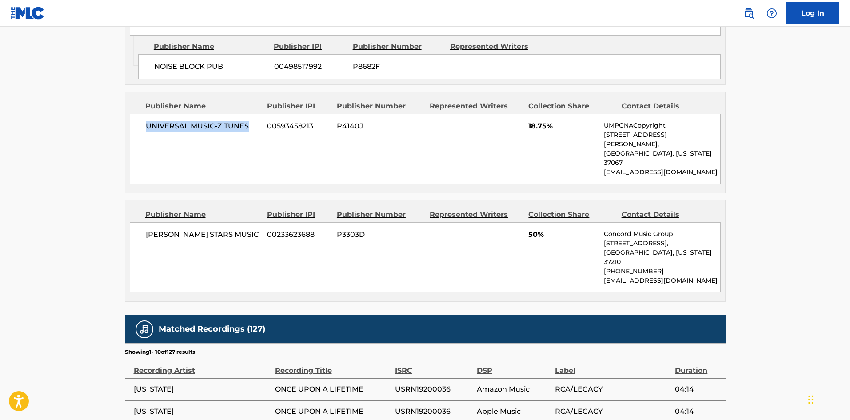
click at [261, 125] on div "UNIVERSAL MUSIC-Z TUNES 00593458213 P4140J 18.75% UMPGNACopyright 1550 W. McEwe…" at bounding box center [425, 149] width 591 height 70
copy span "UNIVERSAL MUSIC-Z TUNES"
drag, startPoint x: 526, startPoint y: 128, endPoint x: 548, endPoint y: 128, distance: 21.8
click at [548, 128] on div "UNIVERSAL MUSIC-Z TUNES 00593458213 P4140J 18.75% UMPGNACopyright 1550 W. McEwe…" at bounding box center [425, 149] width 591 height 70
copy span "18.75"
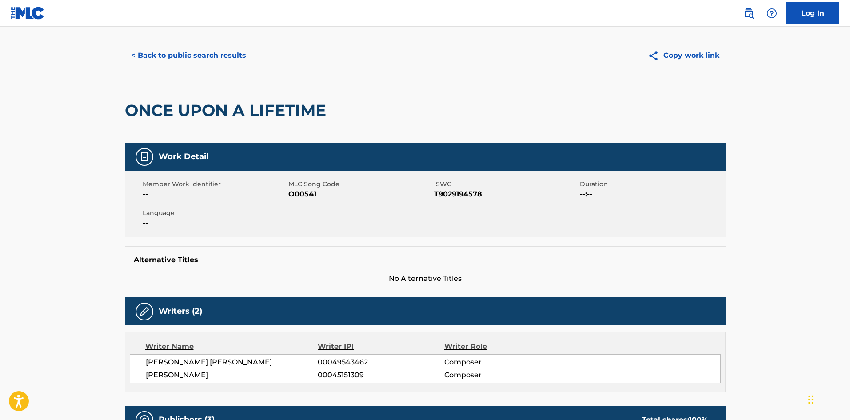
scroll to position [0, 0]
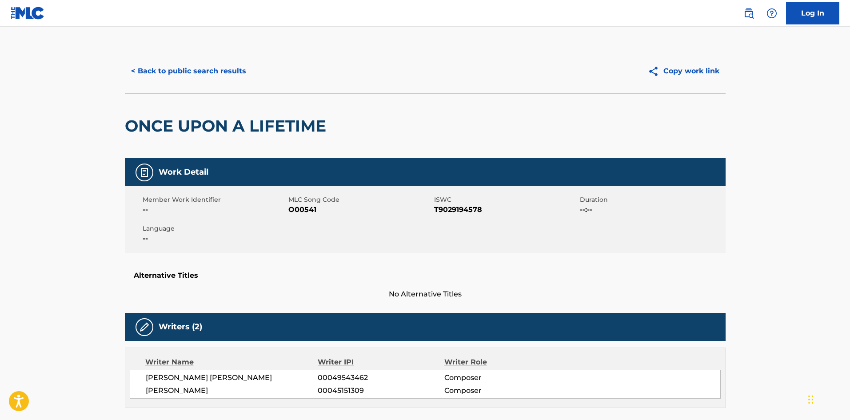
click at [195, 69] on button "< Back to public search results" at bounding box center [188, 71] width 127 height 22
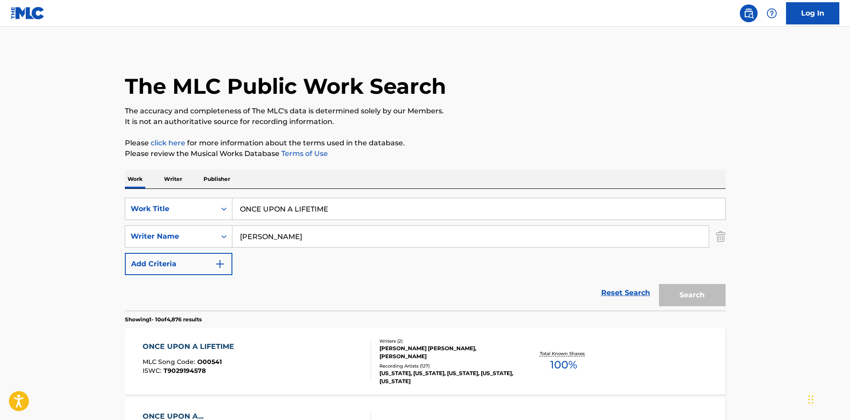
scroll to position [178, 0]
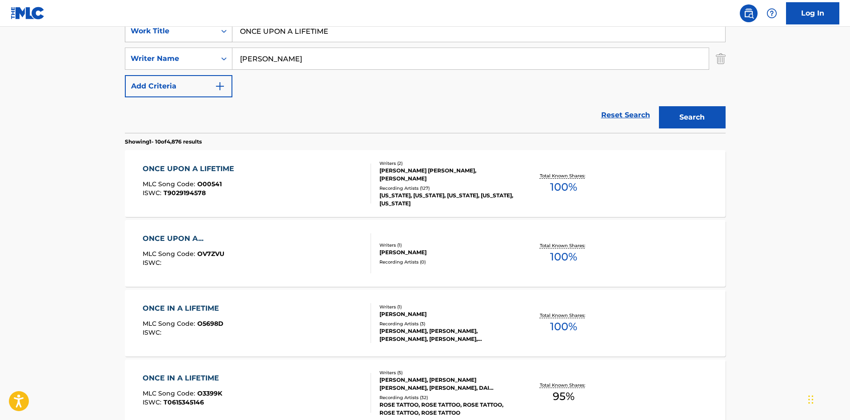
drag, startPoint x: 363, startPoint y: 34, endPoint x: 156, endPoint y: 37, distance: 207.0
click at [162, 38] on div "SearchWithCriteria1372175f-7750-4023-8540-2620d1234291 Work Title ONCE UPON A L…" at bounding box center [425, 31] width 601 height 22
paste input "SHE CAN"
type input "SHE CAN"
click at [752, 77] on main "The MLC Public Work Search The accuracy and completeness of The MLC's data is d…" at bounding box center [425, 372] width 850 height 1046
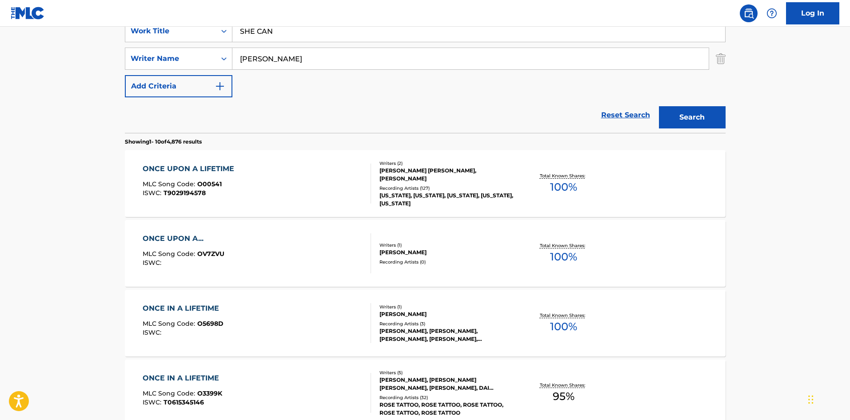
drag, startPoint x: 346, startPoint y: 53, endPoint x: 0, endPoint y: 53, distance: 346.1
click at [0, 53] on main "The MLC Public Work Search The accuracy and completeness of The MLC's data is d…" at bounding box center [425, 372] width 850 height 1046
paste input "SESKIN"
type input "SESKIN"
click at [704, 119] on button "Search" at bounding box center [692, 117] width 67 height 22
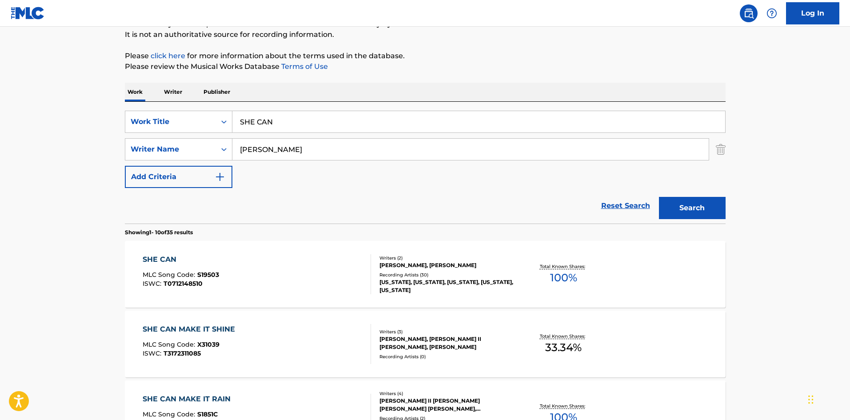
scroll to position [89, 0]
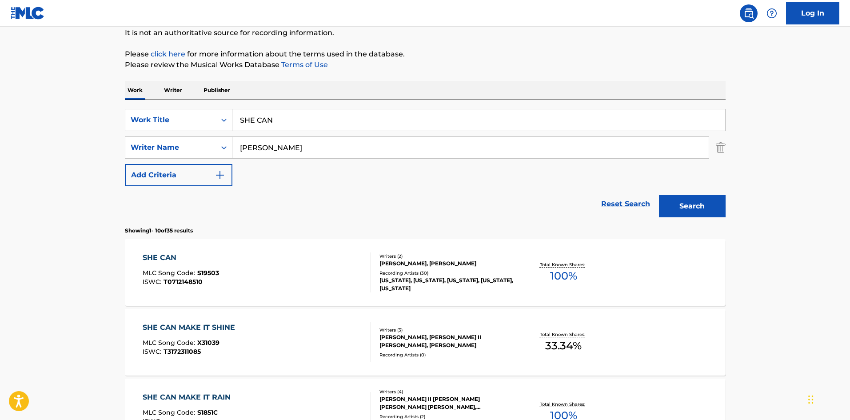
drag, startPoint x: 163, startPoint y: 259, endPoint x: 271, endPoint y: 12, distance: 269.2
click at [163, 259] on div "SHE CAN" at bounding box center [181, 257] width 76 height 11
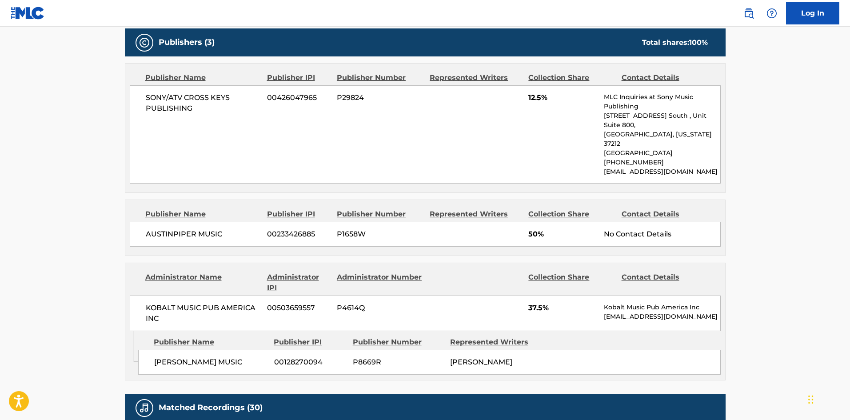
scroll to position [311, 0]
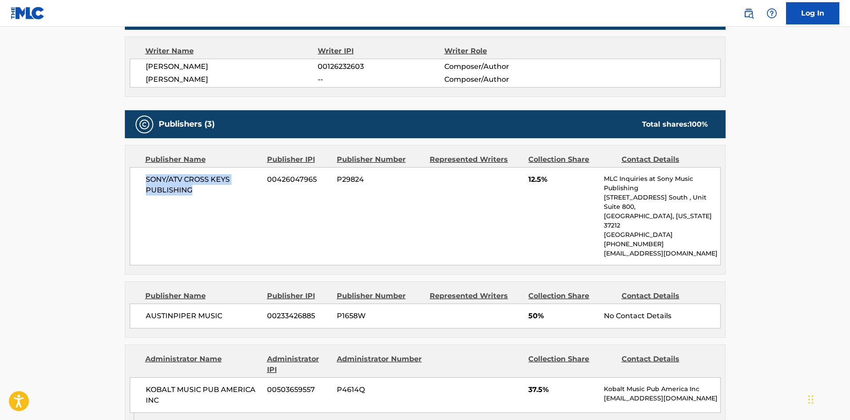
drag, startPoint x: 145, startPoint y: 177, endPoint x: 279, endPoint y: 108, distance: 149.8
click at [205, 189] on span "SONY/ATV CROSS KEYS PUBLISHING" at bounding box center [203, 184] width 115 height 21
copy span "SONY/ATV CROSS KEYS PUBLISHING"
click at [192, 214] on div "SONY/ATV CROSS KEYS PUBLISHING 00426047965 P29824 12.5% MLC Inquiries at Sony M…" at bounding box center [425, 216] width 591 height 98
drag, startPoint x: 145, startPoint y: 181, endPoint x: 303, endPoint y: 64, distance: 196.2
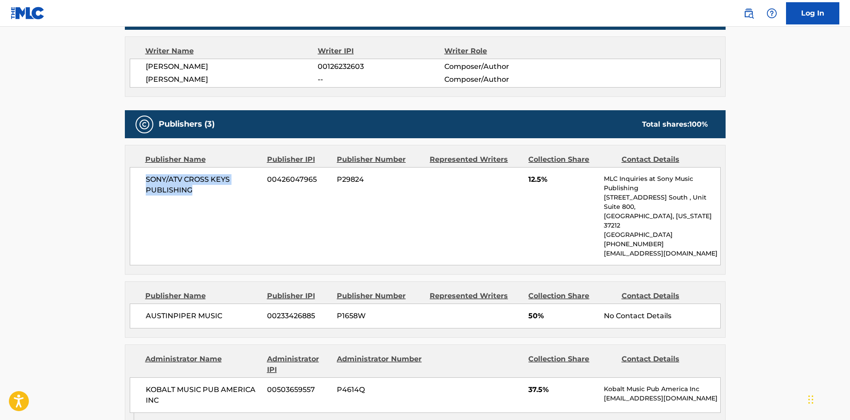
click at [211, 193] on span "SONY/ATV CROSS KEYS PUBLISHING" at bounding box center [203, 184] width 115 height 21
copy span "SONY/ATV CROSS KEYS PUBLISHING"
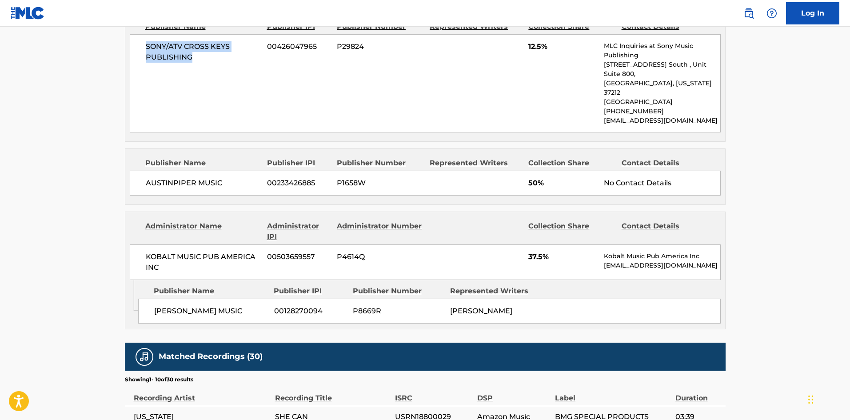
scroll to position [444, 0]
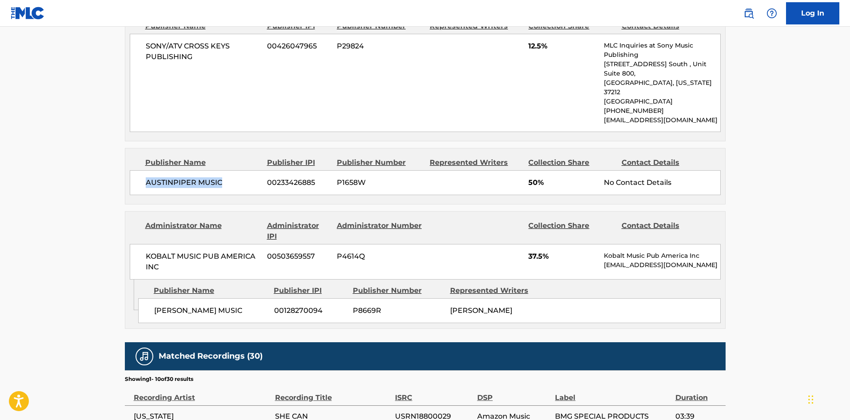
drag, startPoint x: 147, startPoint y: 163, endPoint x: 242, endPoint y: 158, distance: 95.2
click at [242, 170] on div "AUSTINPIPER MUSIC 00233426885 P1658W 50% No Contact Details" at bounding box center [425, 182] width 591 height 25
copy span "AUSTINPIPER MUSIC"
drag, startPoint x: 155, startPoint y: 294, endPoint x: 240, endPoint y: 289, distance: 85.9
click at [240, 305] on span "DAVID AARON MUSIC" at bounding box center [210, 310] width 113 height 11
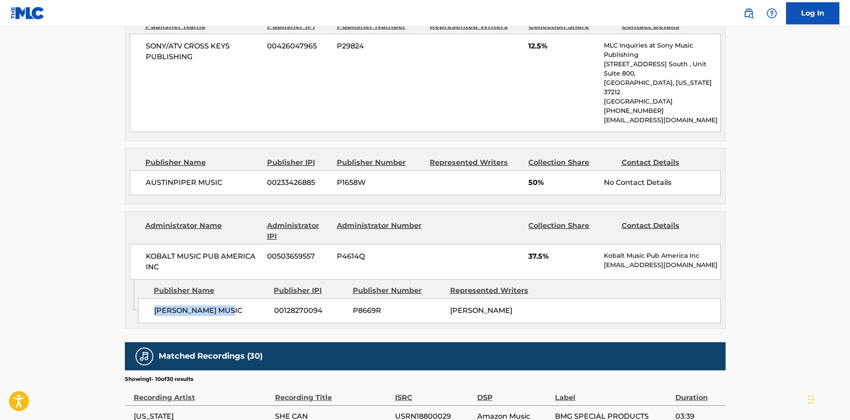
copy span "DAVID AARON MUSIC"
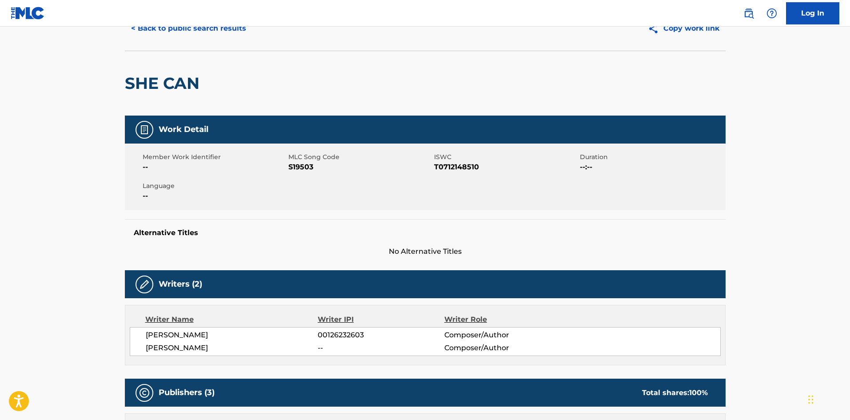
scroll to position [0, 0]
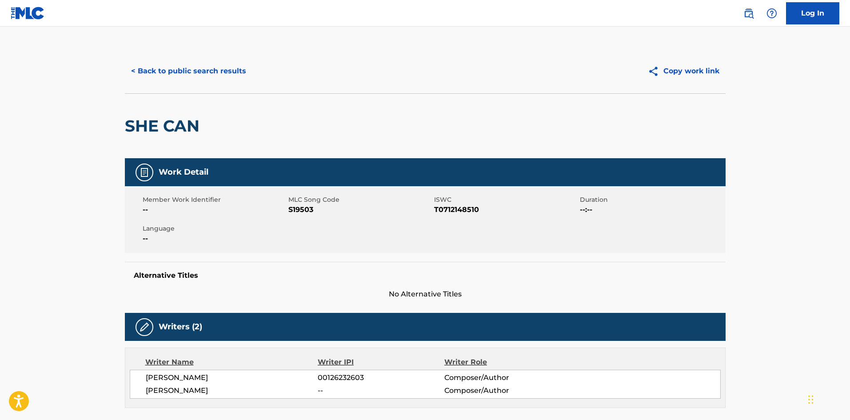
click at [215, 74] on button "< Back to public search results" at bounding box center [188, 71] width 127 height 22
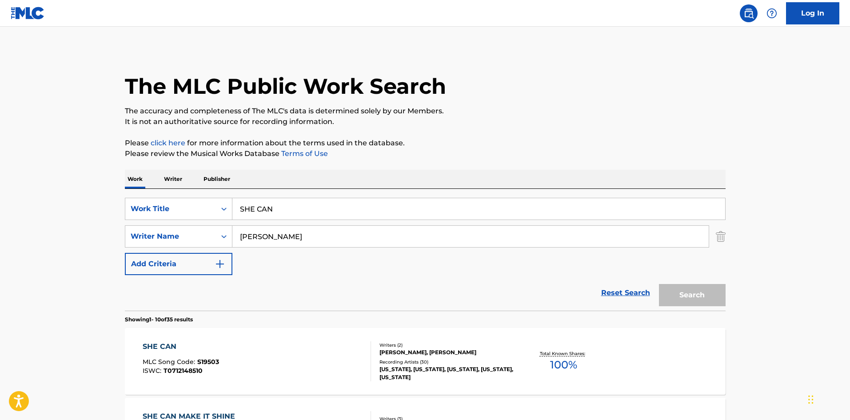
scroll to position [89, 0]
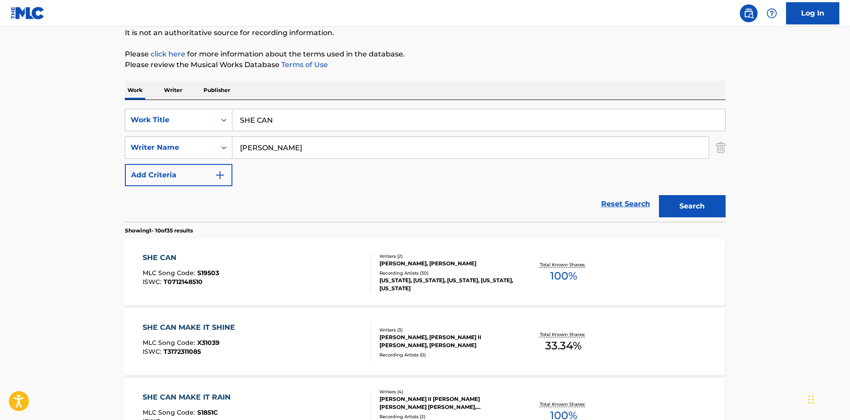
drag, startPoint x: 338, startPoint y: 111, endPoint x: 164, endPoint y: 107, distance: 173.8
click at [160, 113] on div "SearchWithCriteria1372175f-7750-4023-8540-2620d1234291 Work Title SHE CAN" at bounding box center [425, 120] width 601 height 22
paste input "TILL GOIN' STRONG"
type input "STILL GOIN' STRONG"
drag, startPoint x: 312, startPoint y: 146, endPoint x: 8, endPoint y: 146, distance: 303.9
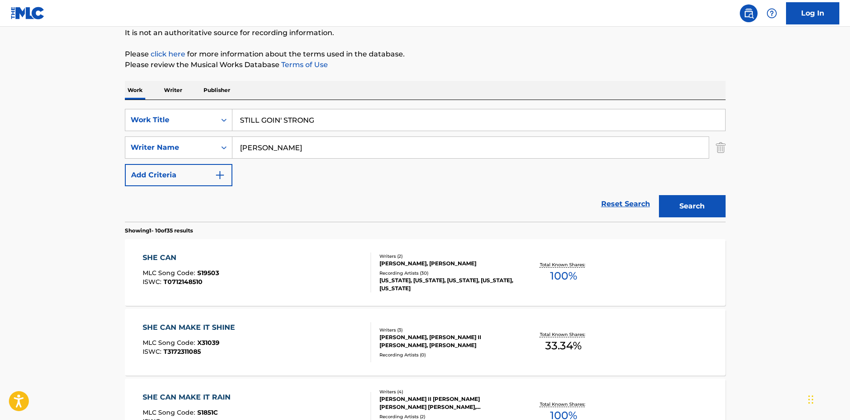
paste input "[PERSON_NAME]"
type input "[PERSON_NAME]"
click at [706, 218] on div "Search" at bounding box center [689, 204] width 71 height 36
click at [703, 206] on button "Search" at bounding box center [692, 206] width 67 height 22
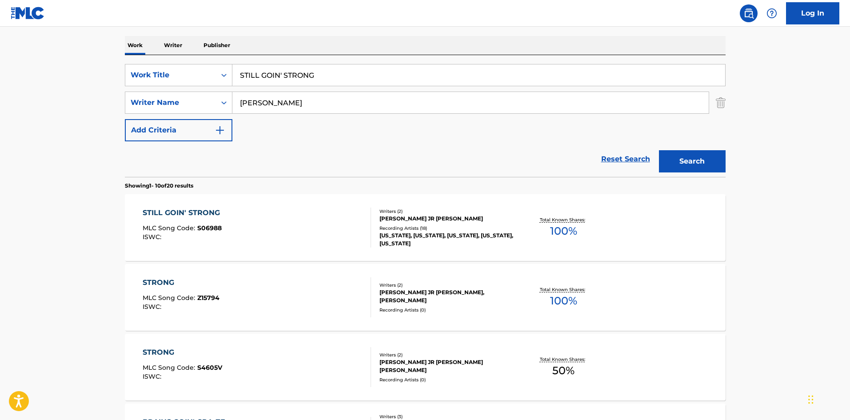
scroll to position [133, 0]
click at [177, 214] on div "STILL GOIN' STRONG" at bounding box center [184, 213] width 82 height 11
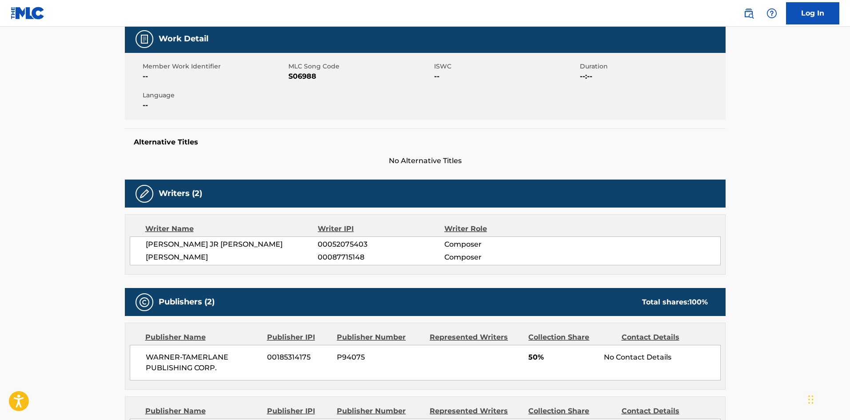
scroll to position [267, 0]
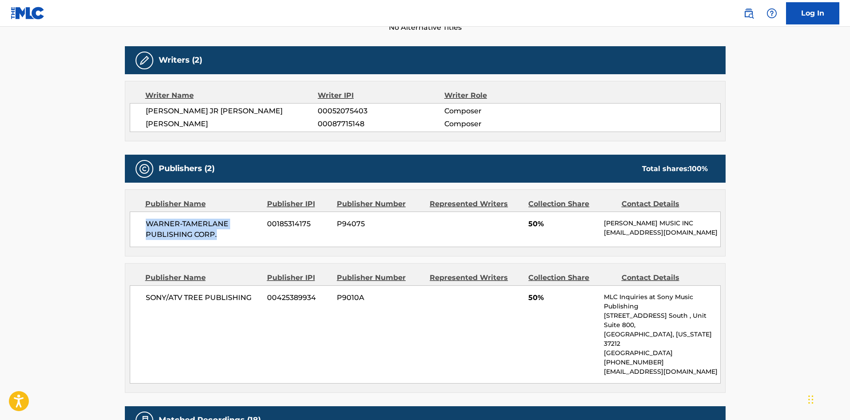
drag, startPoint x: 147, startPoint y: 219, endPoint x: 247, endPoint y: 236, distance: 101.9
click at [247, 236] on span "WARNER-TAMERLANE PUBLISHING CORP." at bounding box center [203, 229] width 115 height 21
copy span "WARNER-TAMERLANE PUBLISHING CORP."
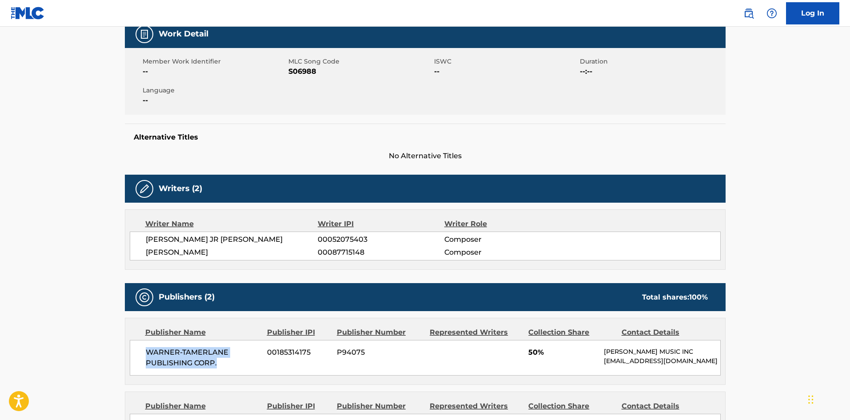
scroll to position [0, 0]
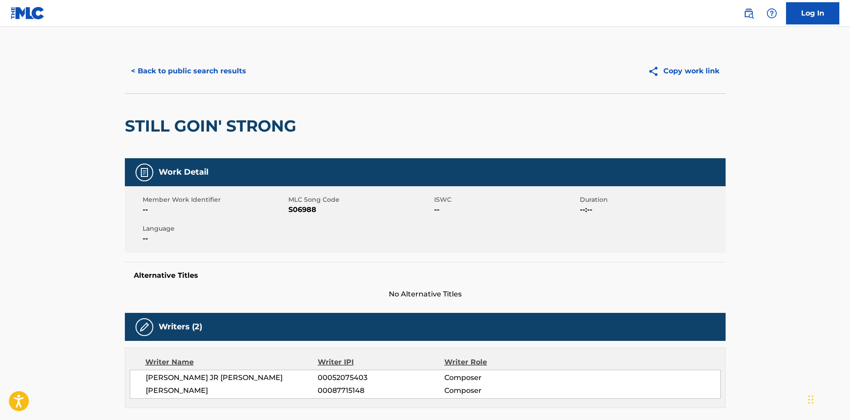
click at [204, 74] on button "< Back to public search results" at bounding box center [188, 71] width 127 height 22
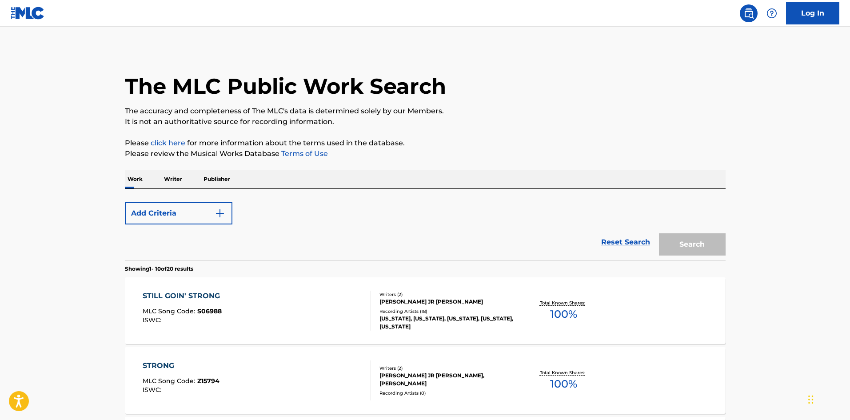
scroll to position [133, 0]
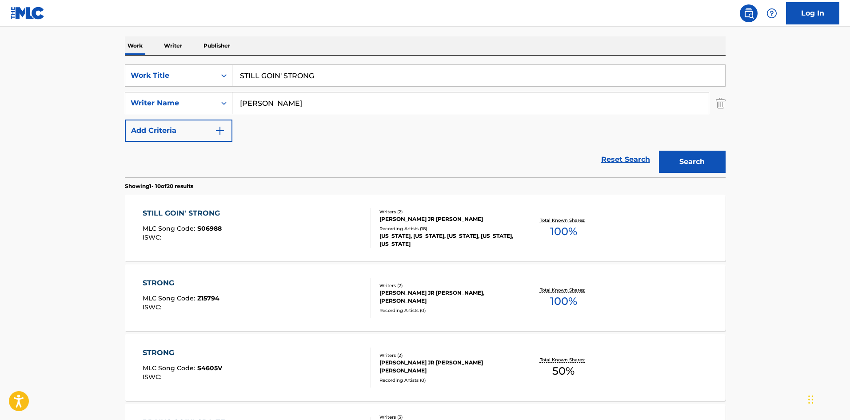
drag, startPoint x: 351, startPoint y: 71, endPoint x: 82, endPoint y: 72, distance: 268.3
click at [82, 72] on main "The MLC Public Work Search The accuracy and completeness of The MLC's data is d…" at bounding box center [425, 416] width 850 height 1046
paste input "T.L.C. A.S.A.P."
type input "T.L.C. A.S.A.P."
drag, startPoint x: 312, startPoint y: 102, endPoint x: 0, endPoint y: 105, distance: 312.3
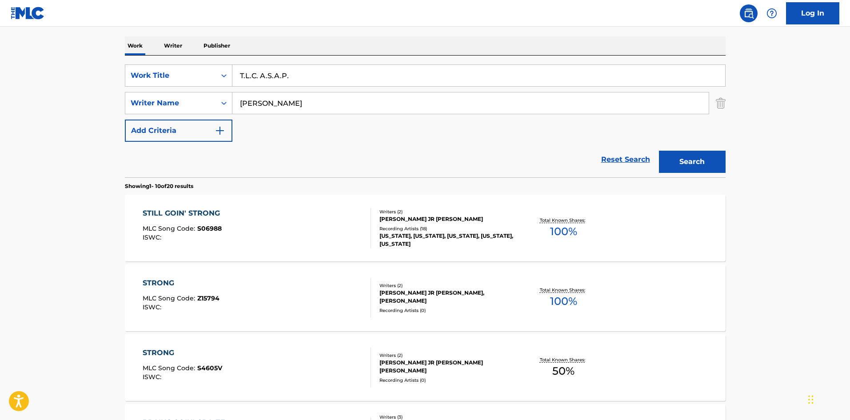
click at [19, 105] on main "The MLC Public Work Search The accuracy and completeness of The MLC's data is d…" at bounding box center [425, 416] width 850 height 1046
paste input "[PERSON_NAME]"
click at [690, 164] on button "Search" at bounding box center [692, 162] width 67 height 22
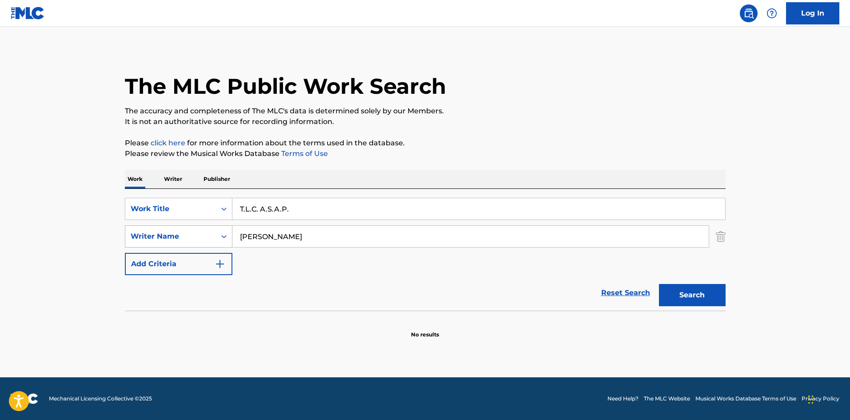
drag, startPoint x: 263, startPoint y: 237, endPoint x: 156, endPoint y: 227, distance: 107.5
click at [118, 239] on div "The MLC Public Work Search The accuracy and completeness of The MLC's data is d…" at bounding box center [425, 194] width 622 height 290
click at [659, 284] on button "Search" at bounding box center [692, 295] width 67 height 22
drag, startPoint x: 296, startPoint y: 238, endPoint x: 25, endPoint y: 223, distance: 270.9
click at [45, 230] on main "The MLC Public Work Search The accuracy and completeness of The MLC's data is d…" at bounding box center [425, 202] width 850 height 351
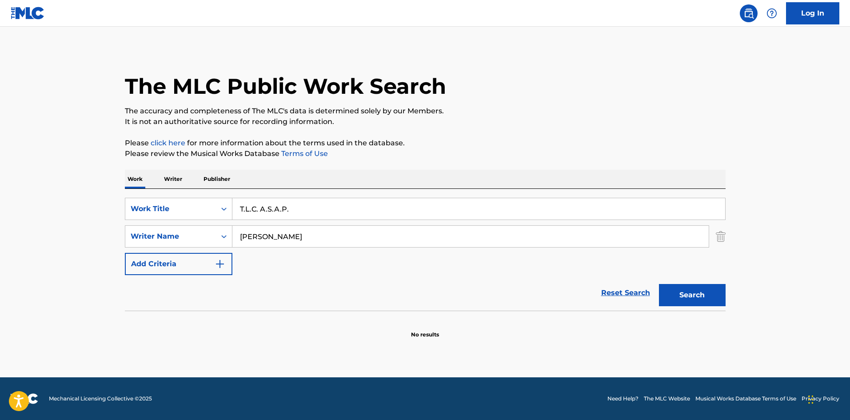
paste input "[PERSON_NAME]"
click at [725, 293] on div "The MLC Public Work Search The accuracy and completeness of The MLC's data is d…" at bounding box center [425, 194] width 622 height 290
click at [706, 298] on button "Search" at bounding box center [692, 295] width 67 height 22
drag, startPoint x: 310, startPoint y: 231, endPoint x: 66, endPoint y: 235, distance: 243.9
click at [78, 235] on main "The MLC Public Work Search The accuracy and completeness of The MLC's data is d…" at bounding box center [425, 202] width 850 height 351
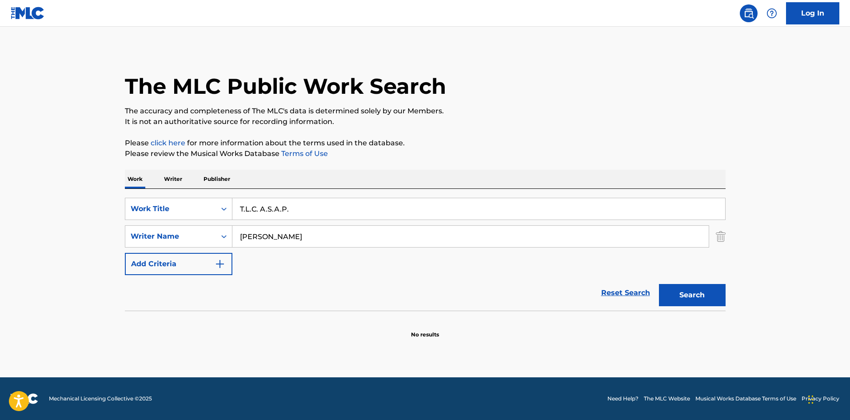
paste input "FRANK"
type input "FRANK"
click at [703, 293] on button "Search" at bounding box center [692, 295] width 67 height 22
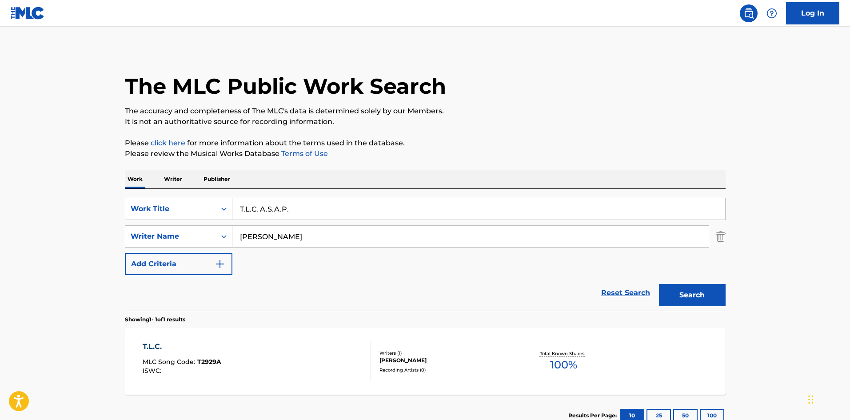
drag, startPoint x: 304, startPoint y: 209, endPoint x: 28, endPoint y: 193, distance: 276.8
click at [47, 203] on main "The MLC Public Work Search The accuracy and completeness of The MLC's data is d…" at bounding box center [425, 234] width 850 height 414
paste input "AKE A LITTLE TRIP"
type input "TAKE A LITTLE TRIP"
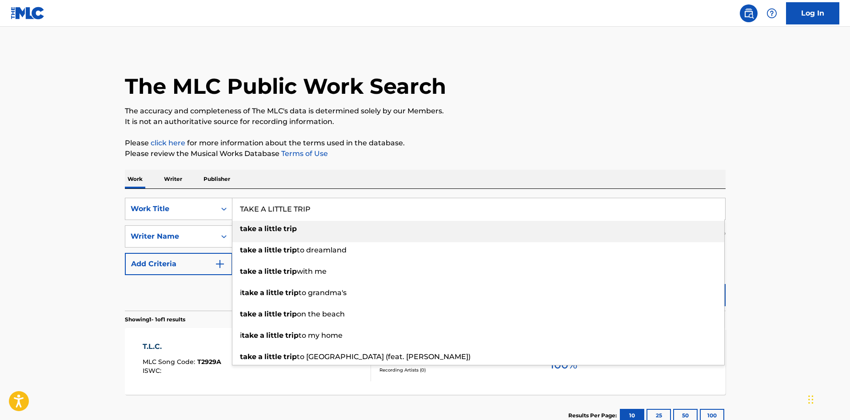
click at [409, 68] on div "The MLC Public Work Search" at bounding box center [425, 81] width 601 height 65
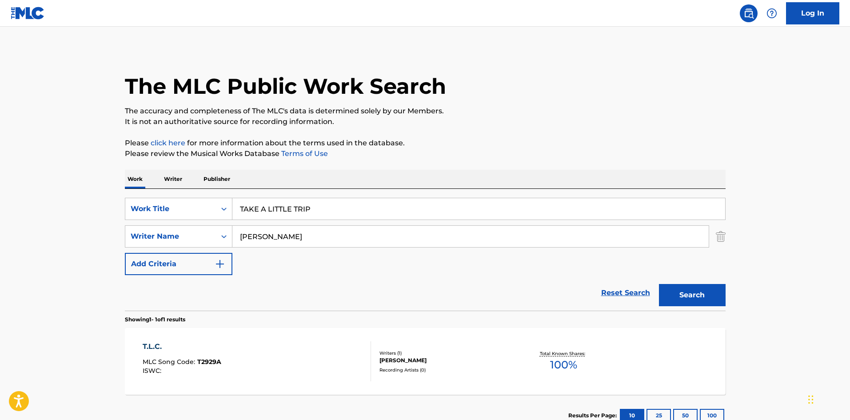
drag, startPoint x: 308, startPoint y: 231, endPoint x: 282, endPoint y: 179, distance: 58.2
click at [77, 235] on main "The MLC Public Work Search The accuracy and completeness of The MLC's data is d…" at bounding box center [425, 234] width 850 height 414
paste input "WRIGHT"
type input "WRIGHT"
click at [698, 292] on button "Search" at bounding box center [692, 295] width 67 height 22
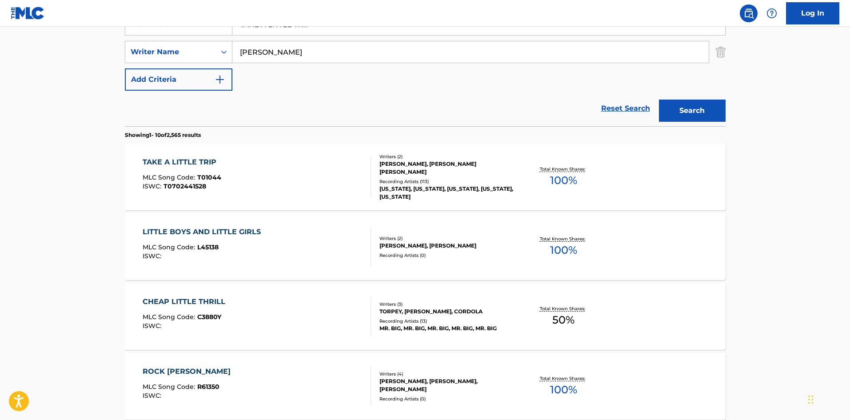
scroll to position [133, 0]
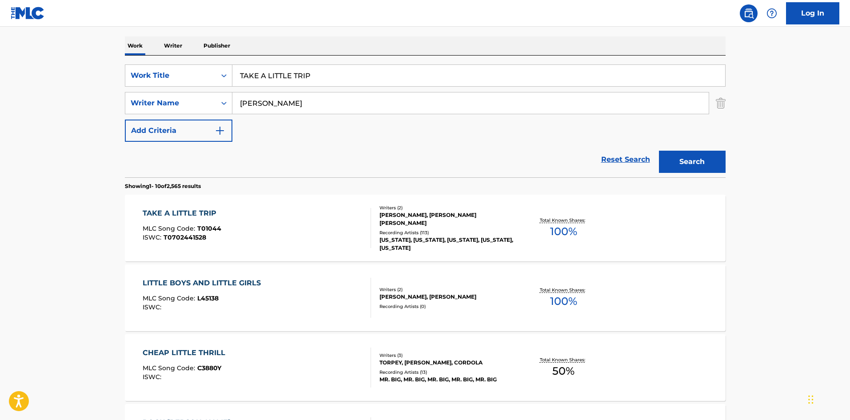
click at [198, 208] on div "TAKE A LITTLE TRIP" at bounding box center [182, 213] width 79 height 11
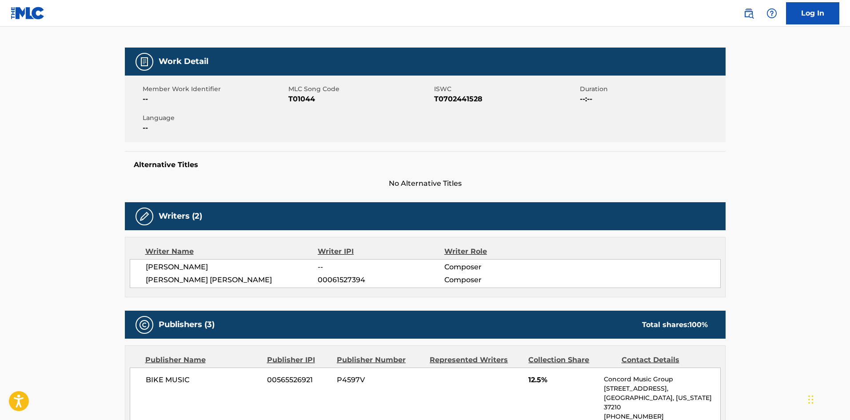
scroll to position [267, 0]
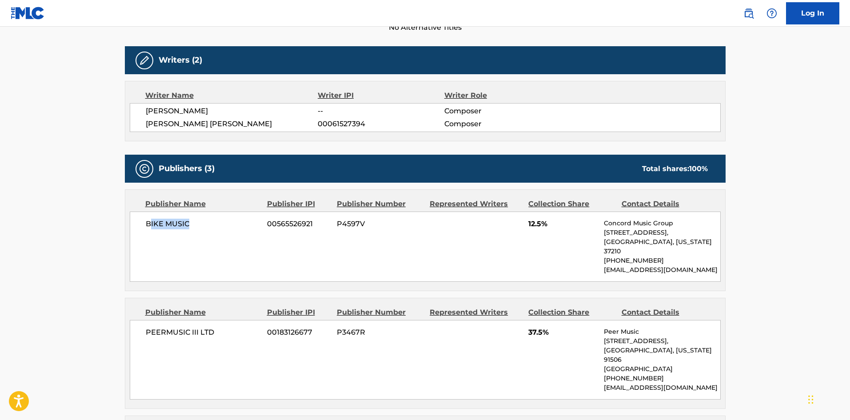
drag, startPoint x: 148, startPoint y: 223, endPoint x: 222, endPoint y: 223, distance: 73.3
click at [222, 223] on span "BIKE MUSIC" at bounding box center [203, 224] width 115 height 11
copy span "IKE MUSIC"
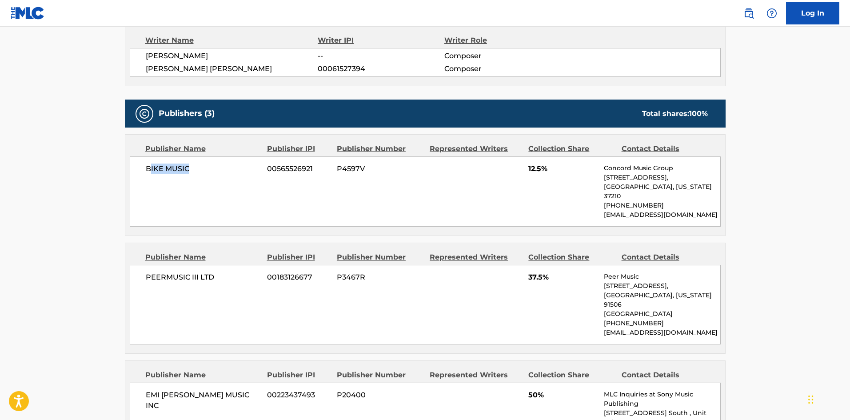
scroll to position [444, 0]
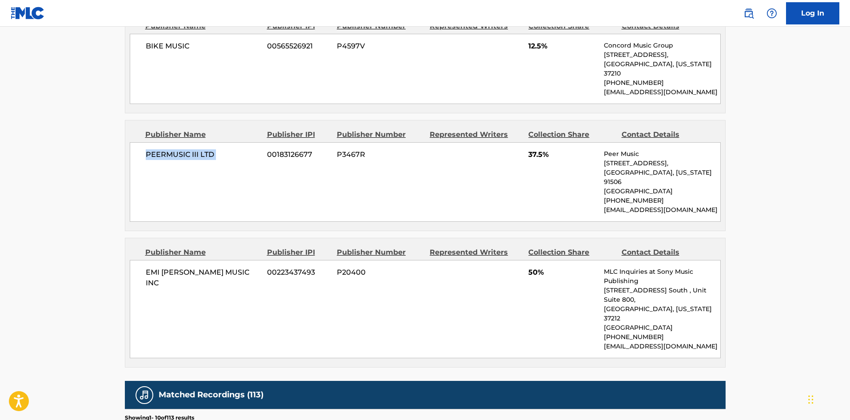
drag, startPoint x: 142, startPoint y: 145, endPoint x: 266, endPoint y: 134, distance: 124.0
click at [266, 142] on div "PEERMUSIC III LTD 00183126677 P3467R 37.5% Peer Music 901 West Alameda Avenue, …" at bounding box center [425, 182] width 591 height 80
click at [146, 168] on div "PEERMUSIC III LTD 00183126677 P3467R 37.5% Peer Music 901 West Alameda Avenue, …" at bounding box center [425, 182] width 591 height 80
drag, startPoint x: 145, startPoint y: 146, endPoint x: 231, endPoint y: 140, distance: 86.4
click at [231, 142] on div "PEERMUSIC III LTD 00183126677 P3467R 37.5% Peer Music 901 West Alameda Avenue, …" at bounding box center [425, 182] width 591 height 80
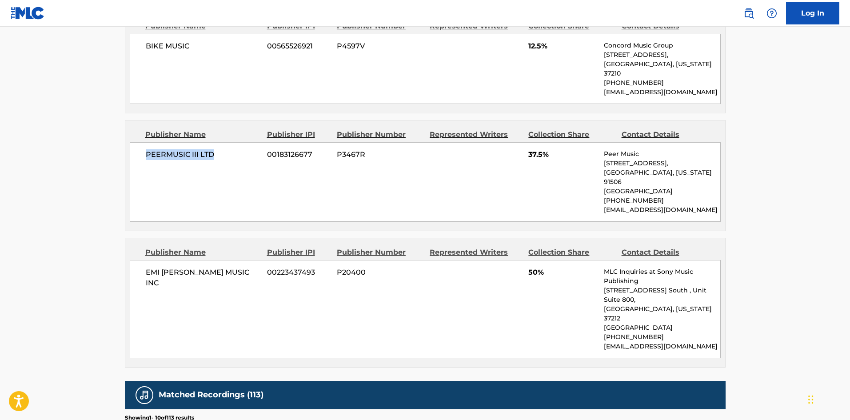
copy span "PEERMUSIC III LTD"
drag, startPoint x: 528, startPoint y: 146, endPoint x: 543, endPoint y: 145, distance: 15.6
click at [543, 145] on div "PEERMUSIC III LTD 00183126677 P3467R 37.5% Peer Music 901 West Alameda Avenue, …" at bounding box center [425, 182] width 591 height 80
copy span "37.5"
drag, startPoint x: 176, startPoint y: 256, endPoint x: 210, endPoint y: 253, distance: 34.3
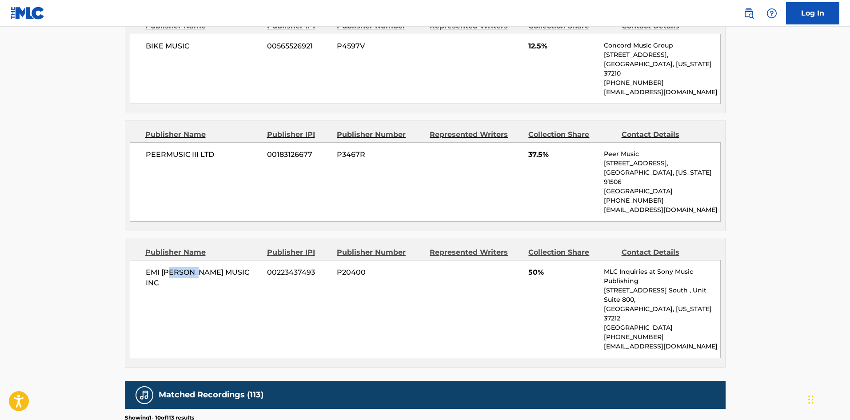
click at [209, 260] on div "EMI BLACKWOOD MUSIC INC 00223437493 P20400 50% MLC Inquiries at Sony Music Publ…" at bounding box center [425, 309] width 591 height 98
drag, startPoint x: 213, startPoint y: 140, endPoint x: 220, endPoint y: 140, distance: 7.6
click at [220, 149] on span "PEERMUSIC III LTD" at bounding box center [203, 154] width 115 height 11
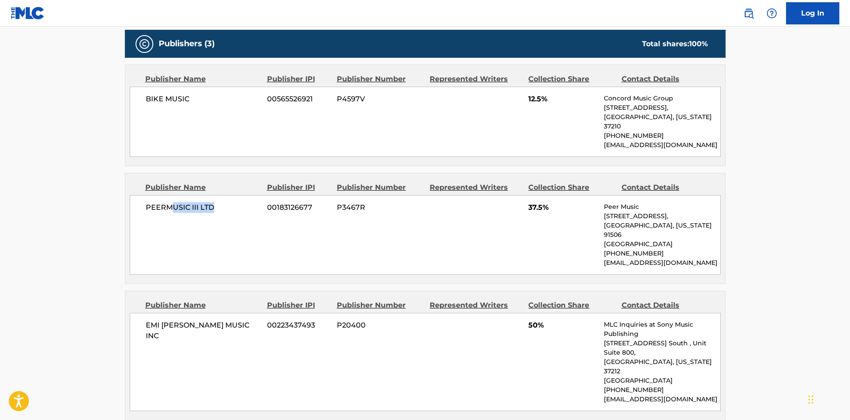
scroll to position [311, 0]
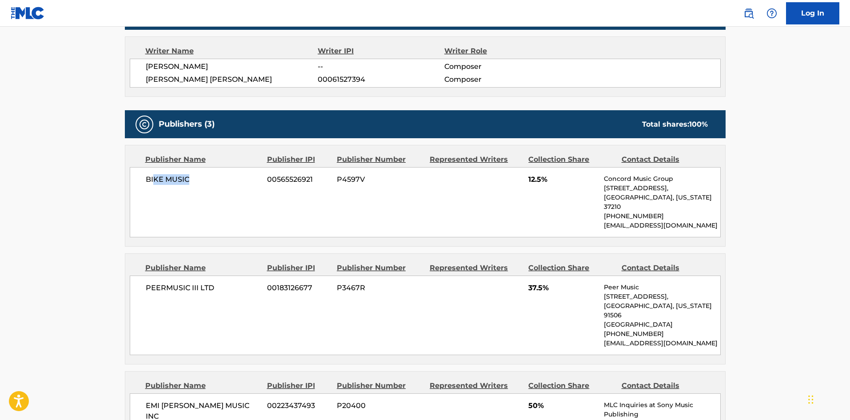
drag, startPoint x: 166, startPoint y: 186, endPoint x: 199, endPoint y: 183, distance: 32.9
click at [195, 186] on div "BIKE MUSIC 00565526921 P4597V 12.5% Concord Music Group 10 Lea Ave, Unit 300, N…" at bounding box center [425, 202] width 591 height 70
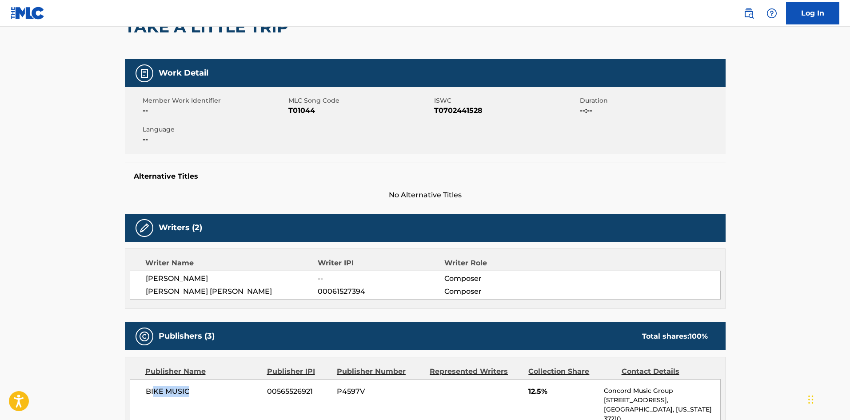
scroll to position [0, 0]
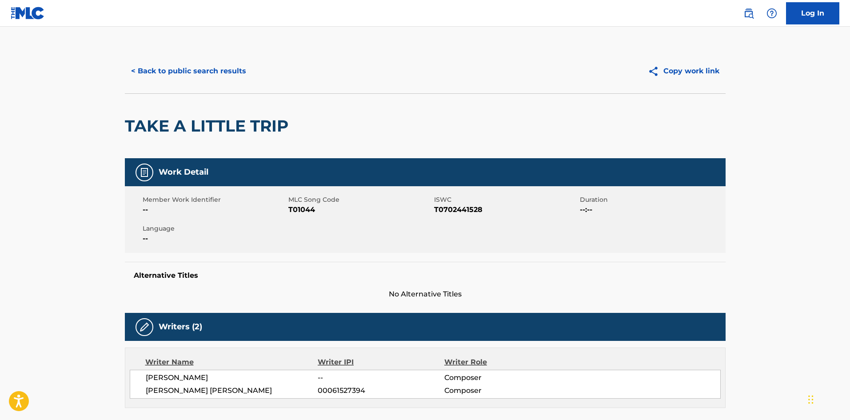
click at [199, 70] on button "< Back to public search results" at bounding box center [188, 71] width 127 height 22
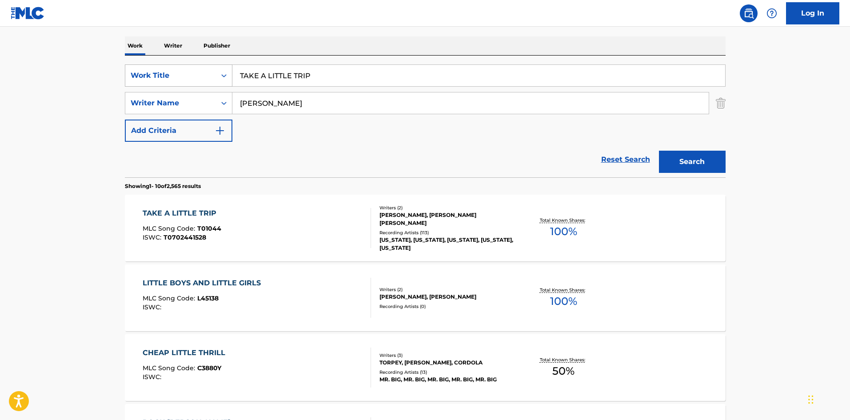
drag, startPoint x: 347, startPoint y: 78, endPoint x: 124, endPoint y: 70, distance: 223.1
click at [125, 71] on div "SearchWithCriteria1372175f-7750-4023-8540-2620d1234291 Work Title TAKE A LITTLE…" at bounding box center [425, 75] width 601 height 22
paste input "HAT FEELING"
type input "THAT FEELING"
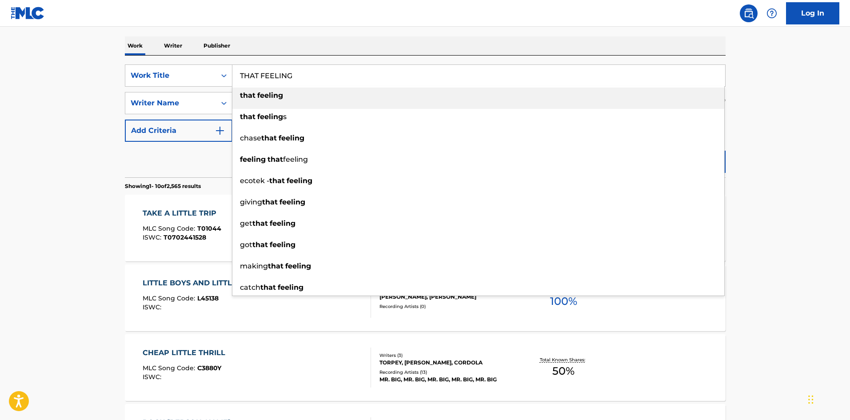
click at [331, 38] on div "Work Writer Publisher" at bounding box center [425, 45] width 601 height 19
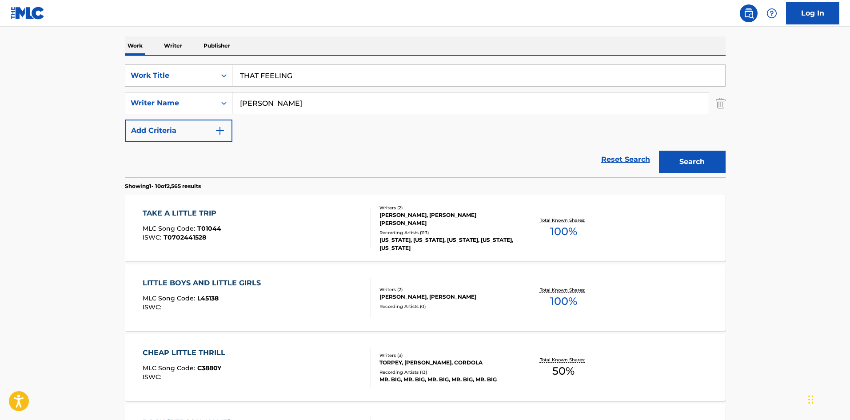
drag, startPoint x: 296, startPoint y: 105, endPoint x: 0, endPoint y: 84, distance: 296.6
click at [81, 106] on main "The MLC Public Work Search The accuracy and completeness of The MLC's data is d…" at bounding box center [425, 416] width 850 height 1046
paste input "[PERSON_NAME]"
type input "[PERSON_NAME]"
click at [687, 154] on button "Search" at bounding box center [692, 162] width 67 height 22
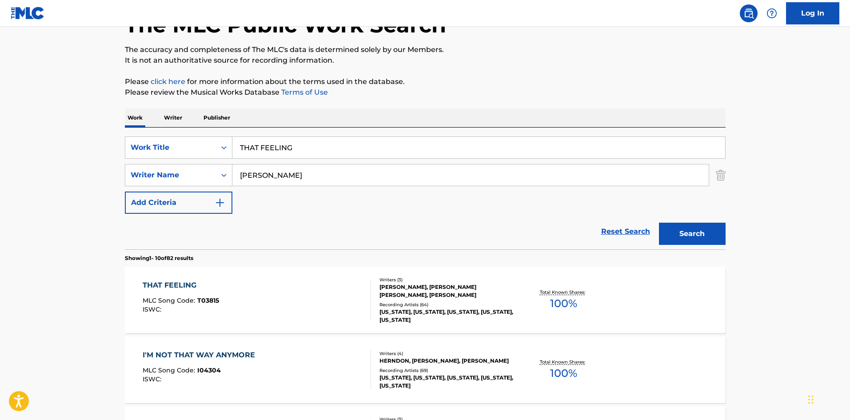
scroll to position [44, 0]
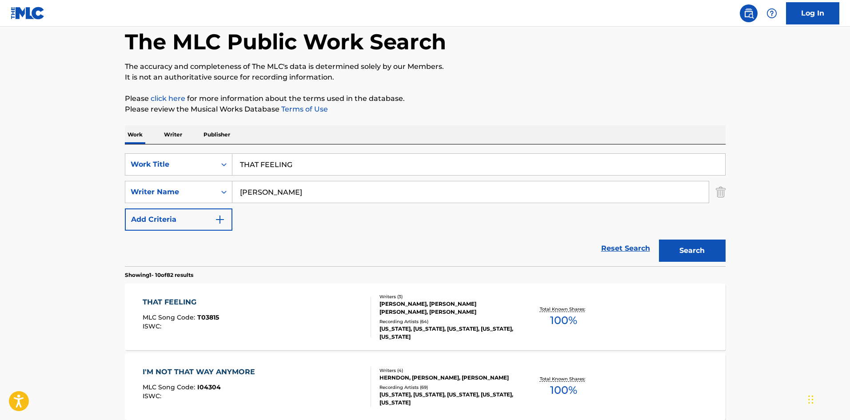
click at [180, 300] on div "THAT FEELING" at bounding box center [181, 302] width 76 height 11
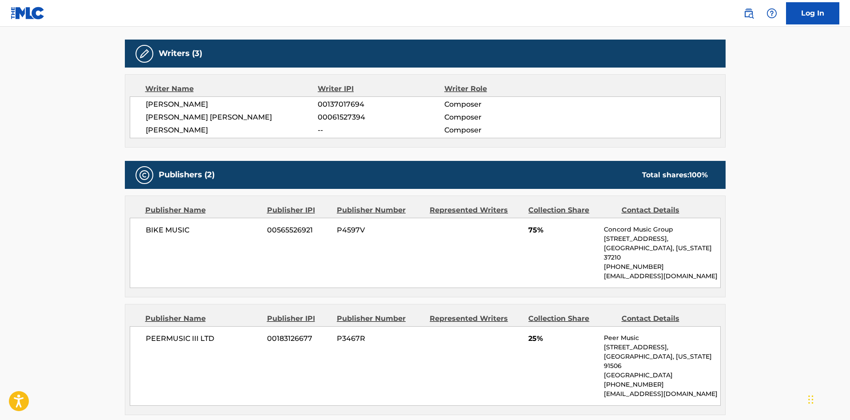
scroll to position [311, 0]
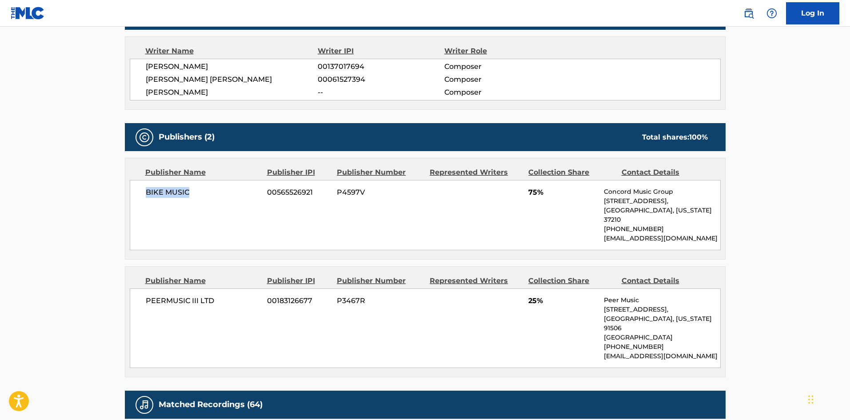
drag, startPoint x: 146, startPoint y: 195, endPoint x: 220, endPoint y: 195, distance: 74.6
click at [220, 195] on span "BIKE MUSIC" at bounding box center [203, 192] width 115 height 11
drag, startPoint x: 144, startPoint y: 291, endPoint x: 243, endPoint y: 272, distance: 100.1
click at [236, 288] on div "PEERMUSIC III LTD 00183126677 P3467R 25% Peer Music [STREET_ADDRESS][US_STATE] …" at bounding box center [425, 328] width 591 height 80
drag, startPoint x: 131, startPoint y: 353, endPoint x: 134, endPoint y: 339, distance: 14.0
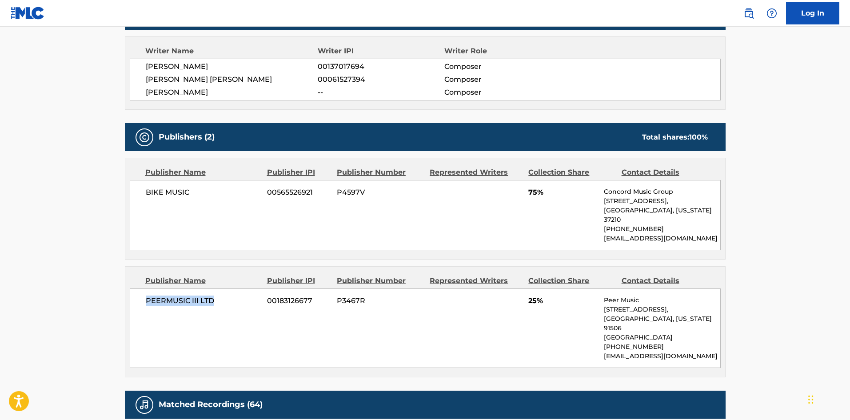
click at [131, 352] on div "PEERMUSIC III LTD 00183126677 P3467R 25% Peer Music [STREET_ADDRESS][US_STATE] …" at bounding box center [425, 328] width 591 height 80
click at [143, 296] on div "PEERMUSIC III LTD 00183126677 P3467R 25% Peer Music [STREET_ADDRESS][US_STATE] …" at bounding box center [425, 328] width 591 height 80
drag, startPoint x: 146, startPoint y: 290, endPoint x: 234, endPoint y: 283, distance: 88.7
click at [234, 288] on div "PEERMUSIC III LTD 00183126677 P3467R 25% Peer Music [STREET_ADDRESS][US_STATE] …" at bounding box center [425, 328] width 591 height 80
drag, startPoint x: 528, startPoint y: 292, endPoint x: 537, endPoint y: 289, distance: 9.4
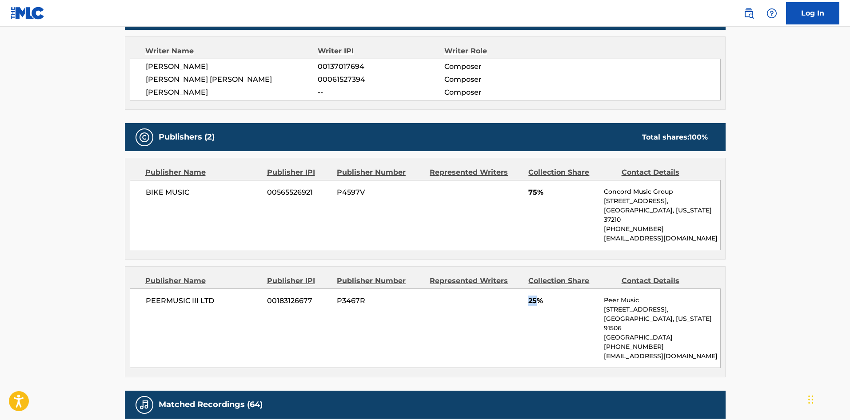
click at [537, 289] on div "PEERMUSIC III LTD 00183126677 P3467R 25% Peer Music [STREET_ADDRESS][US_STATE] …" at bounding box center [425, 328] width 591 height 80
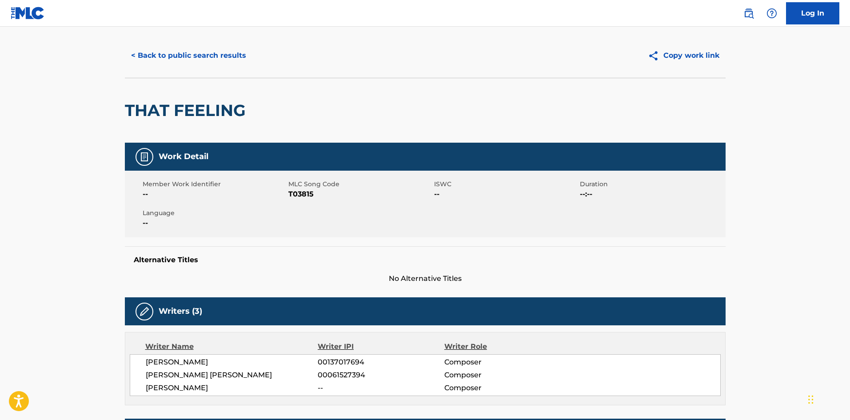
scroll to position [0, 0]
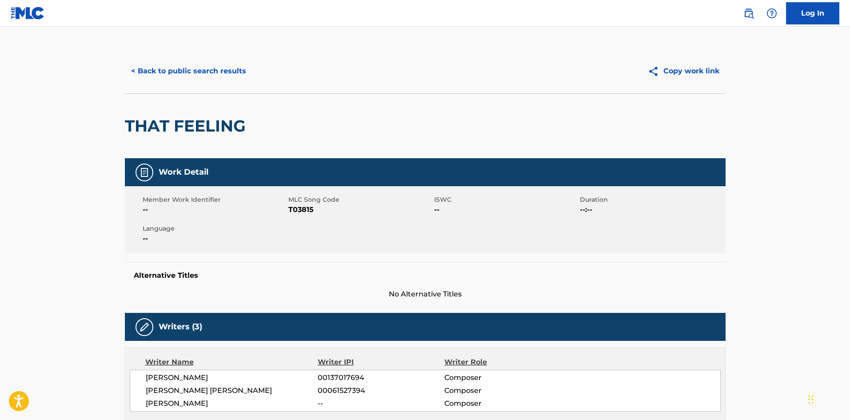
click at [196, 69] on button "< Back to public search results" at bounding box center [188, 71] width 127 height 22
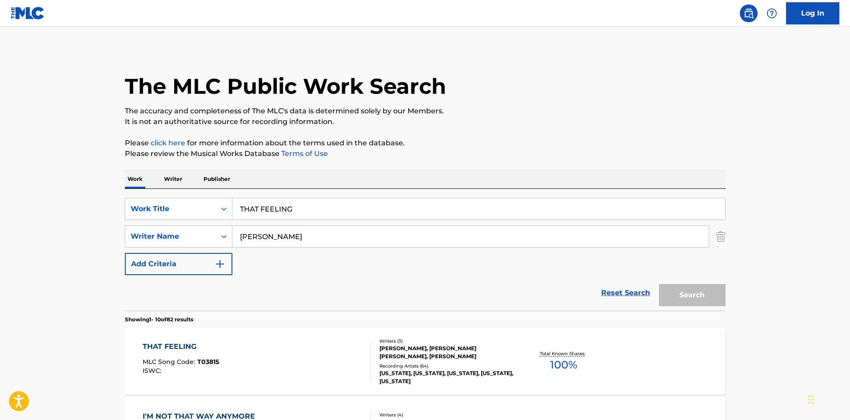
scroll to position [44, 0]
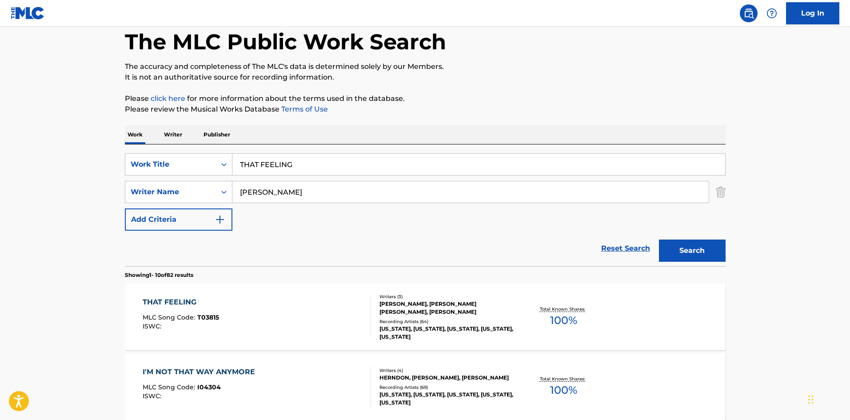
drag, startPoint x: 325, startPoint y: 157, endPoint x: 176, endPoint y: 100, distance: 159.5
click at [143, 153] on div "SearchWithCriteria1372175f-7750-4023-8540-2620d1234291 Work Title THAT FEELING …" at bounding box center [425, 205] width 601 height 122
paste input "E BLESSINGS"
type input "THE BLESSINGS"
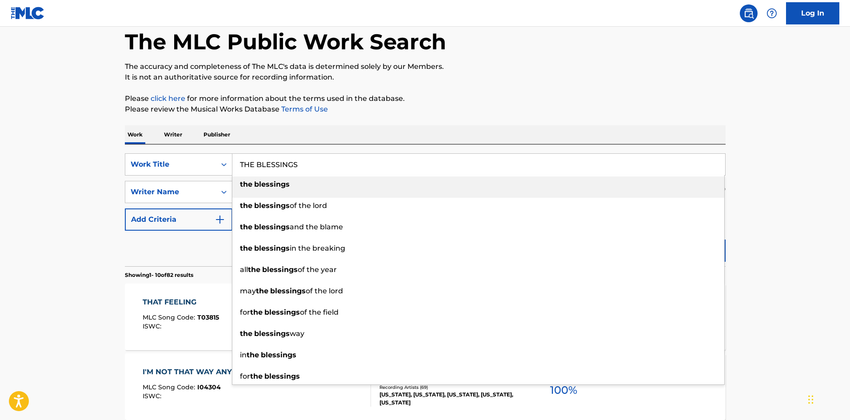
click at [360, 100] on p "Please click here for more information about the terms used in the database." at bounding box center [425, 98] width 601 height 11
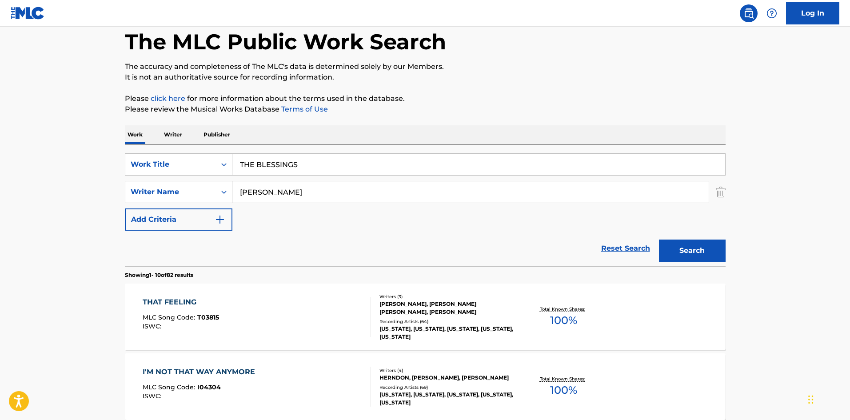
drag, startPoint x: 318, startPoint y: 186, endPoint x: 0, endPoint y: 195, distance: 317.3
click at [707, 251] on button "Search" at bounding box center [692, 250] width 67 height 22
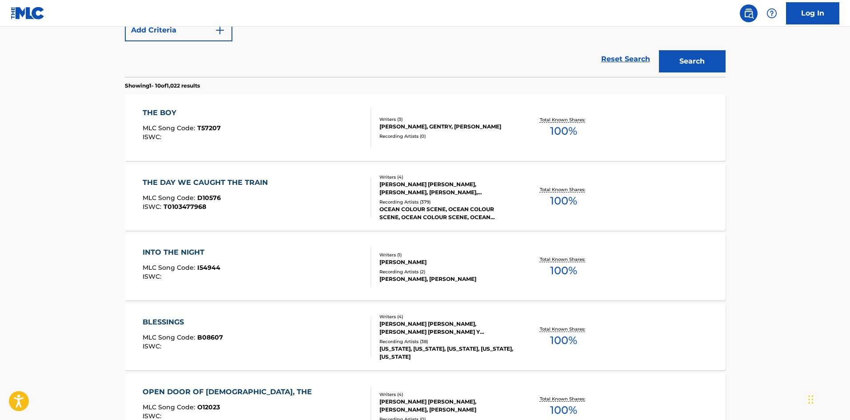
scroll to position [89, 0]
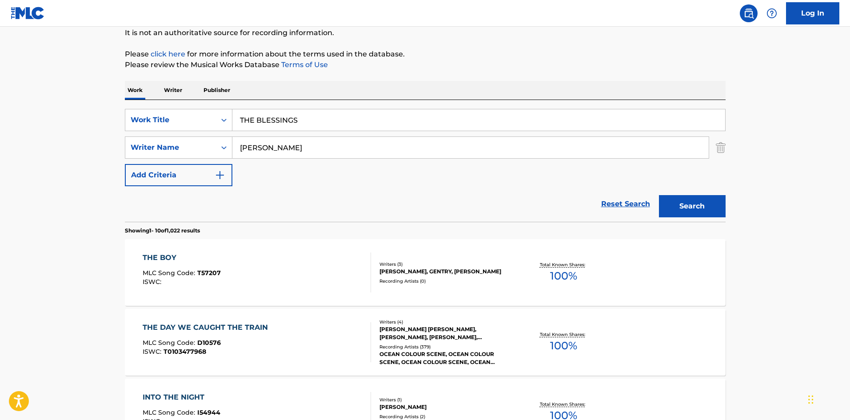
drag, startPoint x: 313, startPoint y: 141, endPoint x: 2, endPoint y: 131, distance: 311.6
paste input "[PERSON_NAME]"
click at [700, 205] on button "Search" at bounding box center [692, 206] width 67 height 22
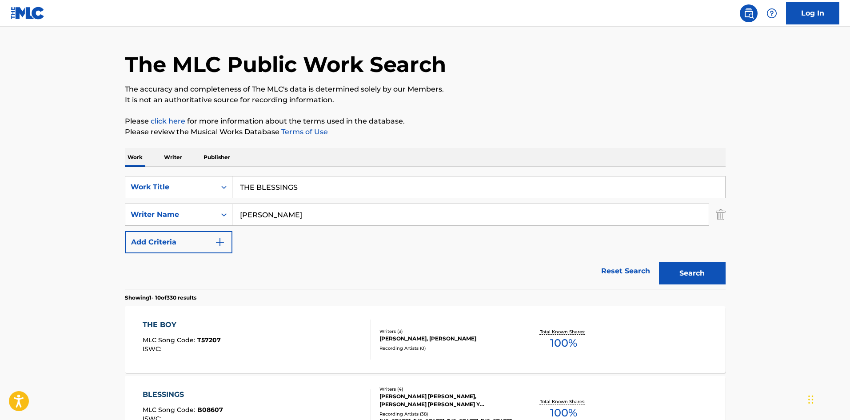
scroll to position [0, 0]
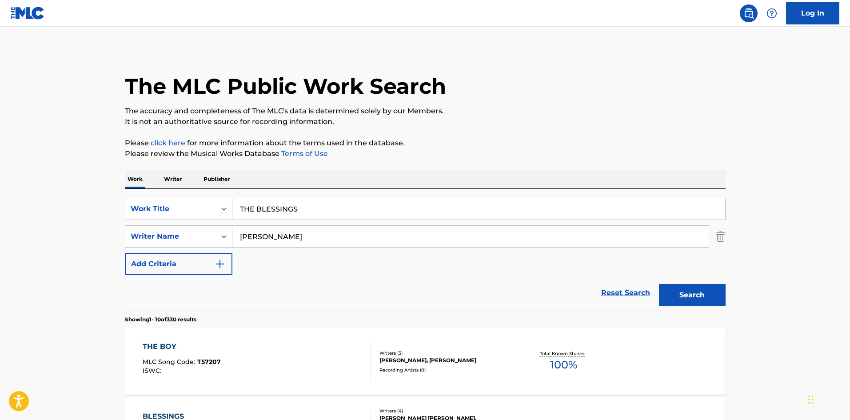
drag, startPoint x: 293, startPoint y: 235, endPoint x: 60, endPoint y: 220, distance: 233.7
paste input "[PERSON_NAME]"
click at [689, 294] on button "Search" at bounding box center [692, 295] width 67 height 22
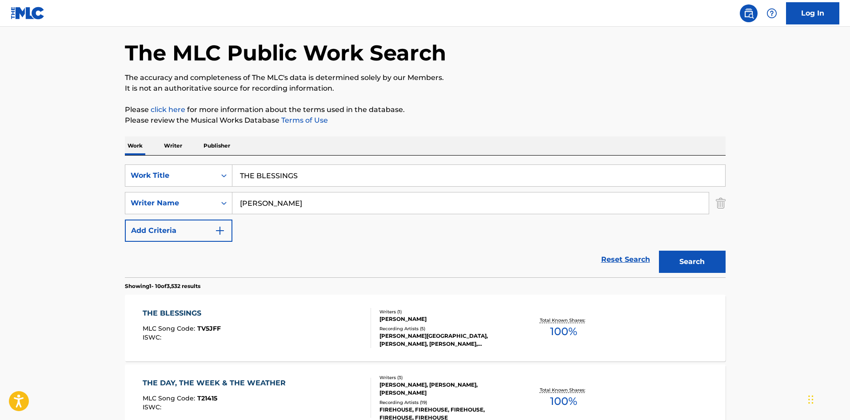
scroll to position [89, 0]
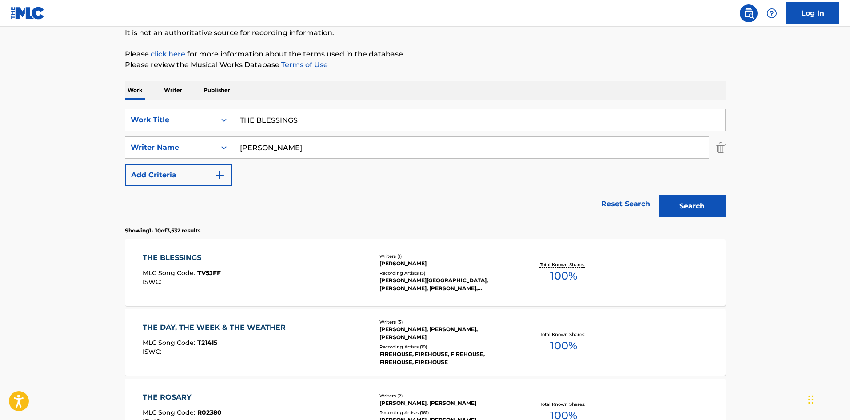
drag, startPoint x: 309, startPoint y: 149, endPoint x: 47, endPoint y: 142, distance: 262.2
paste input "OWEN"
type input "OWEN"
click at [706, 203] on button "Search" at bounding box center [692, 206] width 67 height 22
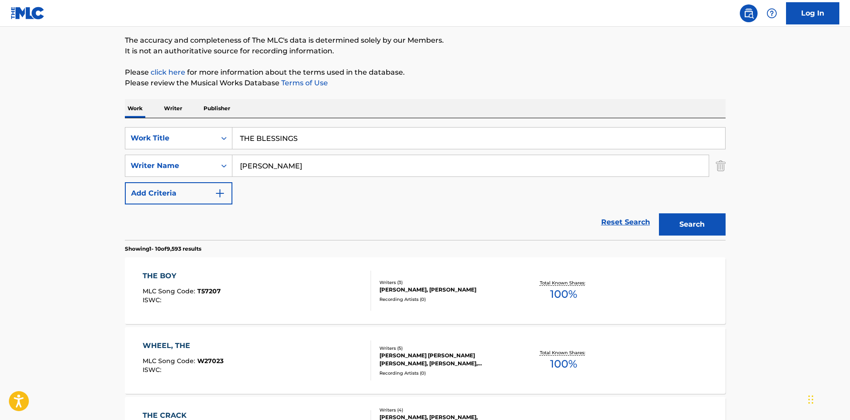
scroll to position [0, 0]
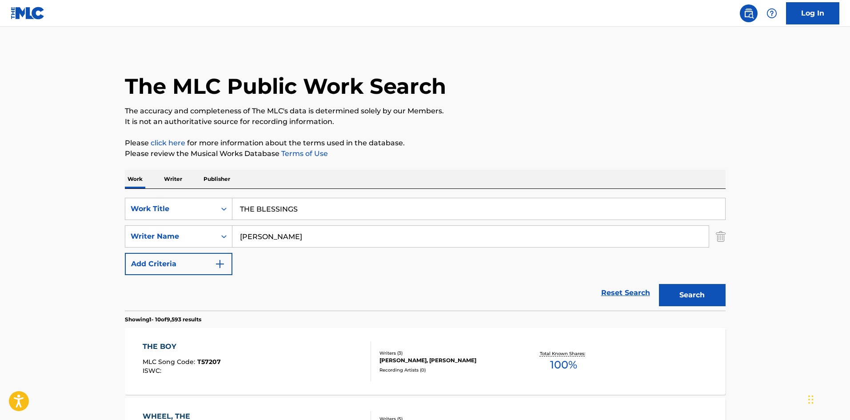
drag, startPoint x: 331, startPoint y: 208, endPoint x: 0, endPoint y: 161, distance: 333.8
paste input "CHRISTMAS SPIRIT"
type input "THE CHRISTMAS SPIRIT"
drag, startPoint x: 340, startPoint y: 122, endPoint x: 329, endPoint y: 173, distance: 52.8
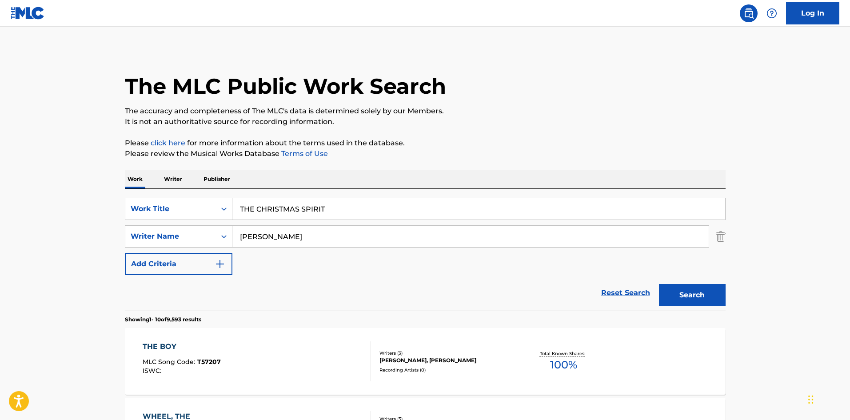
click at [341, 119] on p "It is not an authoritative source for recording information." at bounding box center [425, 121] width 601 height 11
drag, startPoint x: 303, startPoint y: 237, endPoint x: 0, endPoint y: 238, distance: 302.5
paste input "[PERSON_NAME]"
type input "[PERSON_NAME]"
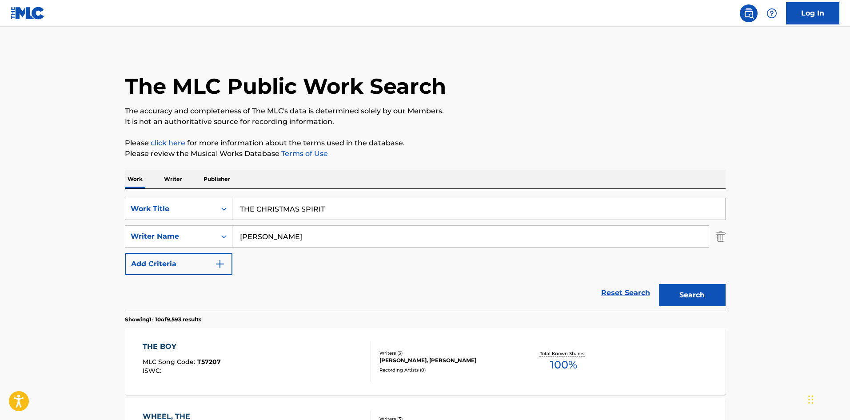
click at [695, 294] on button "Search" at bounding box center [692, 295] width 67 height 22
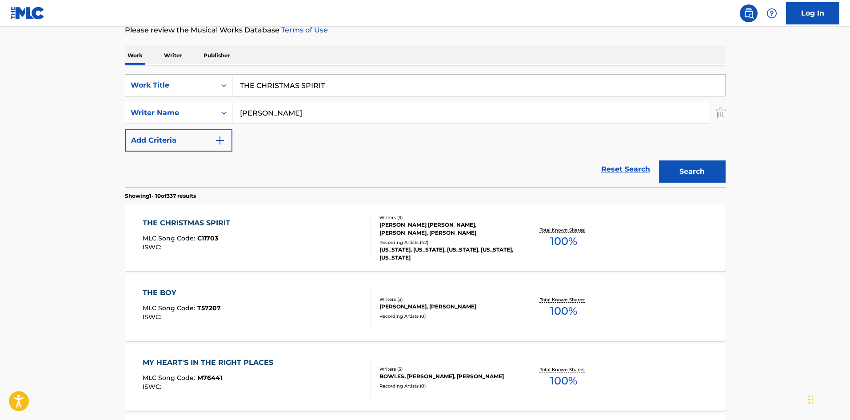
scroll to position [133, 0]
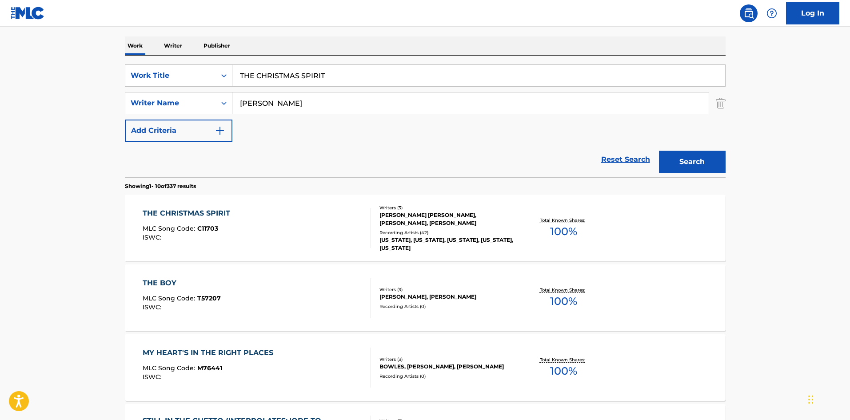
click at [192, 211] on div "THE CHRISTMAS SPIRIT" at bounding box center [189, 213] width 92 height 11
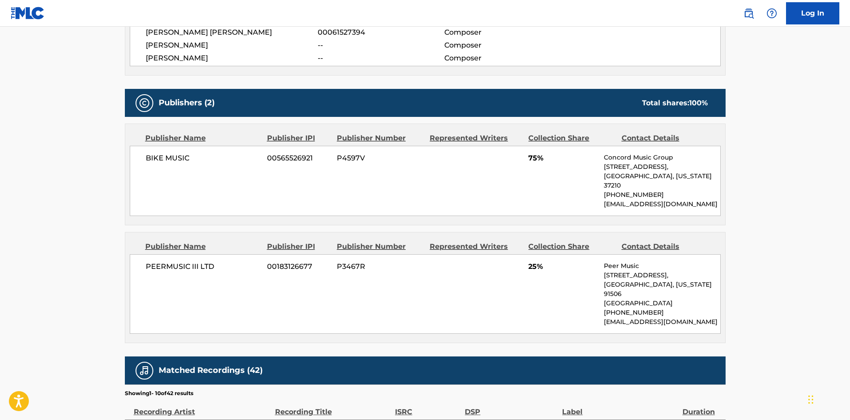
scroll to position [355, 0]
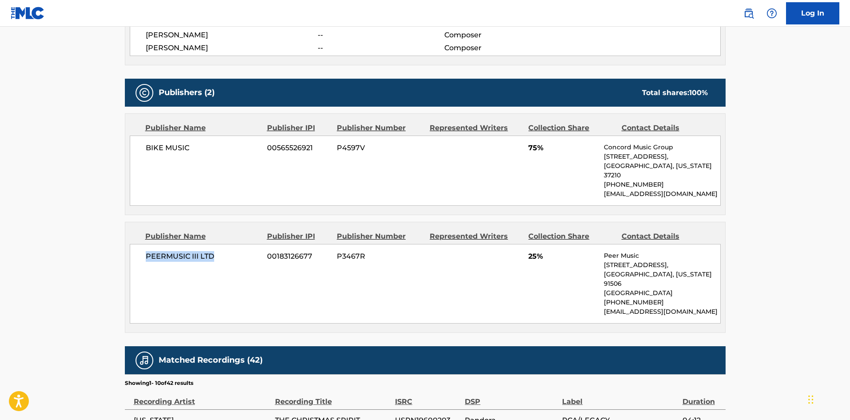
drag, startPoint x: 144, startPoint y: 248, endPoint x: 234, endPoint y: 248, distance: 89.3
click at [234, 248] on div "PEERMUSIC III LTD 00183126677 P3467R 25% Peer Music [STREET_ADDRESS][US_STATE] …" at bounding box center [425, 284] width 591 height 80
drag, startPoint x: 528, startPoint y: 246, endPoint x: 535, endPoint y: 247, distance: 7.6
click at [535, 247] on div "PEERMUSIC III LTD 00183126677 P3467R 25% Peer Music [STREET_ADDRESS][US_STATE] …" at bounding box center [425, 284] width 591 height 80
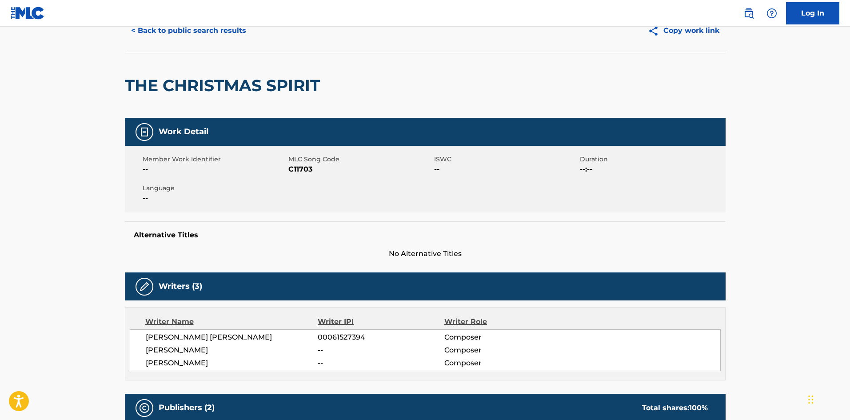
scroll to position [0, 0]
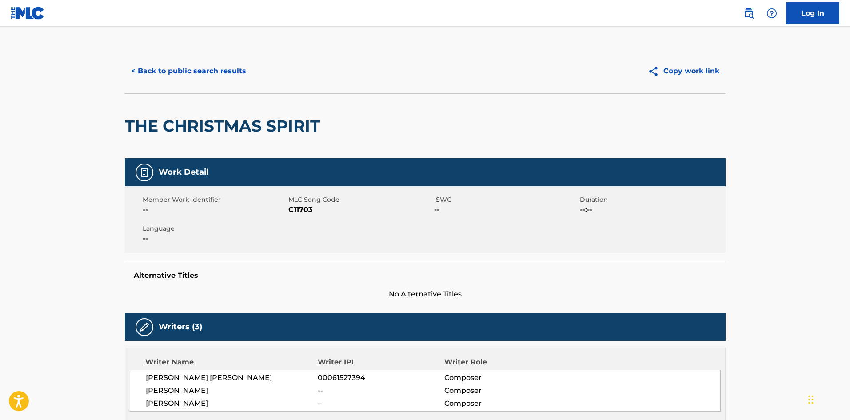
click at [190, 70] on button "< Back to public search results" at bounding box center [188, 71] width 127 height 22
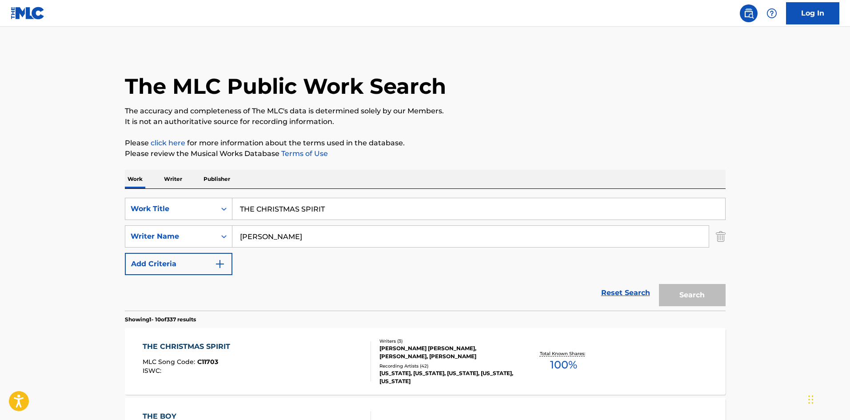
scroll to position [133, 0]
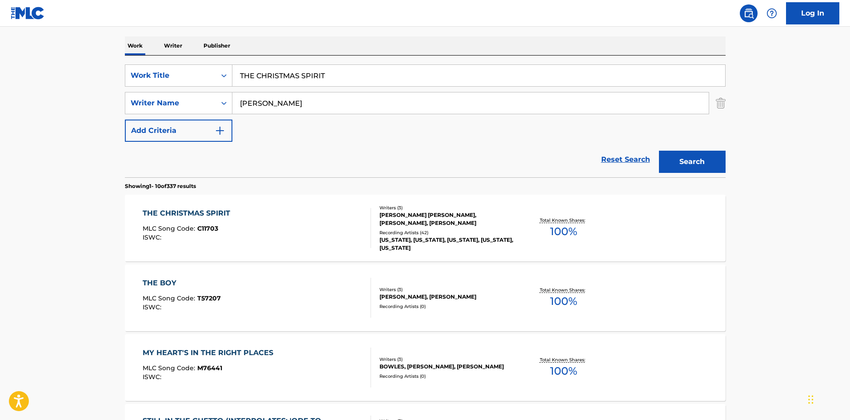
drag, startPoint x: 361, startPoint y: 74, endPoint x: 72, endPoint y: 65, distance: 289.3
click at [60, 85] on main "The MLC Public Work Search The accuracy and completeness of The MLC's data is d…" at bounding box center [425, 416] width 850 height 1046
paste input "N AGAIN"
type input "THEN AGAIN"
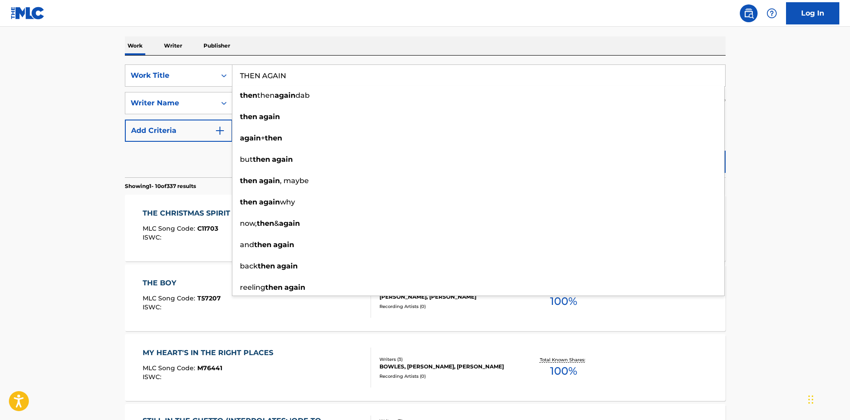
click at [343, 23] on nav "Log In" at bounding box center [425, 13] width 850 height 27
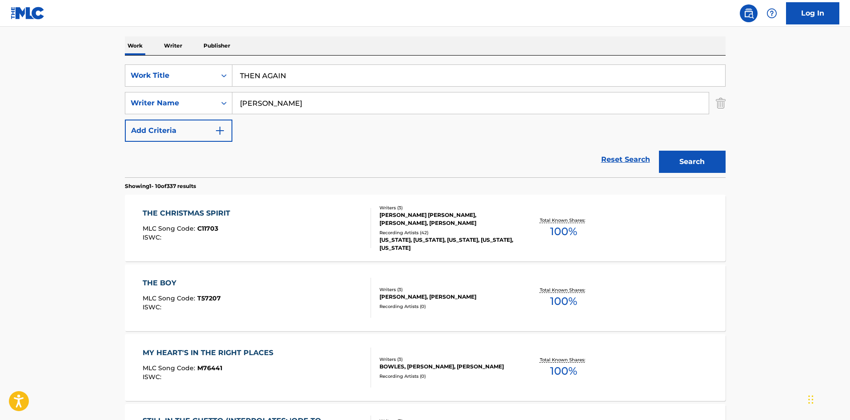
drag, startPoint x: 291, startPoint y: 102, endPoint x: 68, endPoint y: 111, distance: 222.8
click at [84, 112] on main "The MLC Public Work Search The accuracy and completeness of The MLC's data is d…" at bounding box center [425, 416] width 850 height 1046
paste input "[PERSON_NAME]"
type input "[PERSON_NAME]"
click at [682, 160] on button "Search" at bounding box center [692, 162] width 67 height 22
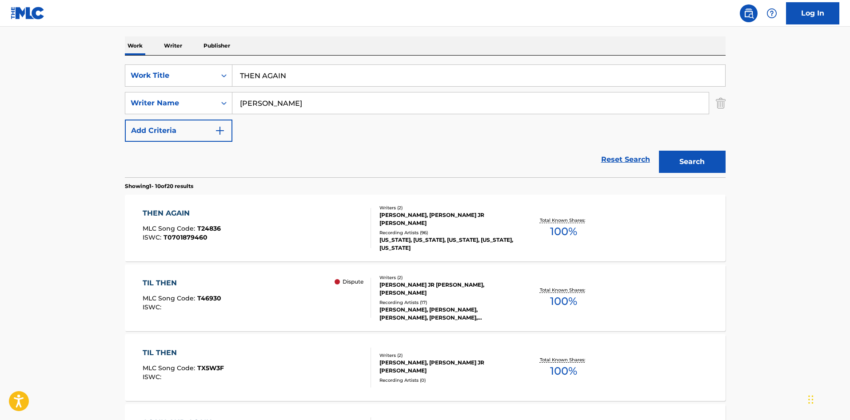
click at [169, 212] on div "THEN AGAIN" at bounding box center [182, 213] width 78 height 11
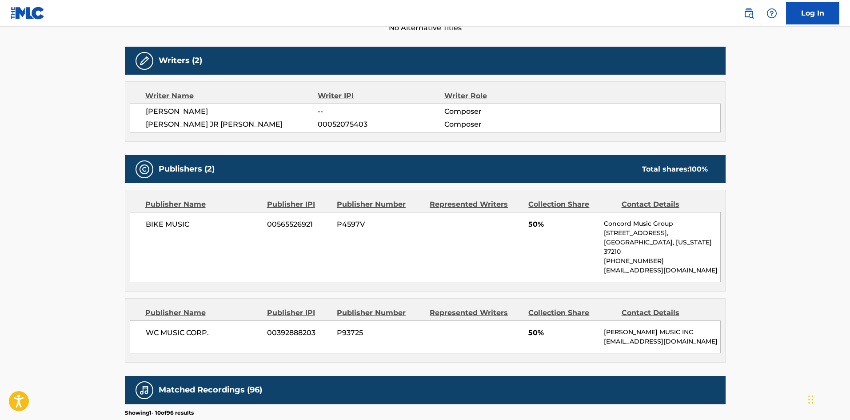
scroll to position [267, 0]
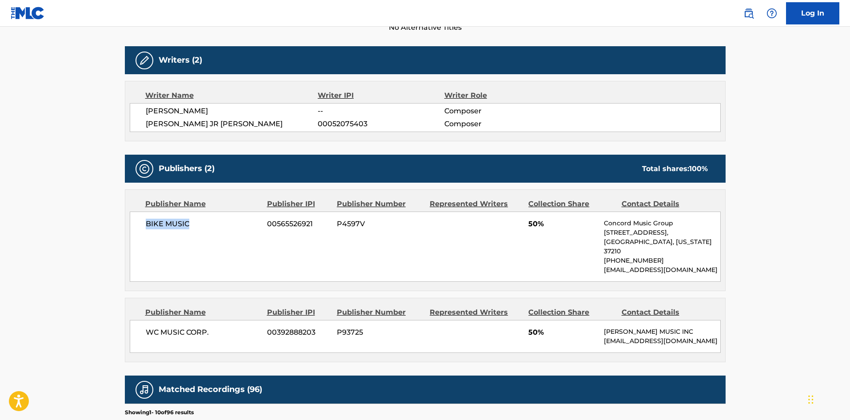
drag, startPoint x: 147, startPoint y: 225, endPoint x: 255, endPoint y: 159, distance: 126.8
click at [214, 226] on span "BIKE MUSIC" at bounding box center [203, 224] width 115 height 11
drag, startPoint x: 144, startPoint y: 323, endPoint x: 228, endPoint y: 314, distance: 84.8
click at [227, 320] on div "WC MUSIC CORP. 00392888203 P93725 50% WARNER CHAPPELL MUSIC INC MLC_Inquiries@w…" at bounding box center [425, 336] width 591 height 33
drag, startPoint x: 530, startPoint y: 323, endPoint x: 540, endPoint y: 323, distance: 10.2
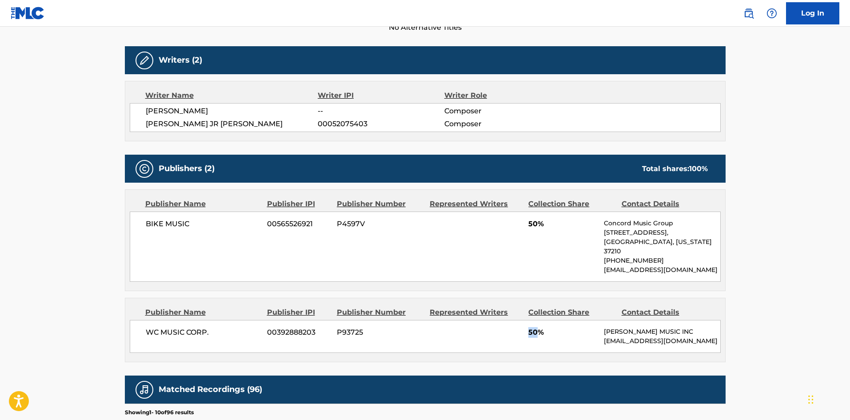
click at [540, 327] on span "50%" at bounding box center [562, 332] width 69 height 11
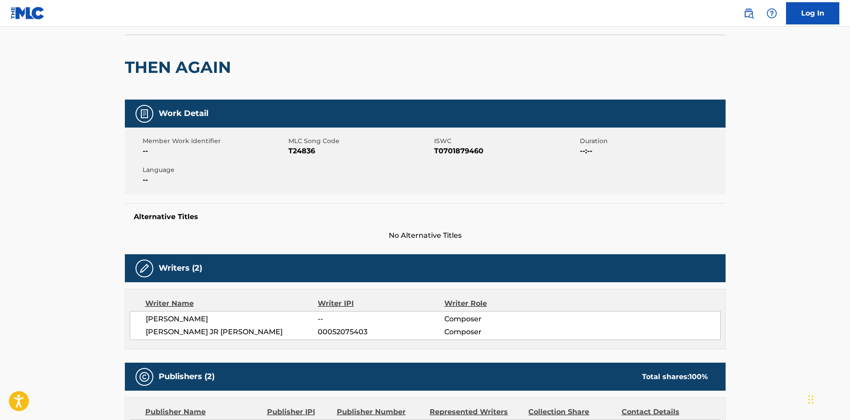
scroll to position [0, 0]
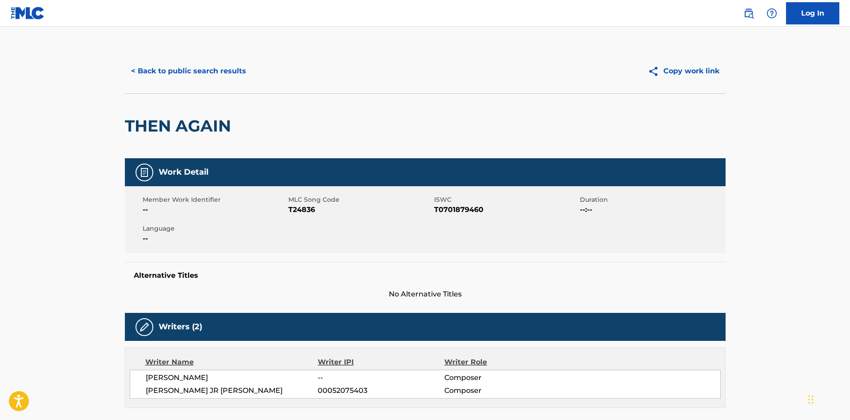
click at [208, 68] on button "< Back to public search results" at bounding box center [188, 71] width 127 height 22
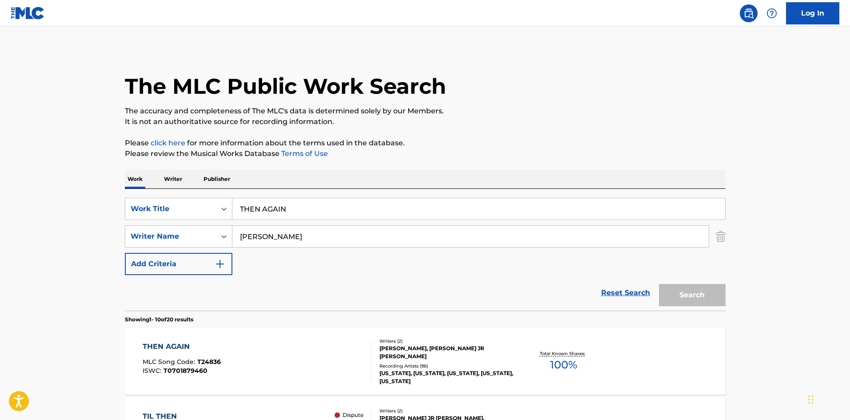
scroll to position [133, 0]
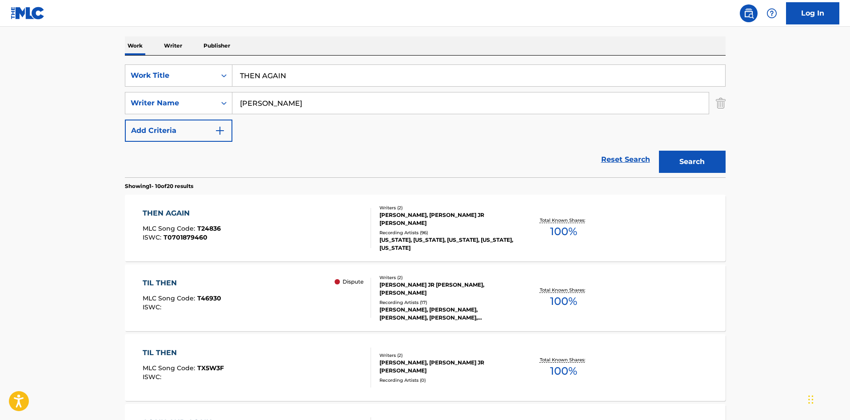
drag, startPoint x: 351, startPoint y: 88, endPoint x: 89, endPoint y: 68, distance: 263.3
click at [97, 74] on main "The MLC Public Work Search The accuracy and completeness of The MLC's data is d…" at bounding box center [425, 416] width 850 height 1046
paste input "his Ain't Just A Song"
type input "This Ain't Just A Song"
drag, startPoint x: 357, startPoint y: 44, endPoint x: 340, endPoint y: 92, distance: 50.6
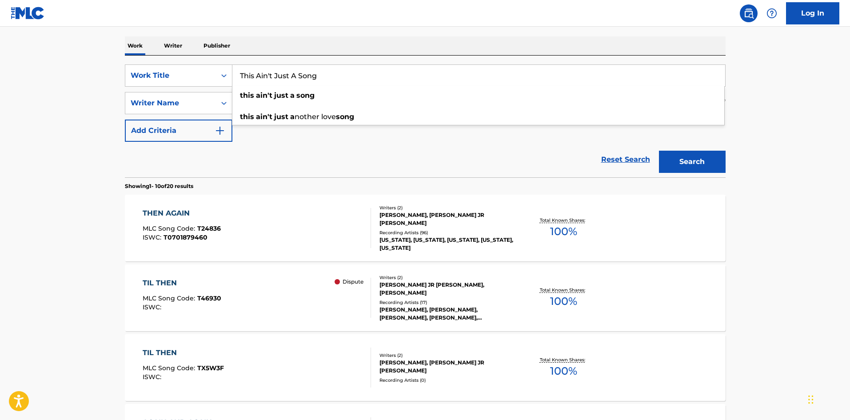
click at [356, 45] on div "Work Writer Publisher" at bounding box center [425, 45] width 601 height 19
drag, startPoint x: 321, startPoint y: 99, endPoint x: 24, endPoint y: 97, distance: 296.3
click at [85, 117] on main "The MLC Public Work Search The accuracy and completeness of The MLC's data is d…" at bounding box center [425, 416] width 850 height 1046
paste input "RUTHERFORD"
type input "RUTHERFORD"
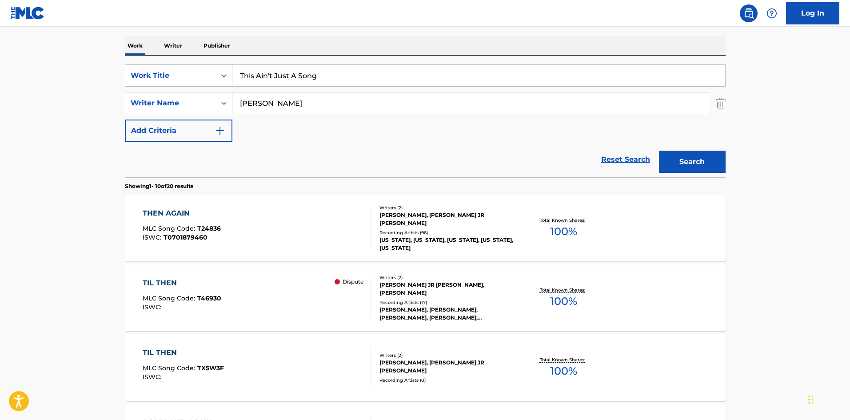
click at [724, 165] on button "Search" at bounding box center [692, 162] width 67 height 22
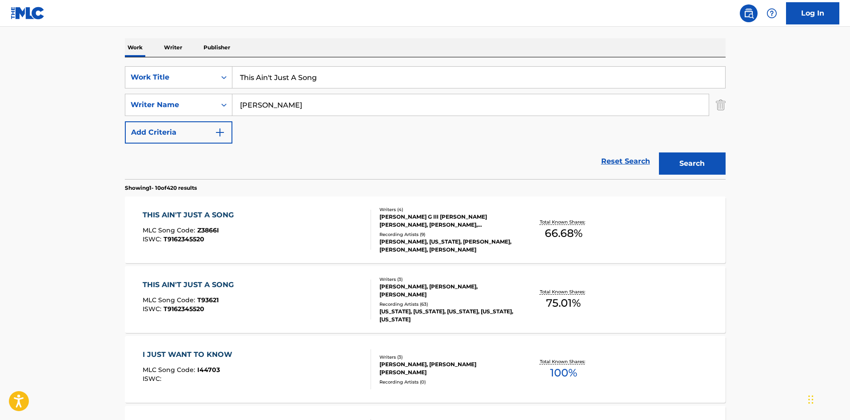
scroll to position [178, 0]
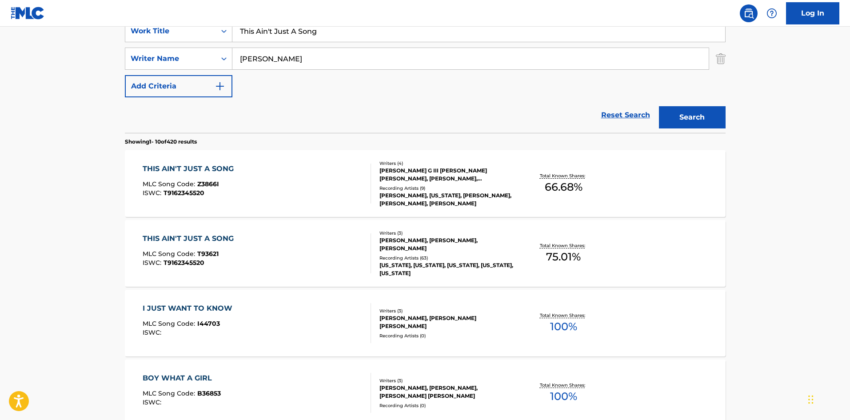
click at [195, 237] on div "THIS AIN'T JUST A SONG" at bounding box center [191, 238] width 96 height 11
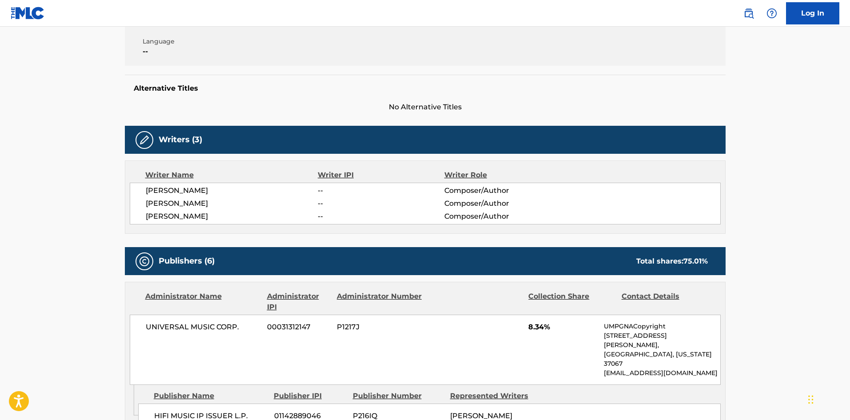
scroll to position [267, 0]
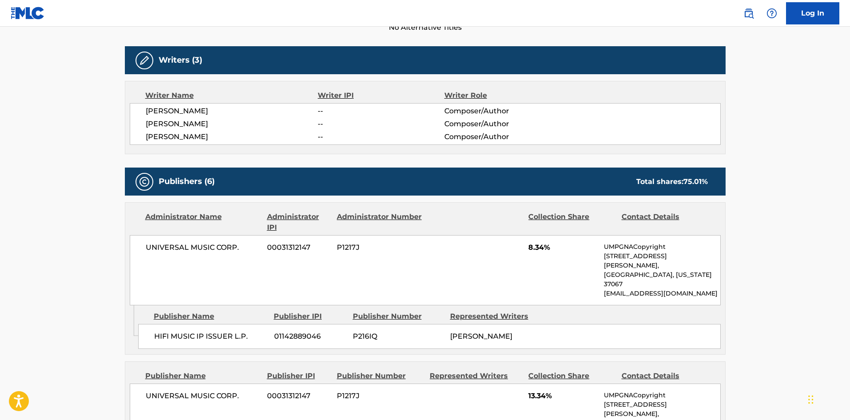
click at [156, 331] on span "HIFI MUSIC IP ISSUER L.P." at bounding box center [210, 336] width 113 height 11
click at [154, 331] on span "HIFI MUSIC IP ISSUER L.P." at bounding box center [210, 336] width 113 height 11
drag, startPoint x: 154, startPoint y: 318, endPoint x: 255, endPoint y: 315, distance: 100.4
click at [254, 331] on span "HIFI MUSIC IP ISSUER L.P." at bounding box center [210, 336] width 113 height 11
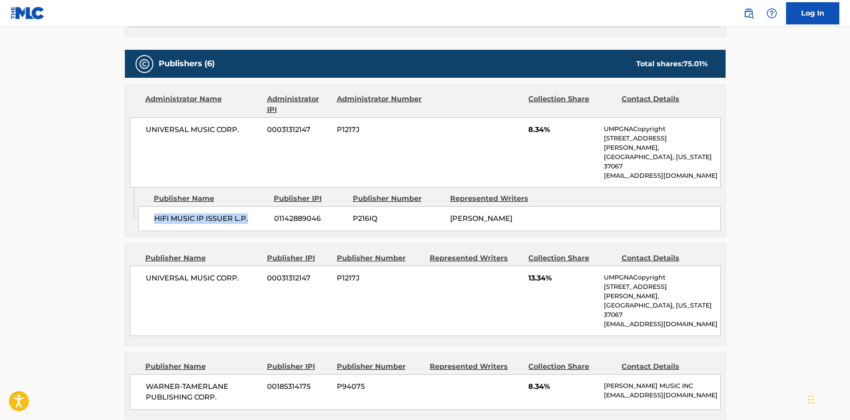
scroll to position [355, 0]
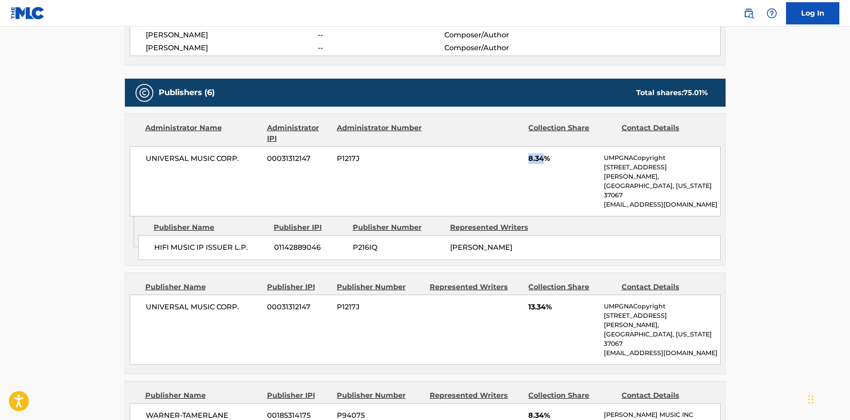
drag, startPoint x: 528, startPoint y: 156, endPoint x: 542, endPoint y: 156, distance: 14.7
click at [542, 156] on div "UNIVERSAL MUSIC CORP. 00031312147 P1217J 8.34% UMPGNACopyright 1550 W. McEwen D…" at bounding box center [425, 181] width 591 height 70
drag, startPoint x: 146, startPoint y: 288, endPoint x: 261, endPoint y: 283, distance: 114.7
click at [261, 295] on div "UNIVERSAL MUSIC CORP. 00031312147 P1217J 13.34% UMPGNACopyright 1550 W. McEwen …" at bounding box center [425, 330] width 591 height 70
drag, startPoint x: 527, startPoint y: 291, endPoint x: 546, endPoint y: 285, distance: 20.3
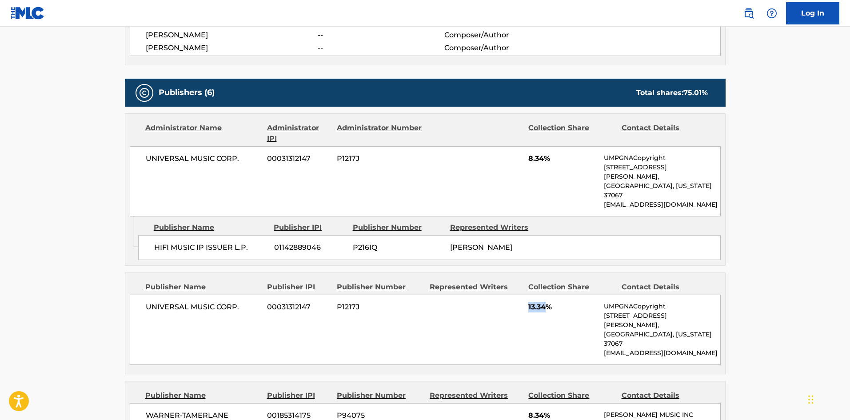
click at [546, 295] on div "UNIVERSAL MUSIC CORP. 00031312147 P1217J 13.34% UMPGNACopyright 1550 W. McEwen …" at bounding box center [425, 330] width 591 height 70
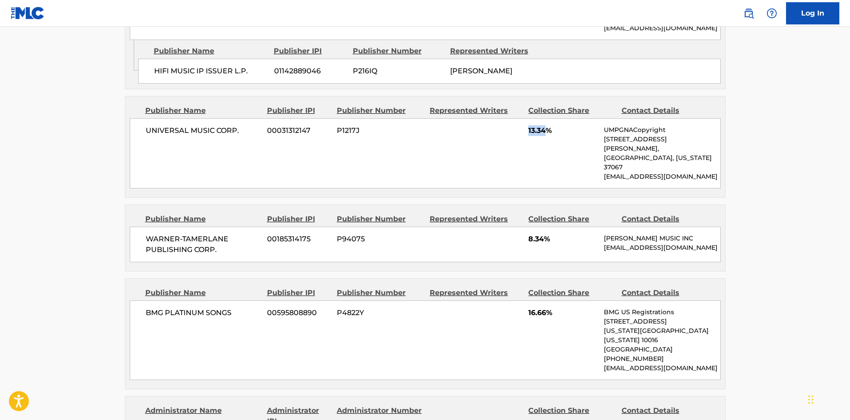
scroll to position [533, 0]
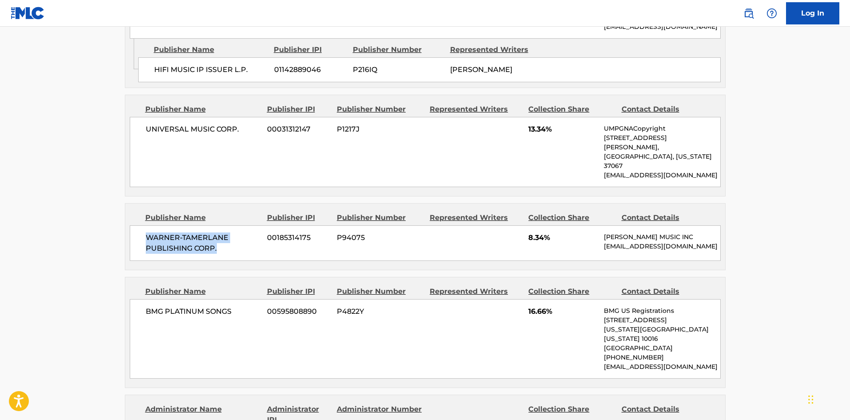
drag, startPoint x: 147, startPoint y: 198, endPoint x: 315, endPoint y: 105, distance: 192.1
click at [231, 232] on span "WARNER-TAMERLANE PUBLISHING CORP." at bounding box center [203, 242] width 115 height 21
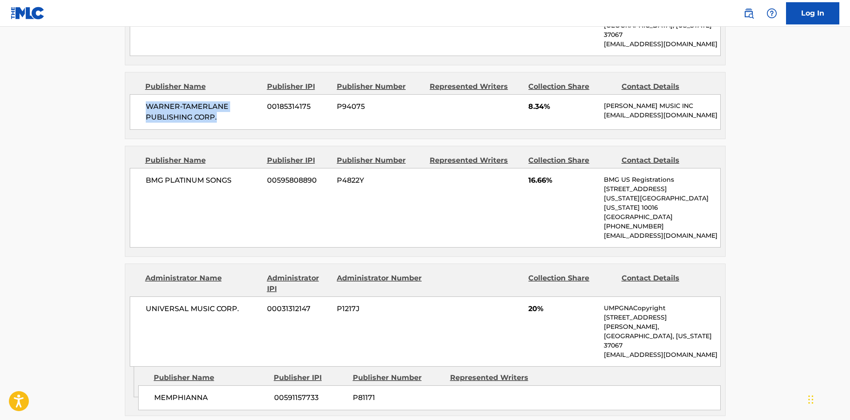
scroll to position [666, 0]
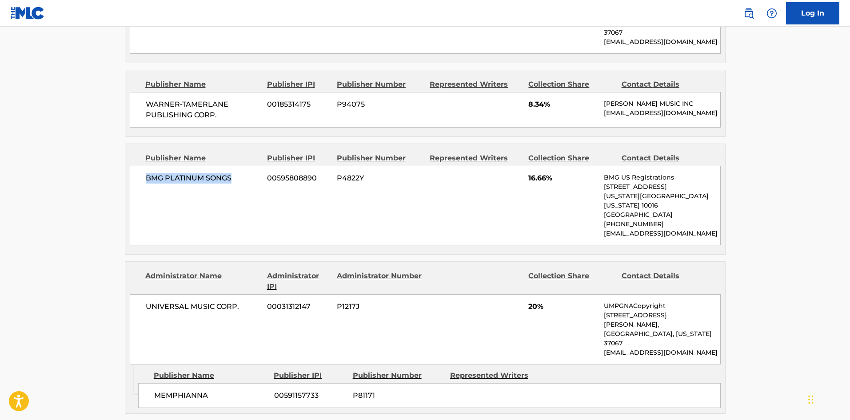
drag, startPoint x: 146, startPoint y: 147, endPoint x: 247, endPoint y: 137, distance: 101.7
click at [247, 166] on div "BMG PLATINUM SONGS 00595808890 P4822Y 16.66% BMG US Registrations 1 Park Ave, N…" at bounding box center [425, 206] width 591 height 80
drag, startPoint x: 529, startPoint y: 147, endPoint x: 547, endPoint y: 144, distance: 18.1
click at [547, 173] on span "16.66%" at bounding box center [562, 178] width 69 height 11
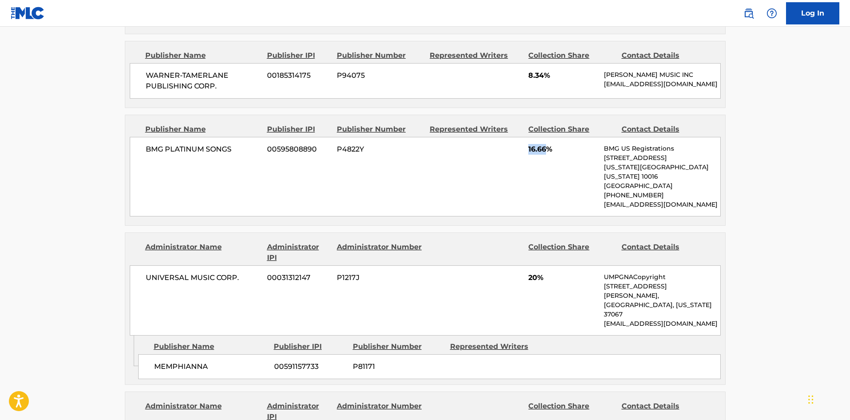
scroll to position [711, 0]
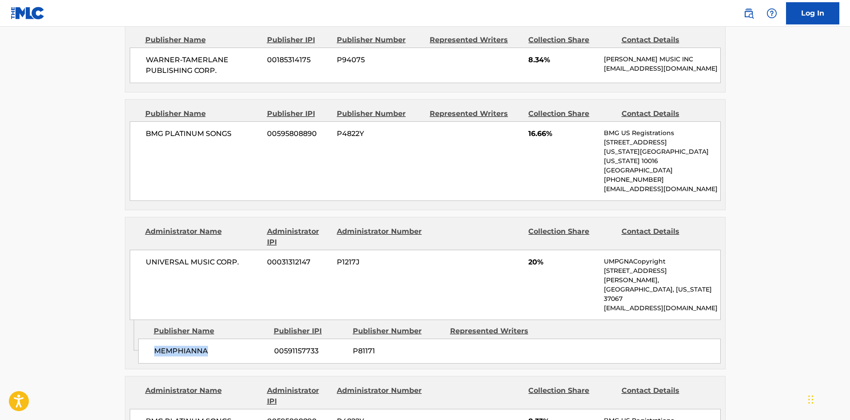
drag, startPoint x: 171, startPoint y: 292, endPoint x: 245, endPoint y: 289, distance: 73.8
click at [245, 346] on span "MEMPHIANNA" at bounding box center [210, 351] width 113 height 11
drag, startPoint x: 528, startPoint y: 219, endPoint x: 539, endPoint y: 224, distance: 12.5
click at [539, 250] on div "UNIVERSAL MUSIC CORP. 00031312147 P1217J 20% UMPGNACopyright 1550 W. McEwen Dri…" at bounding box center [425, 285] width 591 height 70
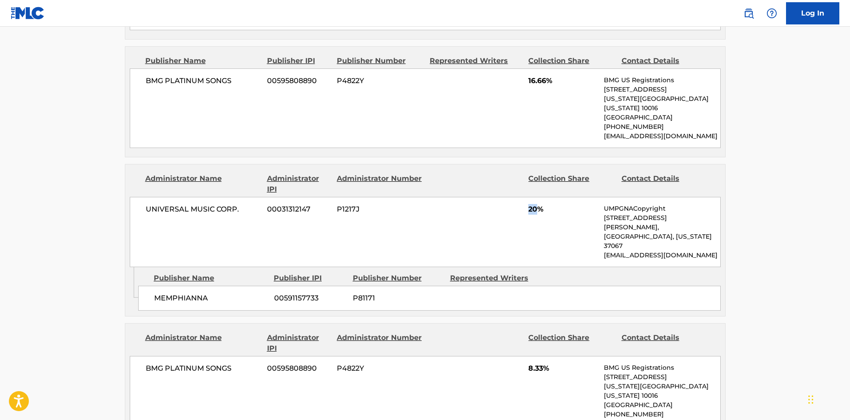
scroll to position [888, 0]
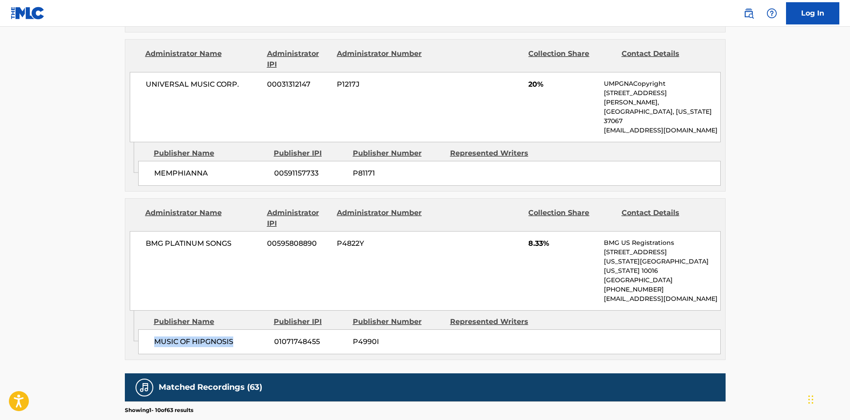
drag, startPoint x: 157, startPoint y: 271, endPoint x: 253, endPoint y: 265, distance: 96.1
click at [253, 329] on div "MUSIC OF HIPGNOSIS 01071748455 P4990I" at bounding box center [429, 341] width 582 height 25
drag, startPoint x: 527, startPoint y: 183, endPoint x: 546, endPoint y: 183, distance: 18.7
click at [546, 231] on div "BMG PLATINUM SONGS 00595808890 P4822Y 8.33% BMG US Registrations 1 Park Ave, Ne…" at bounding box center [425, 271] width 591 height 80
drag, startPoint x: 174, startPoint y: 273, endPoint x: 184, endPoint y: 219, distance: 55.1
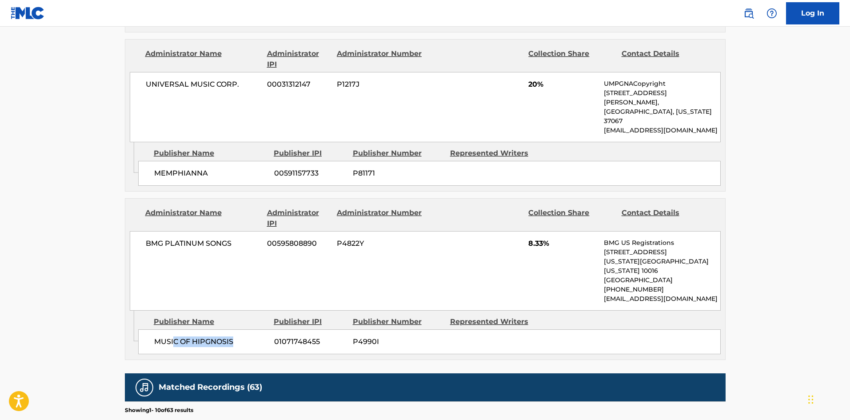
click at [233, 336] on span "MUSIC OF HIPGNOSIS" at bounding box center [210, 341] width 113 height 11
drag, startPoint x: 173, startPoint y: 123, endPoint x: 231, endPoint y: 120, distance: 57.8
click at [231, 161] on div "MEMPHIANNA 00591157733 P81171" at bounding box center [429, 173] width 582 height 25
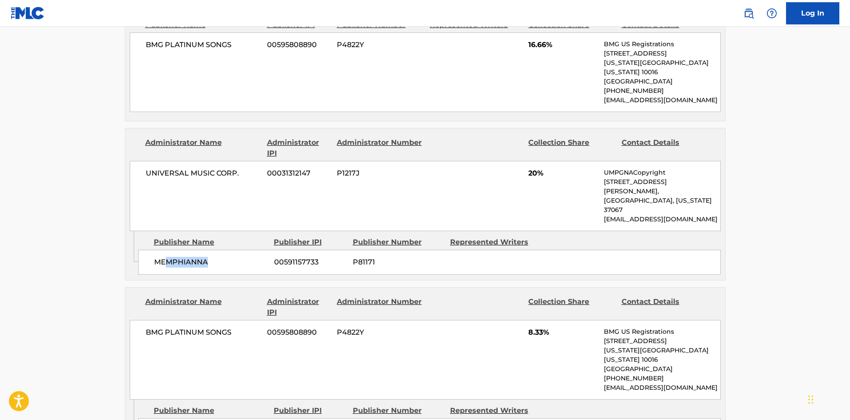
scroll to position [666, 0]
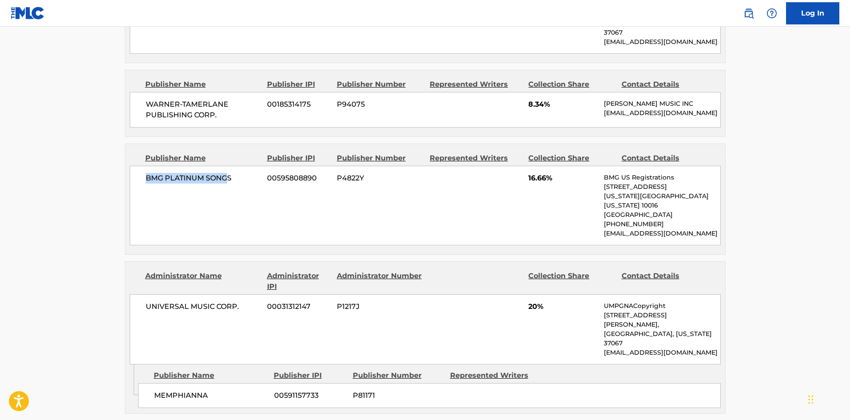
drag, startPoint x: 151, startPoint y: 153, endPoint x: 222, endPoint y: 161, distance: 70.6
click at [235, 166] on div "BMG PLATINUM SONGS 00595808890 P4822Y 16.66% BMG US Registrations 1 Park Ave, N…" at bounding box center [425, 206] width 591 height 80
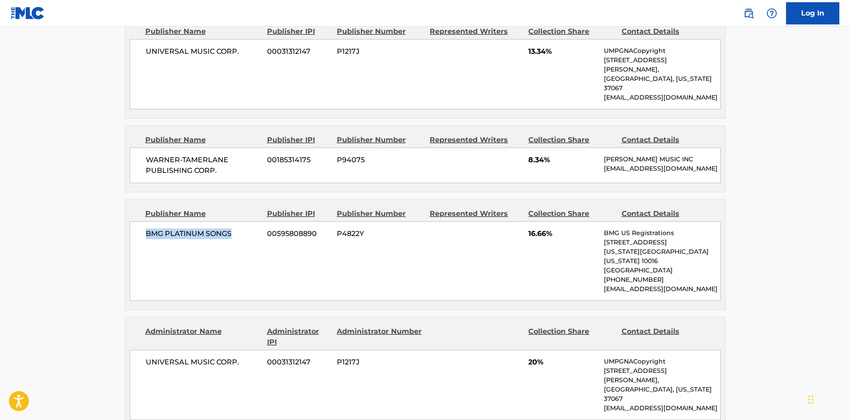
scroll to position [533, 0]
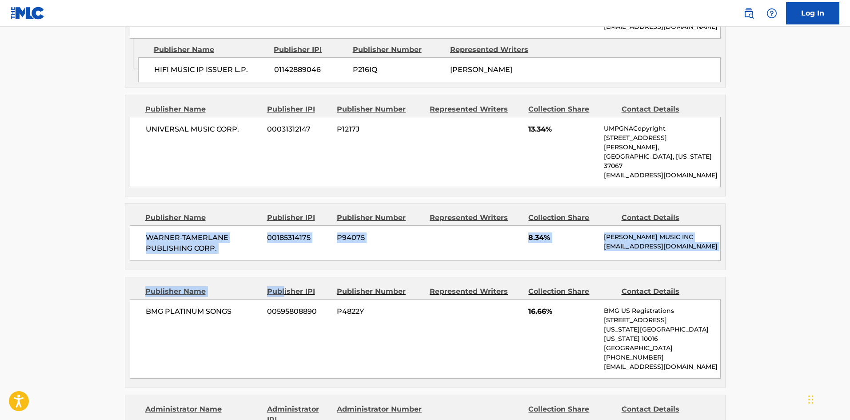
drag, startPoint x: 138, startPoint y: 195, endPoint x: 285, endPoint y: 241, distance: 154.0
click at [285, 241] on div "Publishers (6) Total shares: 75.01 % Administrator Name Administrator IPI Admin…" at bounding box center [425, 308] width 601 height 814
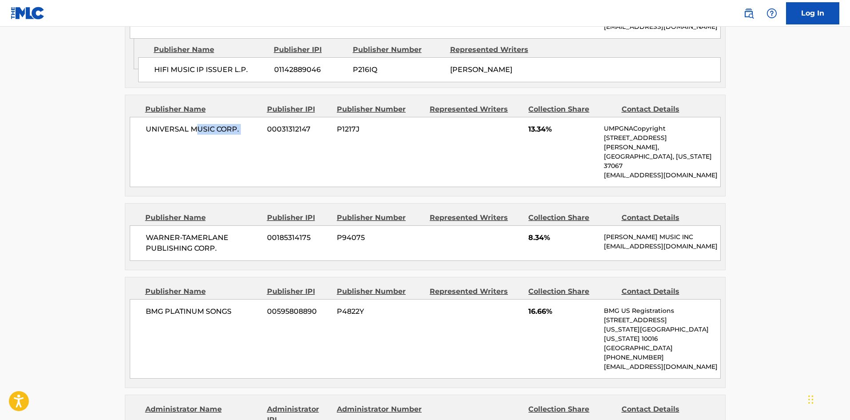
drag, startPoint x: 195, startPoint y: 108, endPoint x: 287, endPoint y: 112, distance: 91.2
click at [286, 117] on div "UNIVERSAL MUSIC CORP. 00031312147 P1217J 13.34% UMPGNACopyright 1550 W. McEwen …" at bounding box center [425, 152] width 591 height 70
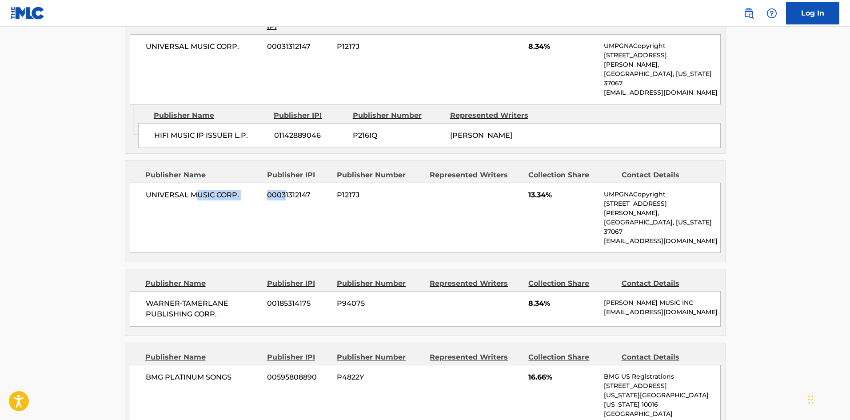
scroll to position [400, 0]
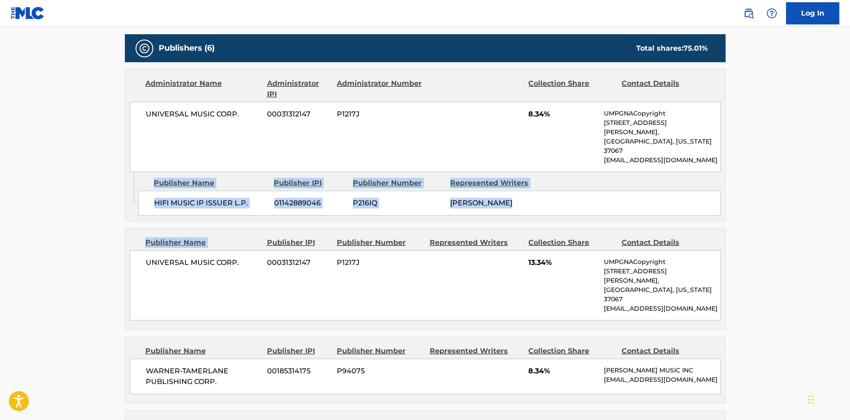
drag, startPoint x: 136, startPoint y: 176, endPoint x: 310, endPoint y: 201, distance: 175.0
click at [164, 191] on div "HIFI MUSIC IP ISSUER L.P. 01142889046 P216IQ GEORGE TEREN" at bounding box center [429, 203] width 582 height 25
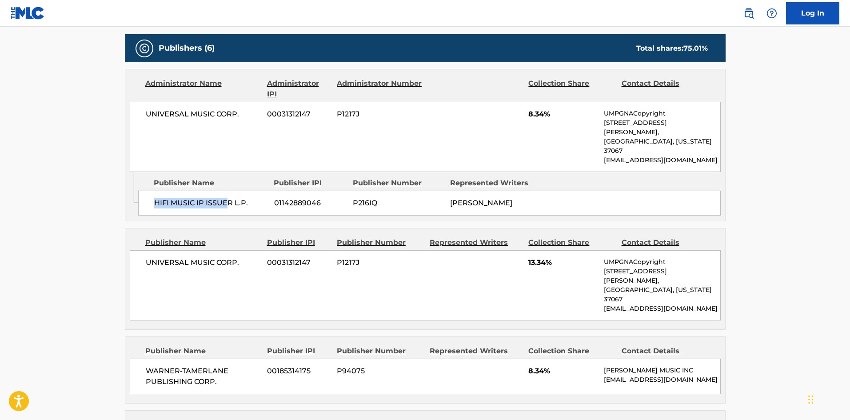
drag, startPoint x: 147, startPoint y: 190, endPoint x: 224, endPoint y: 214, distance: 81.2
drag, startPoint x: 157, startPoint y: 249, endPoint x: 239, endPoint y: 255, distance: 81.5
click at [239, 255] on div "UNIVERSAL MUSIC CORP. 00031312147 P1217J 13.34% UMPGNACopyright 1550 W. McEwen …" at bounding box center [425, 285] width 591 height 70
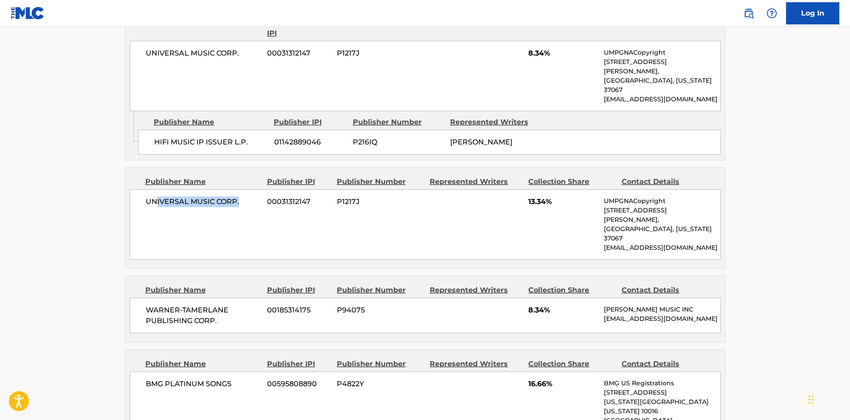
scroll to position [578, 0]
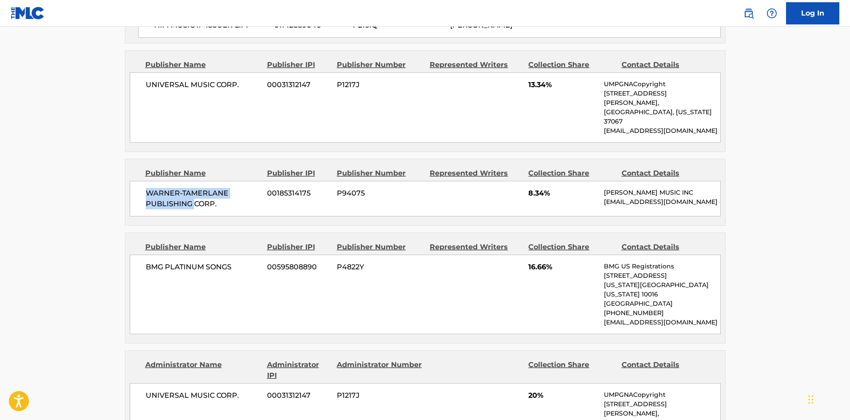
drag, startPoint x: 133, startPoint y: 151, endPoint x: 202, endPoint y: 201, distance: 84.7
click at [201, 181] on div "WARNER-TAMERLANE PUBLISHING CORP. 00185314175 P94075 8.34% WARNER CHAPPELL MUSI…" at bounding box center [425, 199] width 591 height 36
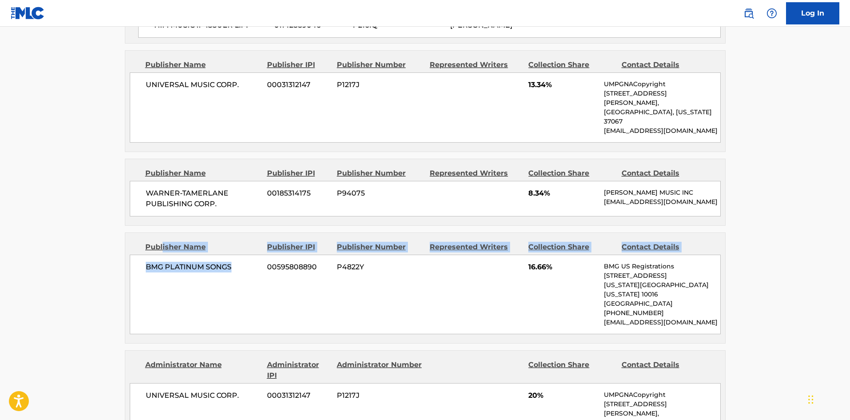
drag, startPoint x: 181, startPoint y: 229, endPoint x: 242, endPoint y: 246, distance: 63.6
click at [242, 243] on div "Publisher Name Publisher IPI Publisher Number Represented Writers Collection Sh…" at bounding box center [425, 288] width 600 height 110
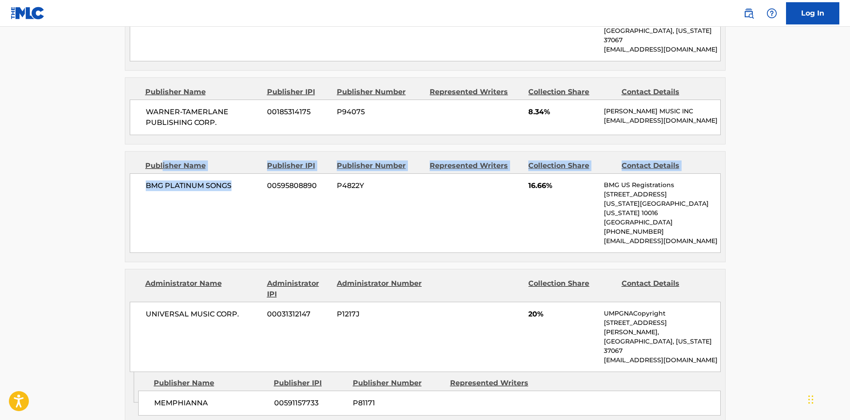
scroll to position [755, 0]
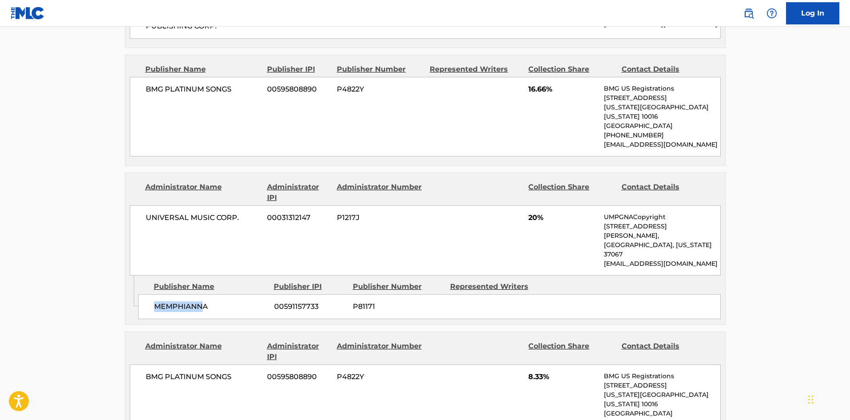
drag, startPoint x: 152, startPoint y: 241, endPoint x: 200, endPoint y: 276, distance: 60.1
click at [200, 294] on div "MEMPHIANNA 00591157733 P81171" at bounding box center [429, 306] width 582 height 25
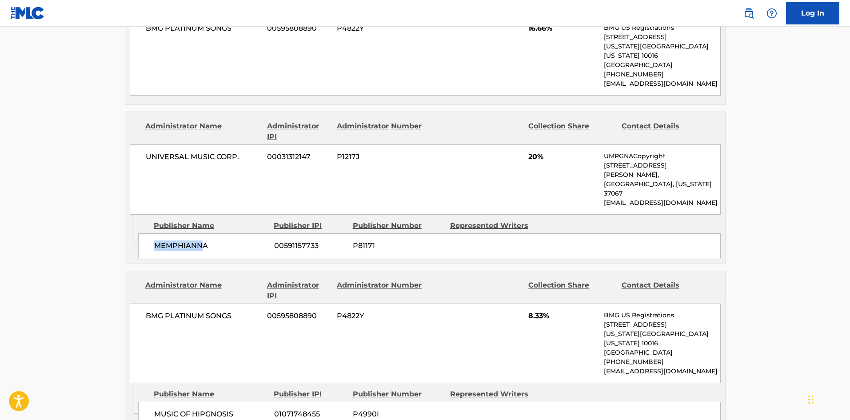
scroll to position [933, 0]
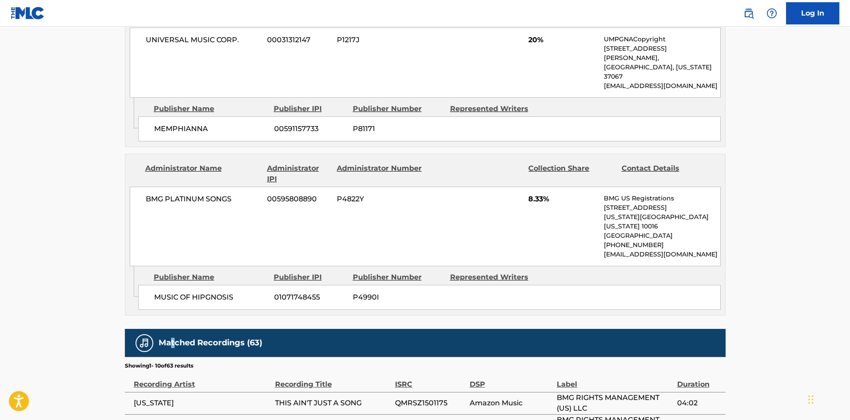
drag, startPoint x: 171, startPoint y: 252, endPoint x: 231, endPoint y: 113, distance: 151.6
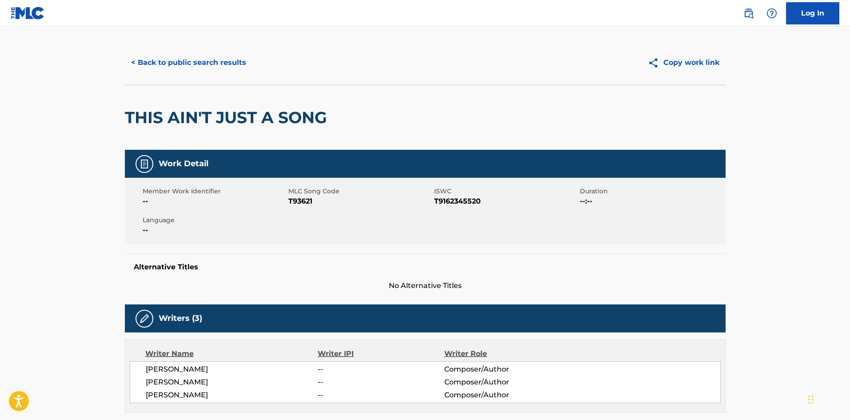
scroll to position [0, 0]
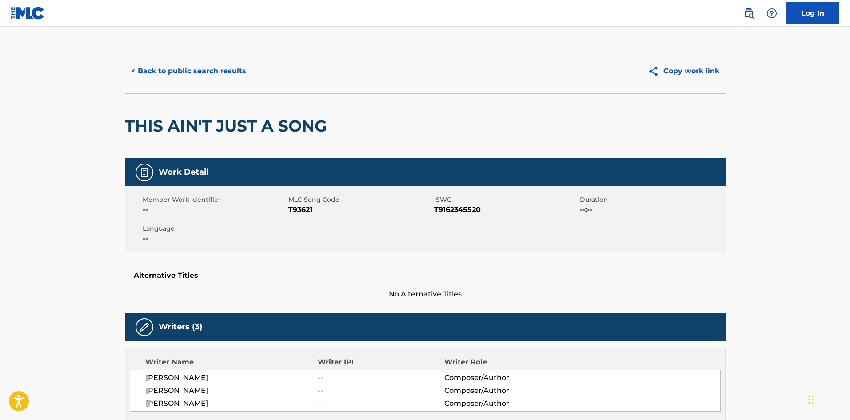
click at [170, 56] on div "< Back to public search results Copy work link" at bounding box center [425, 71] width 601 height 44
click at [177, 69] on button "< Back to public search results" at bounding box center [188, 71] width 127 height 22
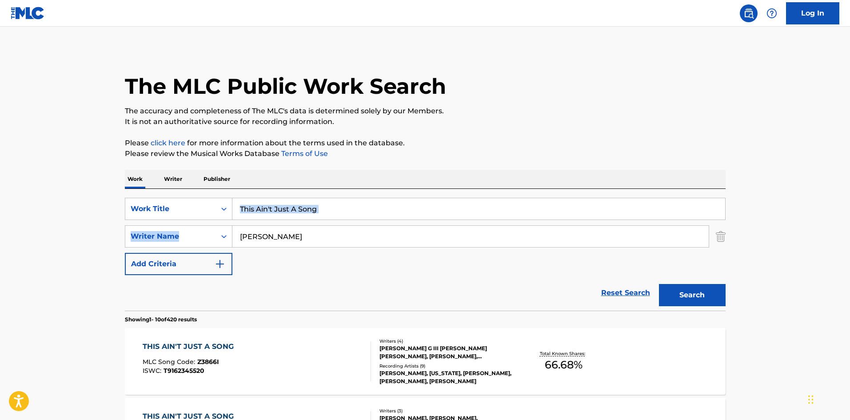
drag, startPoint x: 351, startPoint y: 221, endPoint x: 351, endPoint y: 211, distance: 10.7
click at [348, 215] on div "SearchWithCriteria1372175f-7750-4023-8540-2620d1234291 Work Title This Ain't Ju…" at bounding box center [425, 236] width 601 height 77
drag, startPoint x: 351, startPoint y: 211, endPoint x: 23, endPoint y: 172, distance: 330.5
paste input "Wasn't Through Lovin' You Yet"
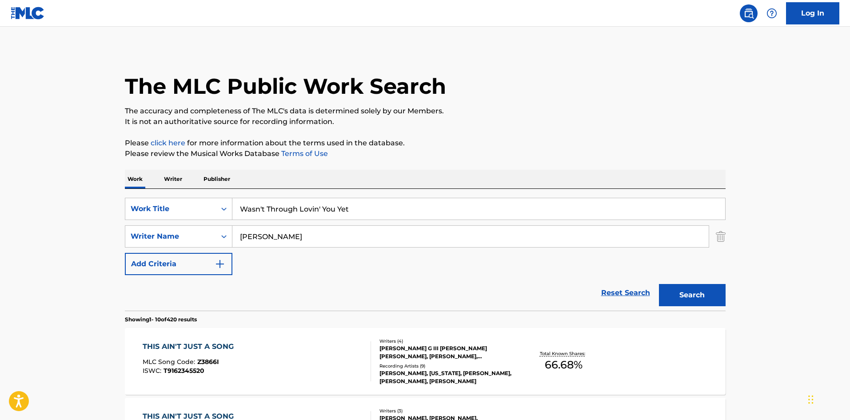
type input "Wasn't Through Lovin' You Yet"
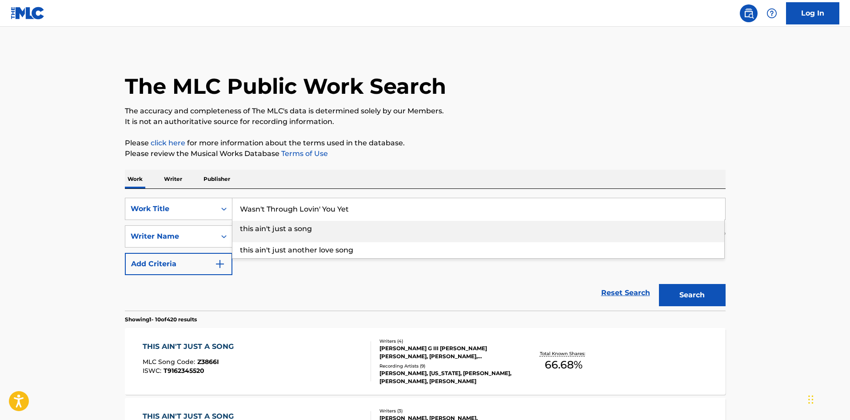
click at [277, 119] on p "It is not an authoritative source for recording information." at bounding box center [425, 121] width 601 height 11
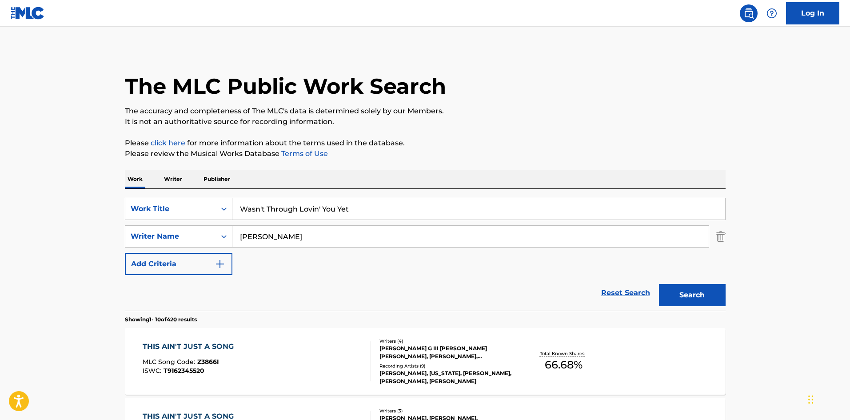
drag, startPoint x: 324, startPoint y: 238, endPoint x: 40, endPoint y: 240, distance: 284.3
paste input "CORY LEE"
click at [682, 291] on button "Search" at bounding box center [692, 295] width 67 height 22
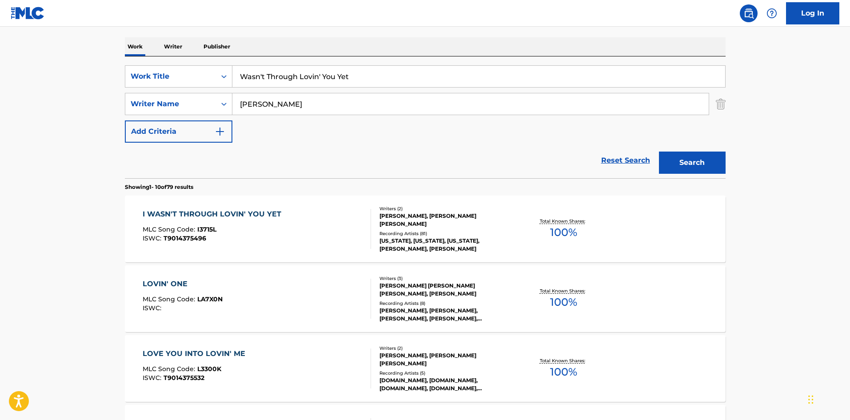
scroll to position [133, 0]
drag, startPoint x: 309, startPoint y: 105, endPoint x: 134, endPoint y: 114, distance: 175.2
click at [138, 114] on div "SearchWithCriteria1372175f-7750-4023-8540-2620d1234291 Work Title Wasn't Throug…" at bounding box center [425, 102] width 601 height 77
paste input "MAC LAN"
type input "MAC LANE"
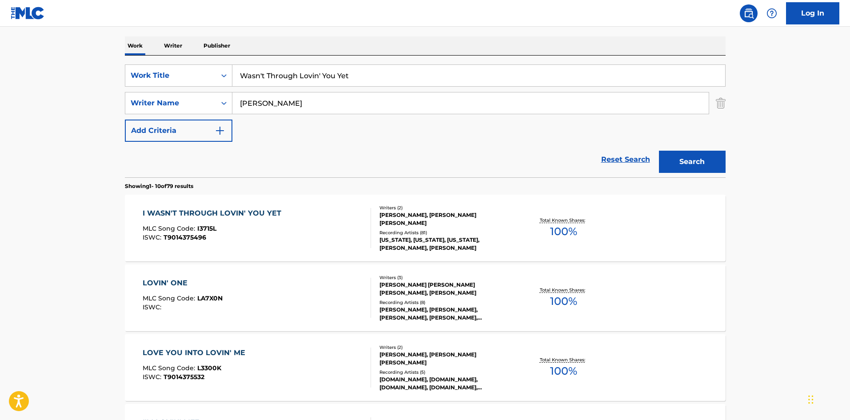
click at [683, 171] on button "Search" at bounding box center [692, 162] width 67 height 22
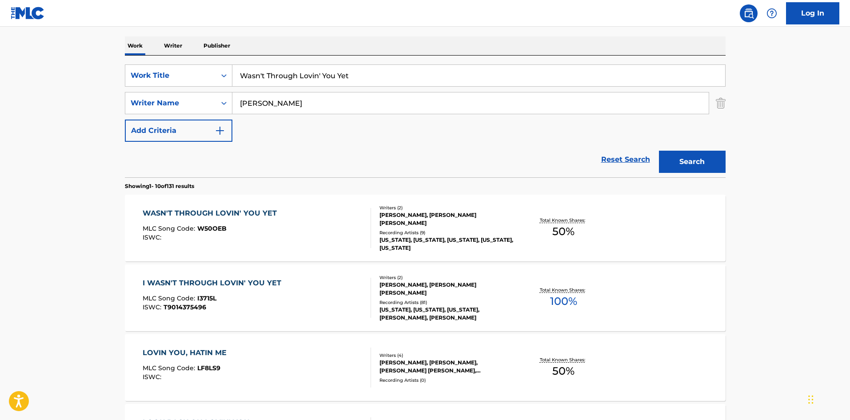
click at [219, 213] on div "WASN'T THROUGH LOVIN' YOU YET" at bounding box center [212, 213] width 139 height 11
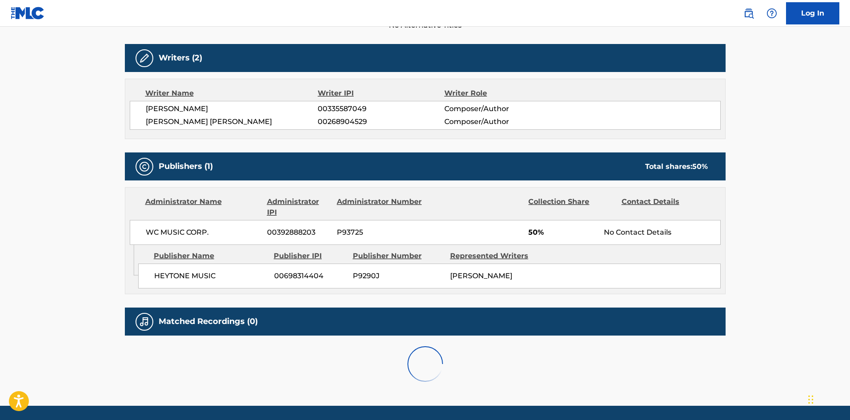
scroll to position [253, 0]
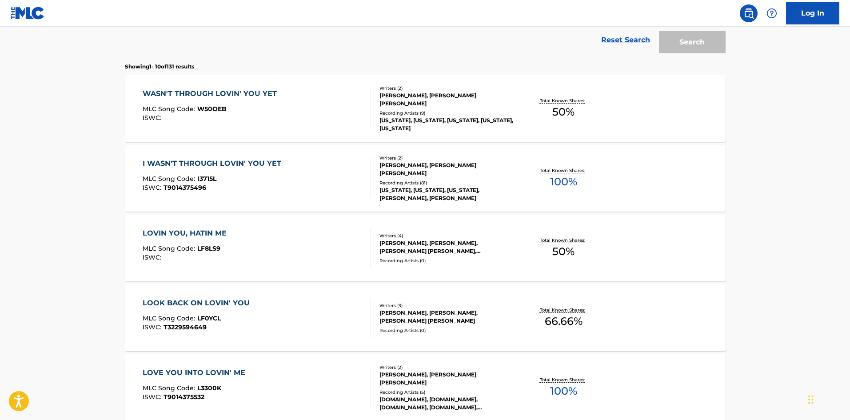
scroll to position [133, 0]
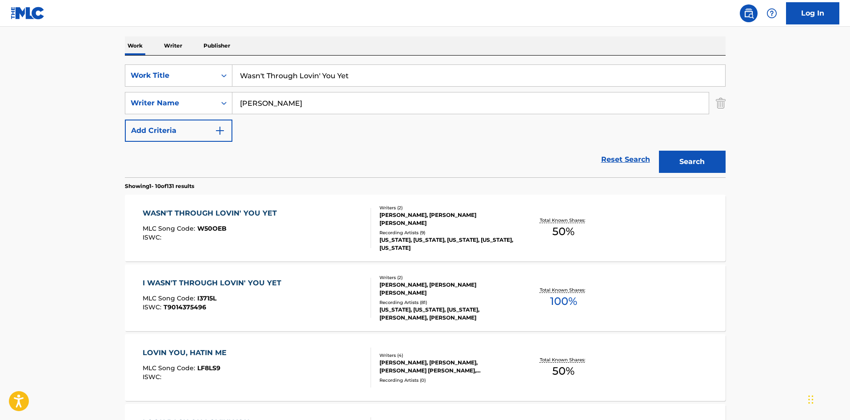
click at [197, 280] on div "I WASN'T THROUGH LOVIN' YOU YET" at bounding box center [214, 283] width 143 height 11
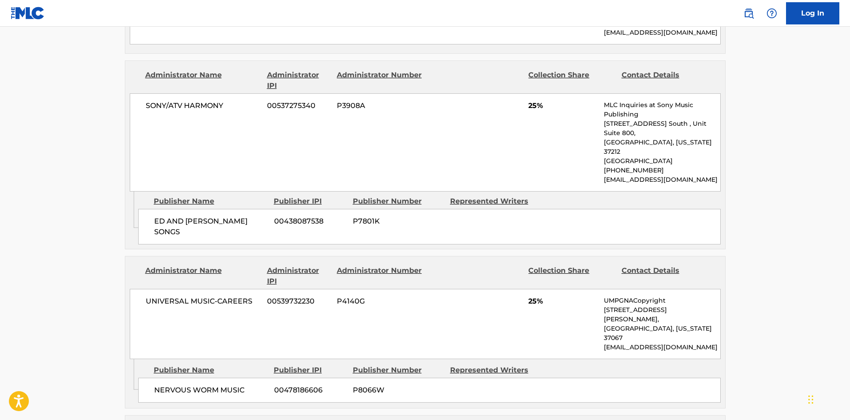
scroll to position [400, 0]
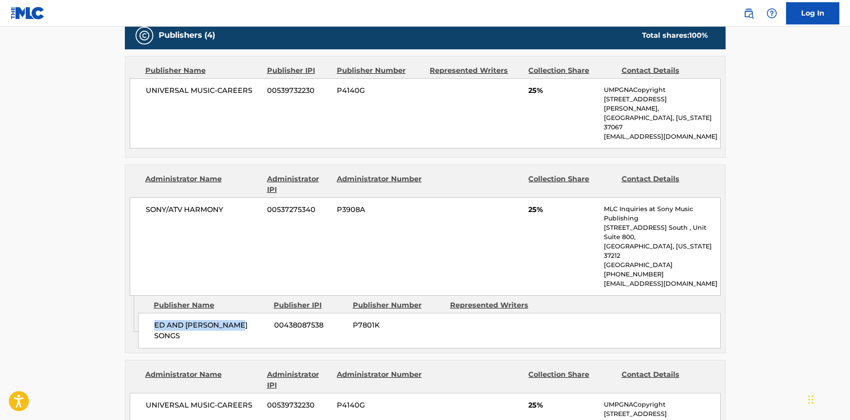
drag, startPoint x: 153, startPoint y: 289, endPoint x: 247, endPoint y: 284, distance: 93.9
click at [247, 313] on div "ED AND LUCILLE SONGS 00438087538 P7801K" at bounding box center [429, 331] width 582 height 36
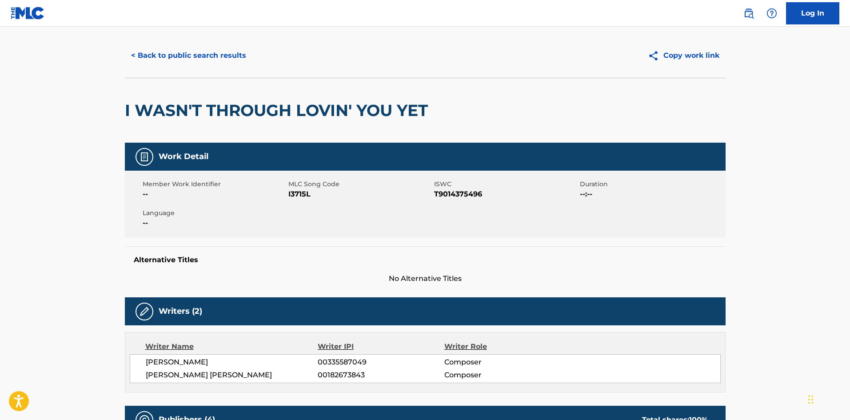
scroll to position [0, 0]
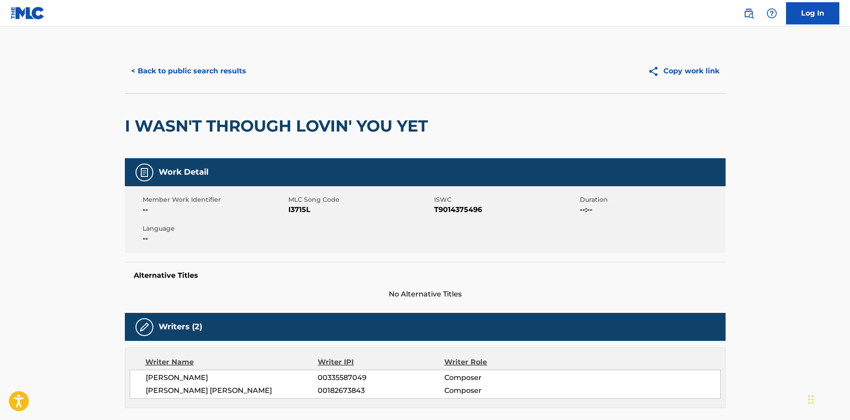
click at [209, 68] on button "< Back to public search results" at bounding box center [188, 71] width 127 height 22
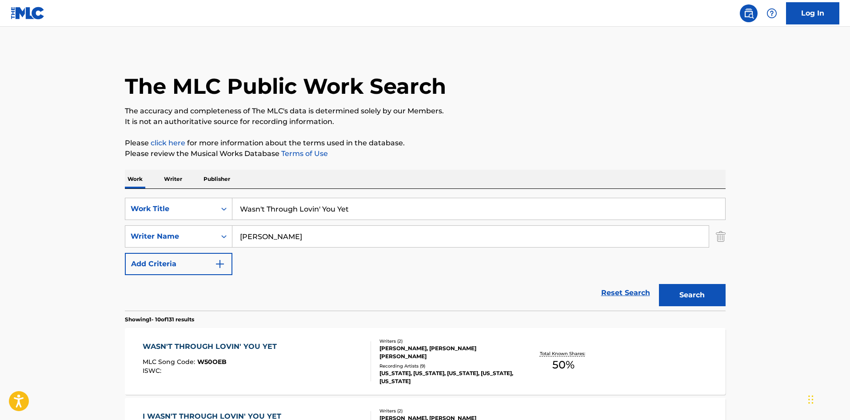
scroll to position [133, 0]
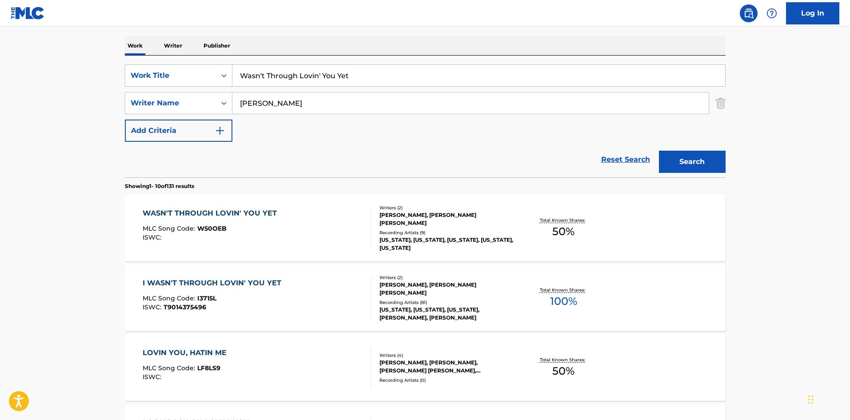
drag, startPoint x: 374, startPoint y: 72, endPoint x: 128, endPoint y: 56, distance: 247.1
click at [132, 57] on div "SearchWithCriteria1372175f-7750-4023-8540-2620d1234291 Work Title Wasn't Throug…" at bounding box center [425, 117] width 601 height 122
paste input "E CAN'T LOVE LIKE THIS ANYMORE"
type input "WE CAN'T LOVE LIKE THIS ANYMORE"
drag, startPoint x: 328, startPoint y: 141, endPoint x: 327, endPoint y: 113, distance: 28.4
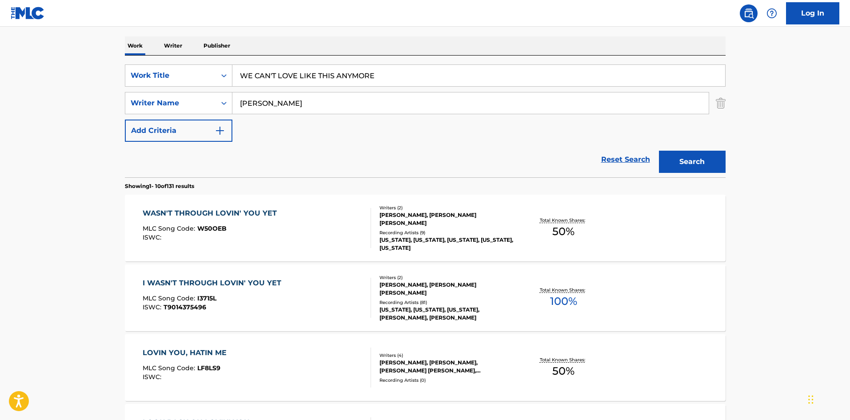
click at [328, 142] on form "SearchWithCriteria1372175f-7750-4023-8540-2620d1234291 Work Title WE CAN'T LOVE…" at bounding box center [425, 120] width 601 height 113
drag, startPoint x: 328, startPoint y: 108, endPoint x: 53, endPoint y: 111, distance: 274.5
click at [105, 113] on main "The MLC Public Work Search The accuracy and completeness of The MLC's data is d…" at bounding box center [425, 416] width 850 height 1046
paste input "[PERSON_NAME]"
type input "[PERSON_NAME]"
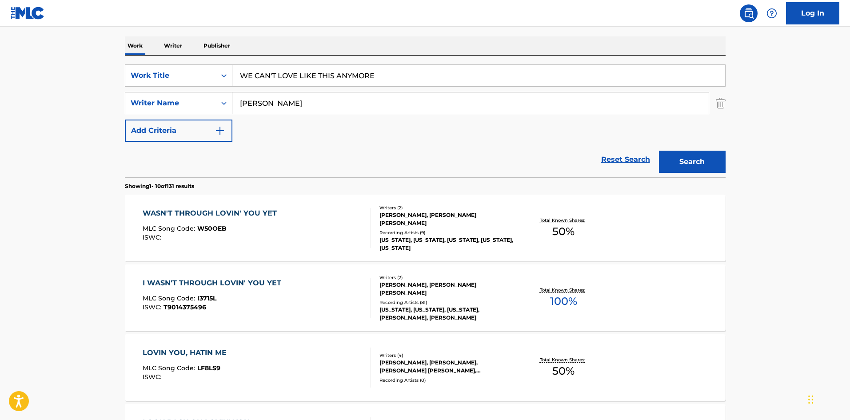
click at [695, 156] on button "Search" at bounding box center [692, 162] width 67 height 22
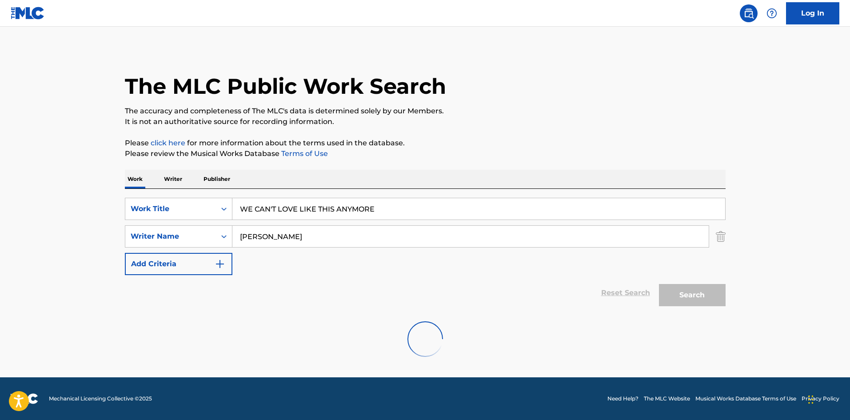
scroll to position [0, 0]
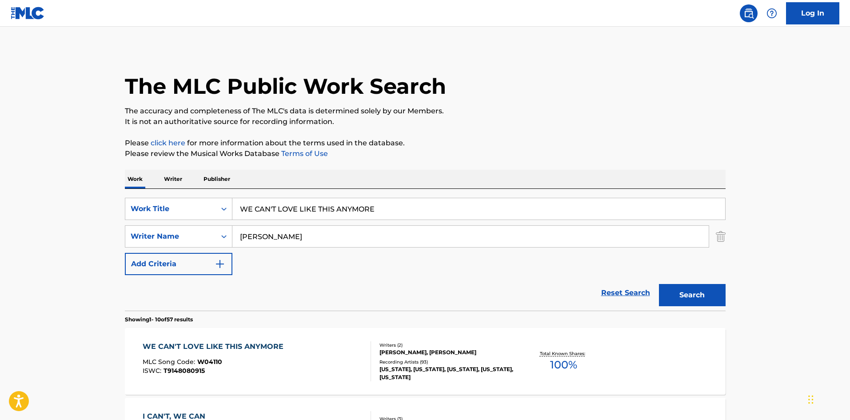
click at [524, 96] on div "The MLC Public Work Search" at bounding box center [425, 81] width 601 height 65
click at [524, 95] on div "The MLC Public Work Search" at bounding box center [425, 81] width 601 height 65
click at [527, 94] on div "The MLC Public Work Search" at bounding box center [425, 81] width 601 height 65
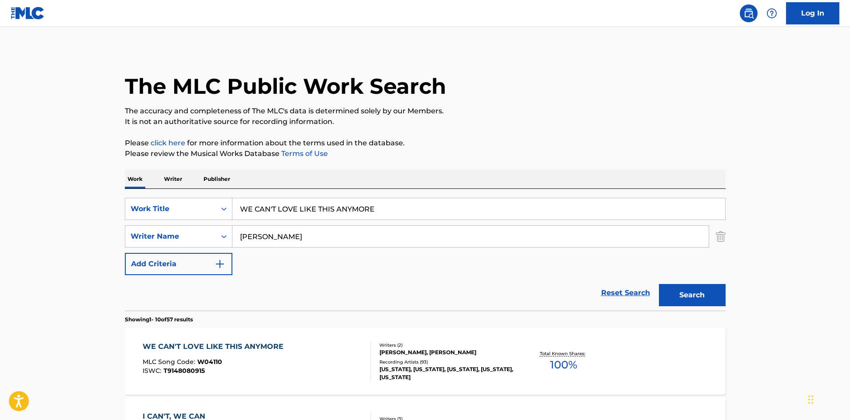
click at [527, 94] on div "The MLC Public Work Search" at bounding box center [425, 81] width 601 height 65
click at [243, 349] on div "WE CAN'T LOVE LIKE THIS ANYMORE" at bounding box center [215, 346] width 145 height 11
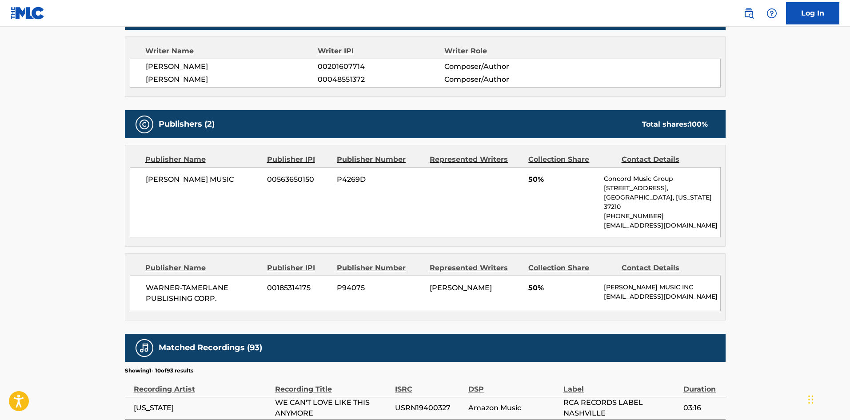
click at [147, 180] on span "[PERSON_NAME] MUSIC" at bounding box center [203, 179] width 115 height 11
drag, startPoint x: 147, startPoint y: 179, endPoint x: 241, endPoint y: 178, distance: 94.6
click at [241, 178] on span "[PERSON_NAME] MUSIC" at bounding box center [203, 179] width 115 height 11
drag, startPoint x: 144, startPoint y: 278, endPoint x: 238, endPoint y: 279, distance: 93.7
click at [231, 293] on div "WARNER-TAMERLANE PUBLISHING CORP. 00185314175 P94075 WENDELL LEE MOBLEY 50% WAR…" at bounding box center [425, 293] width 591 height 36
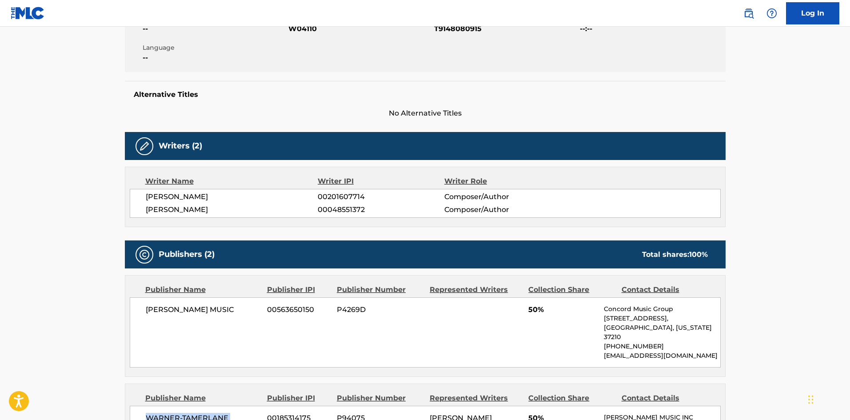
scroll to position [0, 0]
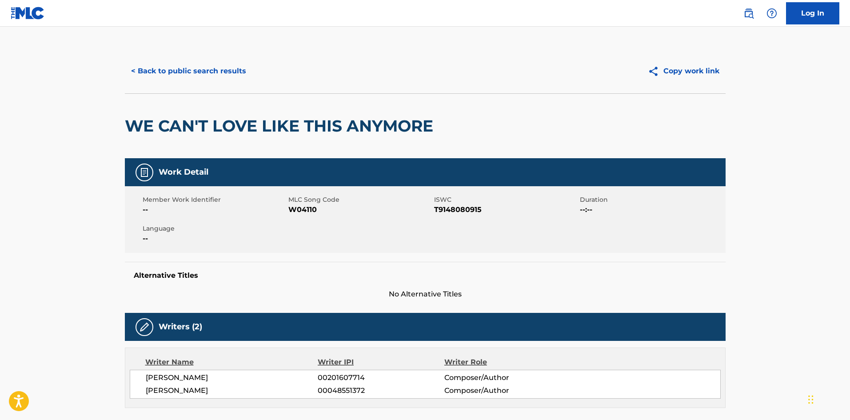
click at [211, 60] on button "< Back to public search results" at bounding box center [188, 71] width 127 height 22
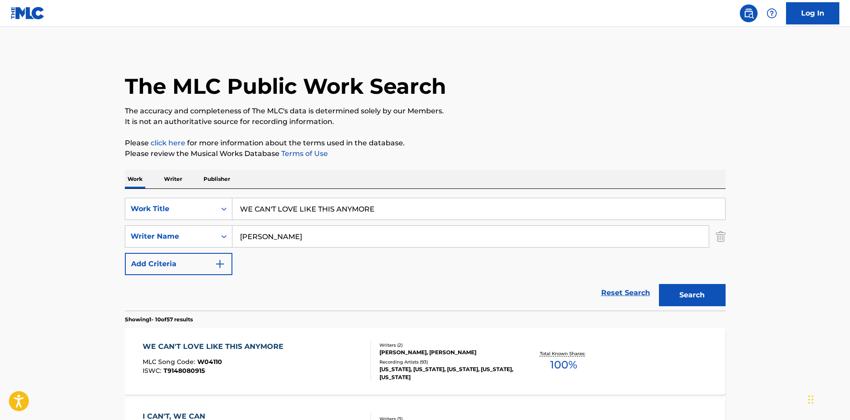
drag, startPoint x: 396, startPoint y: 206, endPoint x: 215, endPoint y: 172, distance: 184.3
click at [148, 202] on div "SearchWithCriteria1372175f-7750-4023-8540-2620d1234291 Work Title WE CAN'T LOVE…" at bounding box center [425, 209] width 601 height 22
paste input "HAT IN THE NAME OF LOV"
type input "WHAT IN THE NAME OF LOVE"
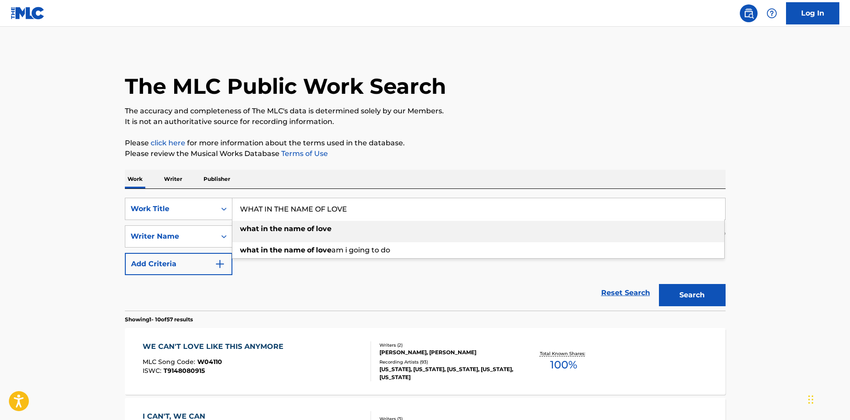
drag, startPoint x: 343, startPoint y: 160, endPoint x: 343, endPoint y: 179, distance: 18.7
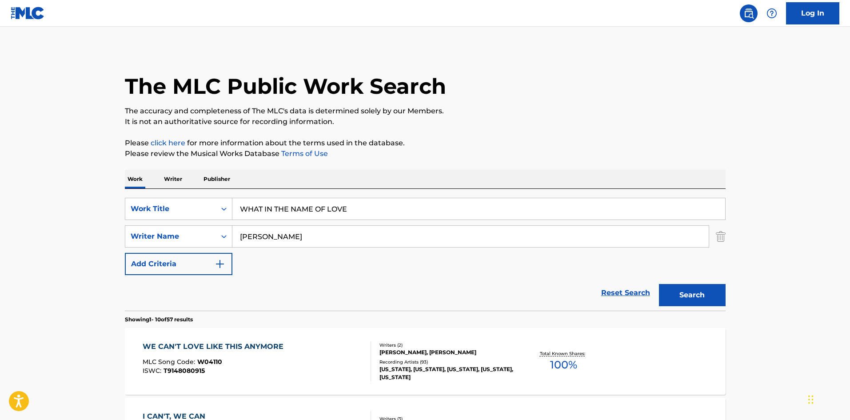
drag, startPoint x: 333, startPoint y: 234, endPoint x: 39, endPoint y: 244, distance: 294.3
paste input "BOLING"
click at [683, 290] on button "Search" at bounding box center [692, 295] width 67 height 22
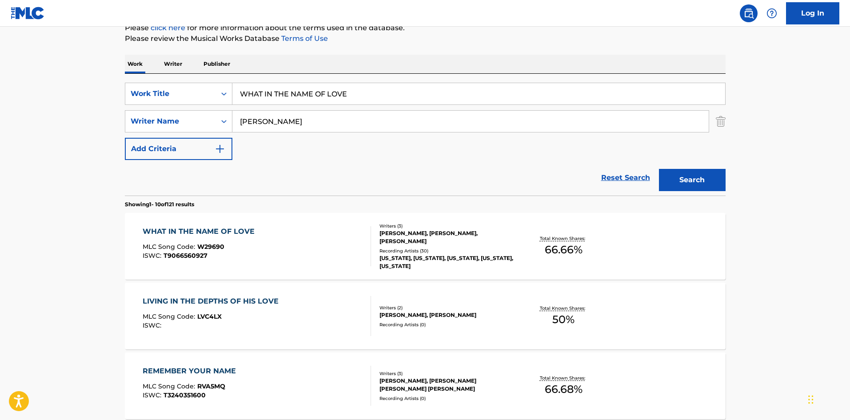
scroll to position [133, 0]
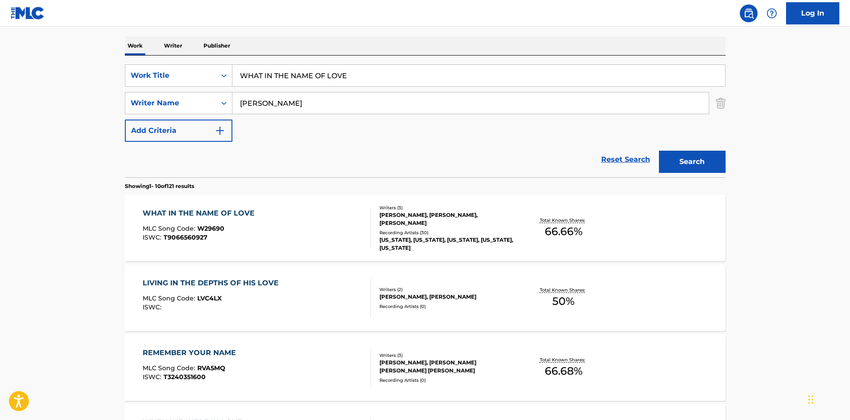
drag, startPoint x: 307, startPoint y: 108, endPoint x: 21, endPoint y: 108, distance: 286.1
click at [32, 109] on main "The MLC Public Work Search The accuracy and completeness of The MLC's data is d…" at bounding box center [425, 416] width 850 height 1046
paste input "WAYNE MONEY"
click at [695, 164] on button "Search" at bounding box center [692, 162] width 67 height 22
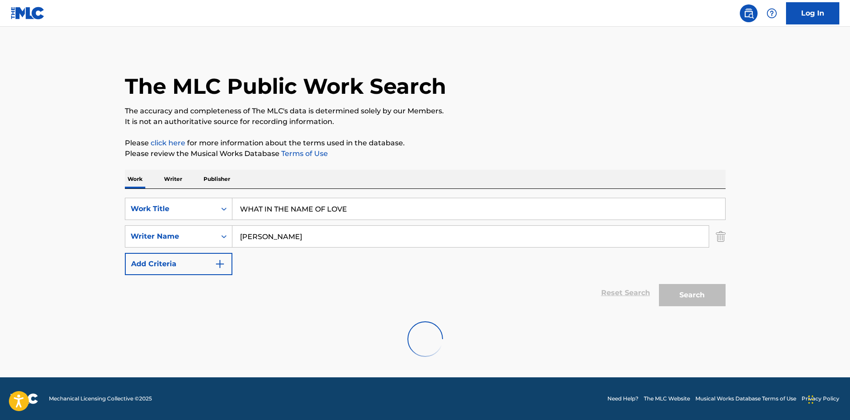
scroll to position [0, 0]
drag, startPoint x: 318, startPoint y: 231, endPoint x: 165, endPoint y: 233, distance: 153.3
click at [179, 237] on div "SearchWithCriteriae20e5ef2-4c0e-4095-ba8c-2717ab88a216 Writer Name WAYNE MONEY" at bounding box center [425, 236] width 601 height 22
paste input "CHRIS DEAL"
type input "CHRIS DEAL"
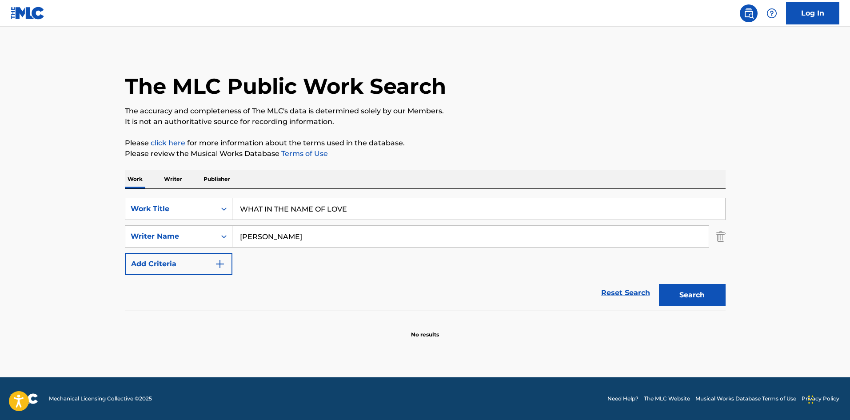
click at [708, 299] on button "Search" at bounding box center [692, 295] width 67 height 22
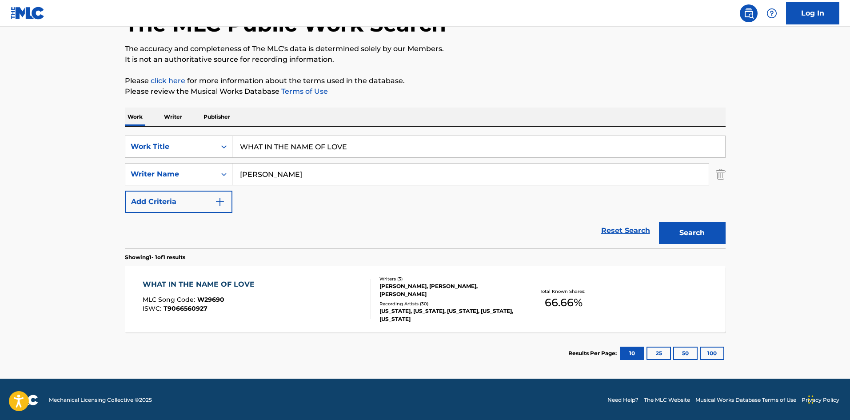
scroll to position [64, 0]
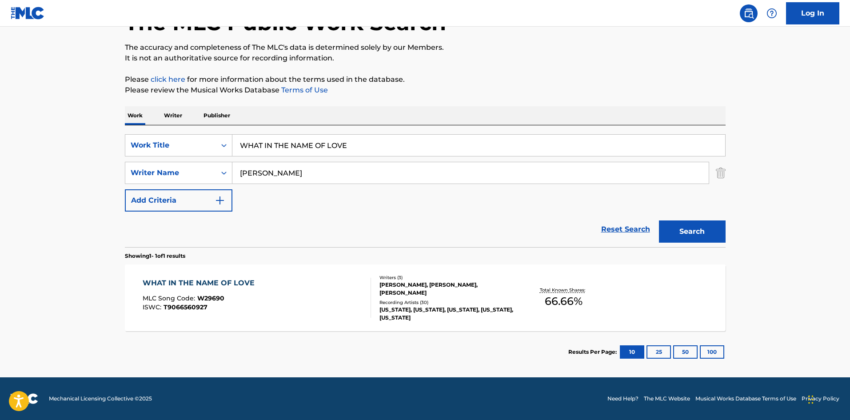
click at [215, 280] on div "WHAT IN THE NAME OF LOVE" at bounding box center [201, 283] width 116 height 11
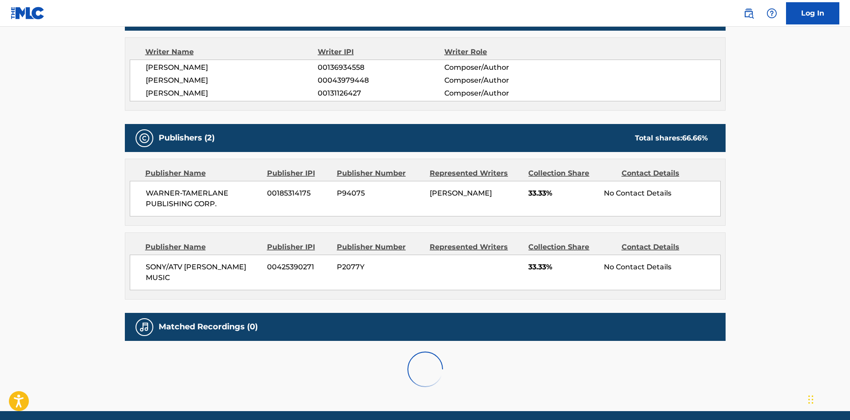
scroll to position [311, 0]
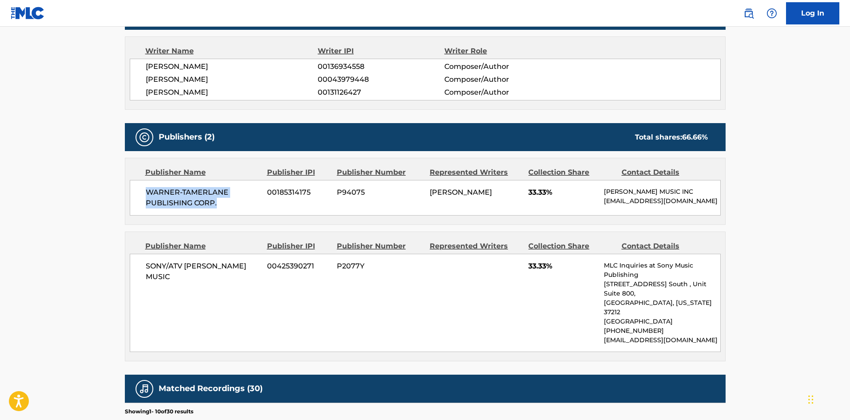
drag, startPoint x: 145, startPoint y: 190, endPoint x: 244, endPoint y: 199, distance: 99.1
click at [235, 205] on span "WARNER-TAMERLANE PUBLISHING CORP." at bounding box center [203, 197] width 115 height 21
drag, startPoint x: 148, startPoint y: 272, endPoint x: 270, endPoint y: 266, distance: 121.4
click at [270, 266] on div "SONY/ATV ACUFF ROSE MUSIC 00425390271 P2077Y 33.33% MLC Inquiries at Sony Music…" at bounding box center [425, 303] width 591 height 98
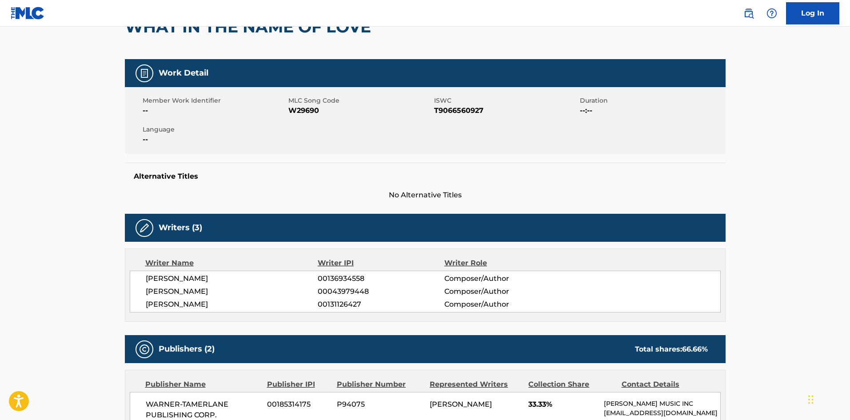
scroll to position [0, 0]
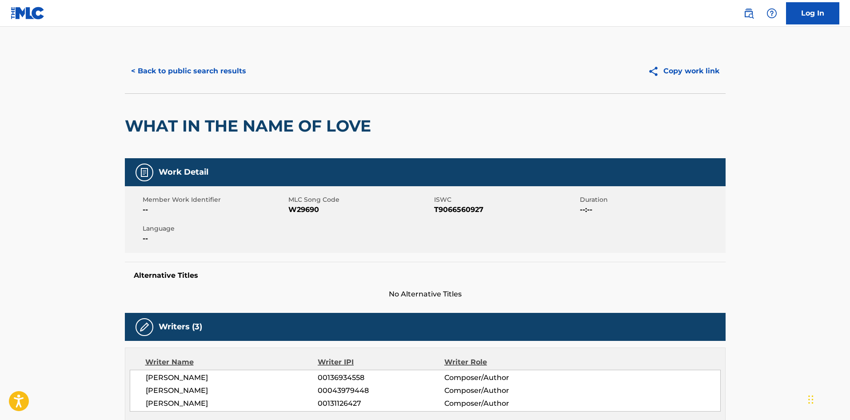
click at [214, 73] on button "< Back to public search results" at bounding box center [188, 71] width 127 height 22
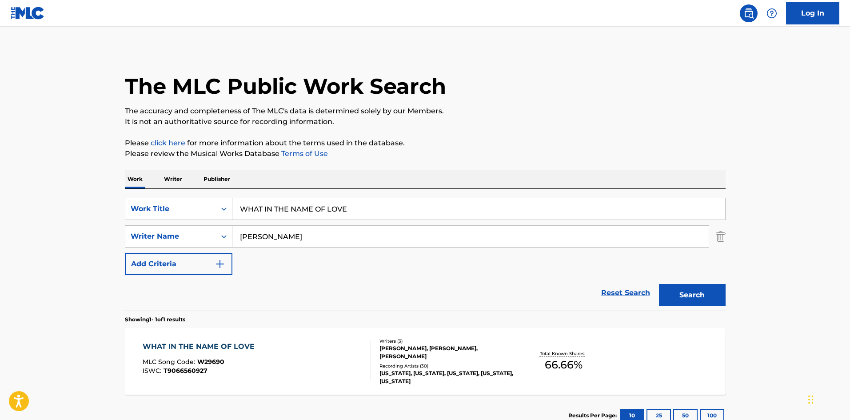
scroll to position [13, 0]
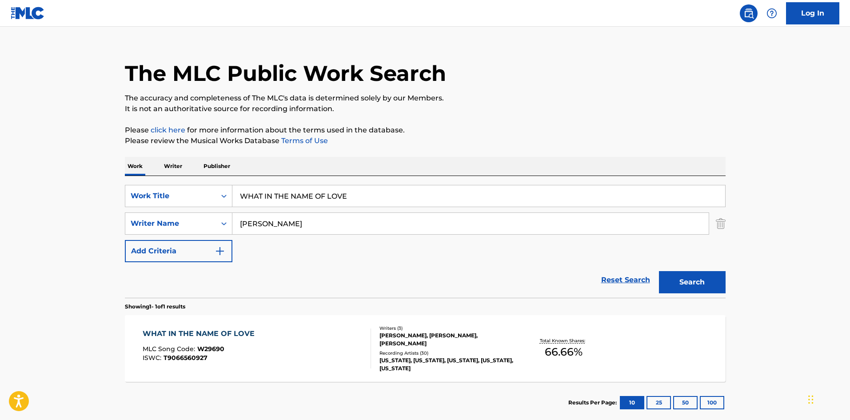
drag, startPoint x: 382, startPoint y: 187, endPoint x: 86, endPoint y: 167, distance: 297.0
click at [105, 176] on main "The MLC Public Work Search The accuracy and completeness of The MLC's data is d…" at bounding box center [425, 221] width 850 height 414
paste input "EN IT COMES TO CHRISTMAS"
type input "WHEN IT COMES TO CHRISTMAS"
click at [385, 66] on h1 "The MLC Public Work Search" at bounding box center [285, 73] width 321 height 27
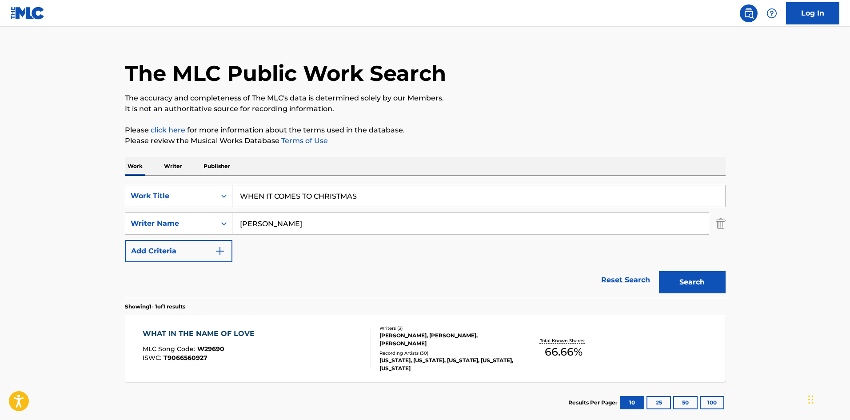
drag, startPoint x: 317, startPoint y: 223, endPoint x: 72, endPoint y: 213, distance: 244.5
click at [89, 216] on main "The MLC Public Work Search The accuracy and completeness of The MLC's data is d…" at bounding box center [425, 221] width 850 height 414
paste input "[PERSON_NAME]"
type input "[PERSON_NAME]"
click at [704, 283] on button "Search" at bounding box center [692, 282] width 67 height 22
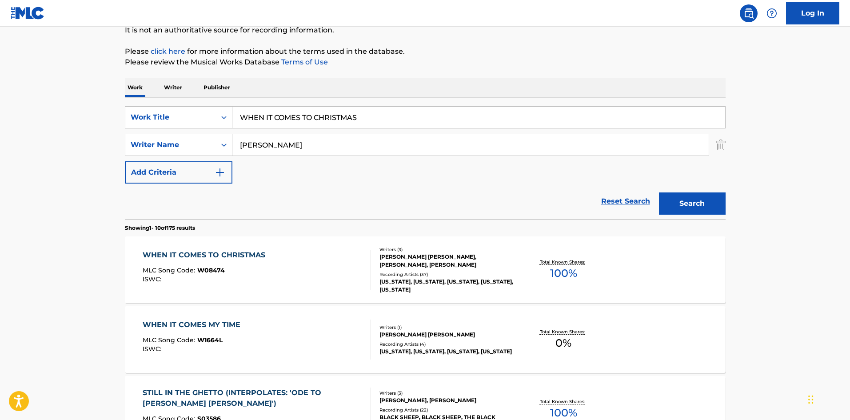
scroll to position [89, 0]
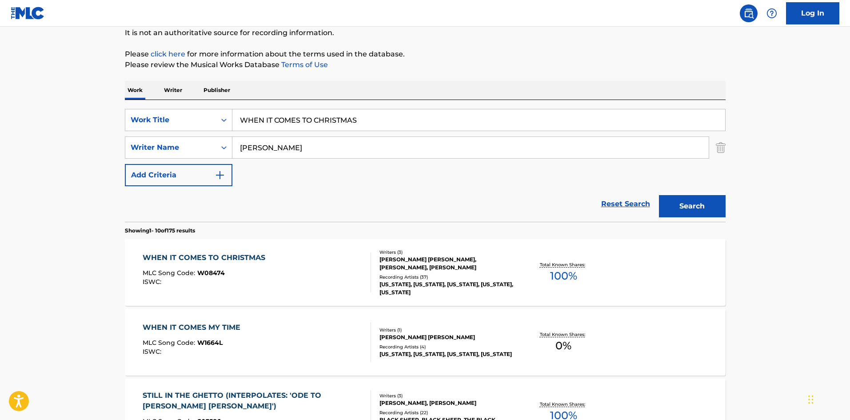
click at [217, 259] on div "WHEN IT COMES TO CHRISTMAS" at bounding box center [206, 257] width 127 height 11
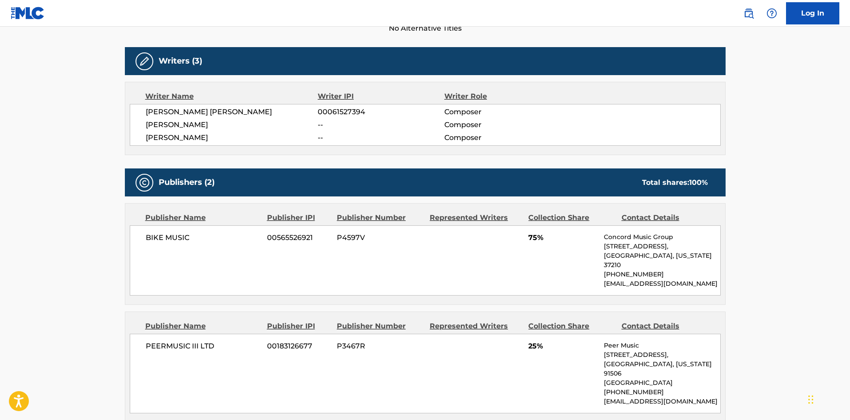
scroll to position [267, 0]
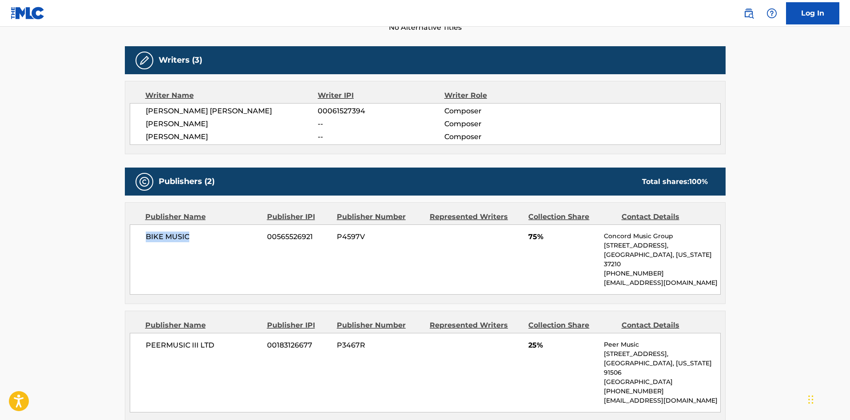
drag, startPoint x: 146, startPoint y: 240, endPoint x: 214, endPoint y: 235, distance: 68.6
click at [214, 235] on span "BIKE MUSIC" at bounding box center [203, 236] width 115 height 11
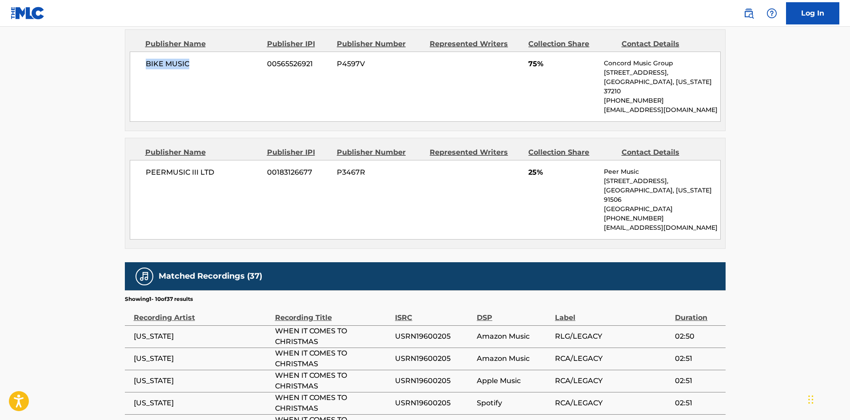
scroll to position [444, 0]
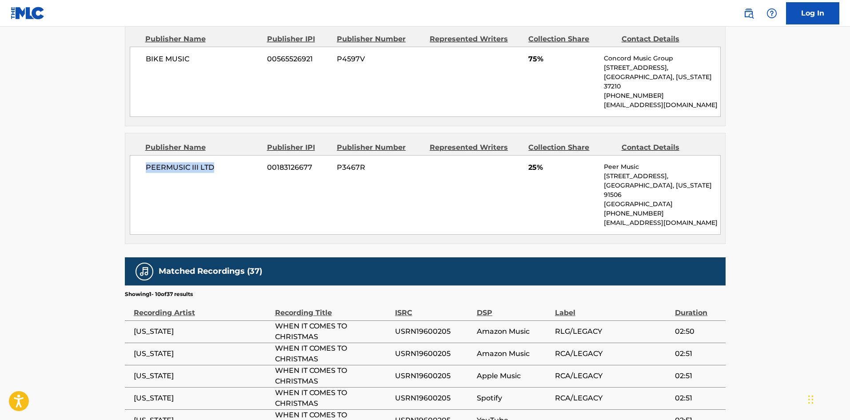
drag, startPoint x: 146, startPoint y: 158, endPoint x: 249, endPoint y: 155, distance: 103.1
click at [249, 162] on span "PEERMUSIC III LTD" at bounding box center [203, 167] width 115 height 11
drag, startPoint x: 530, startPoint y: 157, endPoint x: 539, endPoint y: 157, distance: 9.8
click at [539, 162] on span "25%" at bounding box center [562, 167] width 69 height 11
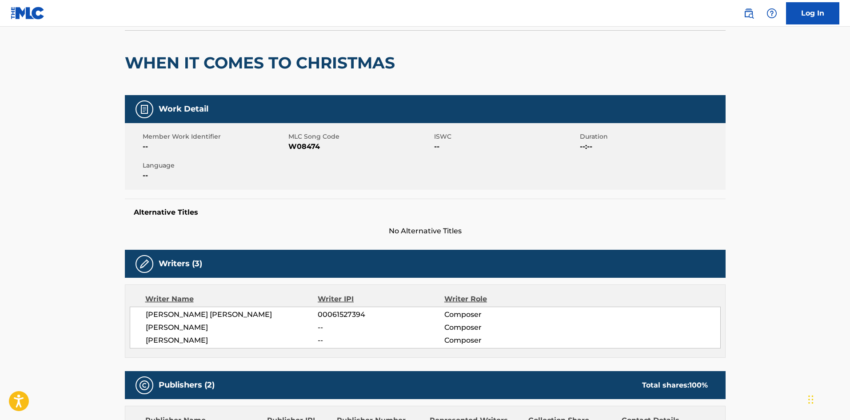
scroll to position [0, 0]
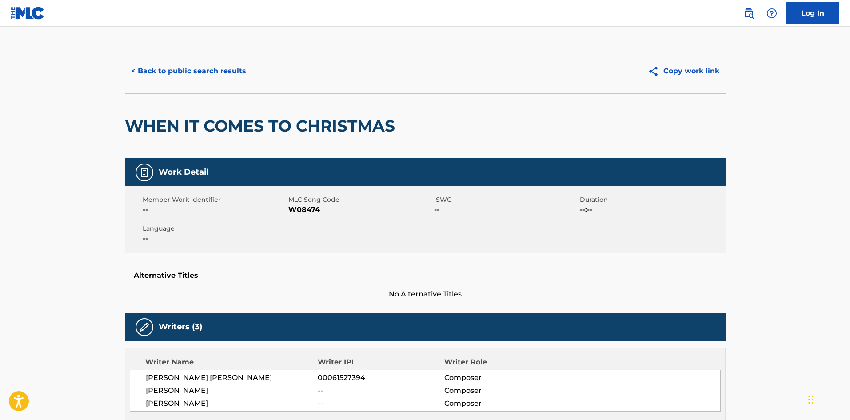
click at [214, 68] on button "< Back to public search results" at bounding box center [188, 71] width 127 height 22
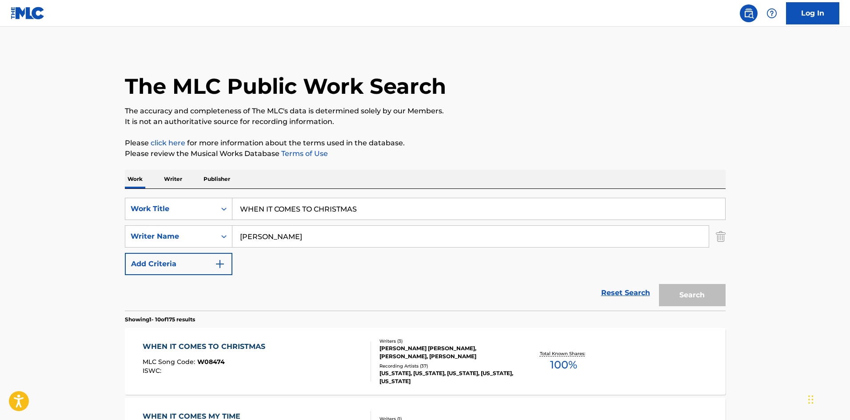
scroll to position [89, 0]
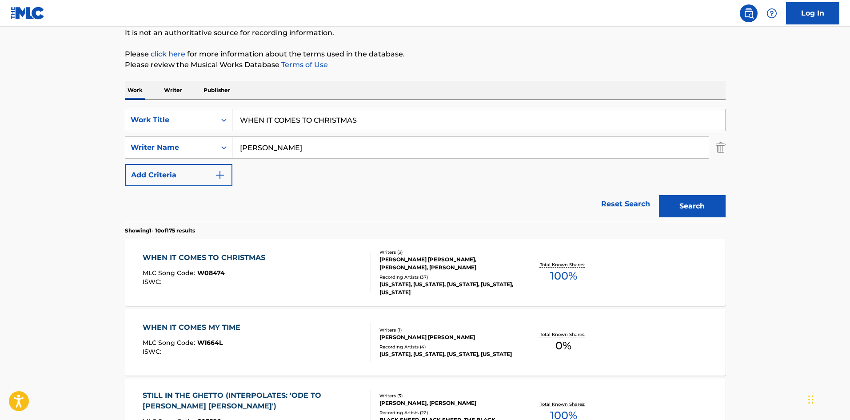
drag, startPoint x: 391, startPoint y: 124, endPoint x: 68, endPoint y: 57, distance: 330.2
paste input "WE MAKE LOVE"
type input "WHEN WE MAKE LOVE"
click at [344, 62] on p "Please review the Musical Works Database Terms of Use" at bounding box center [425, 65] width 601 height 11
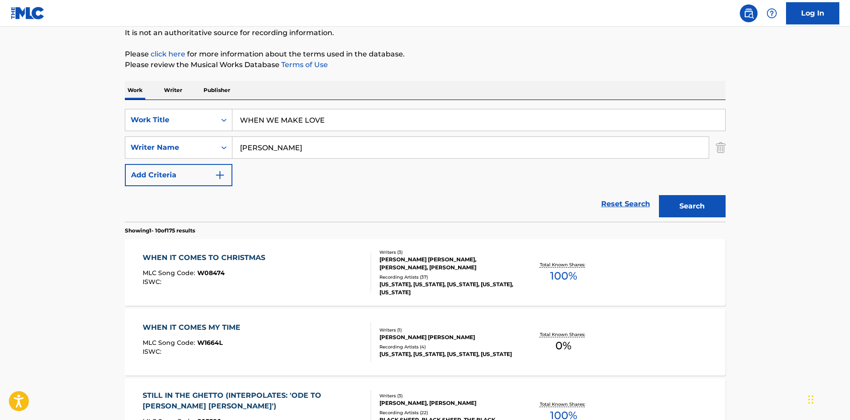
drag, startPoint x: 301, startPoint y: 157, endPoint x: 0, endPoint y: 128, distance: 302.6
paste input "MENTOR"
type input "MENTOR"
click at [701, 203] on button "Search" at bounding box center [692, 206] width 67 height 22
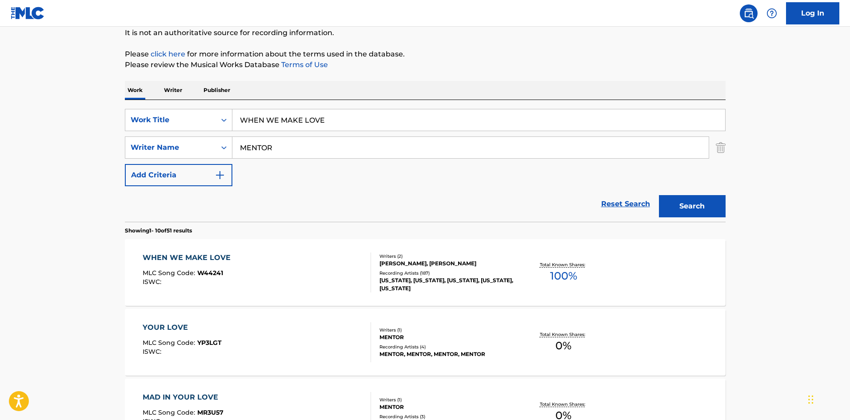
click at [211, 254] on div "WHEN WE MAKE LOVE" at bounding box center [189, 257] width 92 height 11
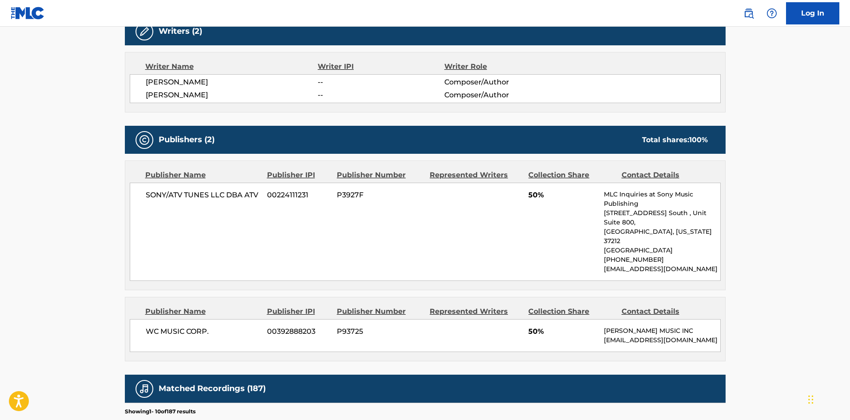
scroll to position [311, 0]
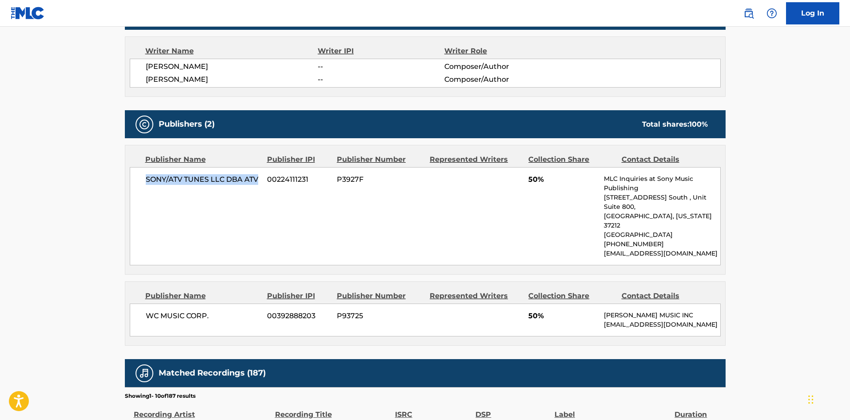
drag, startPoint x: 144, startPoint y: 181, endPoint x: 258, endPoint y: 180, distance: 113.3
click at [258, 180] on div "SONY/ATV TUNES LLC DBA ATV 00224111231 P3927F 50% MLC Inquiries at Sony Music P…" at bounding box center [425, 216] width 591 height 98
drag, startPoint x: 146, startPoint y: 295, endPoint x: 248, endPoint y: 293, distance: 102.6
click at [248, 311] on span "WC MUSIC CORP." at bounding box center [203, 316] width 115 height 11
drag, startPoint x: 529, startPoint y: 300, endPoint x: 538, endPoint y: 299, distance: 8.5
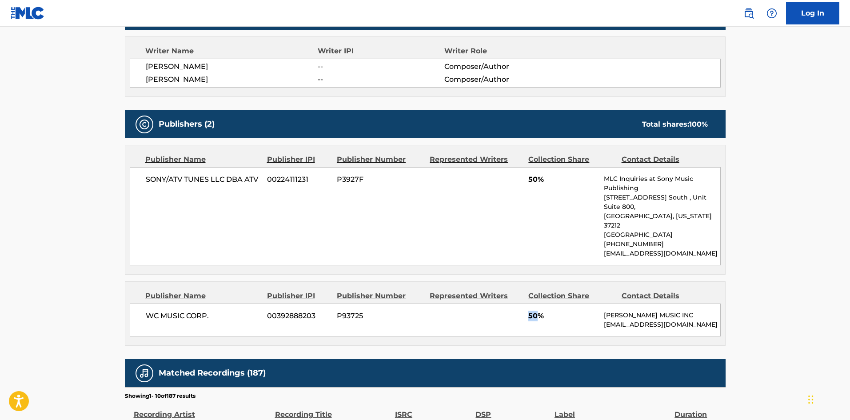
click at [538, 311] on span "50%" at bounding box center [562, 316] width 69 height 11
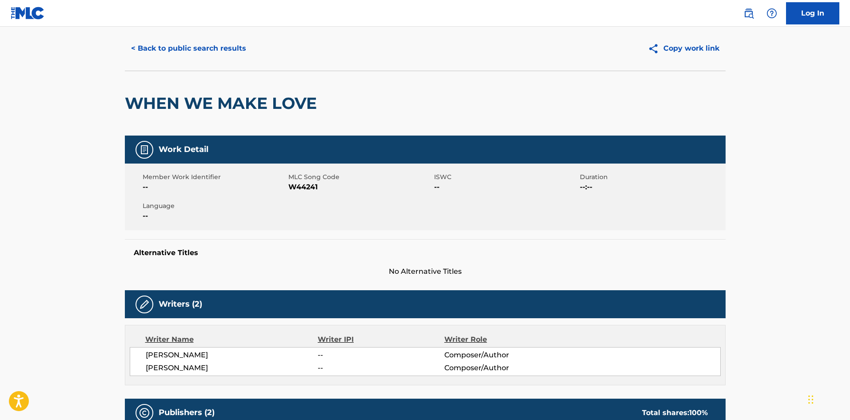
scroll to position [0, 0]
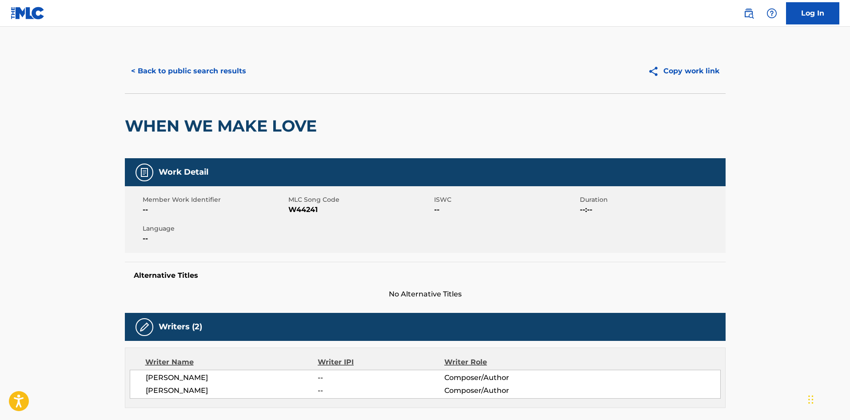
click at [221, 70] on button "< Back to public search results" at bounding box center [188, 71] width 127 height 22
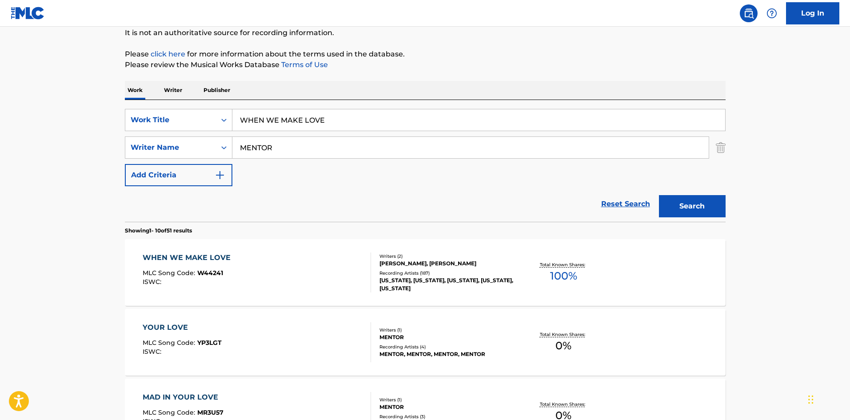
drag, startPoint x: 366, startPoint y: 119, endPoint x: 134, endPoint y: 105, distance: 232.3
click at [138, 108] on div "SearchWithCriteria1372175f-7750-4023-8540-2620d1234291 Work Title WHEN WE MAKE …" at bounding box center [425, 161] width 601 height 122
paste input "RITE IT DOWN IN BLU"
type input "WRITE IT DOWN IN BLUE"
drag, startPoint x: 320, startPoint y: 156, endPoint x: 61, endPoint y: 146, distance: 259.2
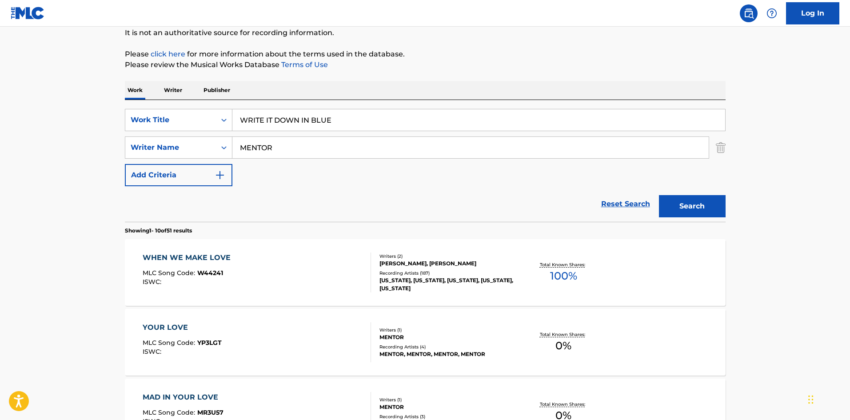
paste input "FOWLE"
type input "[PERSON_NAME]"
drag, startPoint x: 700, startPoint y: 209, endPoint x: 706, endPoint y: 210, distance: 6.8
click at [706, 210] on button "Search" at bounding box center [692, 206] width 67 height 22
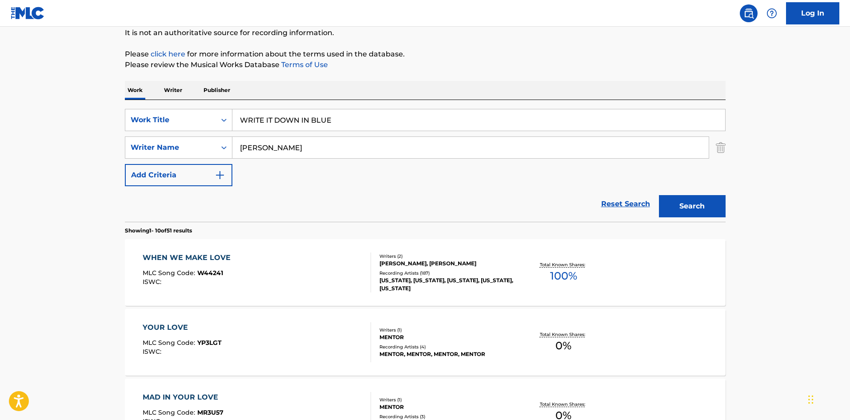
scroll to position [0, 0]
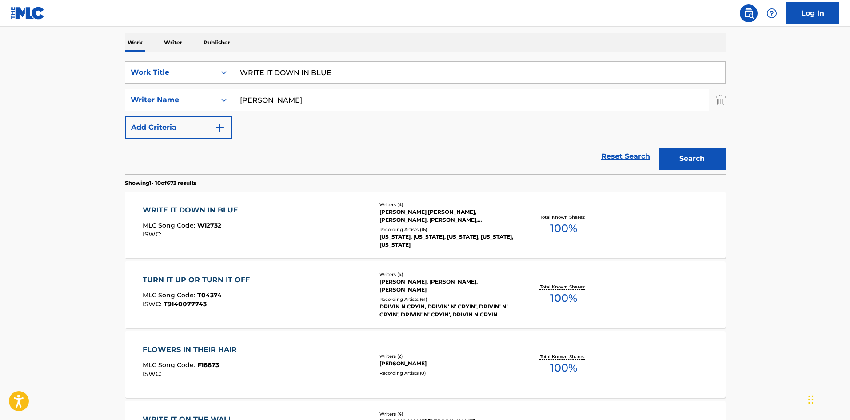
scroll to position [133, 0]
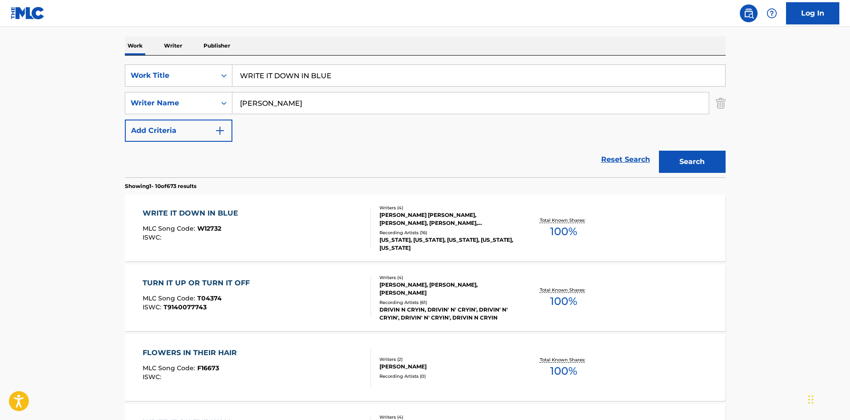
click at [202, 214] on div "WRITE IT DOWN IN BLUE" at bounding box center [193, 213] width 100 height 11
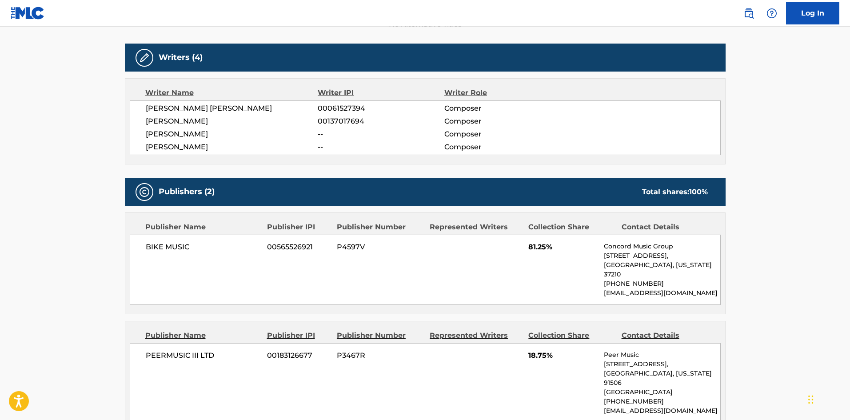
scroll to position [355, 0]
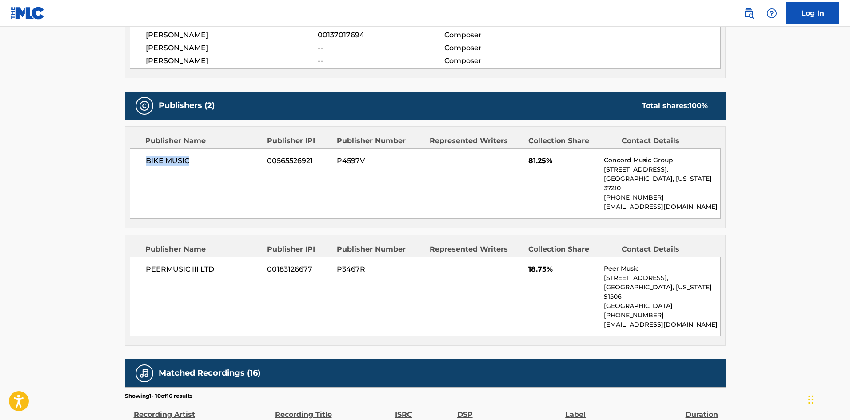
drag, startPoint x: 144, startPoint y: 161, endPoint x: 205, endPoint y: 152, distance: 61.6
click at [200, 156] on div "BIKE MUSIC 00565526921 P4597V 81.25% Concord Music Group [STREET_ADDRESS][US_ST…" at bounding box center [425, 183] width 591 height 70
drag, startPoint x: 139, startPoint y: 266, endPoint x: 277, endPoint y: 240, distance: 140.9
click at [277, 257] on div "PEERMUSIC III LTD 00183126677 P3467R 18.75% Peer Music [STREET_ADDRESS][US_STAT…" at bounding box center [425, 297] width 591 height 80
click at [155, 257] on div "PEERMUSIC III LTD 00183126677 P3467R 18.75% Peer Music [STREET_ADDRESS][US_STAT…" at bounding box center [425, 297] width 591 height 80
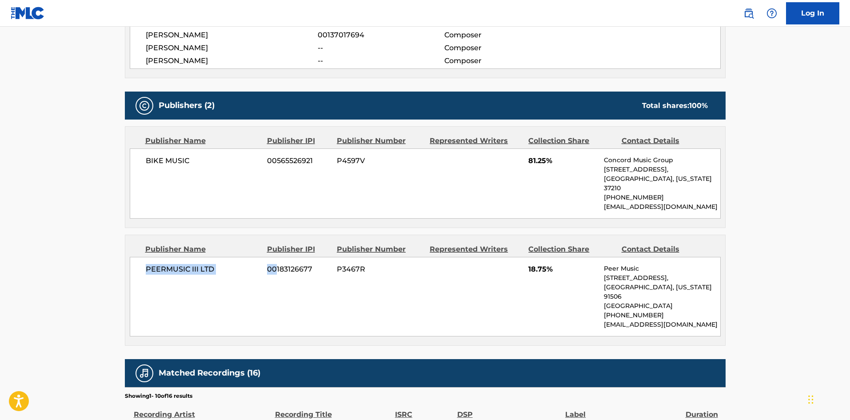
click at [140, 274] on div "PEERMUSIC III LTD 00183126677 P3467R 18.75% Peer Music [STREET_ADDRESS][US_STAT…" at bounding box center [425, 297] width 591 height 80
click at [137, 275] on div "PEERMUSIC III LTD 00183126677 P3467R 18.75% Peer Music [STREET_ADDRESS][US_STAT…" at bounding box center [425, 297] width 591 height 80
drag, startPoint x: 131, startPoint y: 276, endPoint x: 124, endPoint y: 277, distance: 6.7
click at [130, 276] on div "PEERMUSIC III LTD 00183126677 P3467R 18.75% Peer Music [STREET_ADDRESS][US_STAT…" at bounding box center [425, 297] width 591 height 80
click at [123, 277] on div "< Back to public search results Copy work link WRITE IT DOWN IN BLUE Work Detai…" at bounding box center [425, 184] width 622 height 983
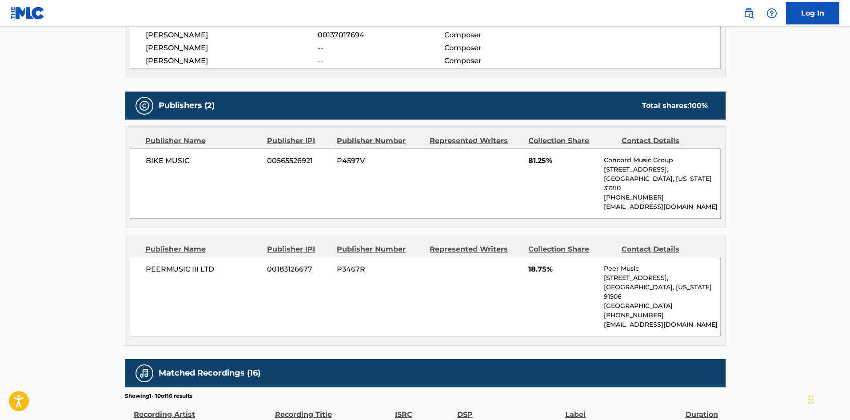
click at [101, 279] on main "< Back to public search results Copy work link WRITE IT DOWN IN BLUE Work Detai…" at bounding box center [425, 180] width 850 height 1019
drag, startPoint x: 142, startPoint y: 263, endPoint x: 217, endPoint y: 258, distance: 75.2
click at [217, 258] on div "PEERMUSIC III LTD 00183126677 P3467R 18.75% Peer Music [STREET_ADDRESS][US_STAT…" at bounding box center [425, 297] width 591 height 80
drag, startPoint x: 527, startPoint y: 260, endPoint x: 548, endPoint y: 261, distance: 21.3
click at [548, 261] on div "PEERMUSIC III LTD 00183126677 P3467R 18.75% Peer Music [STREET_ADDRESS][US_STAT…" at bounding box center [425, 297] width 591 height 80
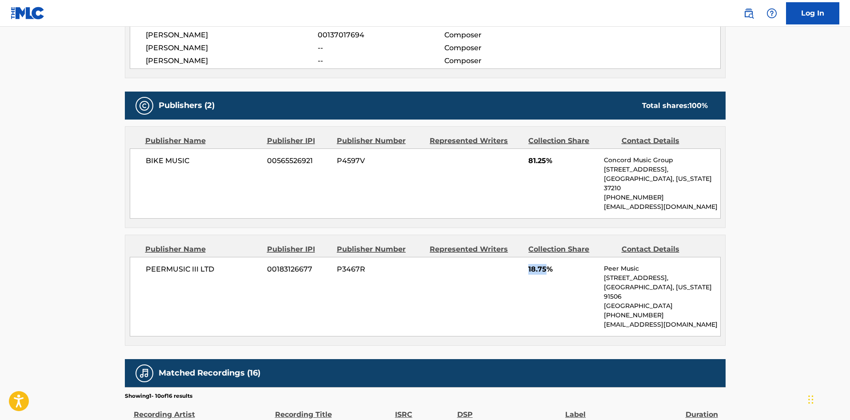
click at [482, 284] on div "PEERMUSIC III LTD 00183126677 P3467R 18.75% Peer Music [STREET_ADDRESS][US_STAT…" at bounding box center [425, 297] width 591 height 80
click at [529, 264] on span "18.75%" at bounding box center [562, 269] width 69 height 11
drag, startPoint x: 528, startPoint y: 260, endPoint x: 544, endPoint y: 257, distance: 16.7
click at [544, 257] on div "PEERMUSIC III LTD 00183126677 P3467R 18.75% Peer Music [STREET_ADDRESS][US_STAT…" at bounding box center [425, 297] width 591 height 80
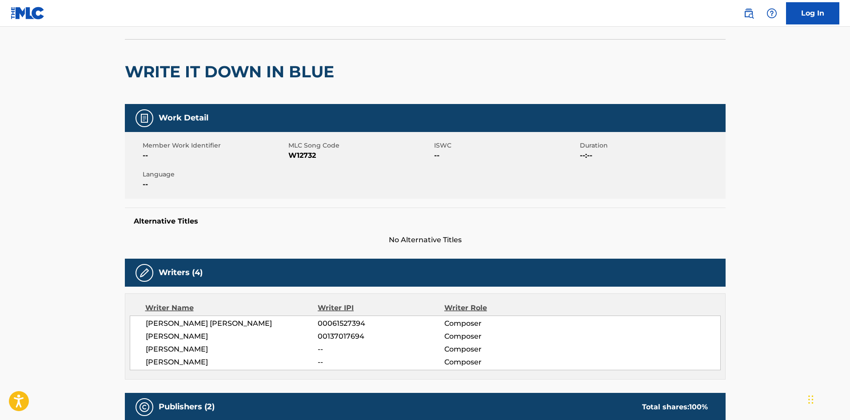
scroll to position [0, 0]
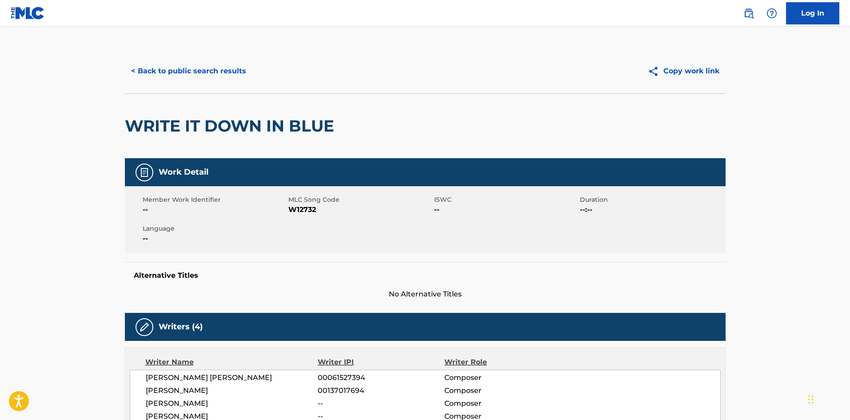
drag, startPoint x: 219, startPoint y: 69, endPoint x: 225, endPoint y: 67, distance: 6.9
click at [220, 68] on button "< Back to public search results" at bounding box center [188, 71] width 127 height 22
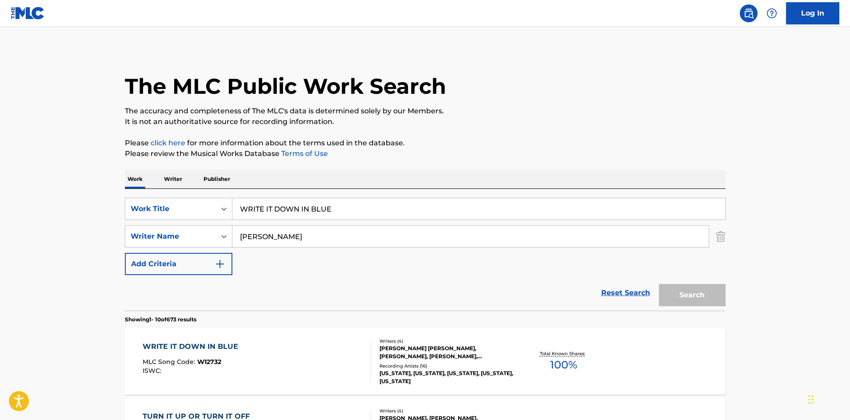
scroll to position [133, 0]
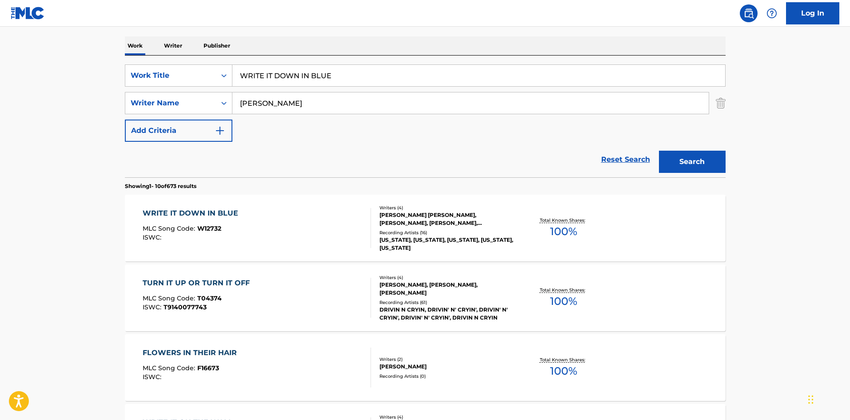
drag, startPoint x: 350, startPoint y: 72, endPoint x: 295, endPoint y: 85, distance: 56.2
click at [94, 82] on main "The MLC Public Work Search The accuracy and completeness of The MLC's data is d…" at bounding box center [425, 416] width 850 height 1046
type input "sdsdsdsd"
drag, startPoint x: 299, startPoint y: 97, endPoint x: 169, endPoint y: 79, distance: 131.4
click at [63, 113] on main "The MLC Public Work Search The accuracy and completeness of The MLC's data is d…" at bounding box center [425, 416] width 850 height 1046
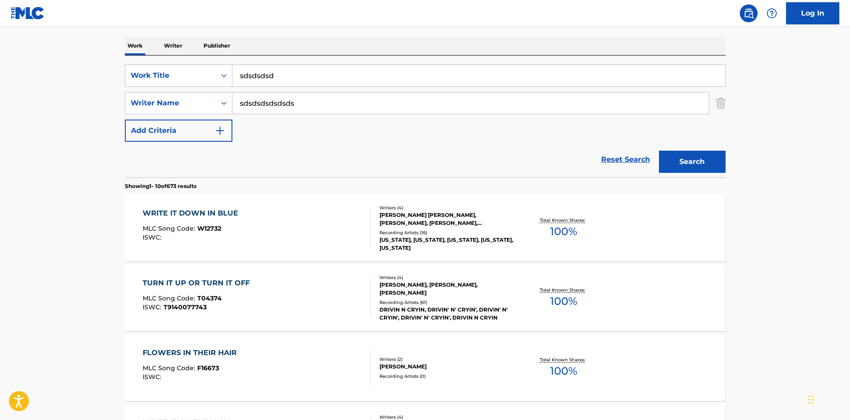
type input "sdsdsdsdsdsds"
click at [693, 156] on button "Search" at bounding box center [692, 162] width 67 height 22
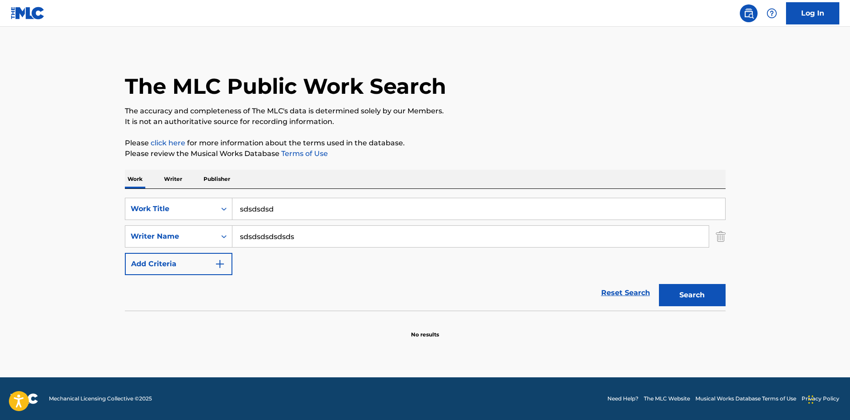
click at [443, 30] on main "The MLC Public Work Search The accuracy and completeness of The MLC's data is d…" at bounding box center [425, 202] width 850 height 351
click at [432, 52] on div "The MLC Public Work Search" at bounding box center [425, 81] width 601 height 65
click at [433, 51] on div "The MLC Public Work Search" at bounding box center [425, 81] width 601 height 65
click at [447, 38] on main "The MLC Public Work Search The accuracy and completeness of The MLC's data is d…" at bounding box center [425, 202] width 850 height 351
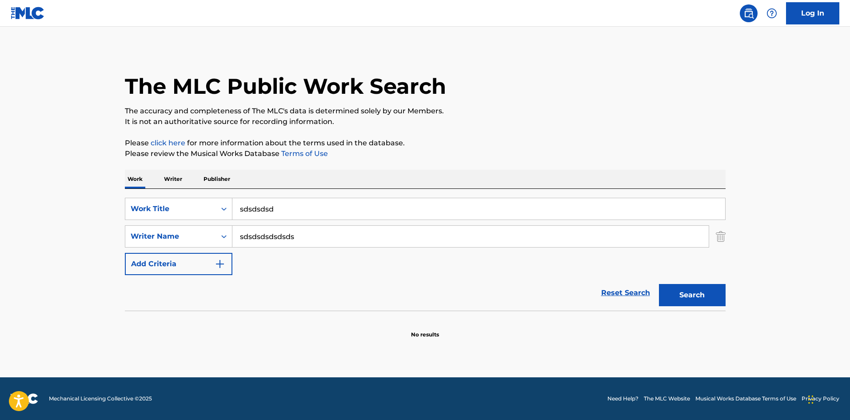
click at [447, 37] on main "The MLC Public Work Search The accuracy and completeness of The MLC's data is d…" at bounding box center [425, 202] width 850 height 351
click at [446, 76] on div "The MLC Public Work Search" at bounding box center [425, 81] width 601 height 65
click at [442, 49] on div "The MLC Public Work Search" at bounding box center [425, 81] width 601 height 65
click at [437, 47] on main "The MLC Public Work Search The accuracy and completeness of The MLC's data is d…" at bounding box center [425, 202] width 850 height 351
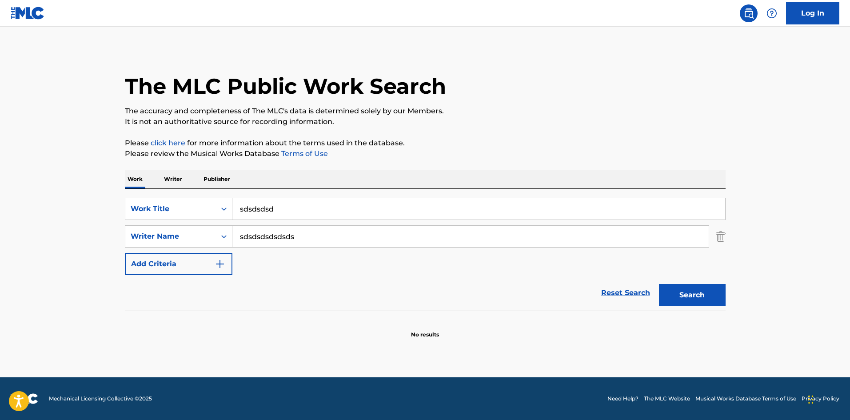
click at [437, 47] on main "The MLC Public Work Search The accuracy and completeness of The MLC's data is d…" at bounding box center [425, 202] width 850 height 351
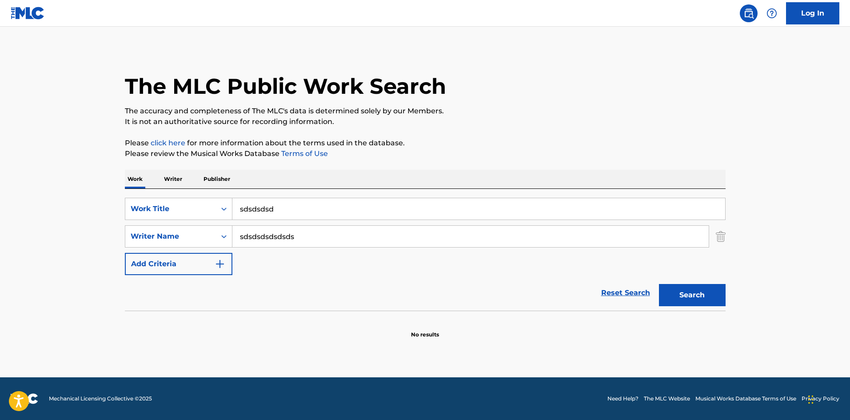
click at [437, 47] on main "The MLC Public Work Search The accuracy and completeness of The MLC's data is d…" at bounding box center [425, 202] width 850 height 351
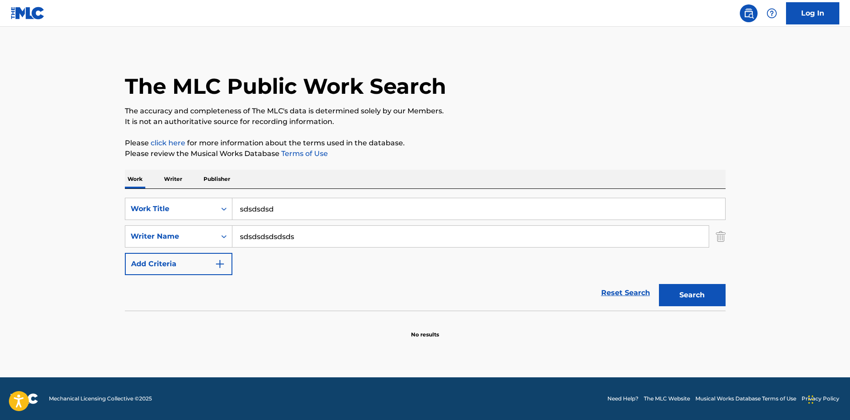
click at [437, 47] on main "The MLC Public Work Search The accuracy and completeness of The MLC's data is d…" at bounding box center [425, 202] width 850 height 351
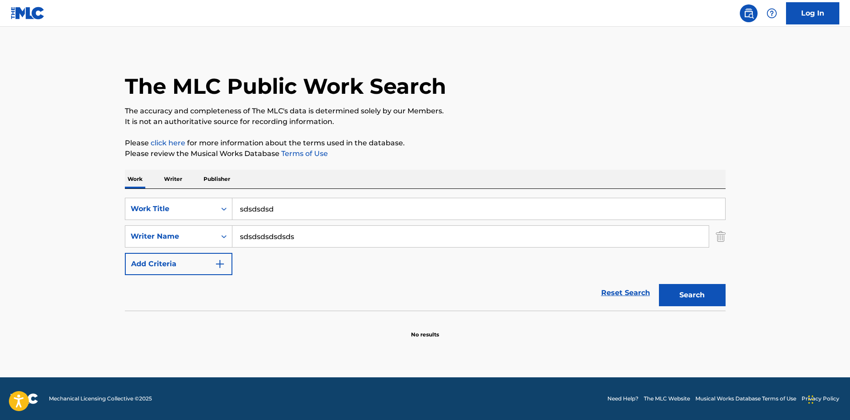
click at [437, 47] on main "The MLC Public Work Search The accuracy and completeness of The MLC's data is d…" at bounding box center [425, 202] width 850 height 351
click at [313, 47] on main "The MLC Public Work Search The accuracy and completeness of The MLC's data is d…" at bounding box center [425, 202] width 850 height 351
click at [327, 32] on main "The MLC Public Work Search The accuracy and completeness of The MLC's data is d…" at bounding box center [425, 202] width 850 height 351
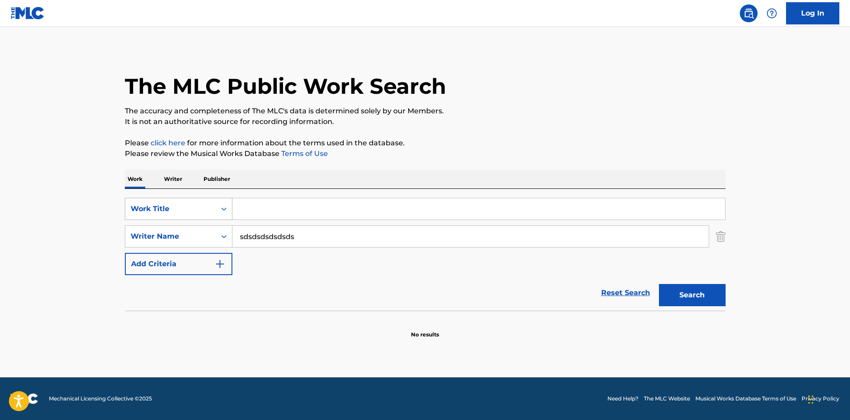
drag, startPoint x: 299, startPoint y: 206, endPoint x: 185, endPoint y: 211, distance: 114.3
click at [161, 211] on div "SearchWithCriteria1372175f-7750-4023-8540-2620d1234291 Work Title" at bounding box center [425, 209] width 601 height 22
drag, startPoint x: 358, startPoint y: 237, endPoint x: 0, endPoint y: 239, distance: 358.5
click at [0, 239] on main "The MLC Public Work Search The accuracy and completeness of The MLC's data is d…" at bounding box center [425, 202] width 850 height 351
click at [357, 182] on div "Work Writer Publisher" at bounding box center [425, 179] width 601 height 19
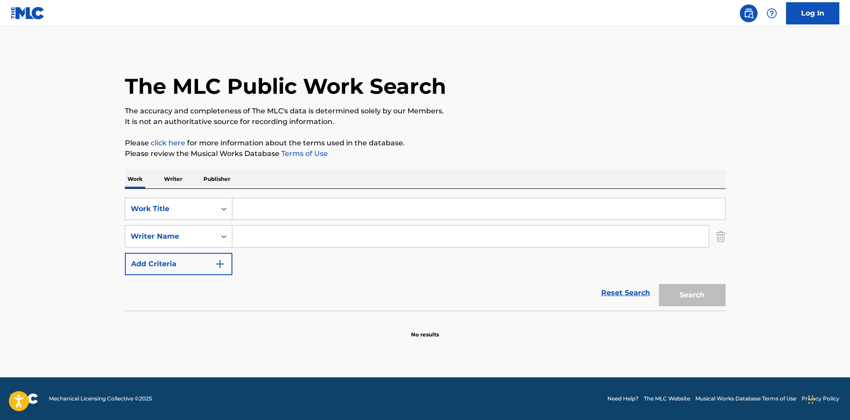
click at [374, 169] on div "The MLC Public Work Search The accuracy and completeness of The MLC's data is d…" at bounding box center [425, 194] width 622 height 290
click at [284, 36] on main "The MLC Public Work Search The accuracy and completeness of The MLC's data is d…" at bounding box center [425, 202] width 850 height 351
click at [286, 35] on main "The MLC Public Work Search The accuracy and completeness of The MLC's data is d…" at bounding box center [425, 202] width 850 height 351
click at [309, 30] on main "The MLC Public Work Search The accuracy and completeness of The MLC's data is d…" at bounding box center [425, 202] width 850 height 351
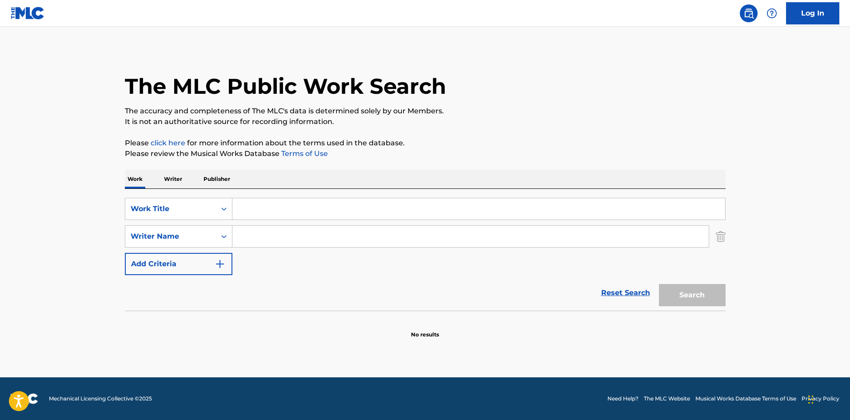
click at [251, 58] on div "The MLC Public Work Search" at bounding box center [425, 81] width 601 height 65
click at [250, 50] on div "The MLC Public Work Search" at bounding box center [425, 81] width 601 height 65
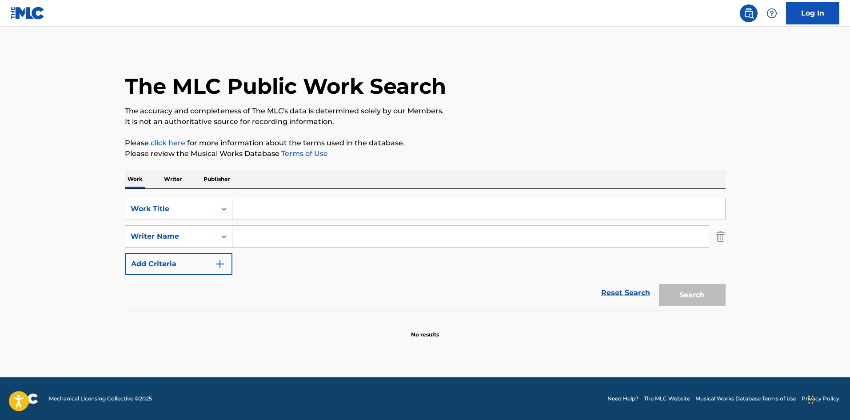
click at [250, 50] on div "The MLC Public Work Search" at bounding box center [425, 81] width 601 height 65
click at [403, 49] on div "The MLC Public Work Search" at bounding box center [425, 81] width 601 height 65
